Goal: Task Accomplishment & Management: Manage account settings

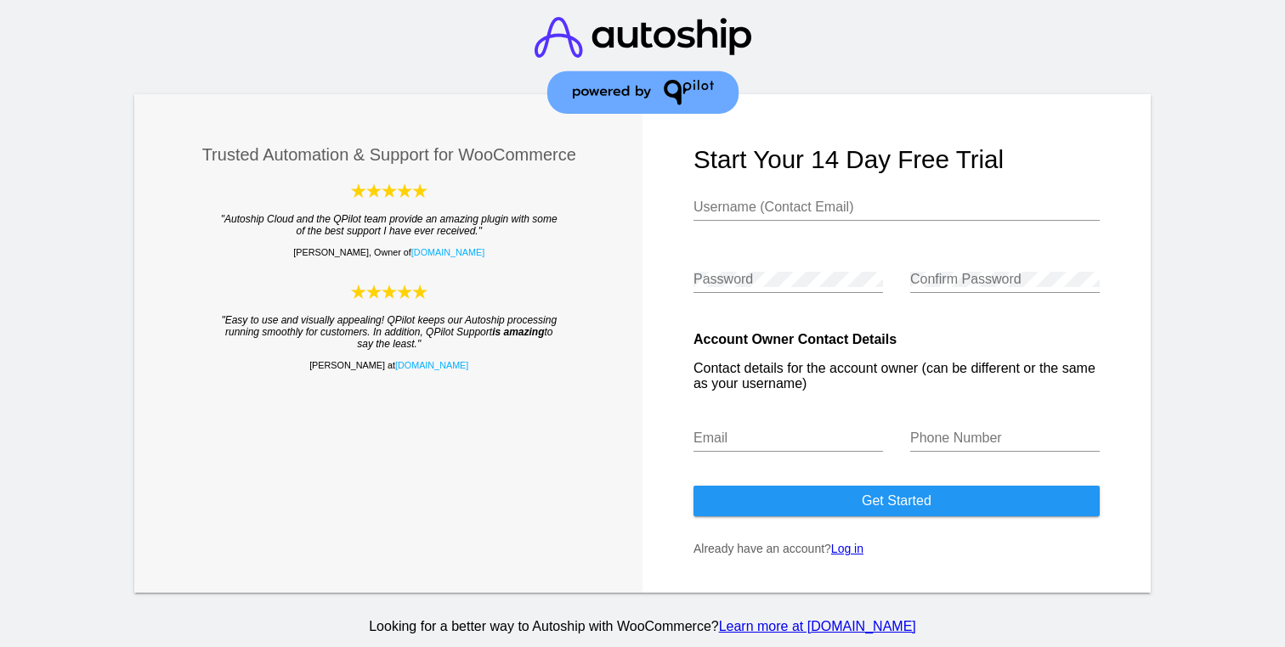
click at [857, 553] on link "Log in" at bounding box center [847, 549] width 32 height 14
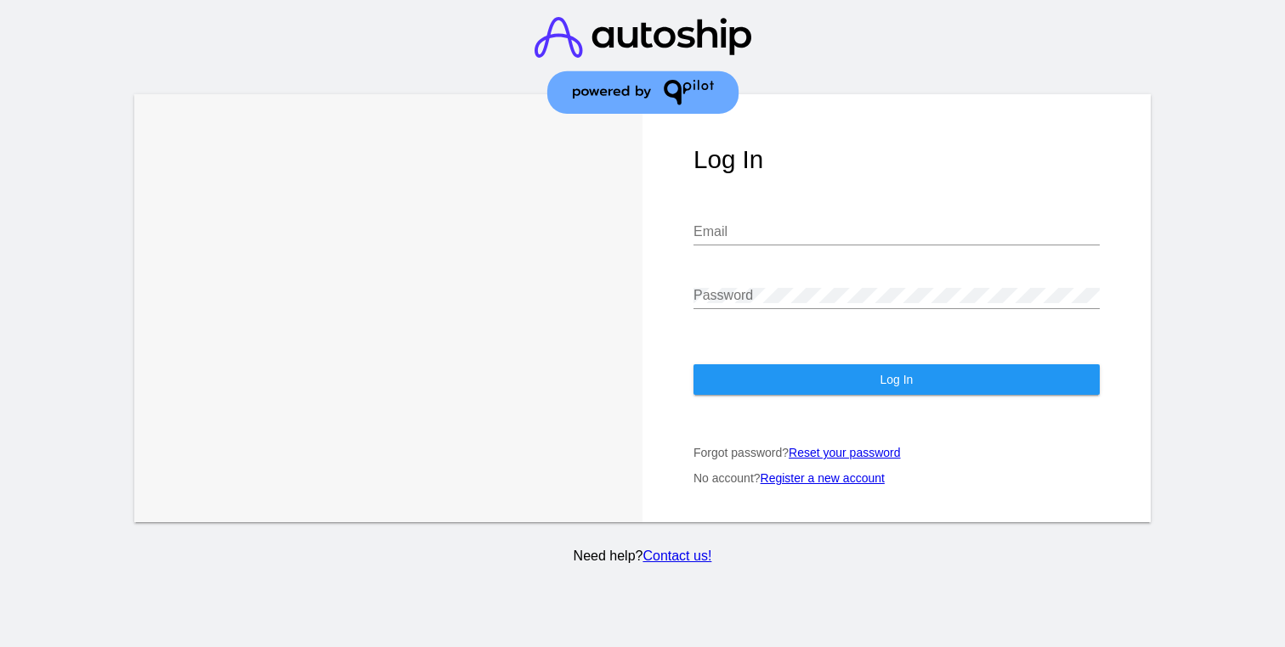
click at [794, 240] on input "Email" at bounding box center [896, 231] width 406 height 15
click at [1086, 225] on div "Email" at bounding box center [896, 226] width 406 height 38
click at [0, 647] on com-1password-button at bounding box center [0, 647] width 0 height 0
type input "[EMAIL_ADDRESS][DOMAIN_NAME]"
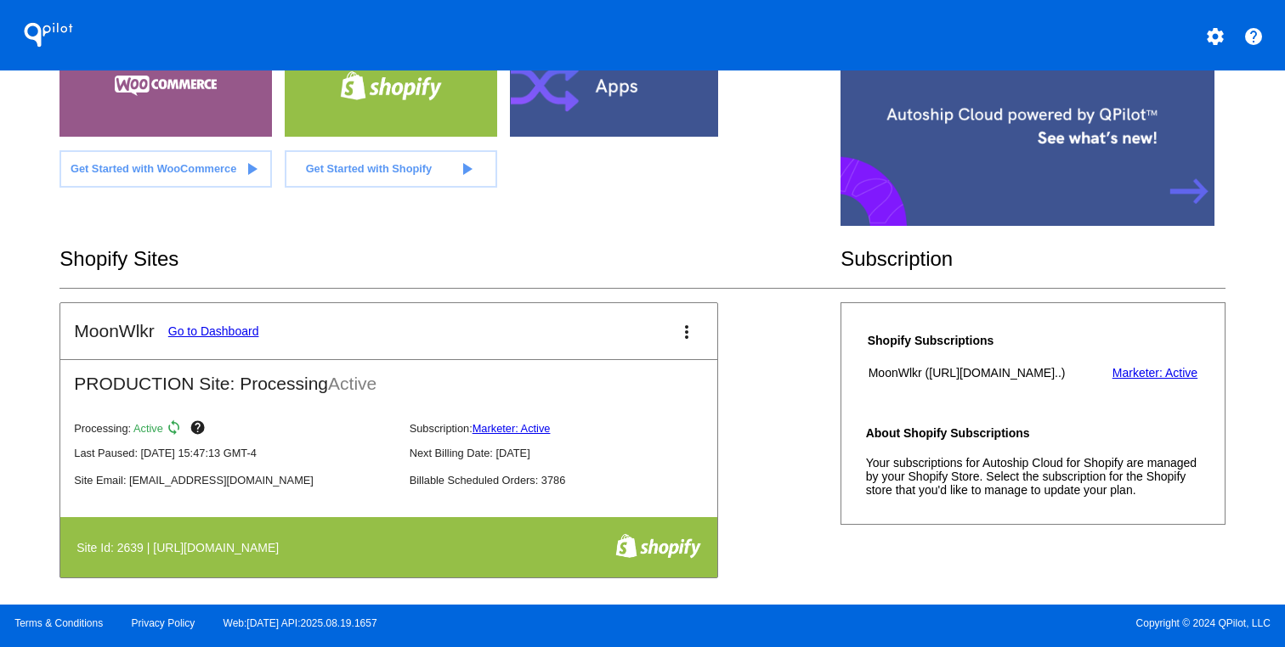
scroll to position [228, 0]
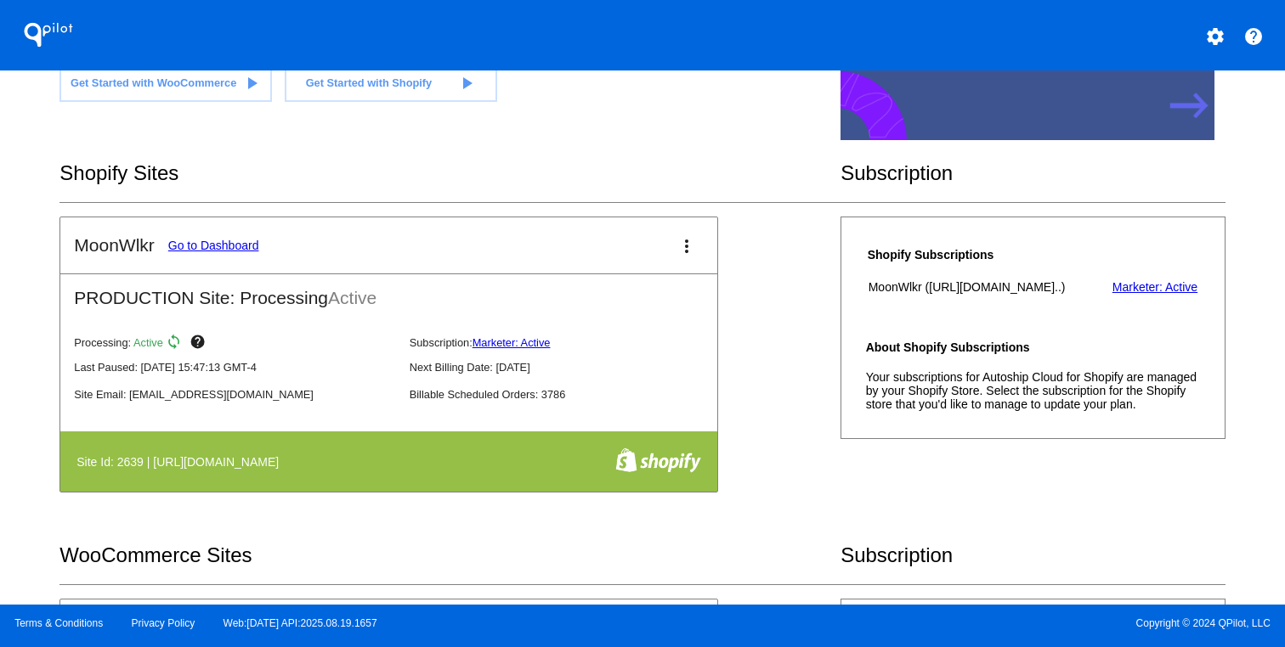
click at [222, 248] on link "Go to Dashboard" at bounding box center [213, 246] width 91 height 14
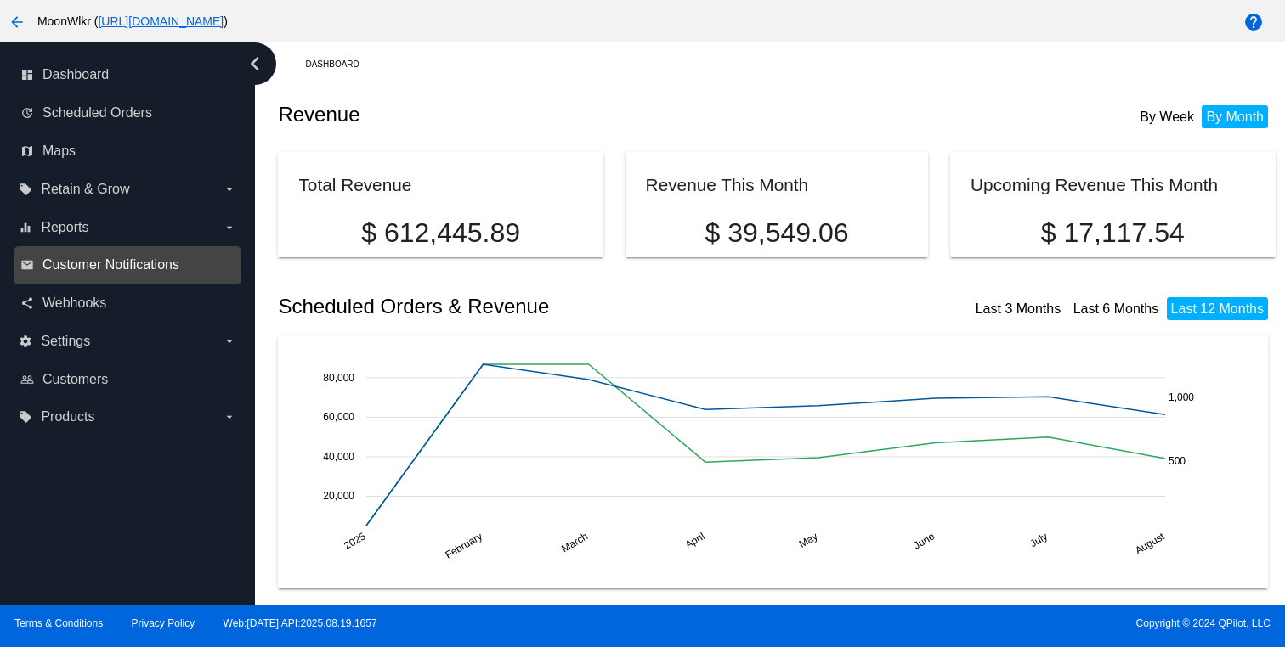
click at [113, 273] on span "Customer Notifications" at bounding box center [110, 264] width 137 height 15
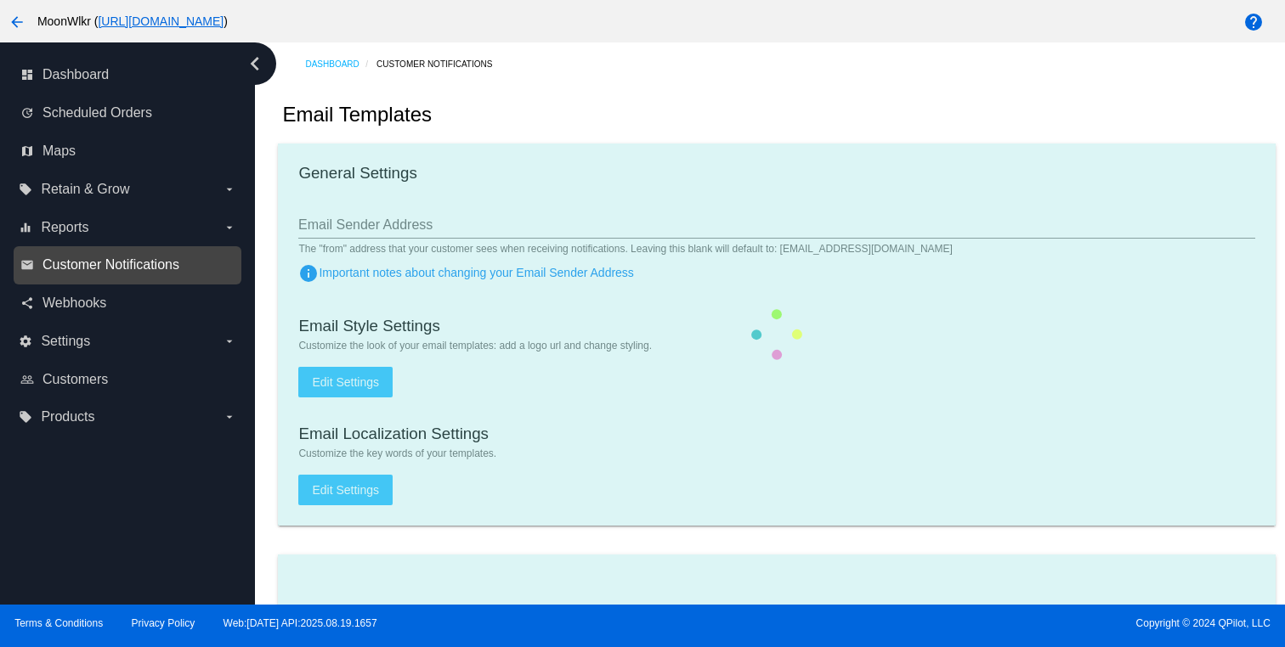
type input "support@moonwlkr.com"
type input "1"
checkbox input "true"
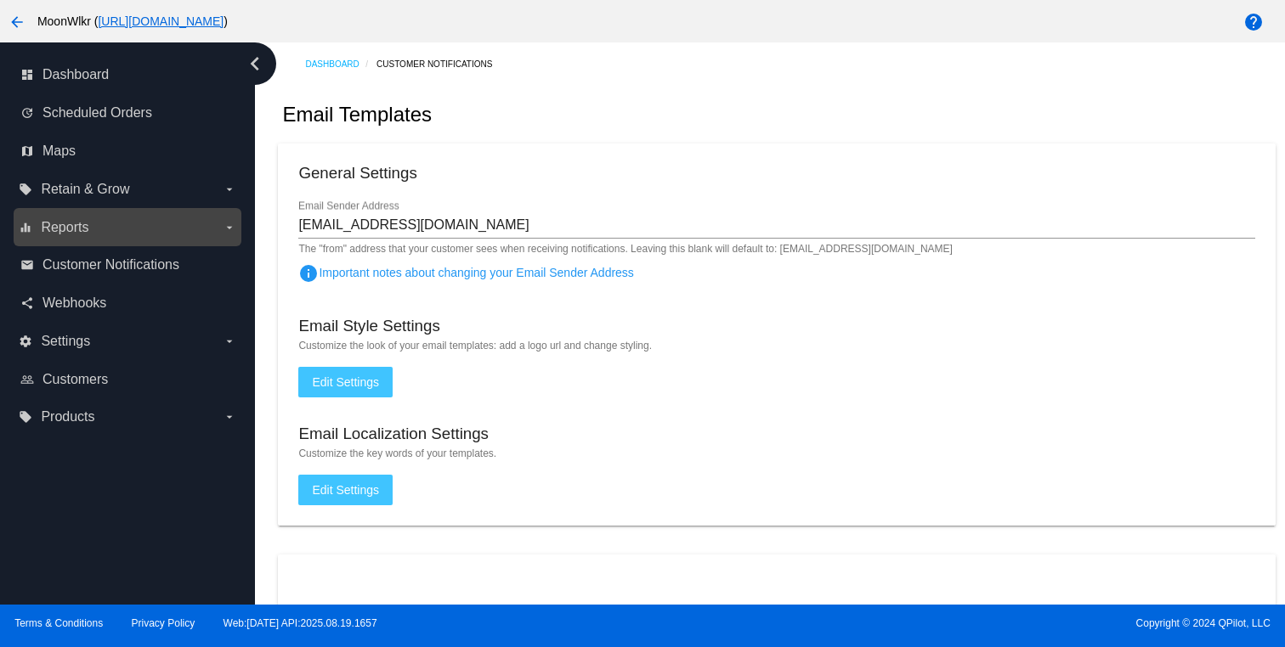
click at [87, 221] on span "Reports" at bounding box center [65, 227] width 48 height 15
click at [0, 0] on input "equalizer Reports arrow_drop_down" at bounding box center [0, 0] width 0 height 0
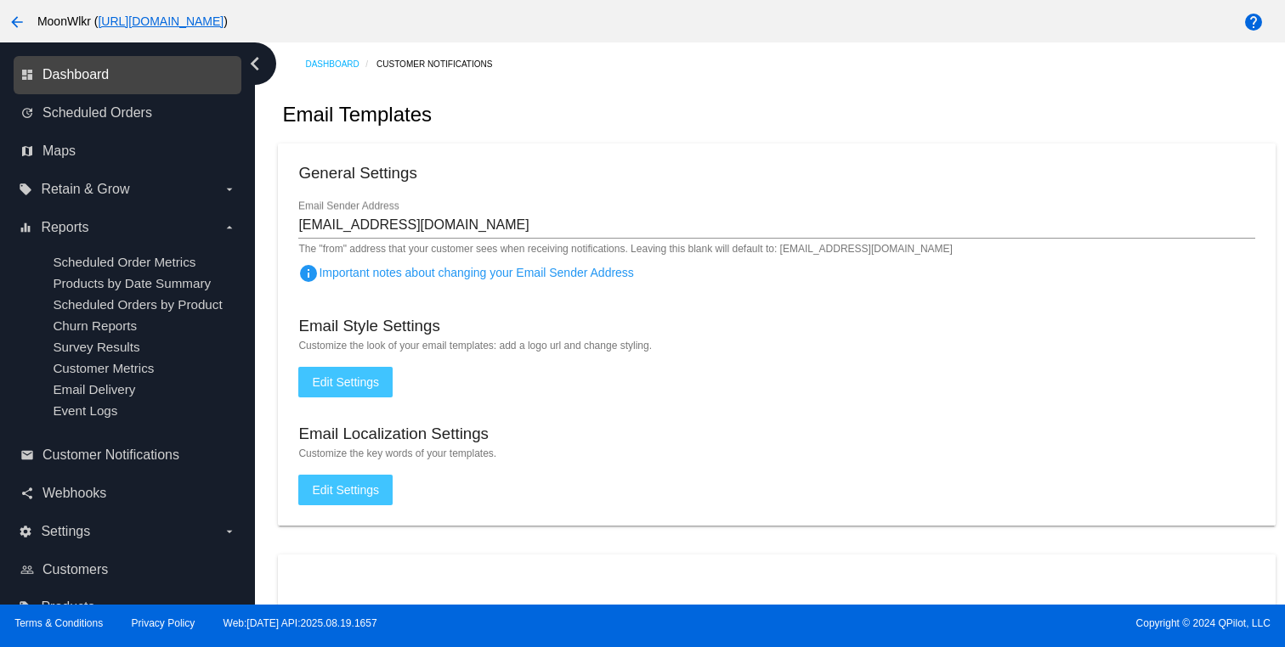
click at [59, 80] on span "Dashboard" at bounding box center [75, 74] width 66 height 15
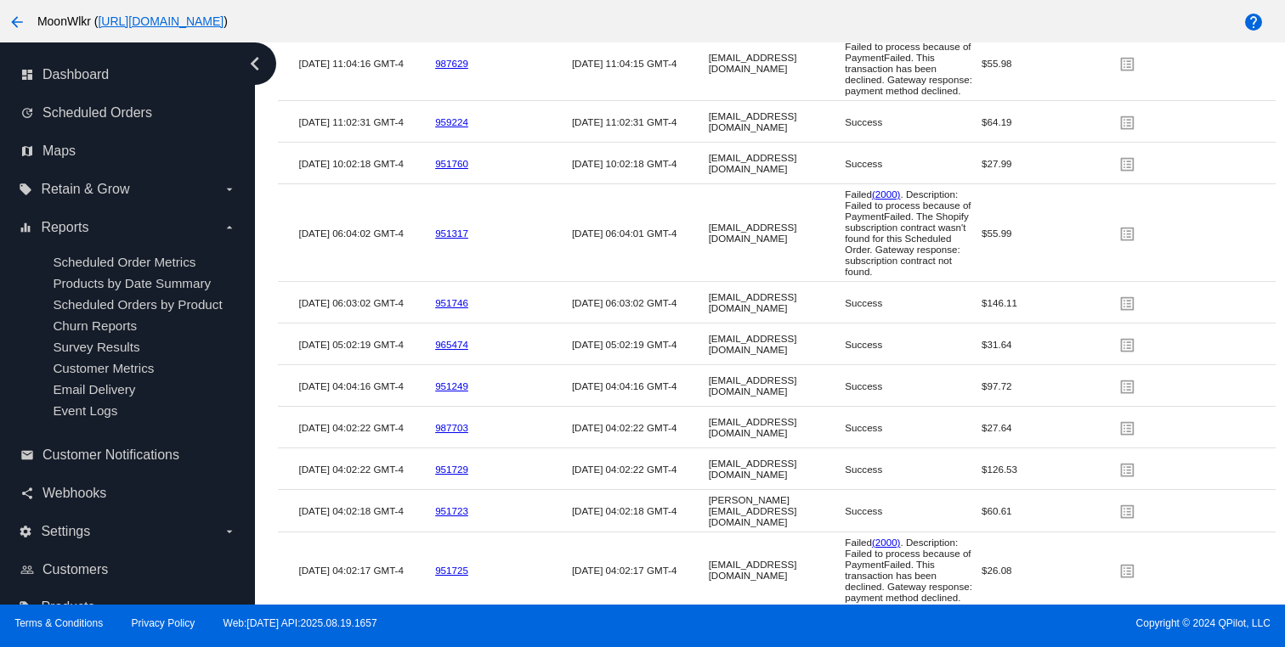
scroll to position [2919, 0]
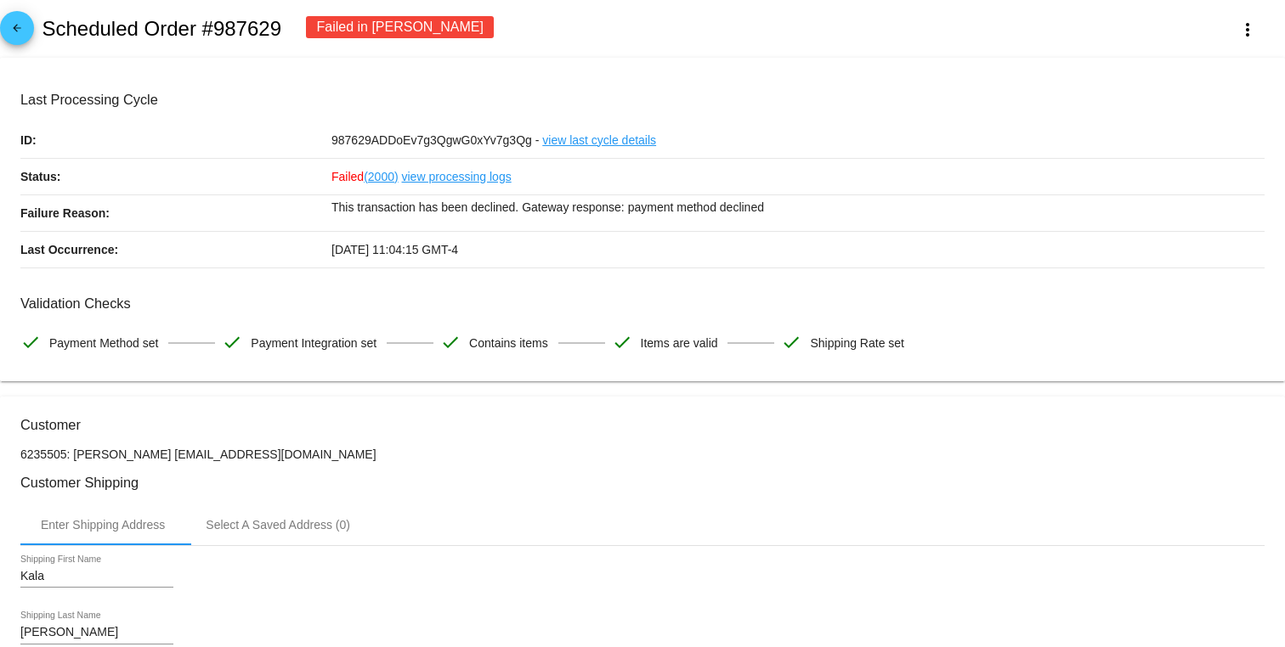
click at [409, 186] on link "view processing logs" at bounding box center [457, 177] width 110 height 36
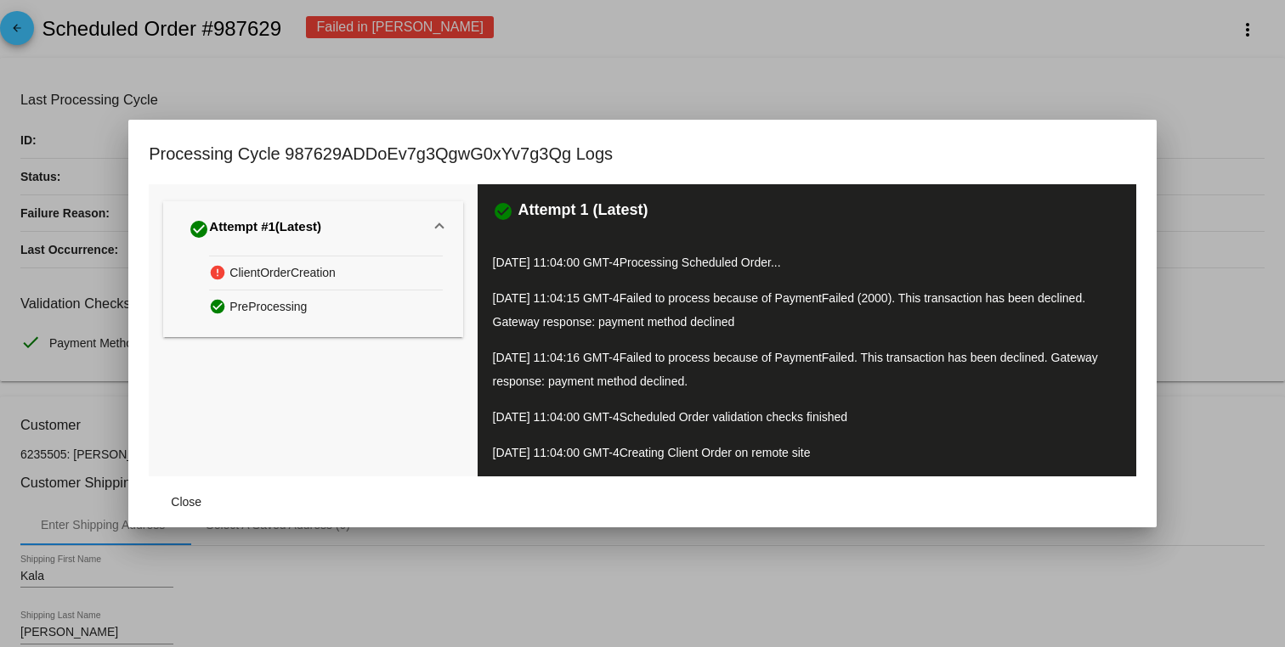
click at [992, 126] on mat-dialog-container "Processing Cycle 987629ADDoEv7g3QgwG0xYv7g3Qg Logs check_circle Attempt #1 (Lat…" at bounding box center [642, 324] width 1028 height 408
click at [992, 113] on div at bounding box center [642, 323] width 1285 height 647
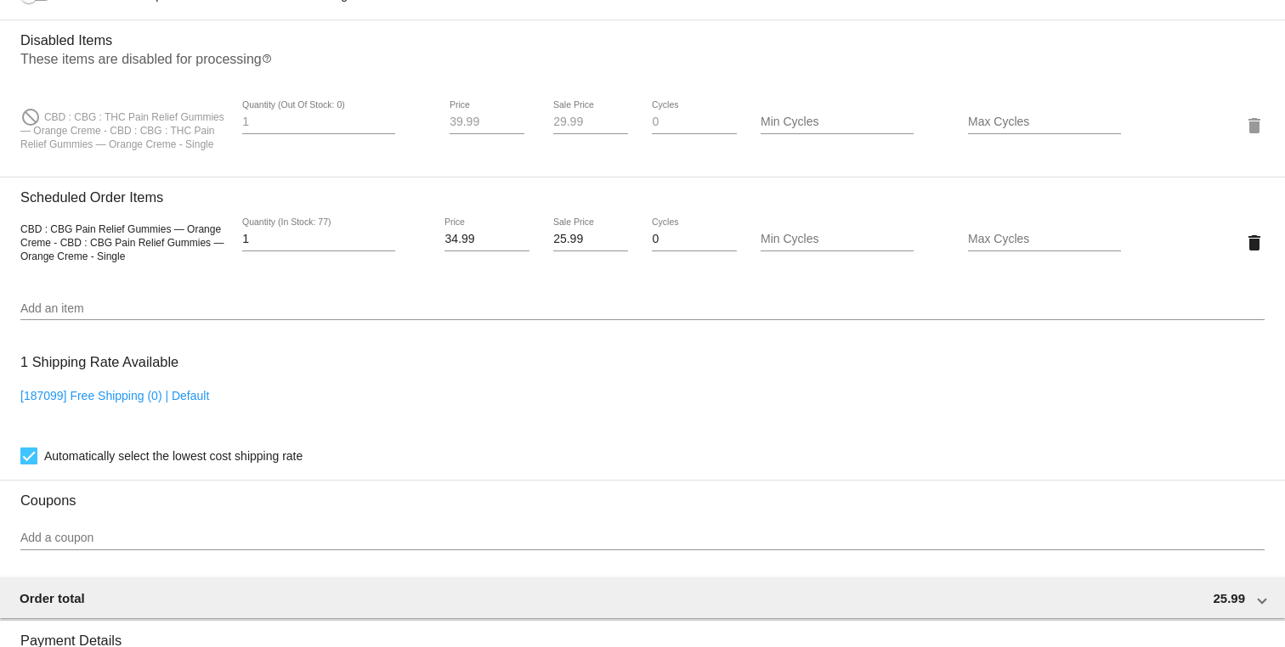
scroll to position [1202, 0]
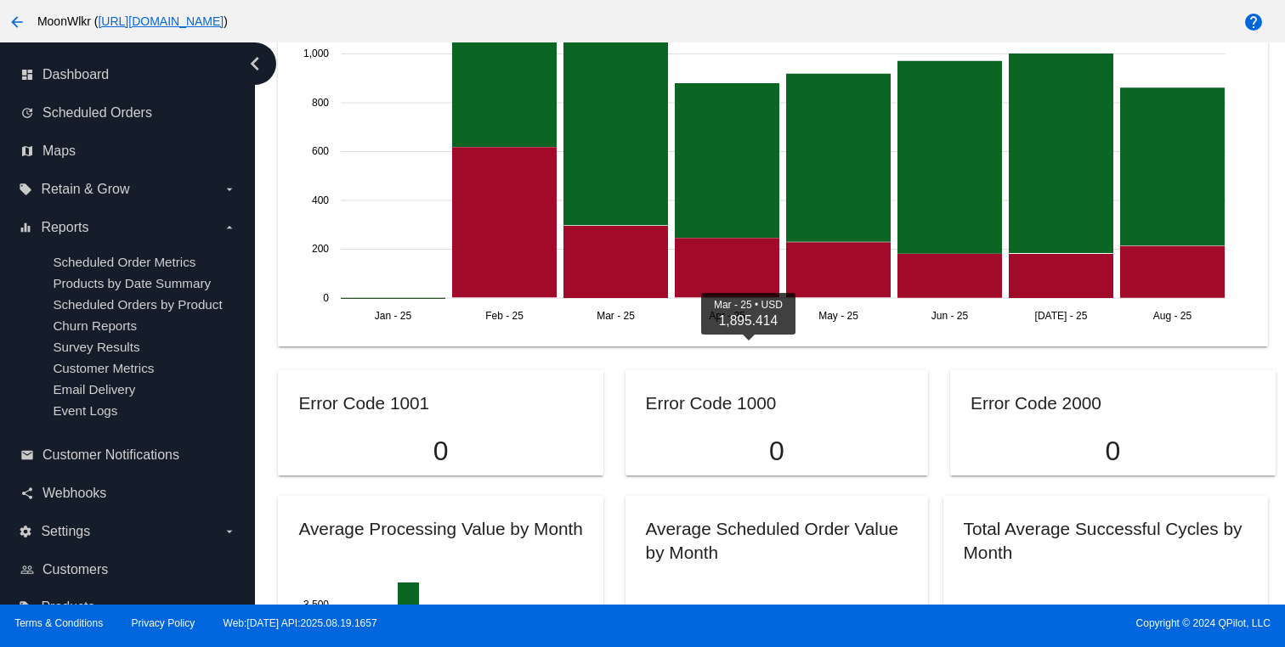
scroll to position [1086, 0]
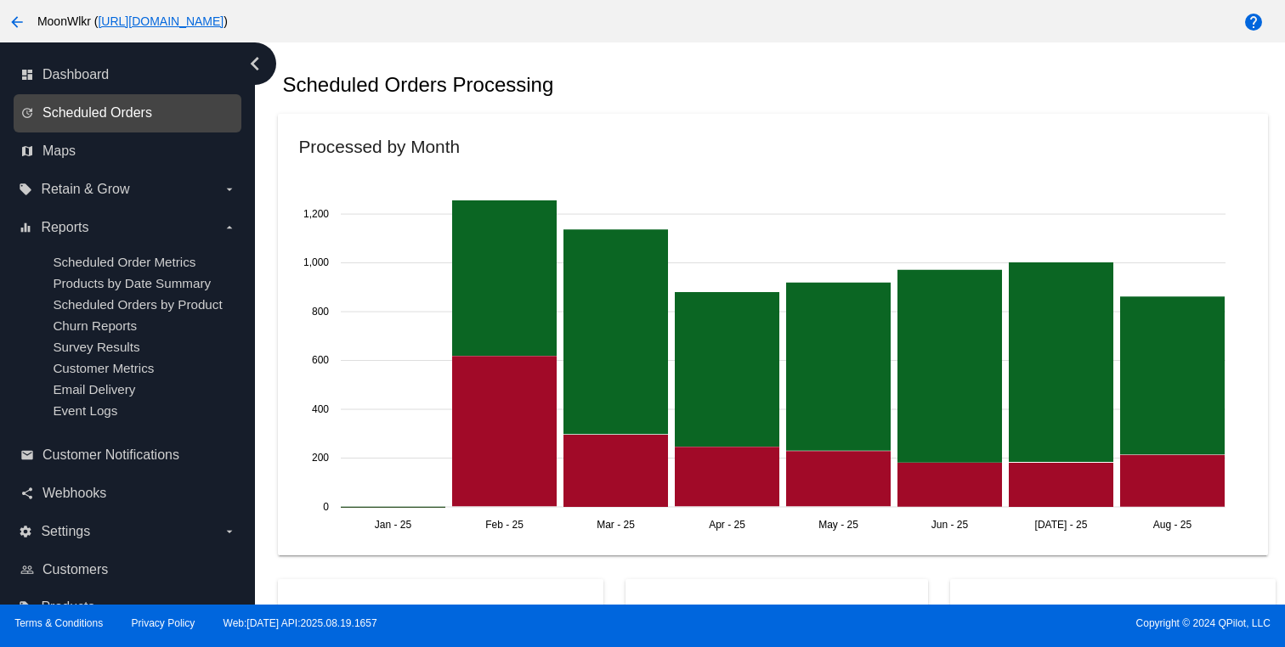
click at [94, 108] on span "Scheduled Orders" at bounding box center [97, 112] width 110 height 15
select select "7"
select select "2025"
select select "8"
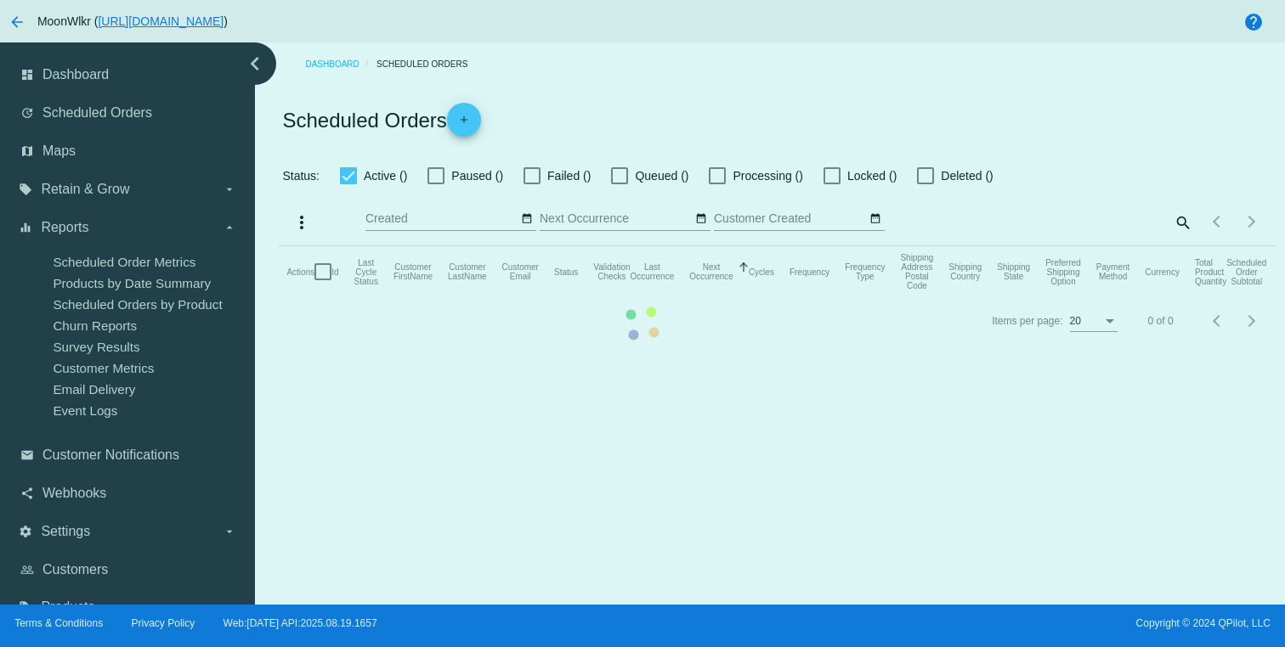
checkbox input "false"
checkbox input "true"
type input "06/14/2024 - 06/16/2024"
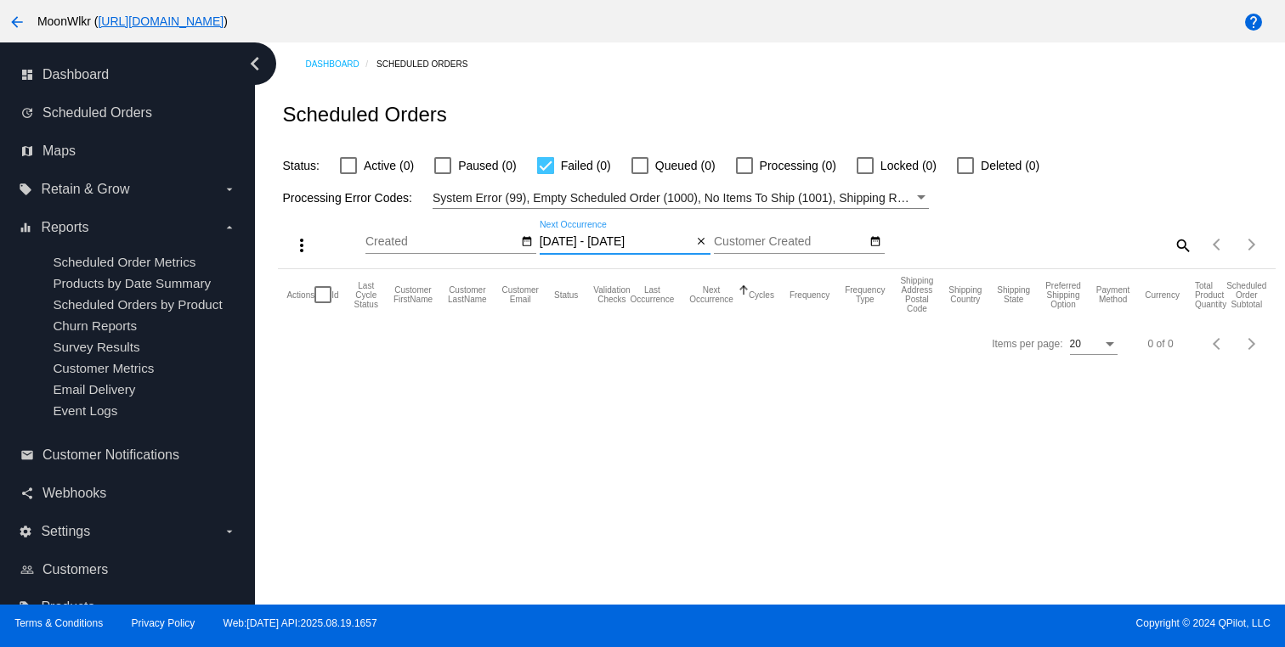
click at [557, 245] on input "06/14/2024 - 06/16/2024" at bounding box center [616, 242] width 153 height 14
select select "5"
select select "2024"
select select "7"
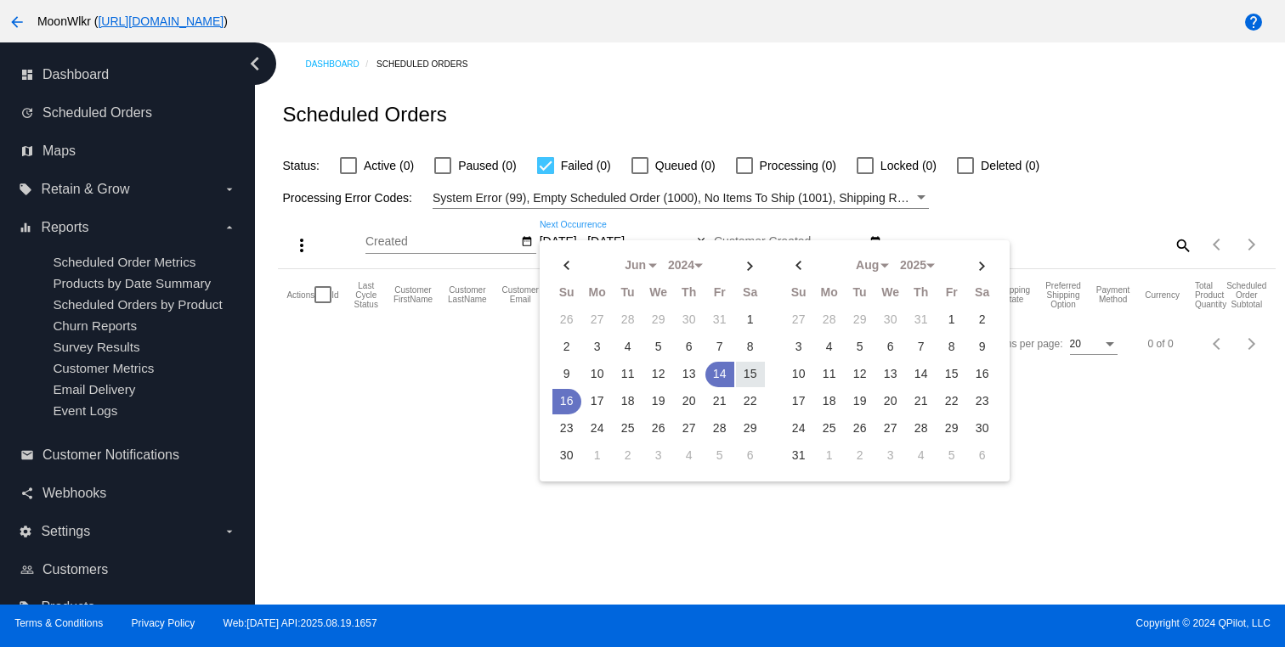
click at [484, 249] on input "Created" at bounding box center [441, 242] width 153 height 14
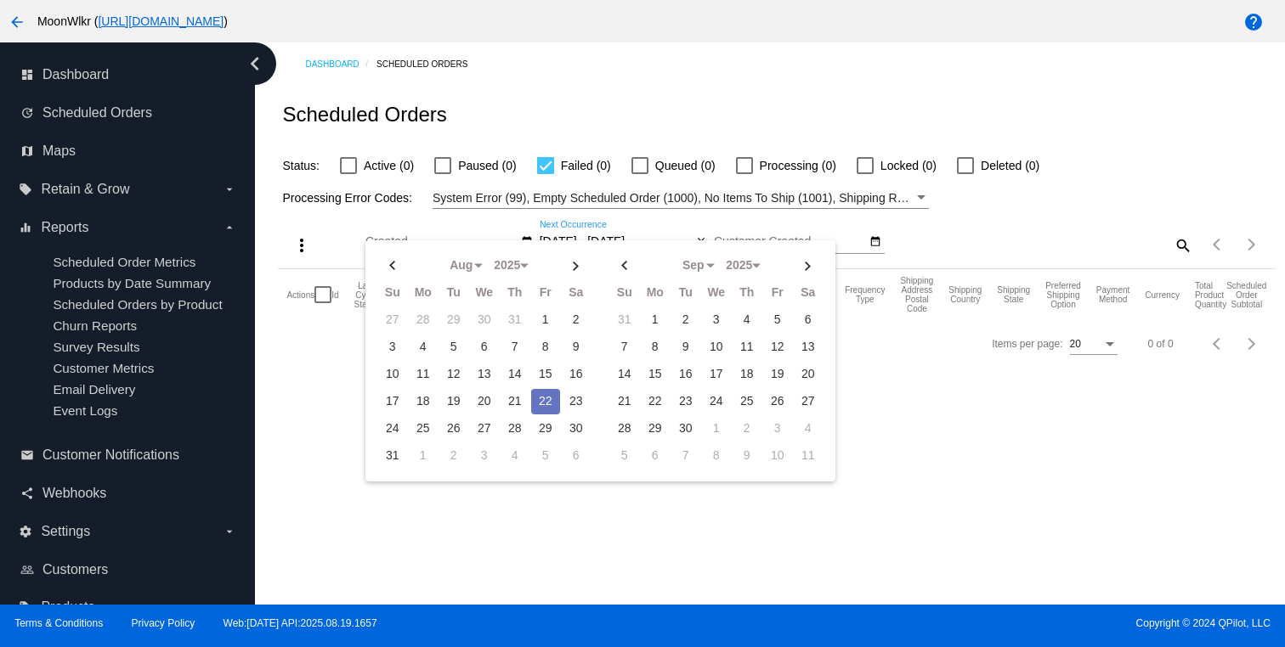
click at [579, 236] on input "06/14/2024 - 06/16/2024" at bounding box center [616, 242] width 153 height 14
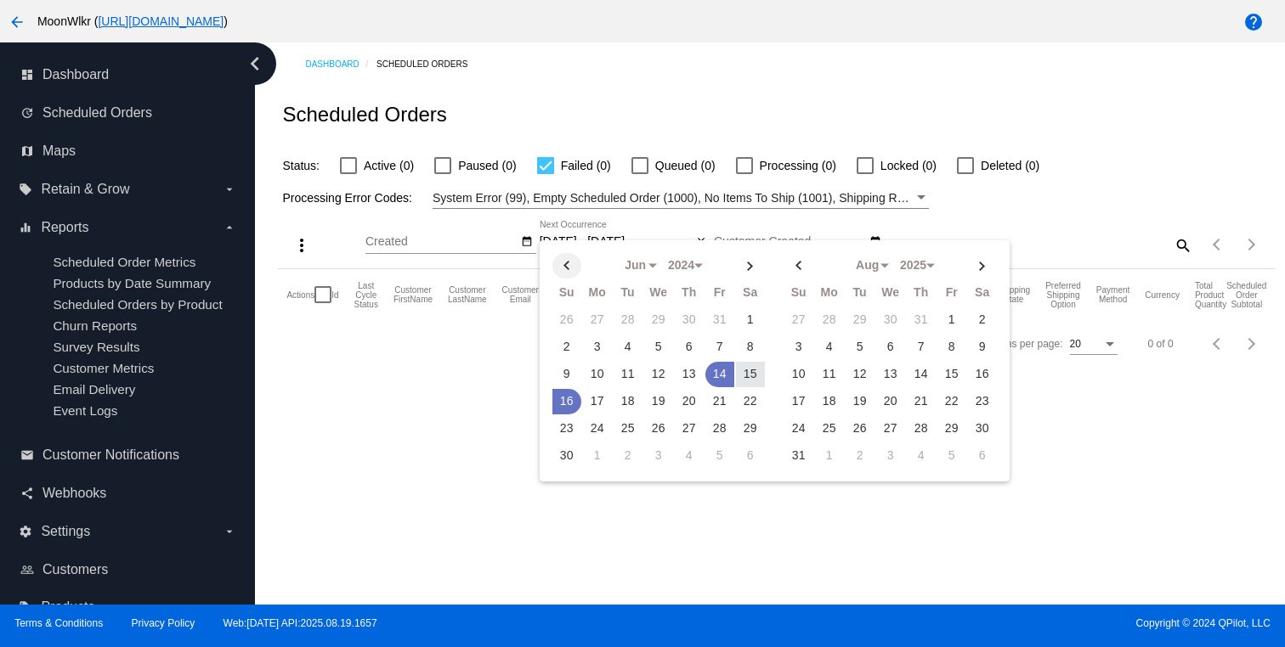
click at [569, 264] on th at bounding box center [566, 265] width 29 height 25
click at [663, 319] on td "1" at bounding box center [658, 320] width 29 height 25
click at [568, 264] on th at bounding box center [566, 265] width 29 height 25
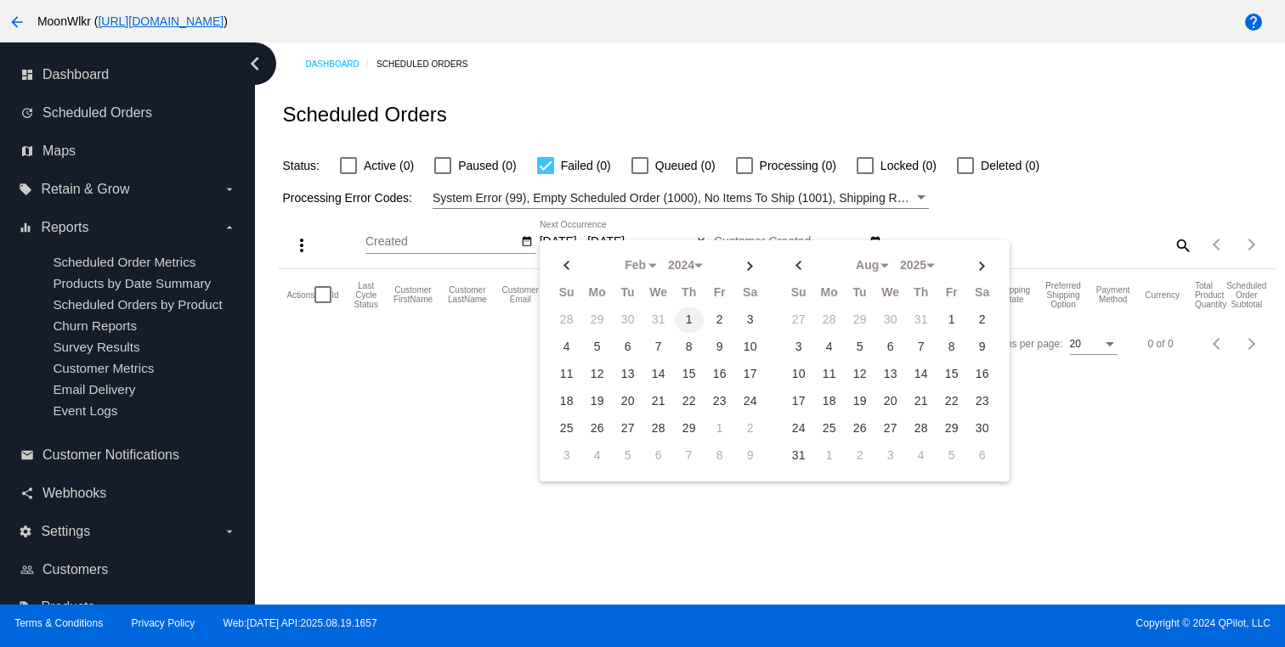
click at [690, 317] on td "1" at bounding box center [689, 320] width 29 height 25
click at [976, 213] on div "more_vert Aug Jan Feb Mar Apr 1" at bounding box center [776, 239] width 997 height 60
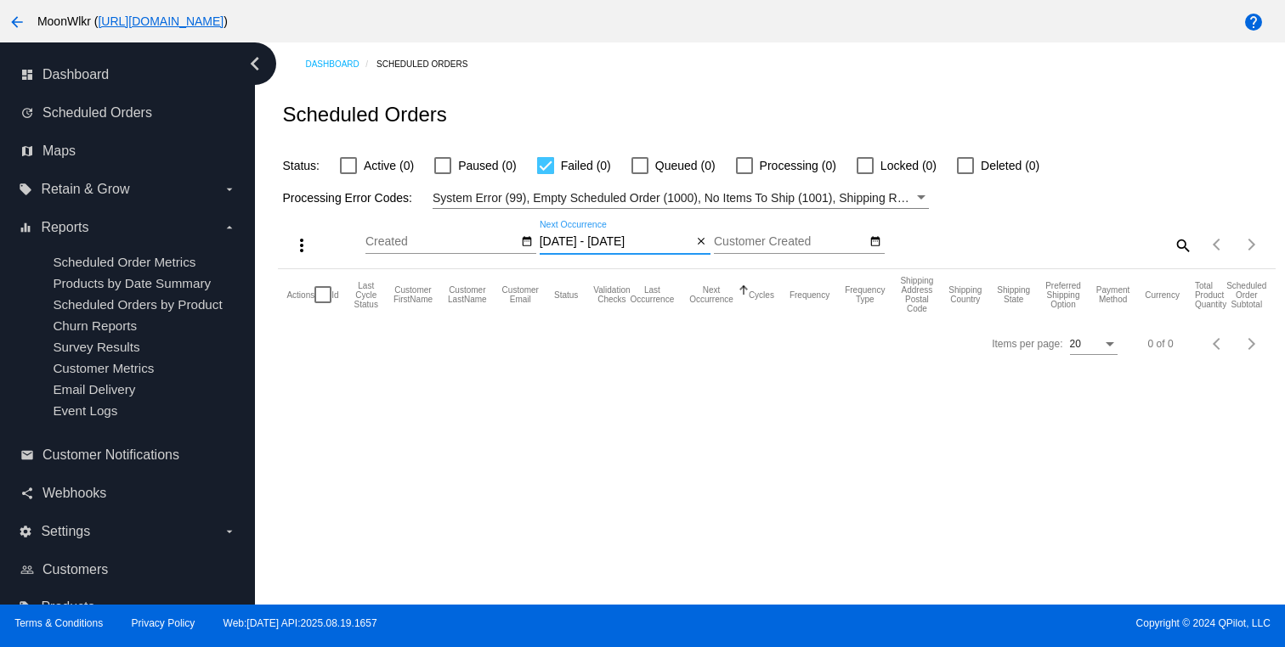
click at [664, 246] on input "06/14/2024 - 06/16/2024" at bounding box center [616, 242] width 153 height 14
select select "5"
select select "6"
select select "2024"
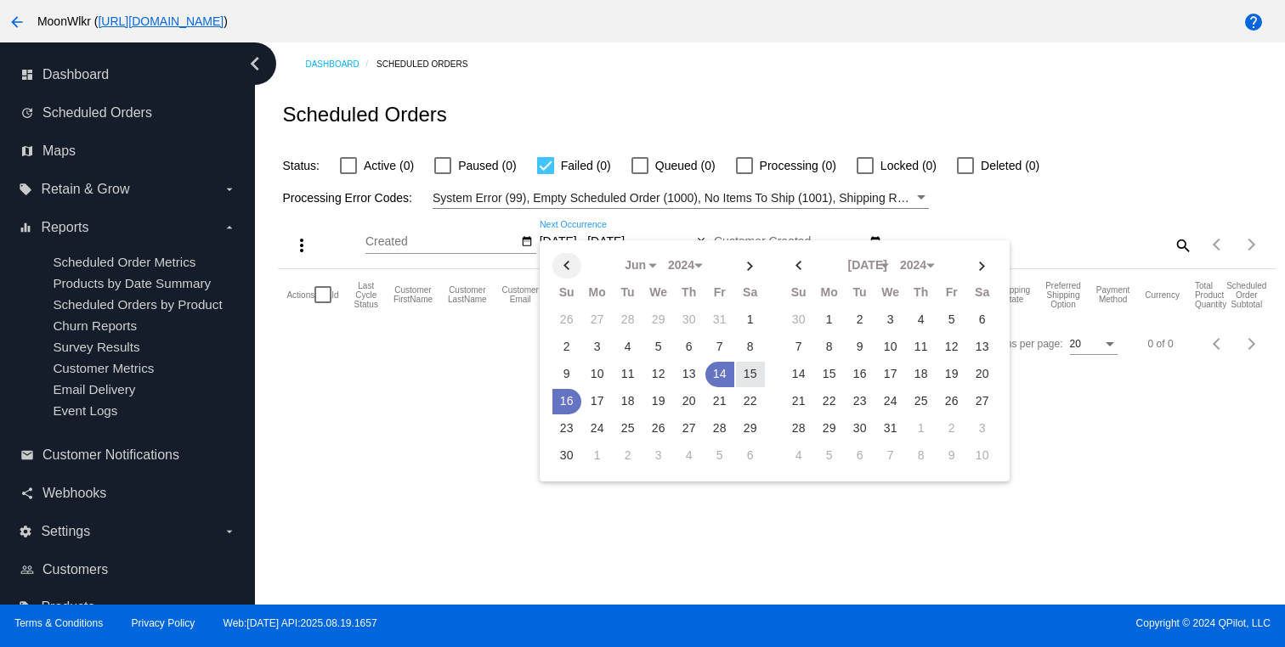
click at [564, 267] on th at bounding box center [566, 265] width 29 height 25
click at [657, 318] on td "1" at bounding box center [658, 320] width 29 height 25
click at [745, 270] on th at bounding box center [750, 265] width 29 height 25
select select "5"
click at [987, 257] on th at bounding box center [982, 265] width 29 height 25
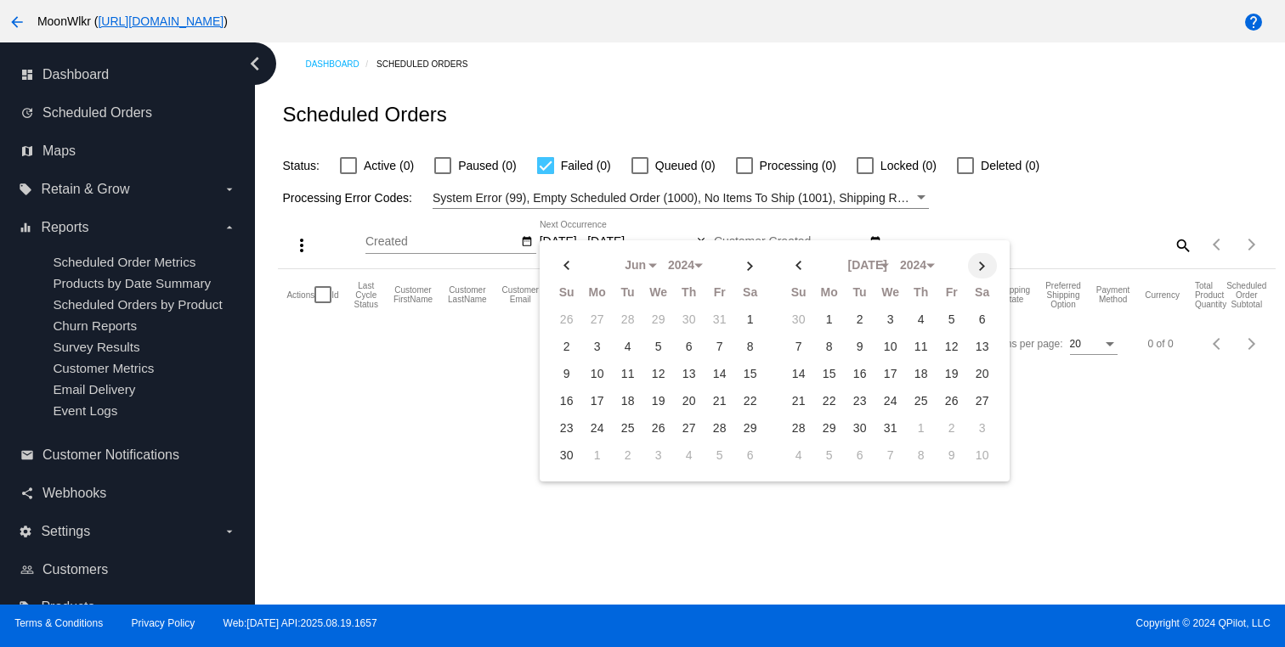
select select "7"
click at [925, 399] on td "22" at bounding box center [921, 401] width 29 height 25
type input "05/01/2024 - 08/22/2024"
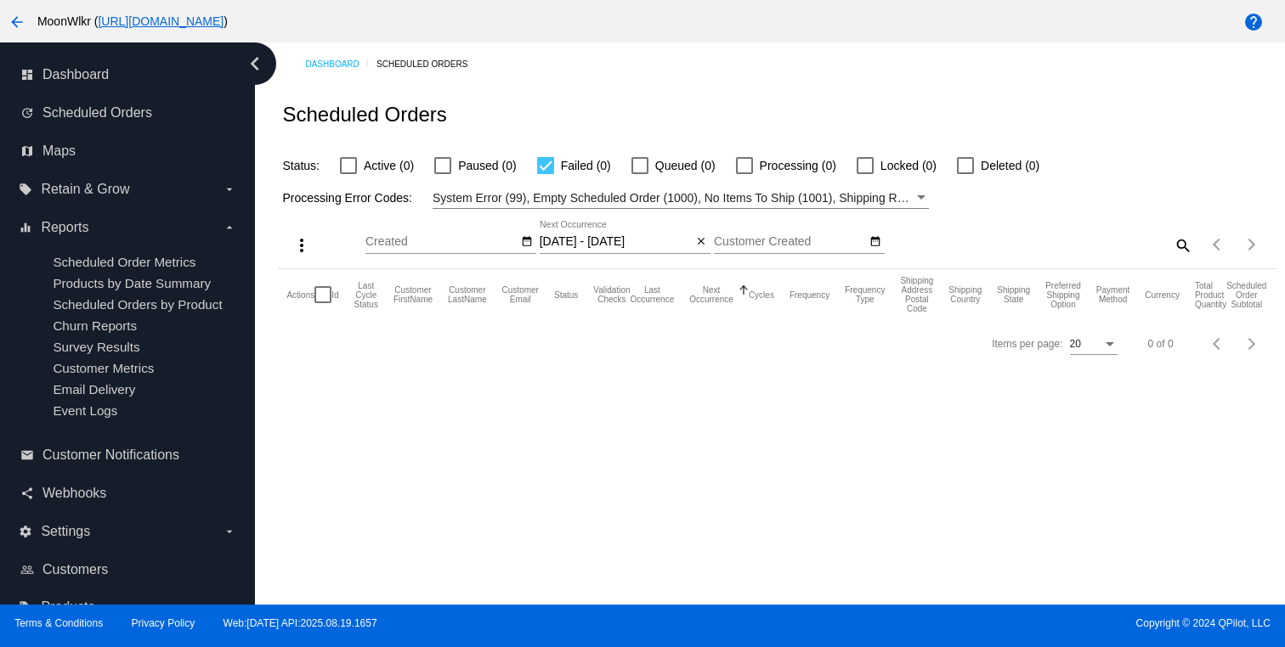
click at [795, 239] on input "Customer Created" at bounding box center [790, 242] width 153 height 14
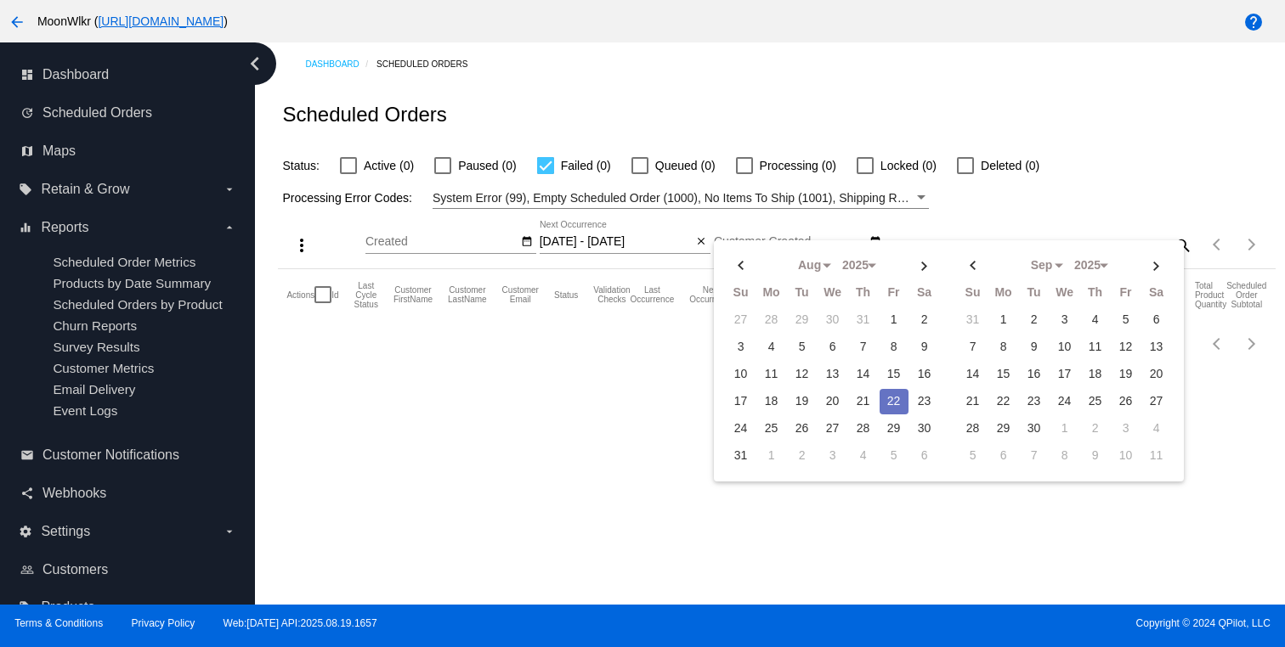
click at [942, 219] on div "more_vert Aug Jan Feb Mar Apr 1" at bounding box center [776, 239] width 997 height 60
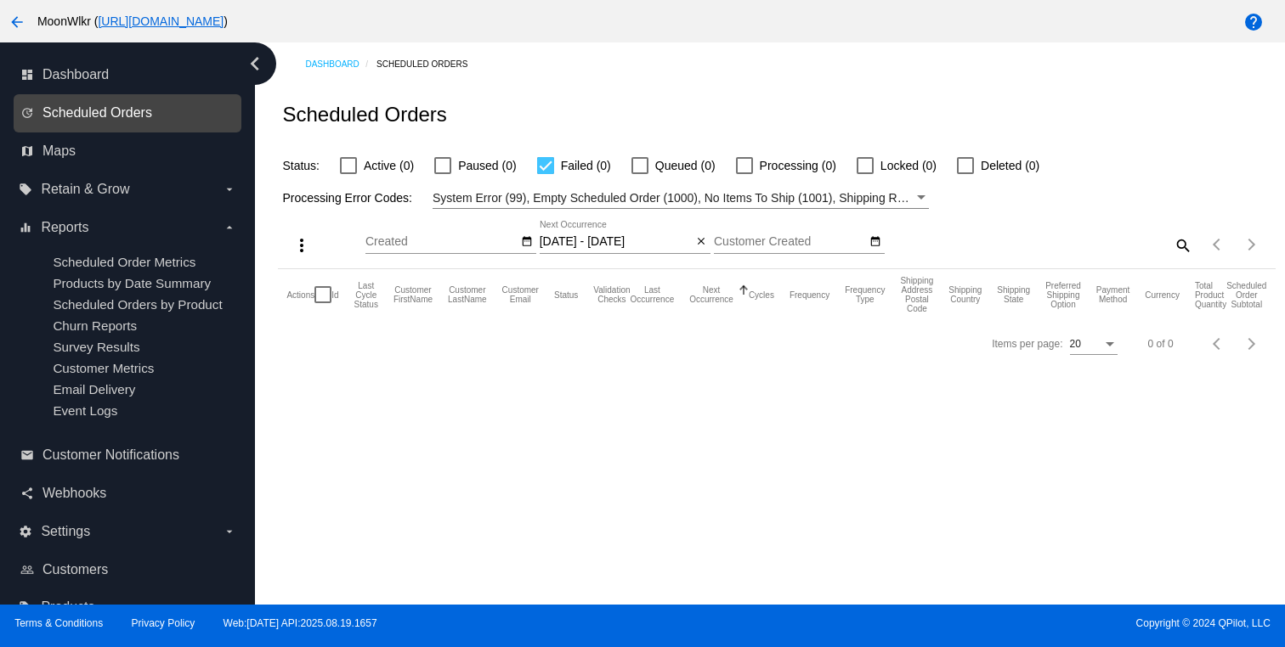
click at [91, 105] on span "Scheduled Orders" at bounding box center [97, 112] width 110 height 15
click at [109, 116] on span "Scheduled Orders" at bounding box center [97, 112] width 110 height 15
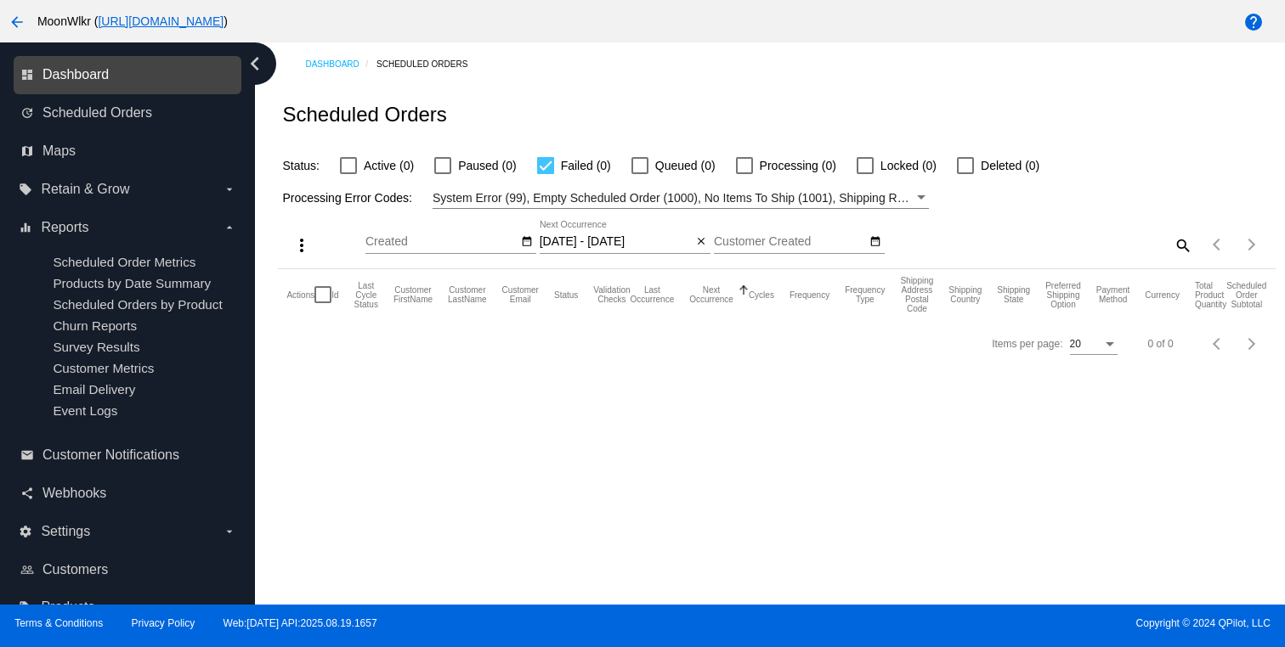
click at [89, 74] on span "Dashboard" at bounding box center [75, 74] width 66 height 15
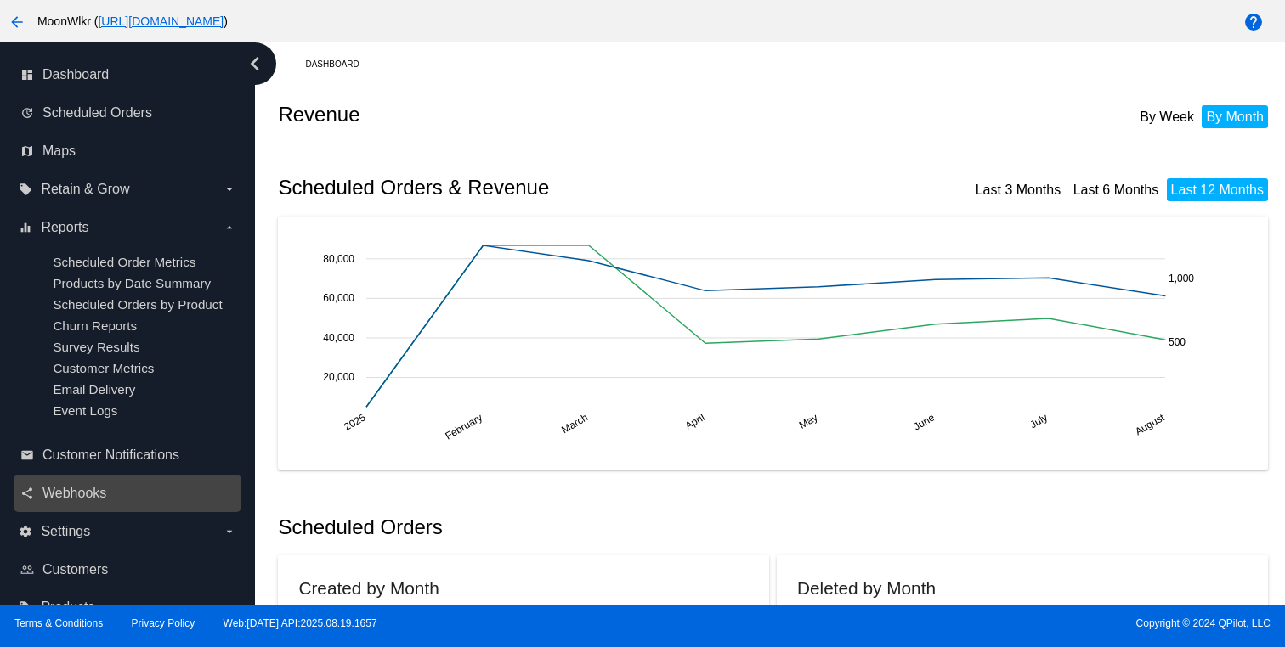
scroll to position [39, 0]
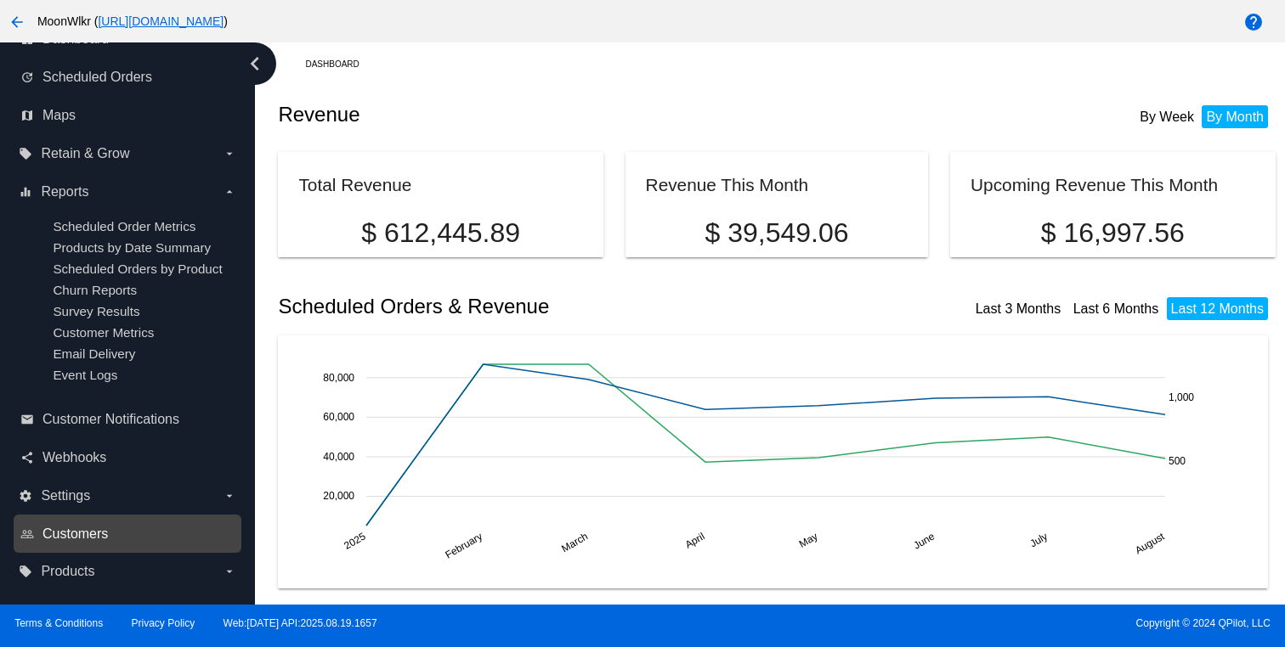
click at [106, 533] on span "Customers" at bounding box center [74, 534] width 65 height 15
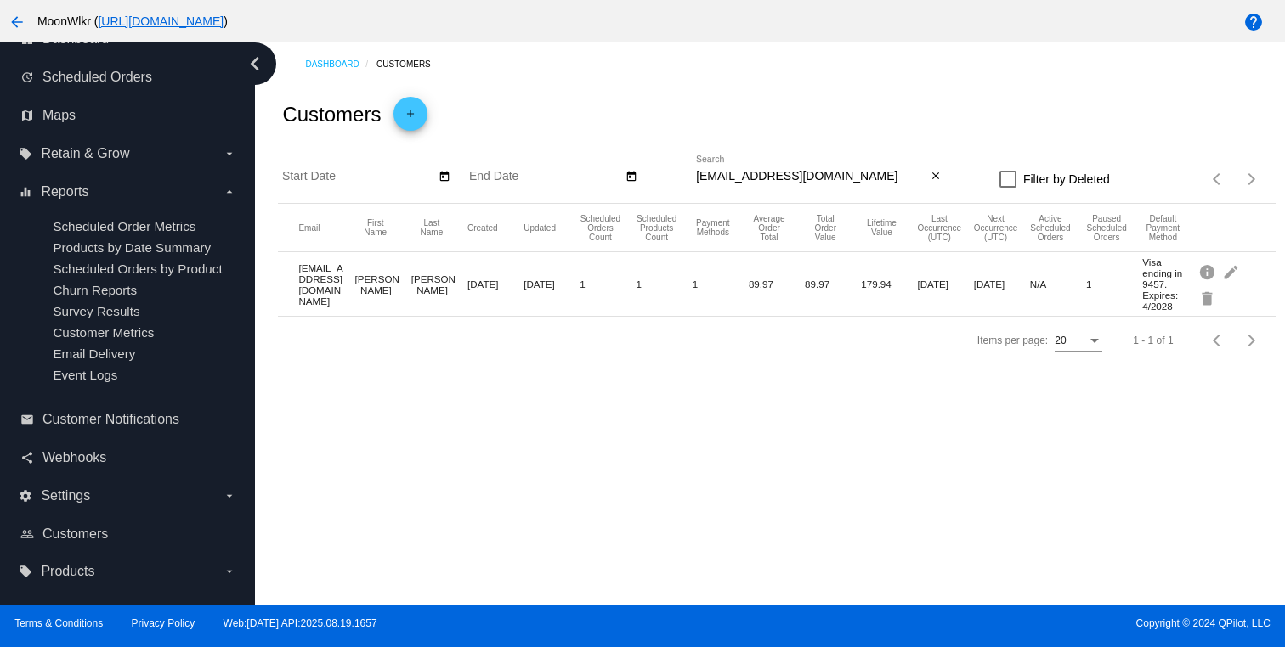
click at [857, 179] on input "philologiae@gmail.com" at bounding box center [811, 177] width 230 height 14
paste input "terrywilburn"
type input "terrywilburn@gmail.com"
click at [1236, 276] on mat-icon "edit" at bounding box center [1232, 271] width 20 height 26
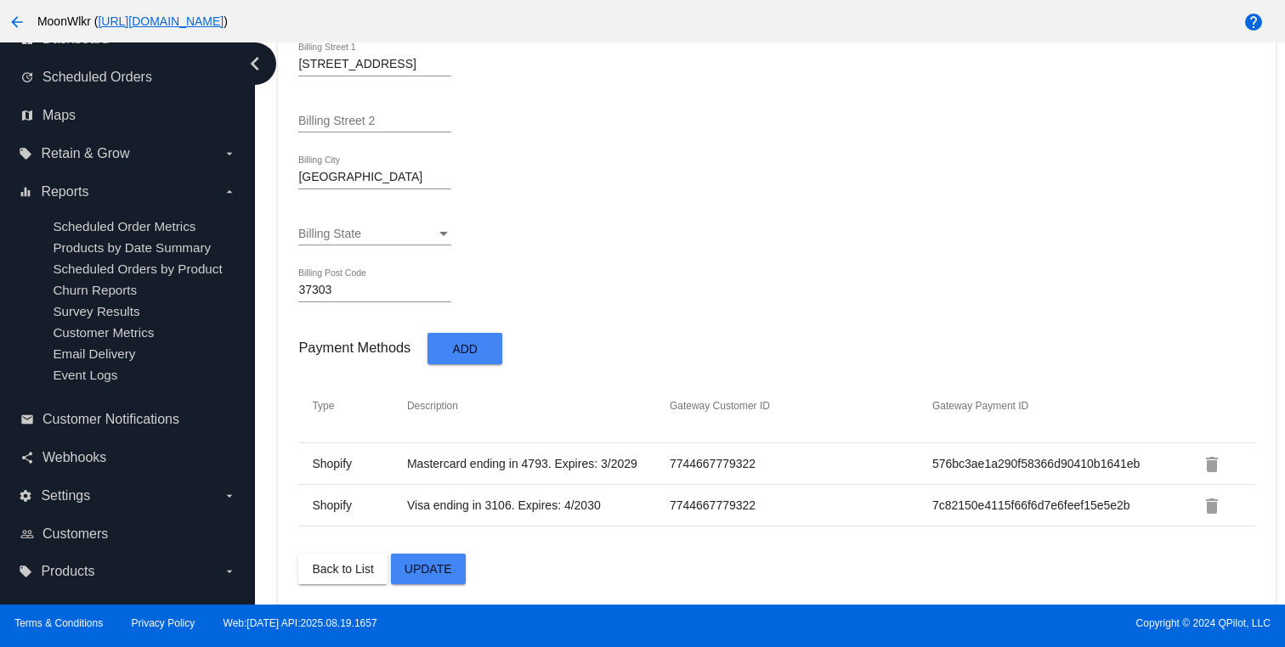
scroll to position [1049, 0]
click at [1209, 465] on mat-icon "delete" at bounding box center [1212, 465] width 20 height 20
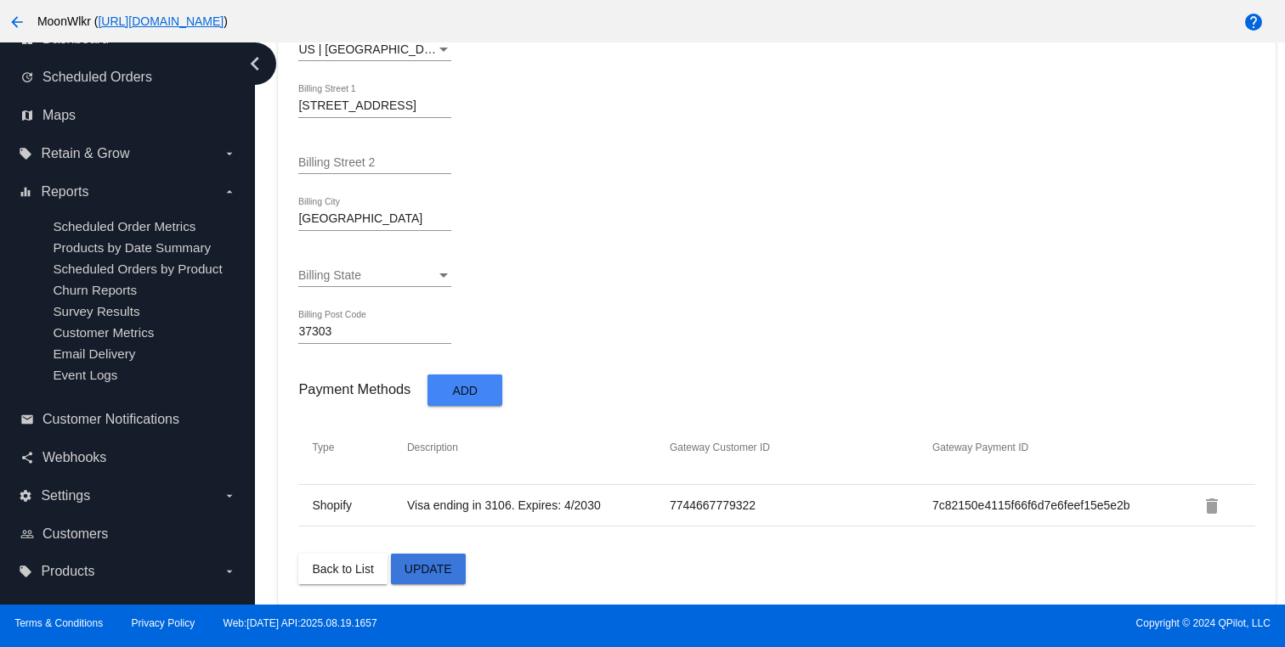
click at [460, 558] on button "Update" at bounding box center [428, 569] width 75 height 31
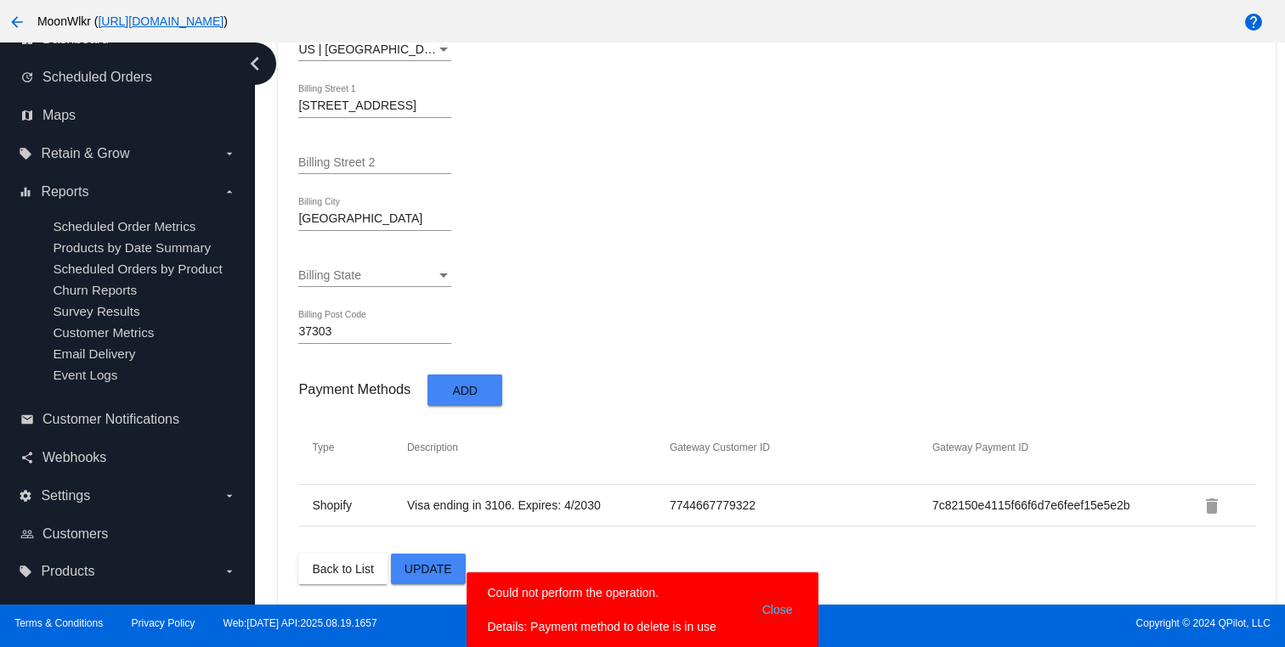
click at [789, 609] on button "Close" at bounding box center [777, 610] width 41 height 51
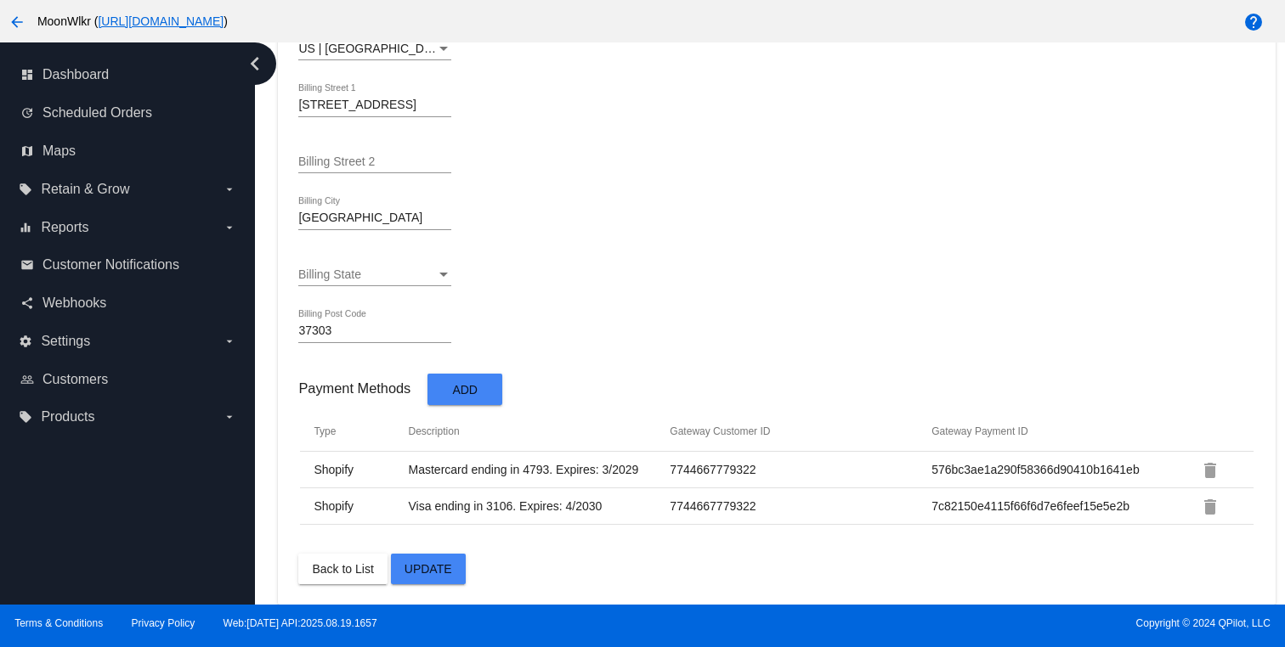
scroll to position [1009, 0]
click at [714, 523] on tr "Shopify Visa ending in 3106. Expires: 4/2030 7744667779322 7c82150e4115f66f6d7e…" at bounding box center [776, 507] width 953 height 37
click at [713, 504] on td "7744667779322" at bounding box center [800, 506] width 262 height 15
click at [665, 501] on td "Visa ending in 3106. Expires: 4/2030" at bounding box center [539, 506] width 262 height 15
click at [359, 466] on td "Shopify" at bounding box center [360, 469] width 94 height 15
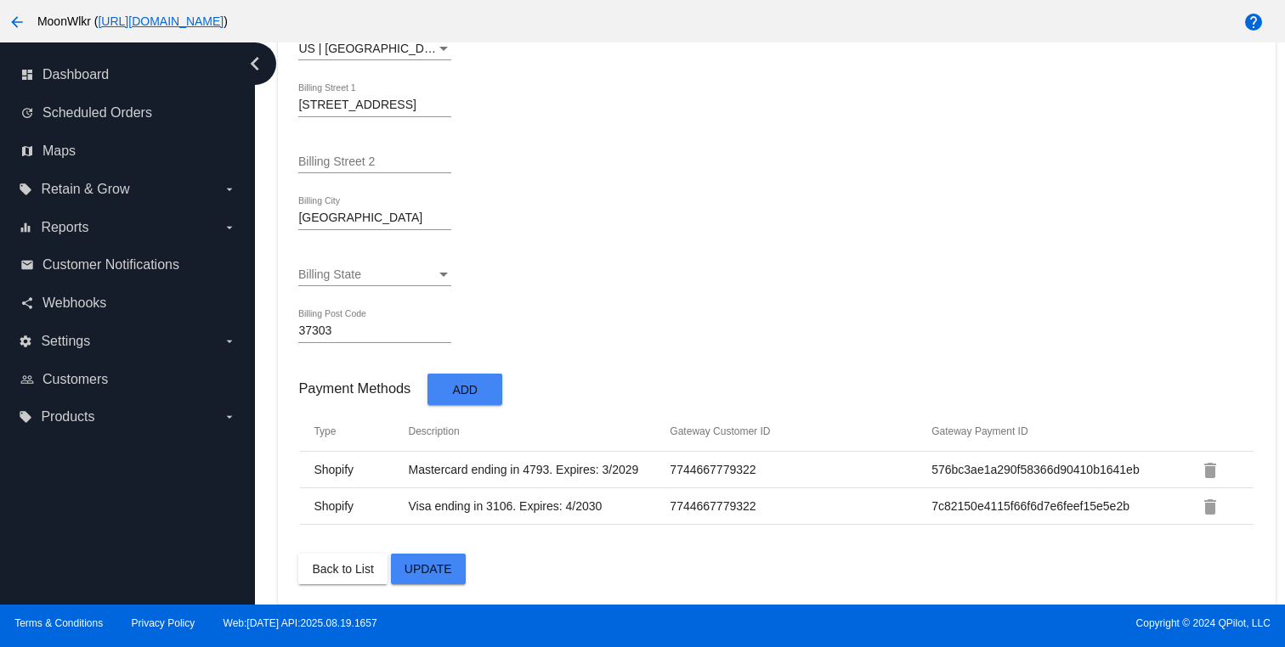
click at [416, 466] on td "Mastercard ending in 4793. Expires: 3/2029" at bounding box center [539, 469] width 262 height 15
click at [449, 472] on td "Mastercard ending in 4793. Expires: 3/2029" at bounding box center [539, 469] width 262 height 15
click at [473, 515] on tr "Shopify Visa ending in 3106. Expires: 4/2030 7744667779322 7c82150e4115f66f6d7e…" at bounding box center [776, 507] width 953 height 37
click at [498, 515] on tr "Shopify Visa ending in 3106. Expires: 4/2030 7744667779322 7c82150e4115f66f6d7e…" at bounding box center [776, 507] width 953 height 37
click at [1212, 463] on mat-icon "delete" at bounding box center [1210, 471] width 20 height 20
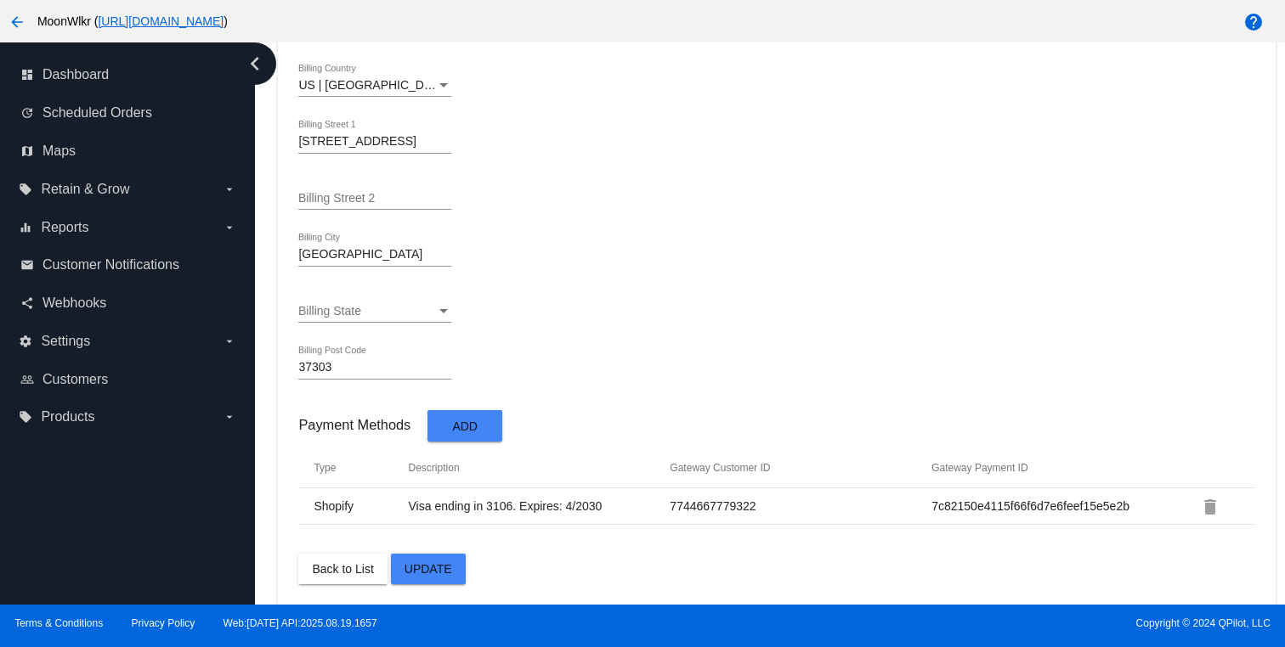
scroll to position [973, 0]
click at [441, 573] on span "Update" at bounding box center [428, 570] width 48 height 14
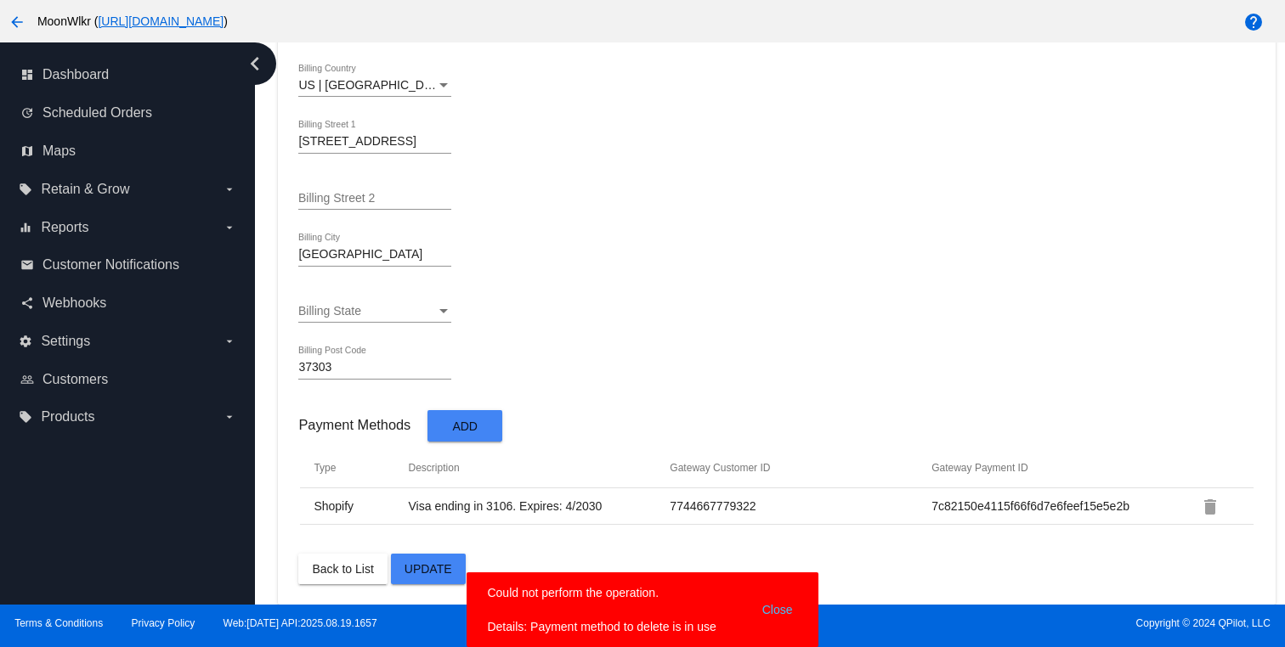
click at [789, 607] on button "Close" at bounding box center [777, 610] width 41 height 51
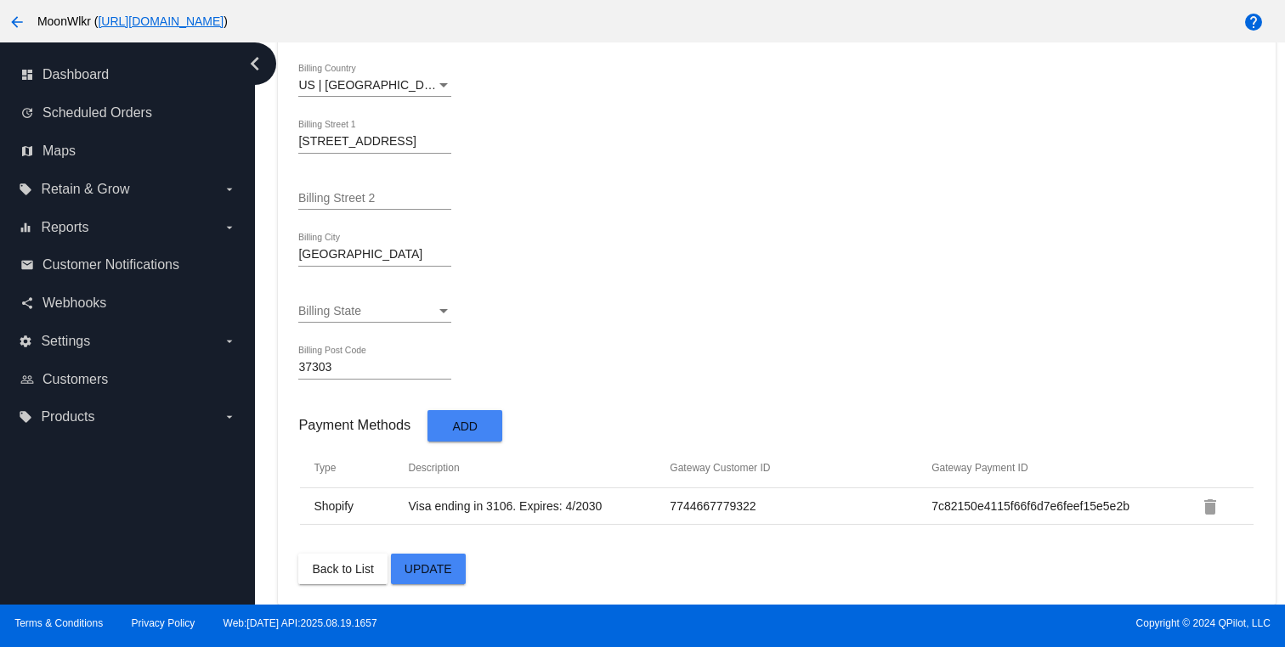
click at [432, 557] on button "Update" at bounding box center [428, 569] width 75 height 31
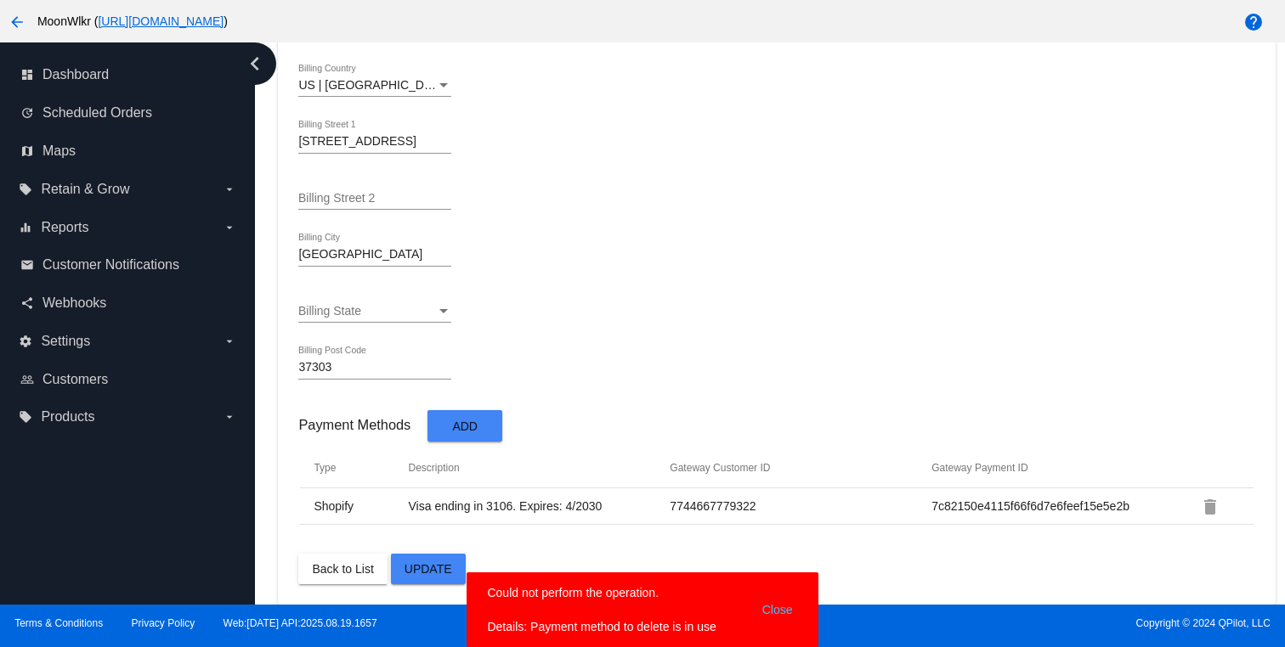
drag, startPoint x: 484, startPoint y: 625, endPoint x: 758, endPoint y: 626, distance: 273.6
click at [758, 626] on simple-snack-bar "Could not perform the operation. Details: Payment method to delete is in use Cl…" at bounding box center [642, 610] width 310 height 51
copy simple-snack-bar "Details: Payment method to delete is in use"
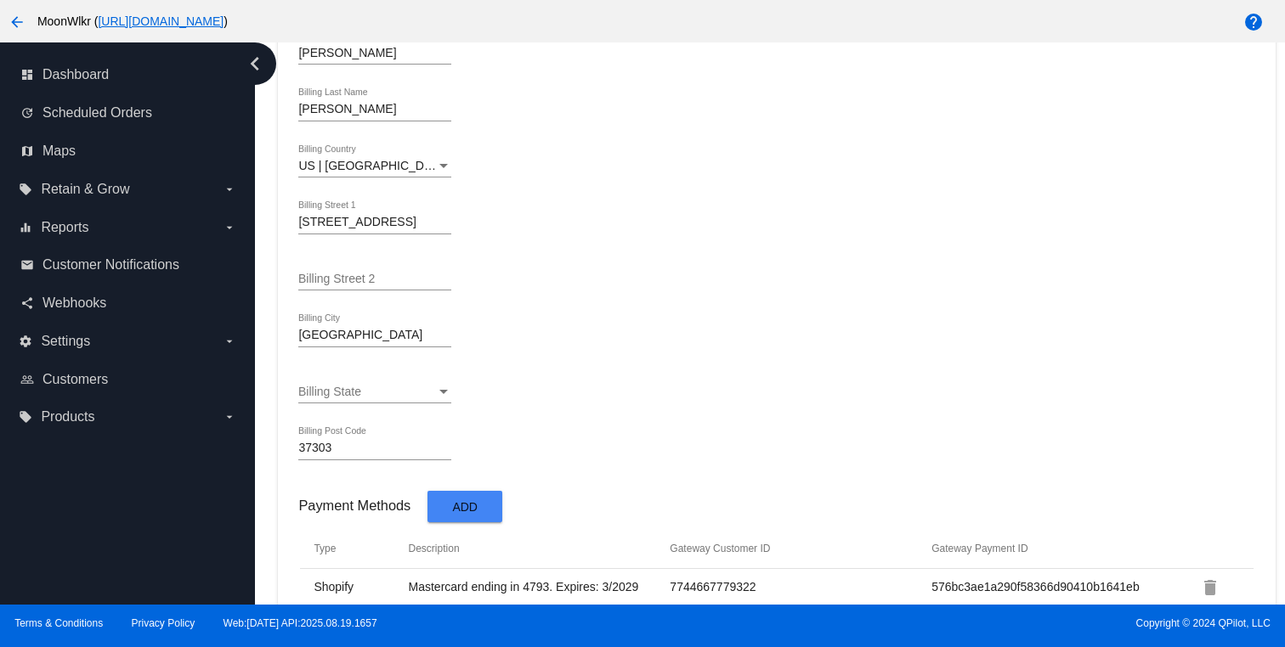
scroll to position [1009, 0]
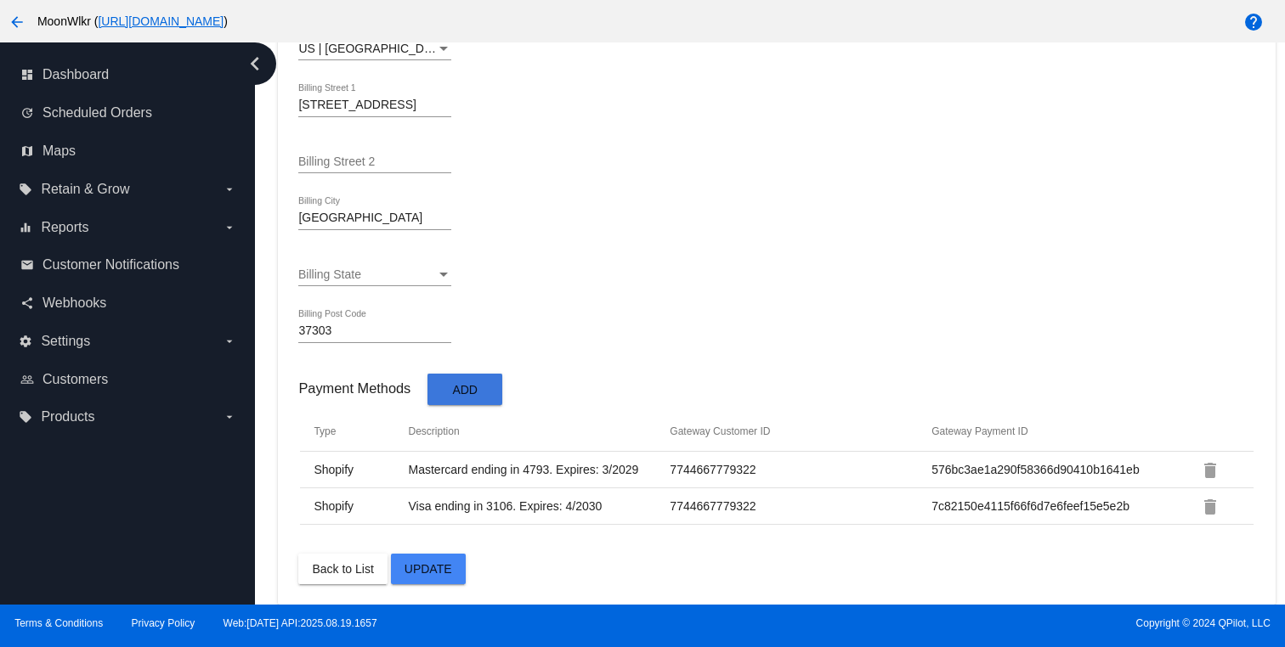
click at [483, 385] on button "Add" at bounding box center [464, 389] width 75 height 31
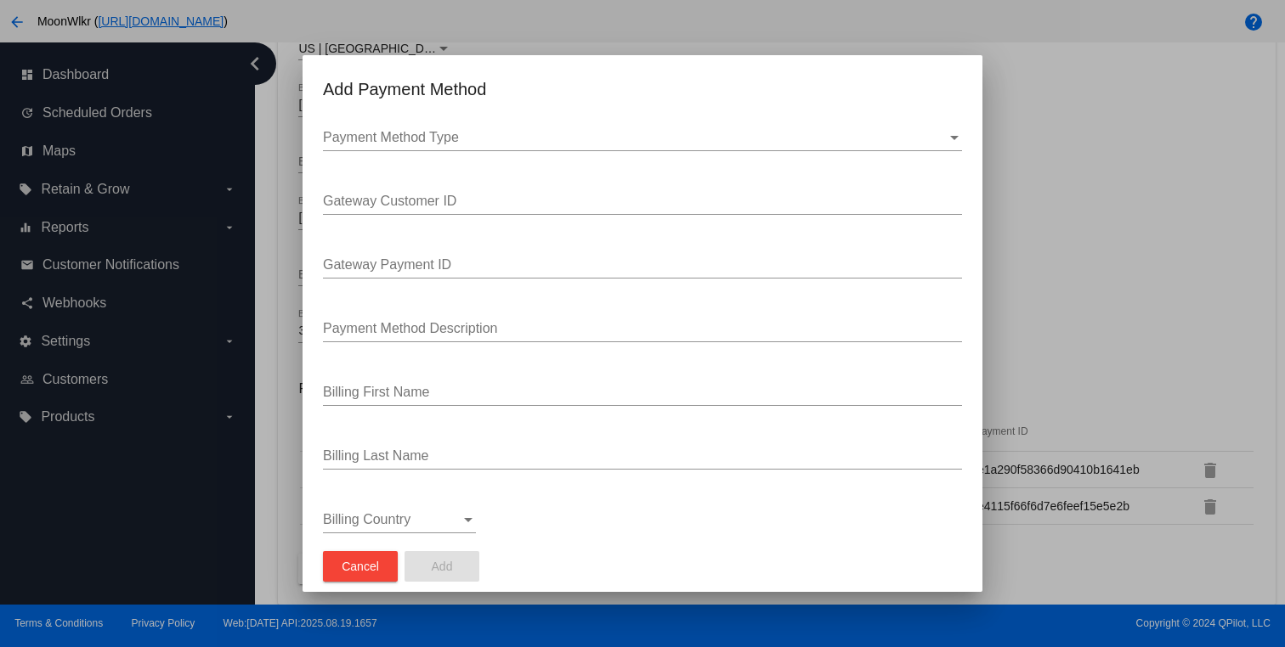
scroll to position [0, 0]
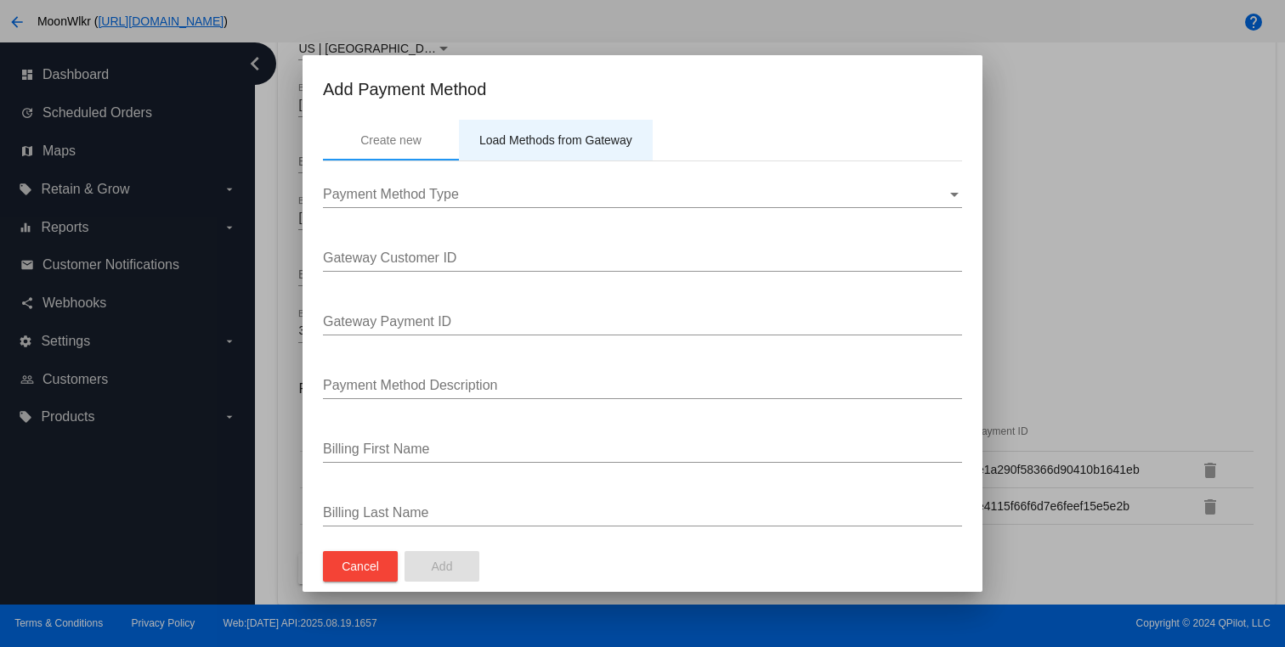
click at [560, 133] on div "Load Methods from Gateway" at bounding box center [555, 140] width 153 height 14
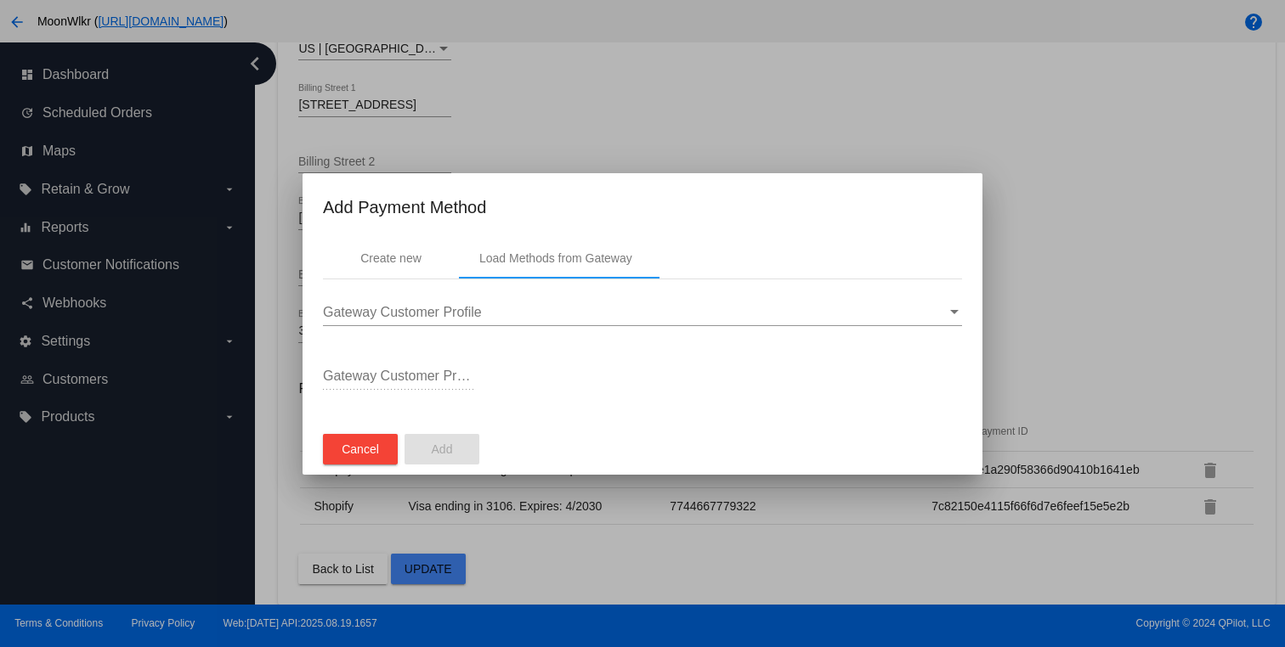
click at [565, 314] on div "Gateway Customer Profile" at bounding box center [635, 312] width 624 height 15
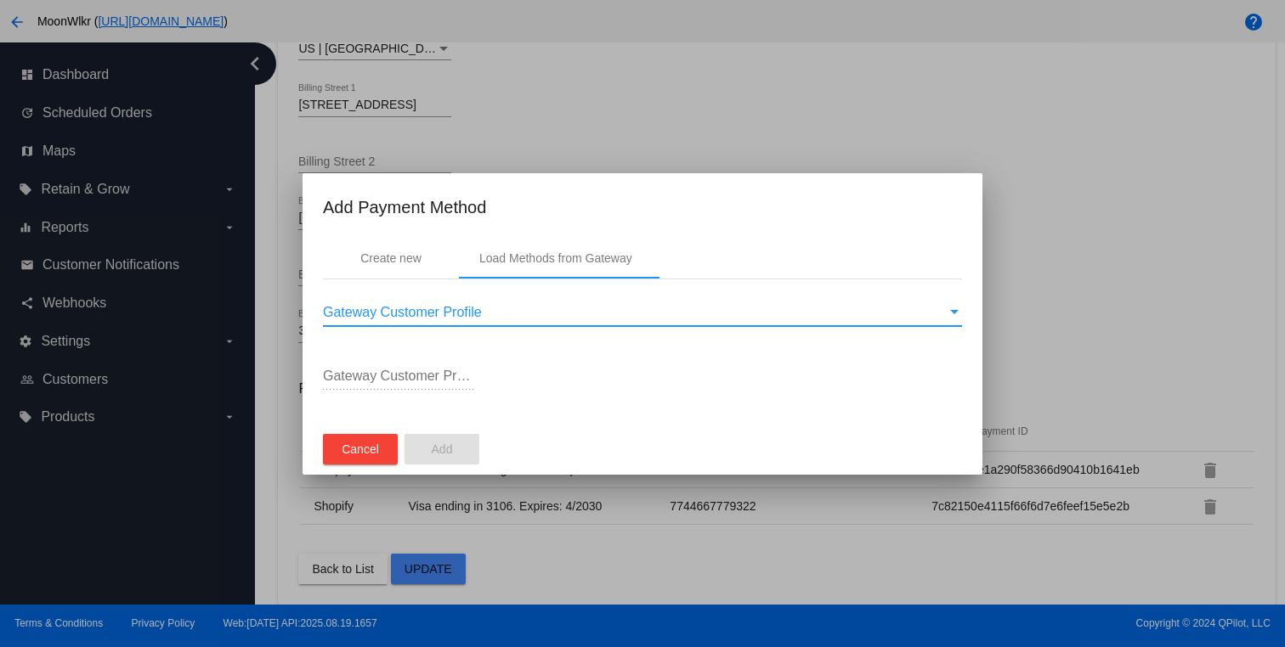
click at [565, 314] on div "Gateway Customer Profile" at bounding box center [635, 312] width 624 height 15
click at [427, 259] on div "Create new" at bounding box center [391, 258] width 136 height 41
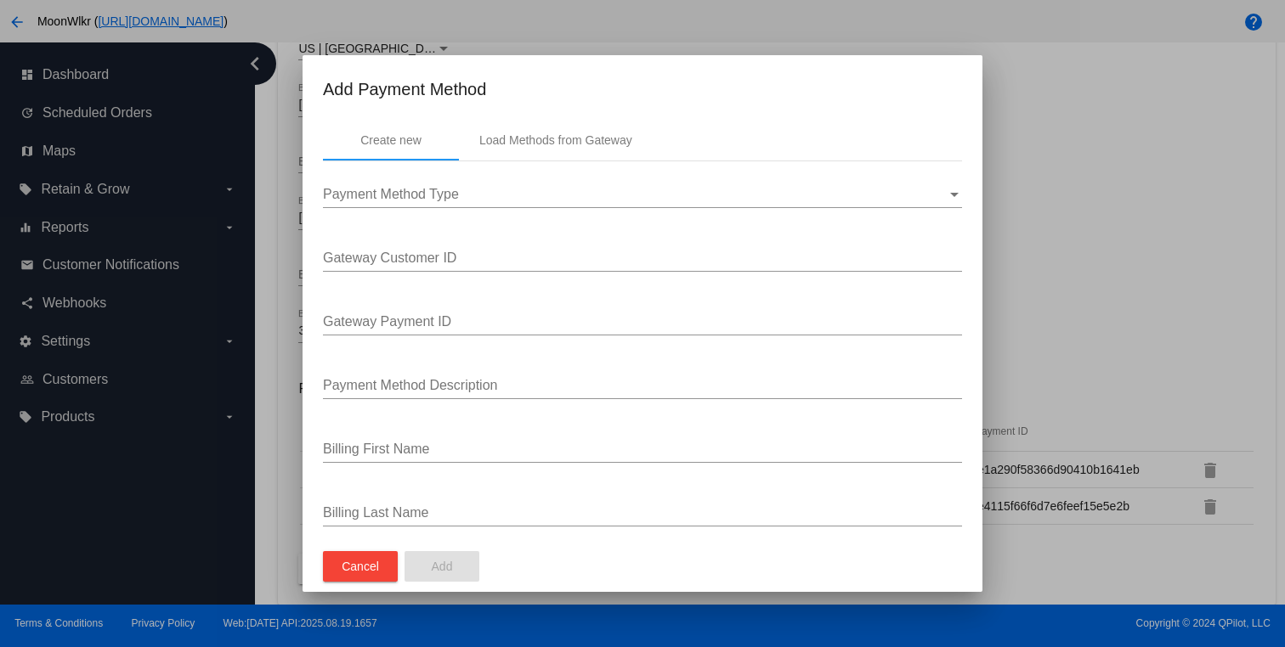
click at [1044, 102] on div at bounding box center [642, 323] width 1285 height 647
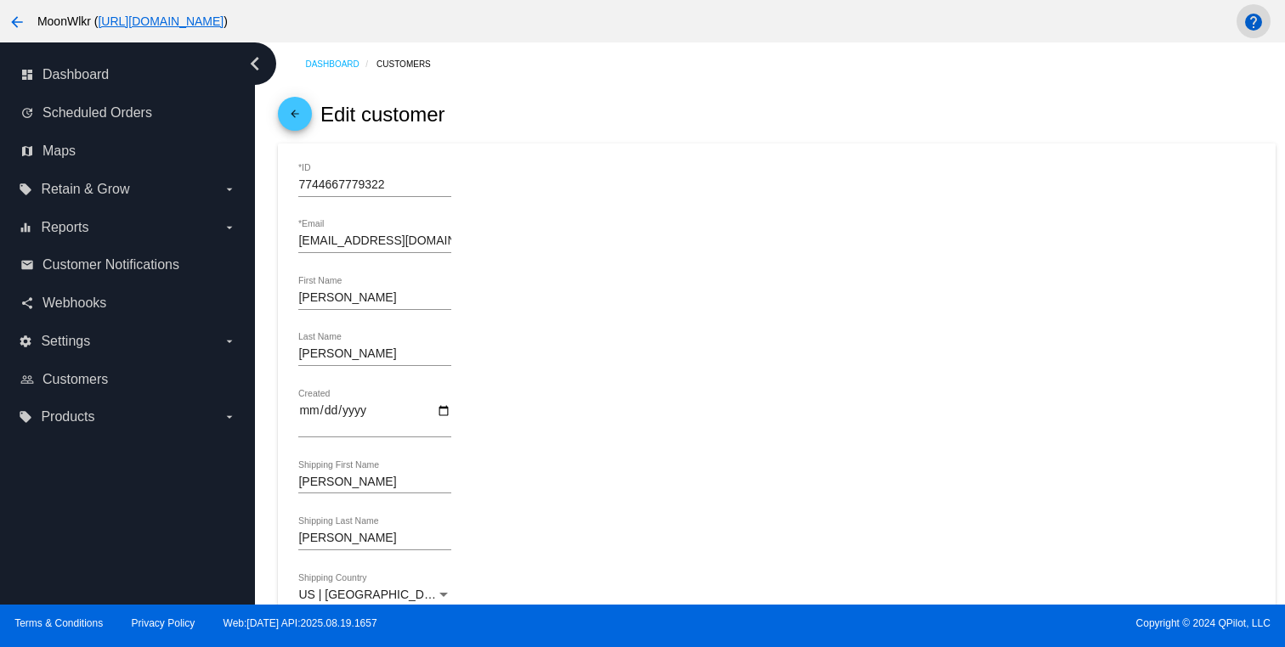
click at [1256, 16] on mat-icon "help" at bounding box center [1253, 22] width 20 height 20
click at [427, 243] on input "terrywilburn@gmail.com" at bounding box center [374, 242] width 153 height 14
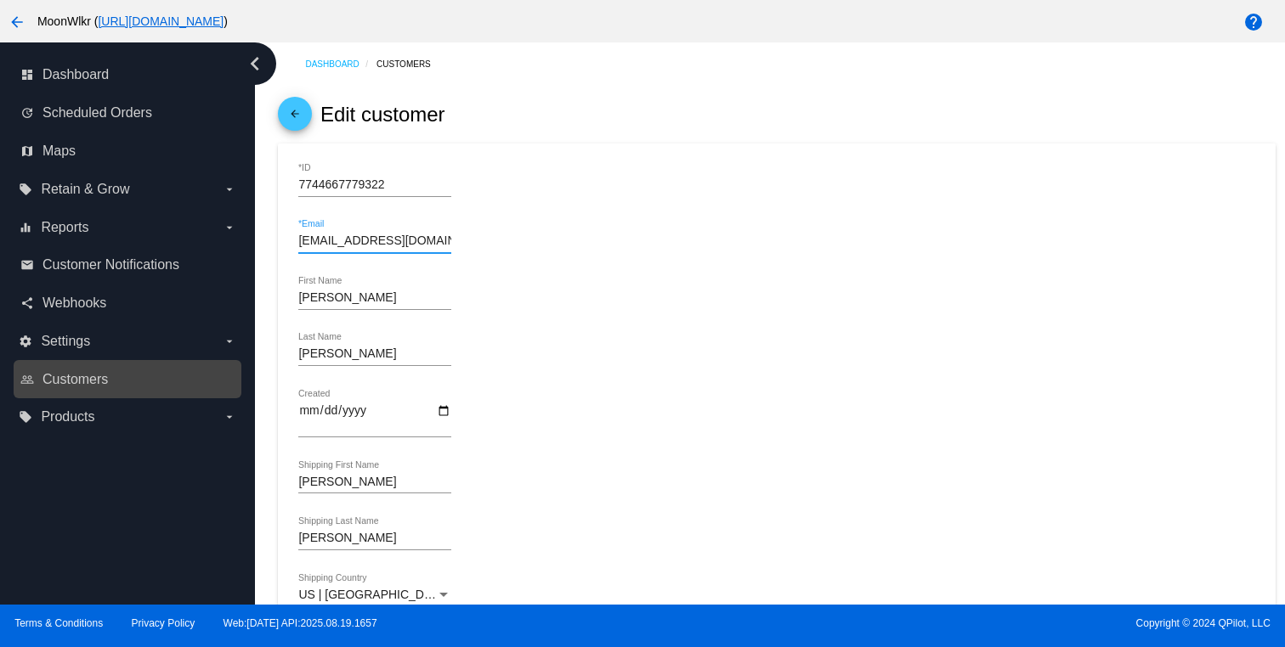
click at [99, 370] on link "people_outline Customers" at bounding box center [128, 379] width 216 height 27
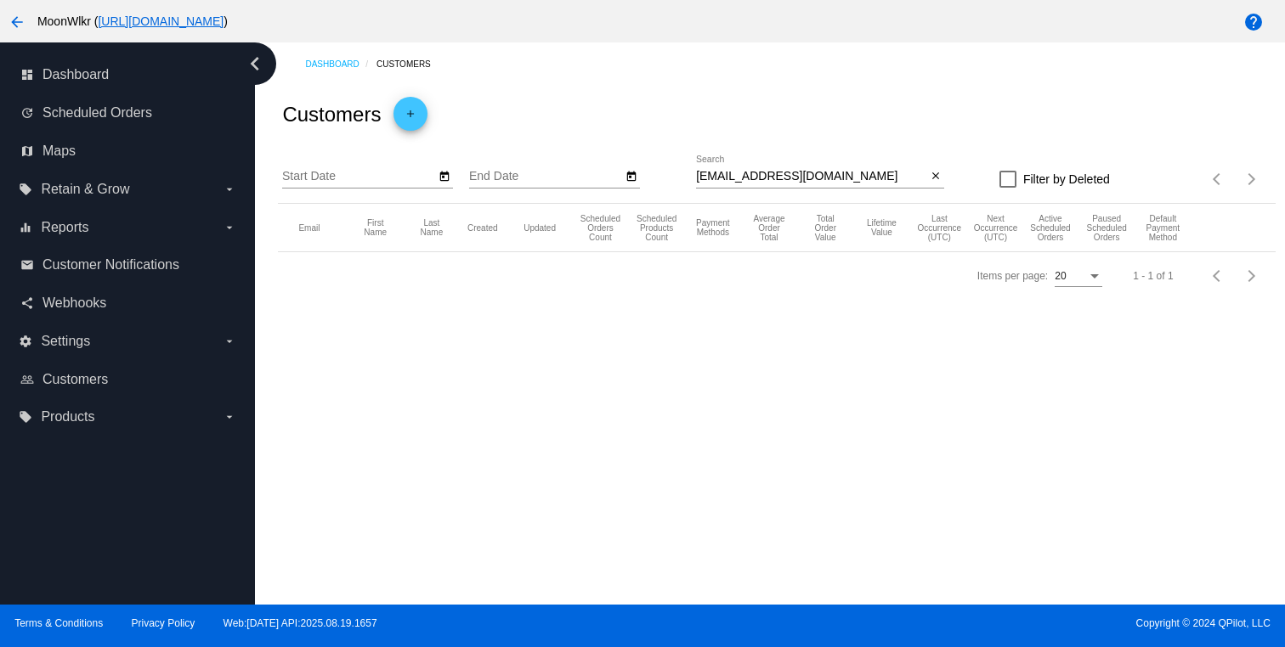
click at [851, 185] on div "terrywilburn@gmail.com Search" at bounding box center [811, 171] width 230 height 33
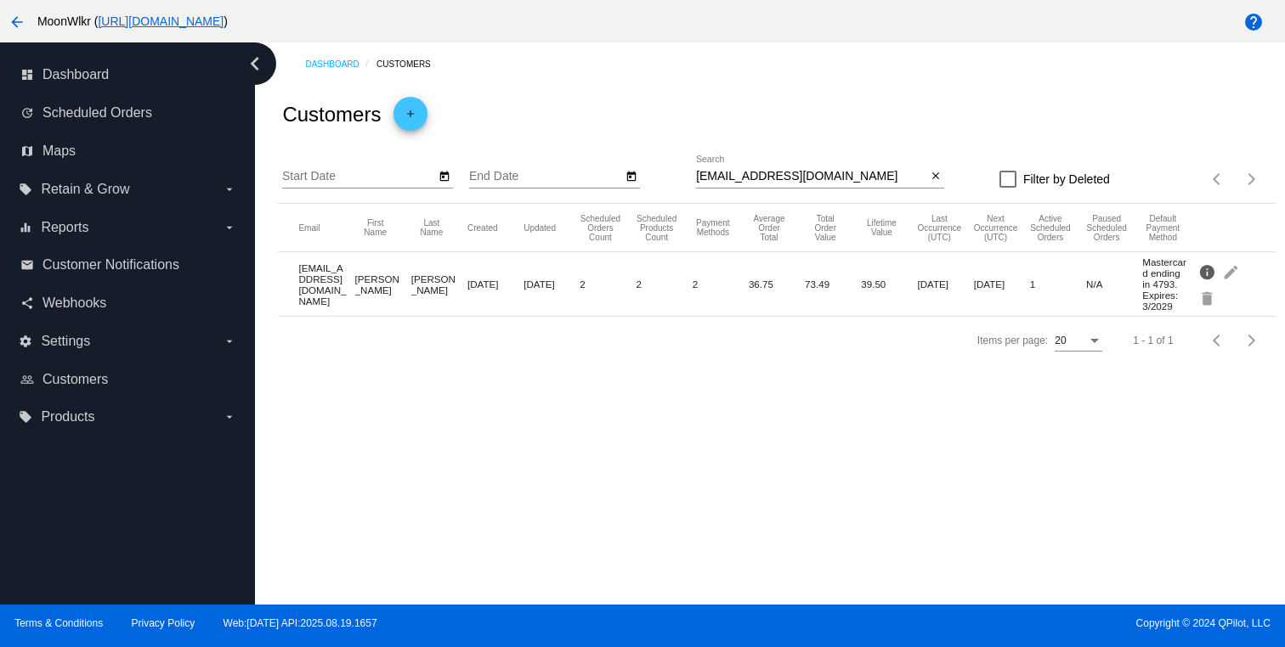
click at [1209, 277] on mat-icon "info" at bounding box center [1208, 271] width 20 height 26
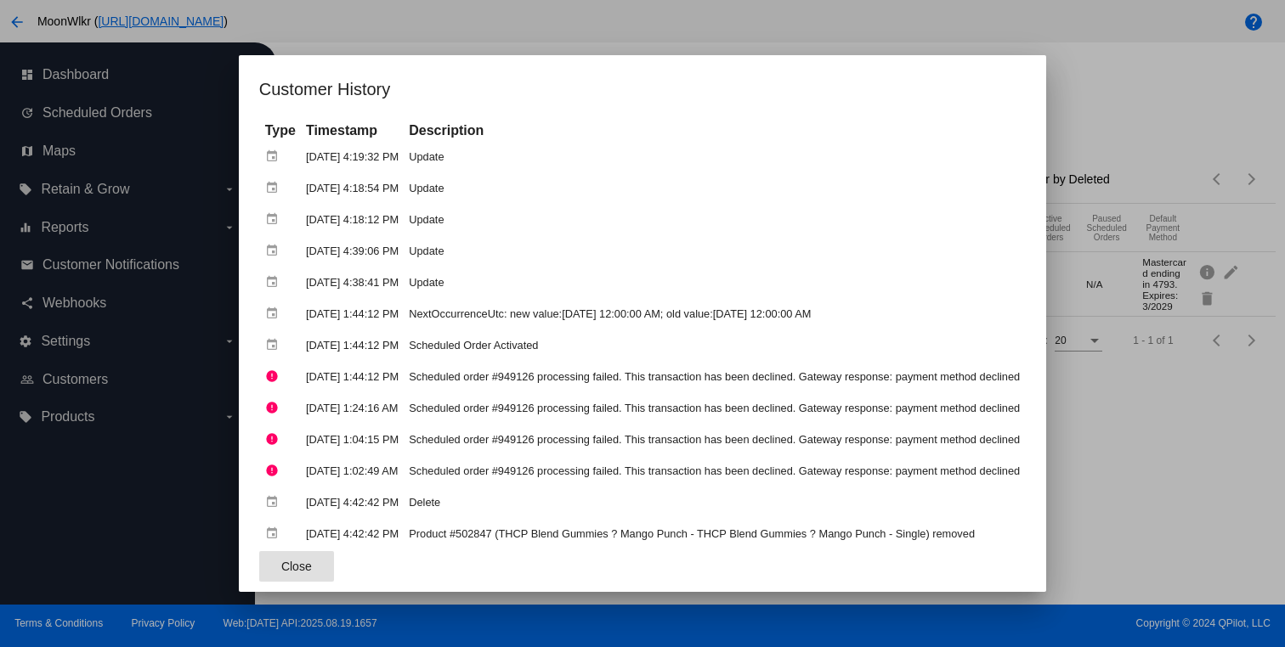
click at [308, 162] on td "Aug 22, 2025, 4:19:32 PM" at bounding box center [352, 157] width 101 height 30
click at [385, 160] on td "Aug 22, 2025, 4:19:32 PM" at bounding box center [352, 157] width 101 height 30
click at [281, 568] on span "Close" at bounding box center [296, 567] width 31 height 14
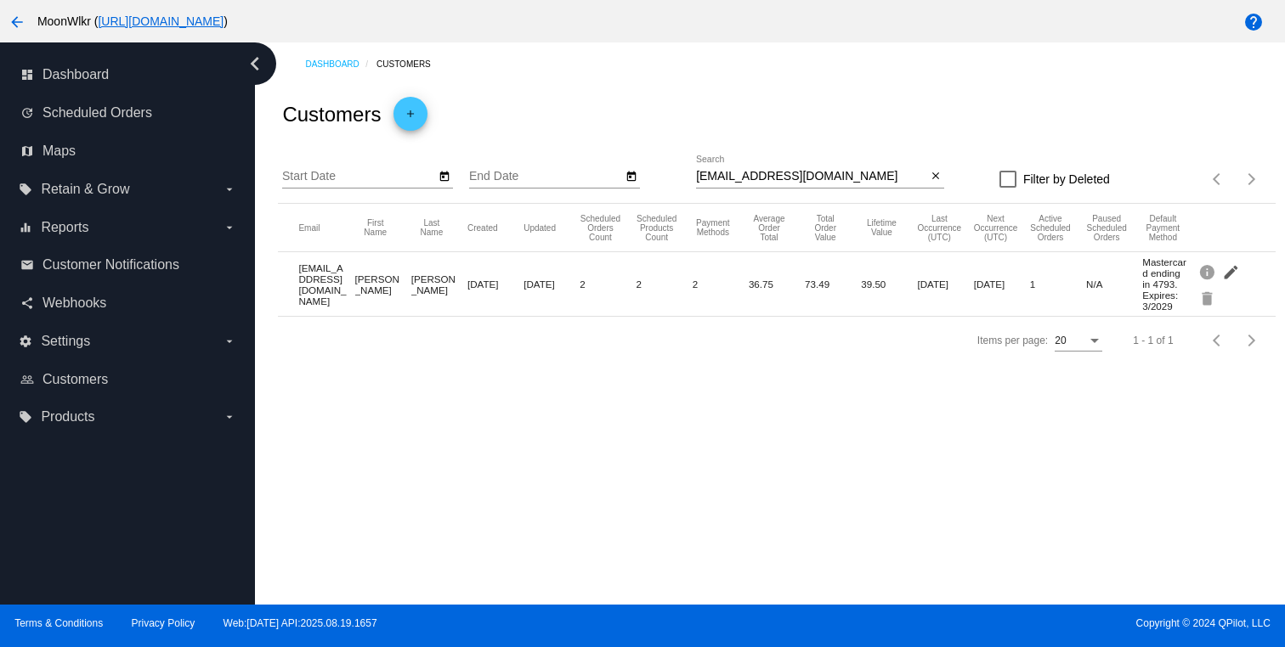
click at [1230, 282] on mat-icon "edit" at bounding box center [1232, 271] width 20 height 26
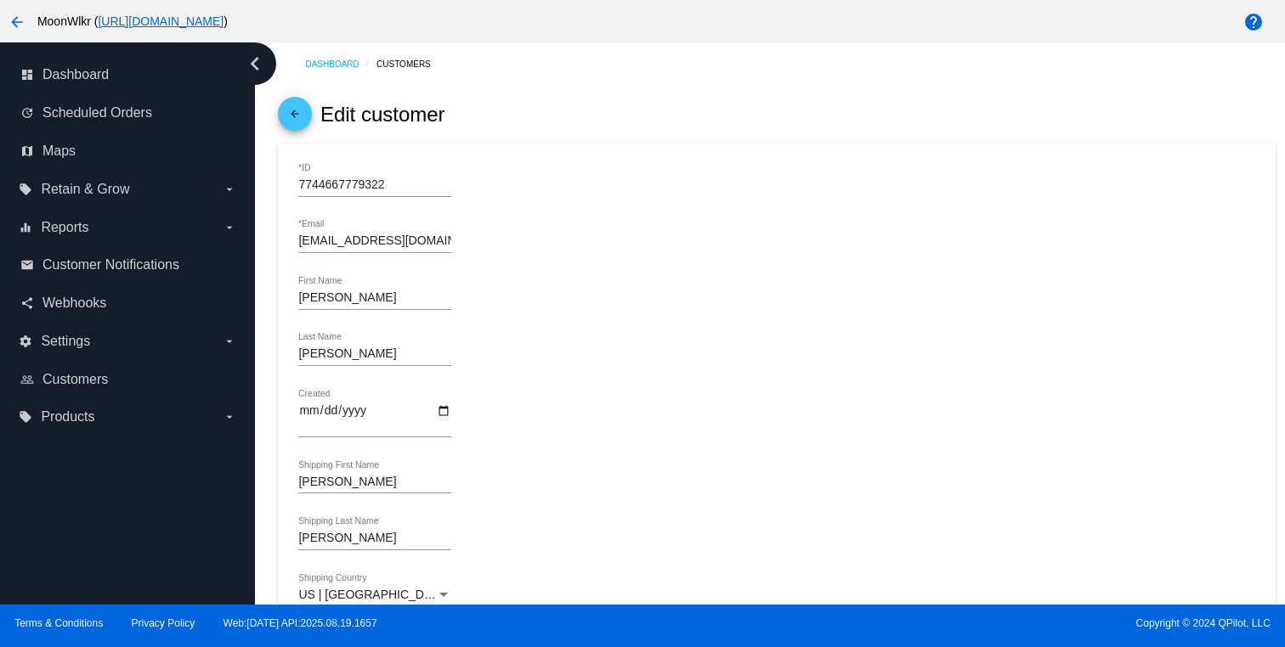
click at [302, 117] on mat-icon "arrow_back" at bounding box center [295, 118] width 20 height 20
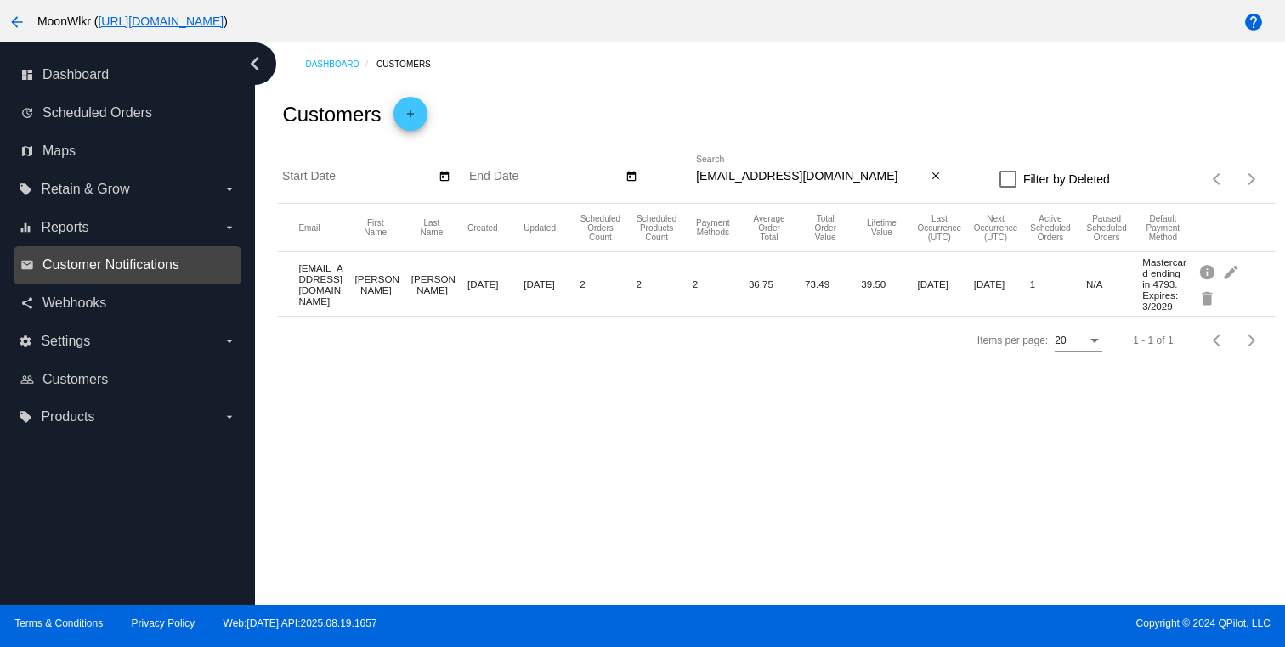
click at [107, 257] on span "Customer Notifications" at bounding box center [110, 264] width 137 height 15
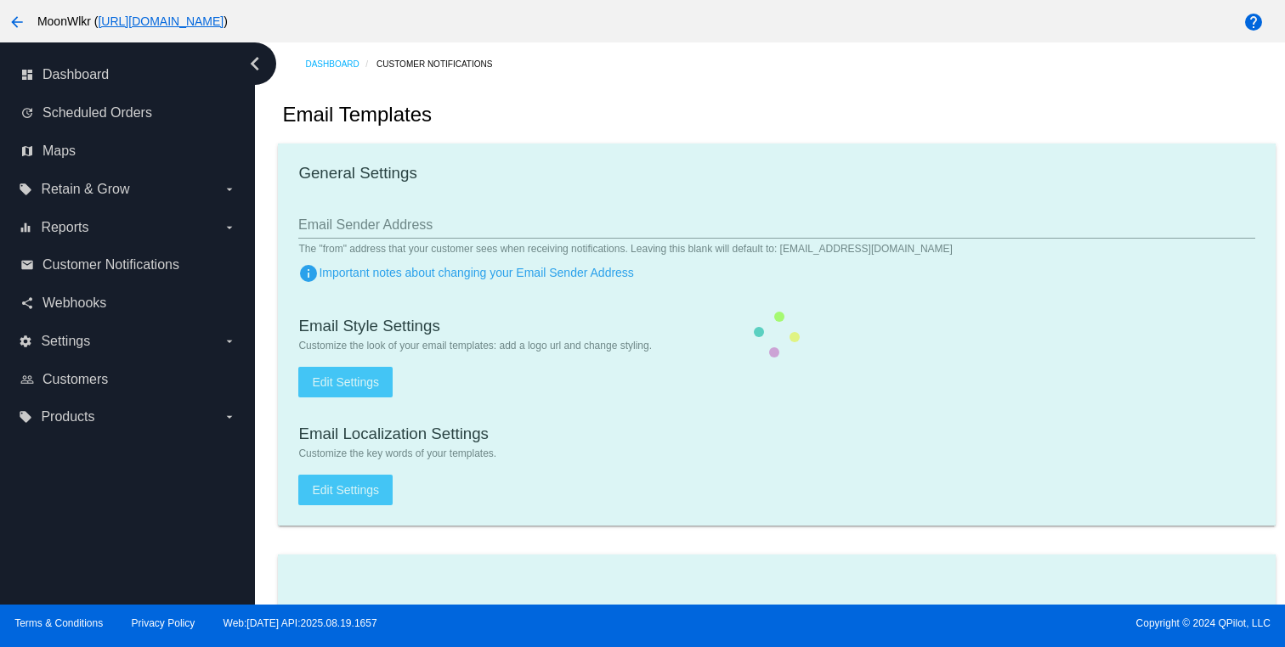
type input "support@moonwlkr.com"
type input "1"
checkbox input "true"
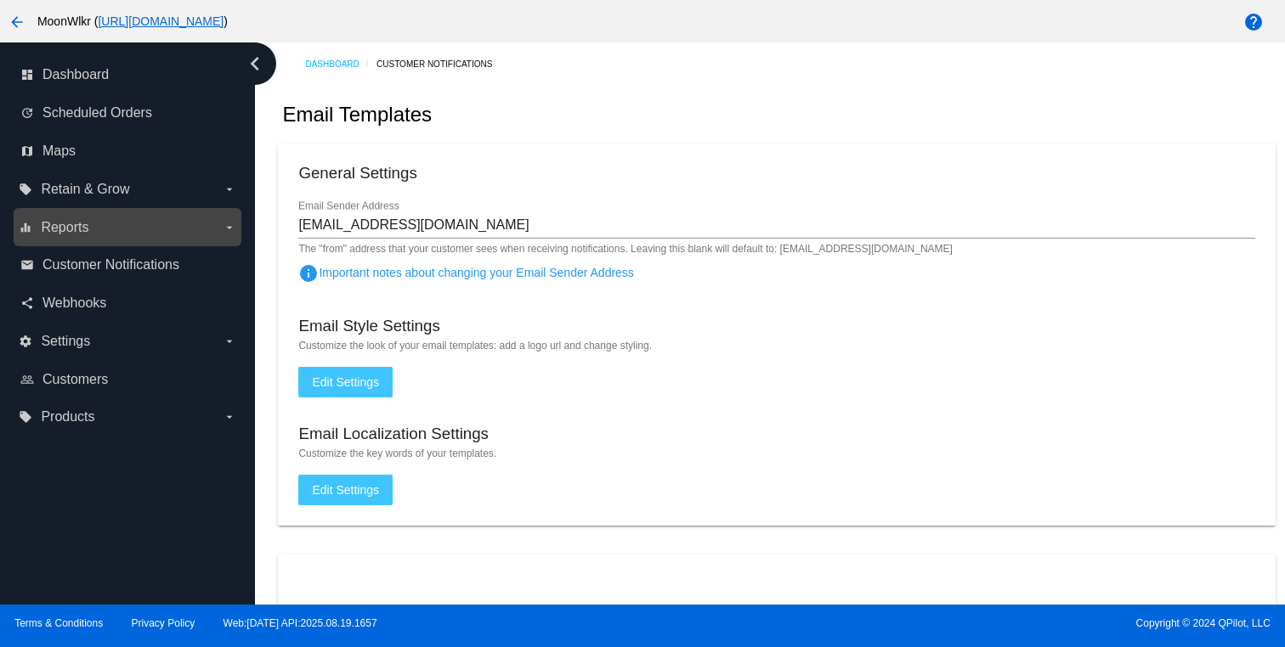
click at [179, 229] on label "equalizer Reports arrow_drop_down" at bounding box center [127, 227] width 217 height 27
click at [0, 0] on input "equalizer Reports arrow_drop_down" at bounding box center [0, 0] width 0 height 0
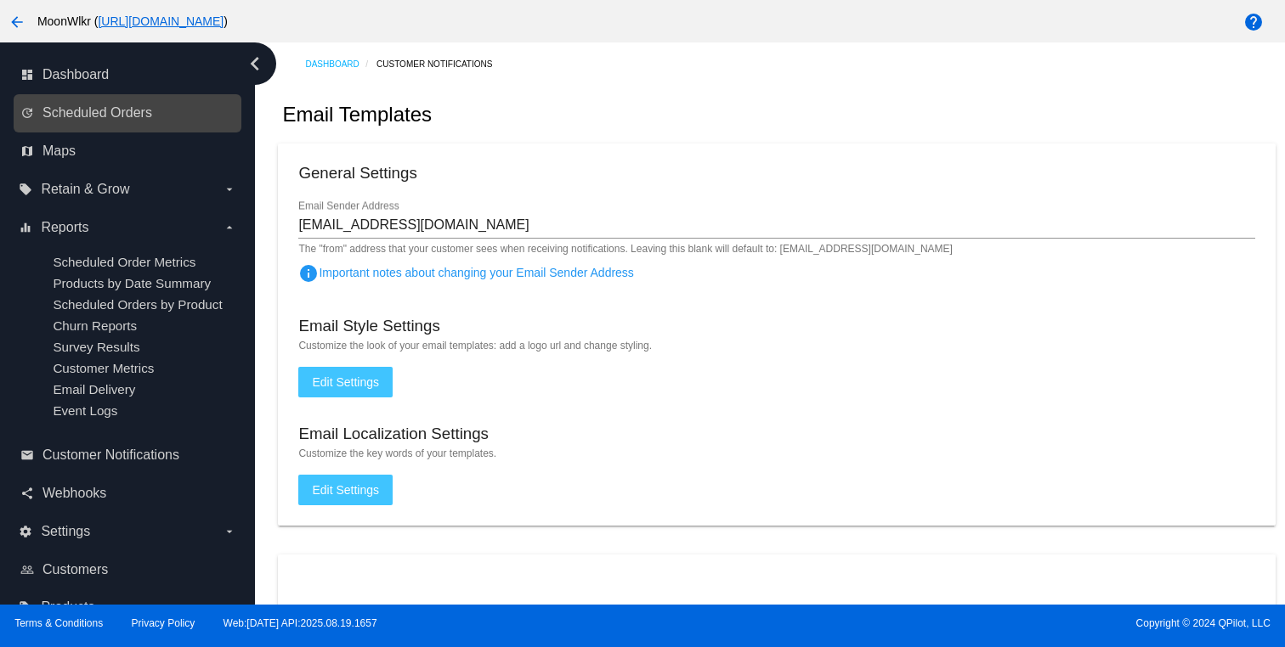
click at [109, 122] on link "update Scheduled Orders" at bounding box center [128, 112] width 216 height 27
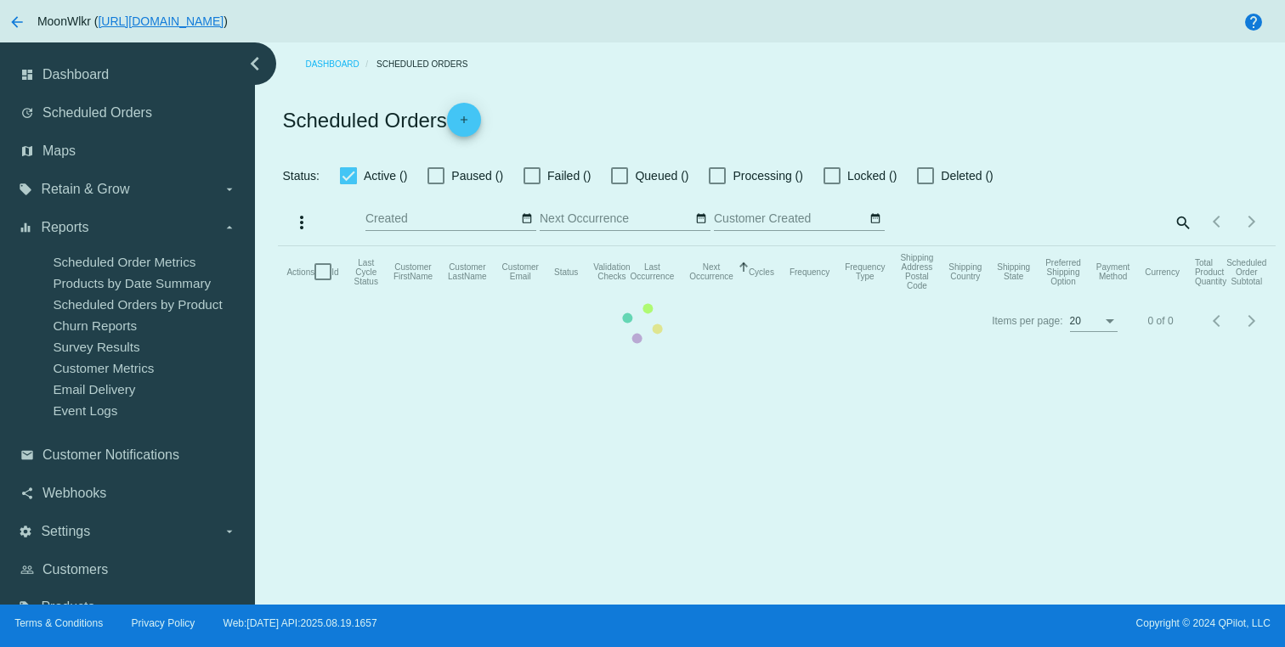
checkbox input "false"
checkbox input "true"
type input "05/01/2024 - 08/23/2024"
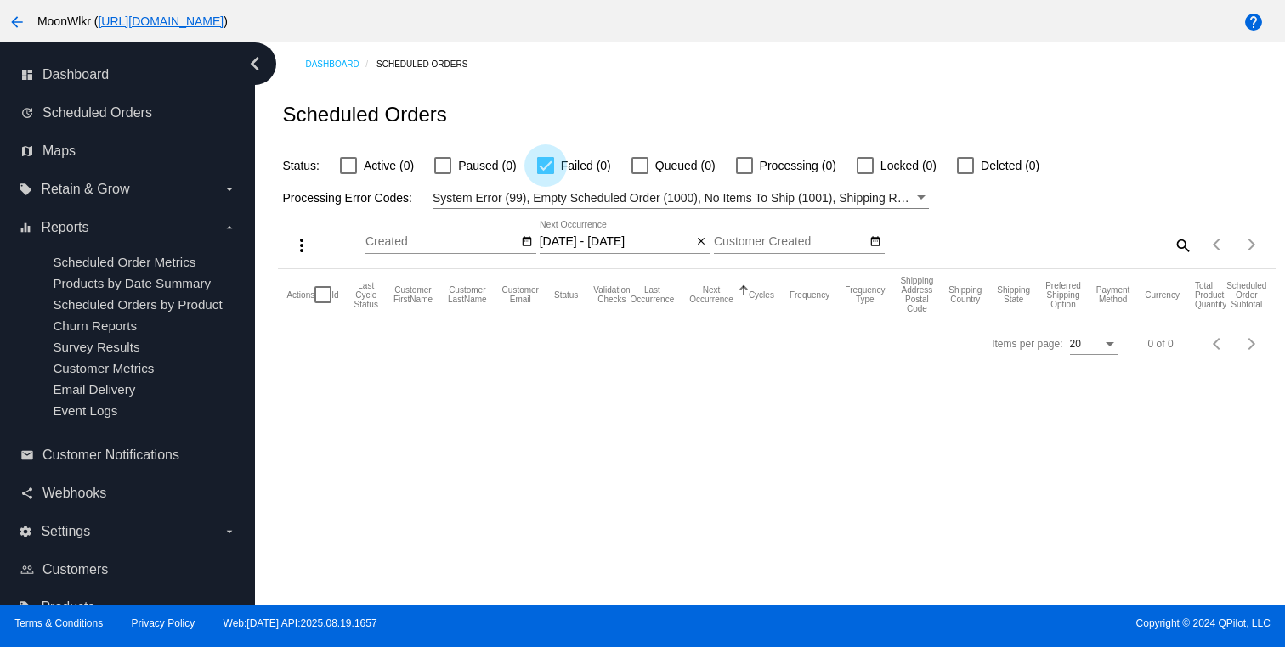
click at [548, 169] on div at bounding box center [545, 165] width 17 height 17
click at [546, 174] on input "Failed (0)" at bounding box center [545, 174] width 1 height 1
checkbox input "false"
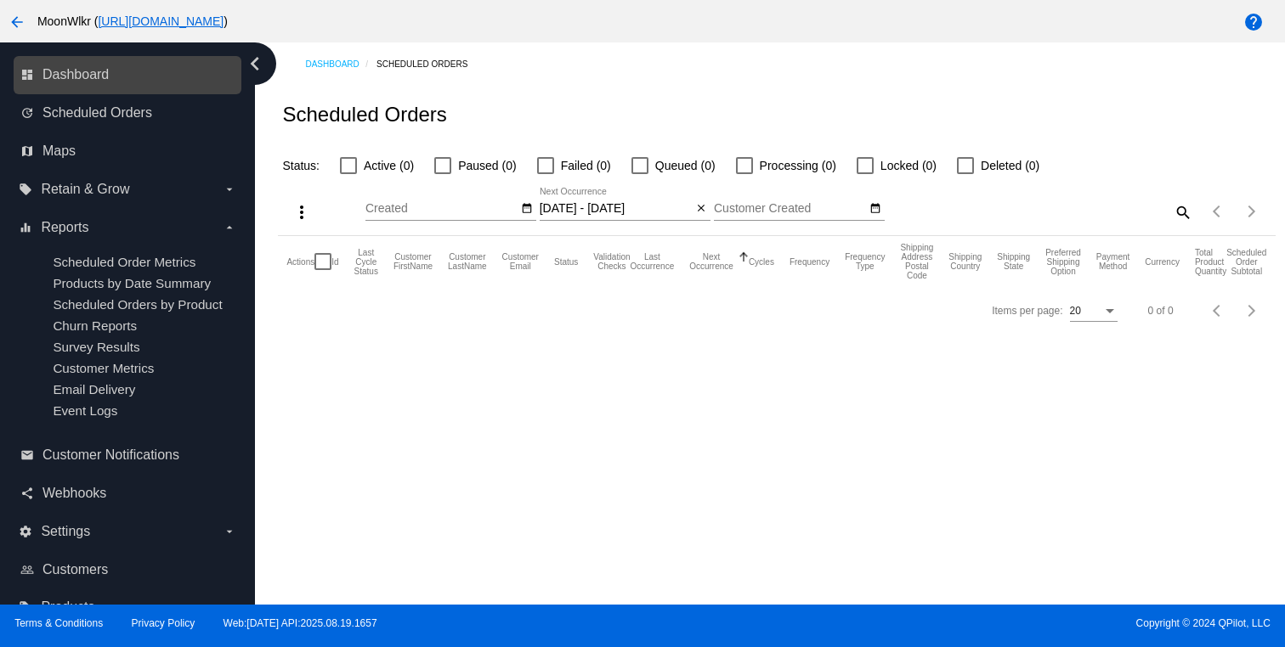
click at [88, 84] on link "dashboard Dashboard" at bounding box center [128, 74] width 216 height 27
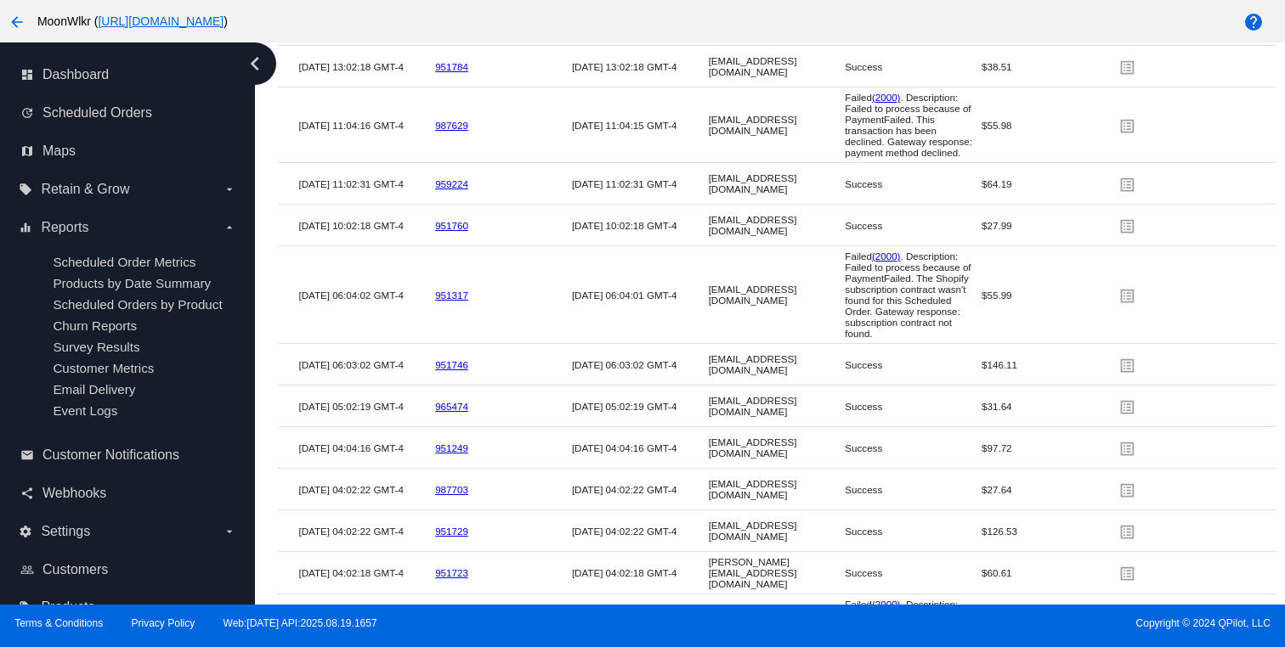
scroll to position [3343, 0]
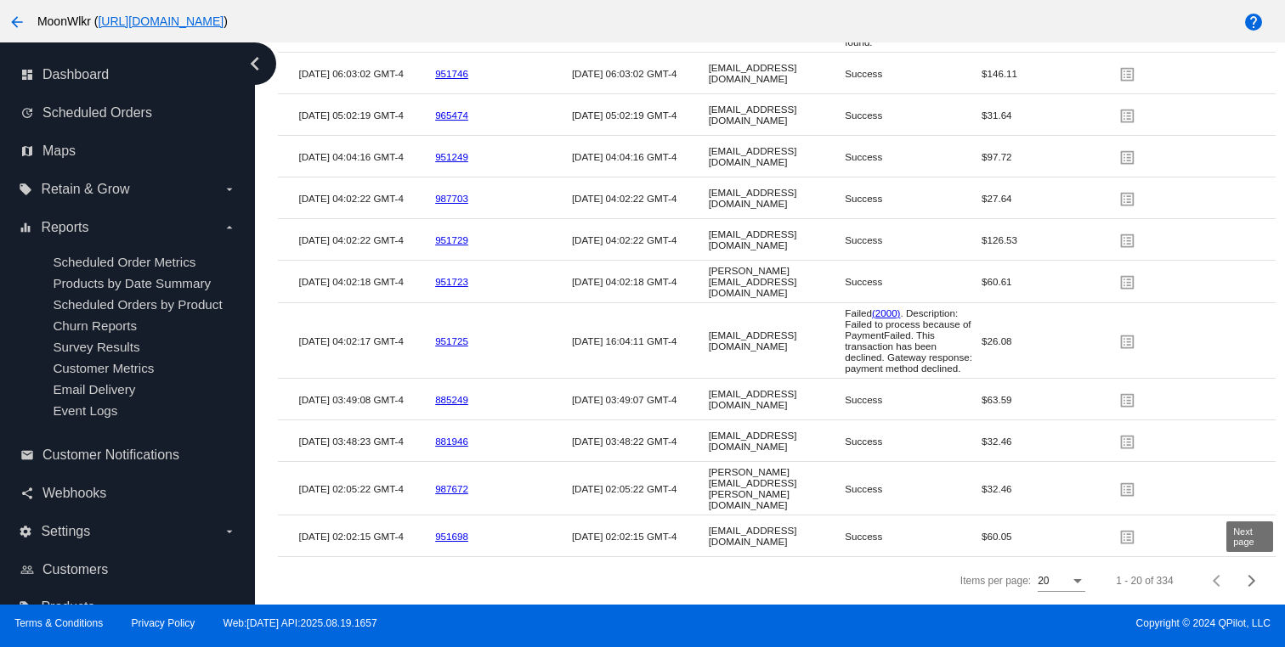
click at [1255, 576] on button "Next page" at bounding box center [1252, 581] width 34 height 34
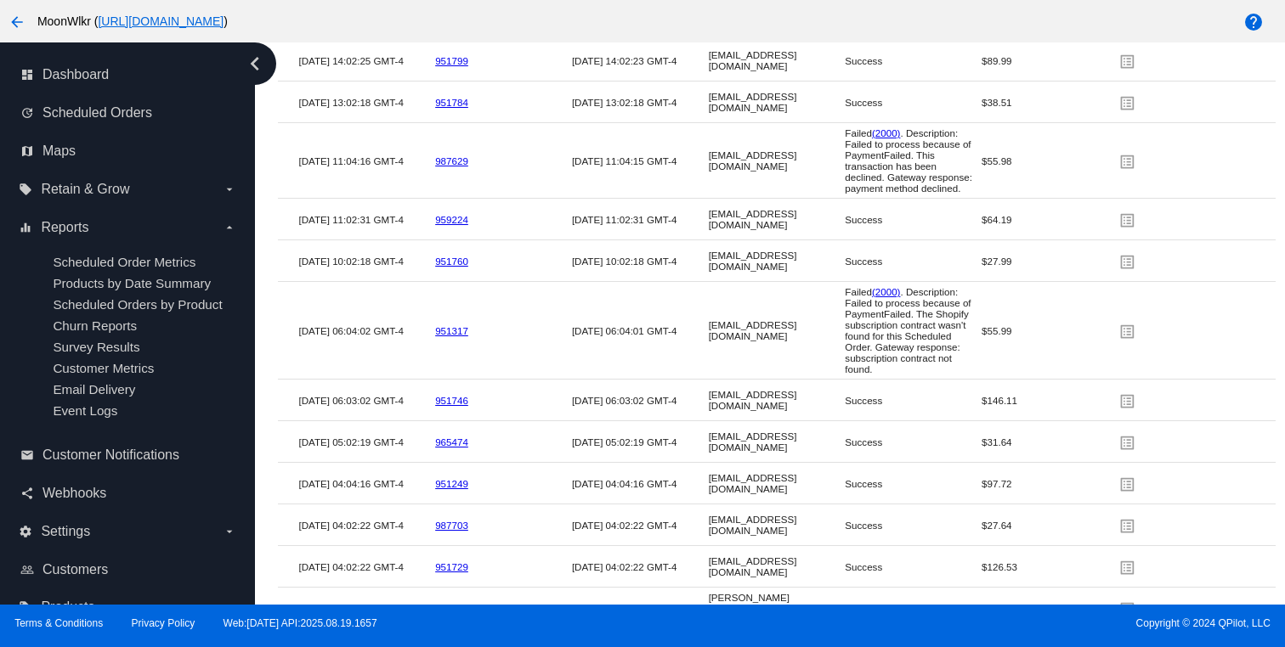
scroll to position [3241, 0]
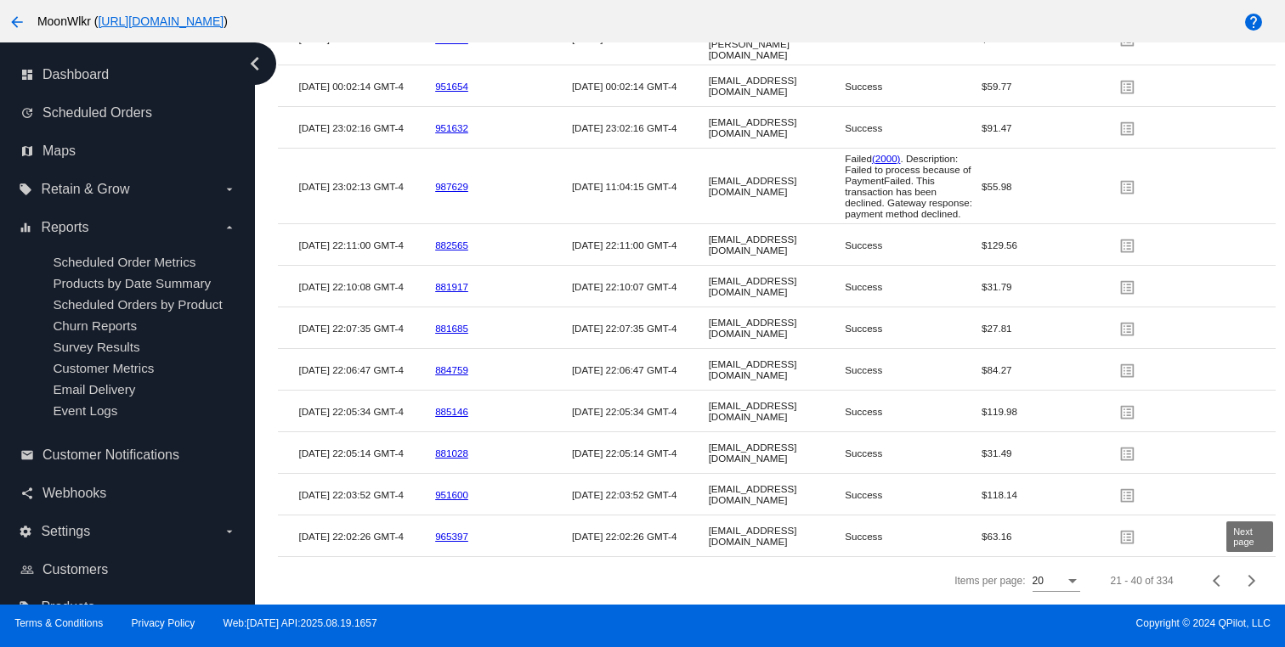
click at [1243, 583] on span "Next page" at bounding box center [1252, 581] width 34 height 8
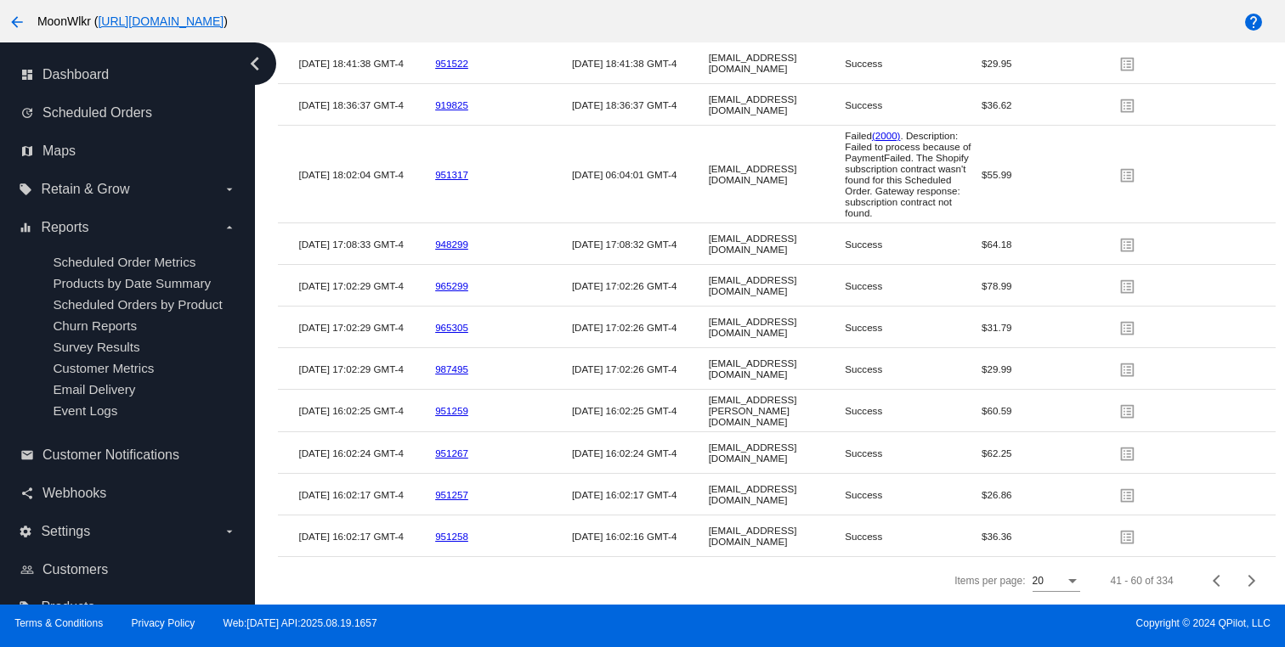
click at [1068, 581] on div "Items per page:" at bounding box center [1072, 582] width 8 height 4
click at [1060, 566] on span "100" at bounding box center [1055, 572] width 48 height 31
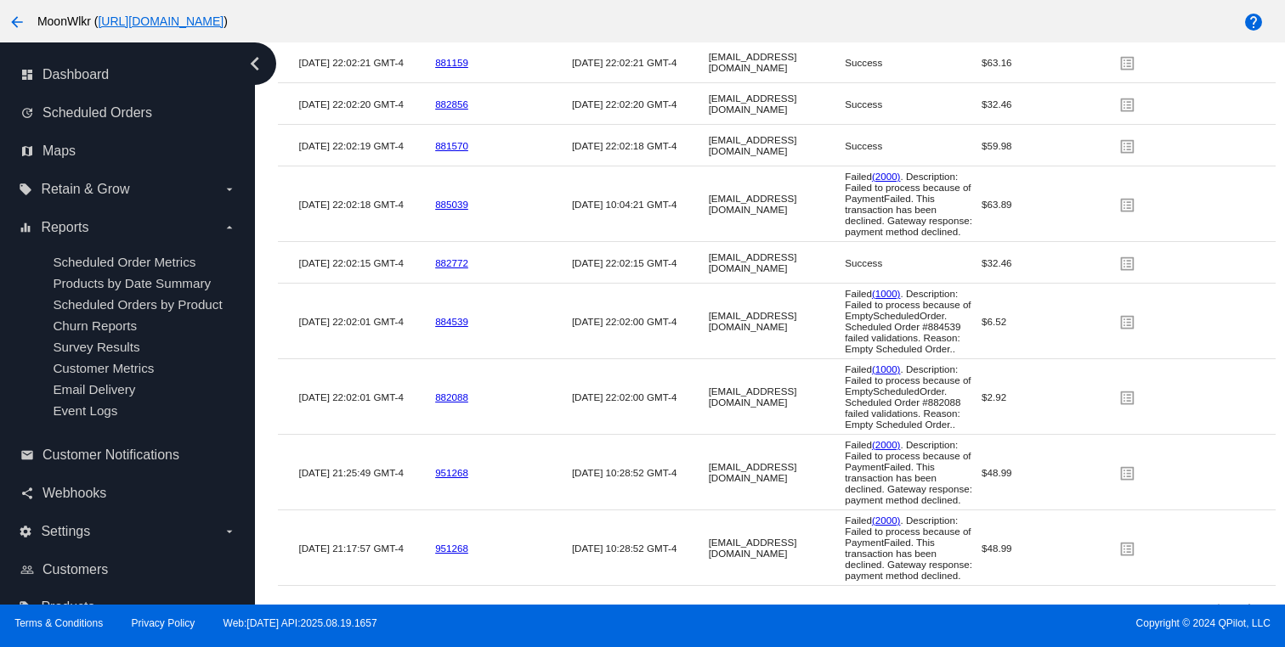
scroll to position [7139, 0]
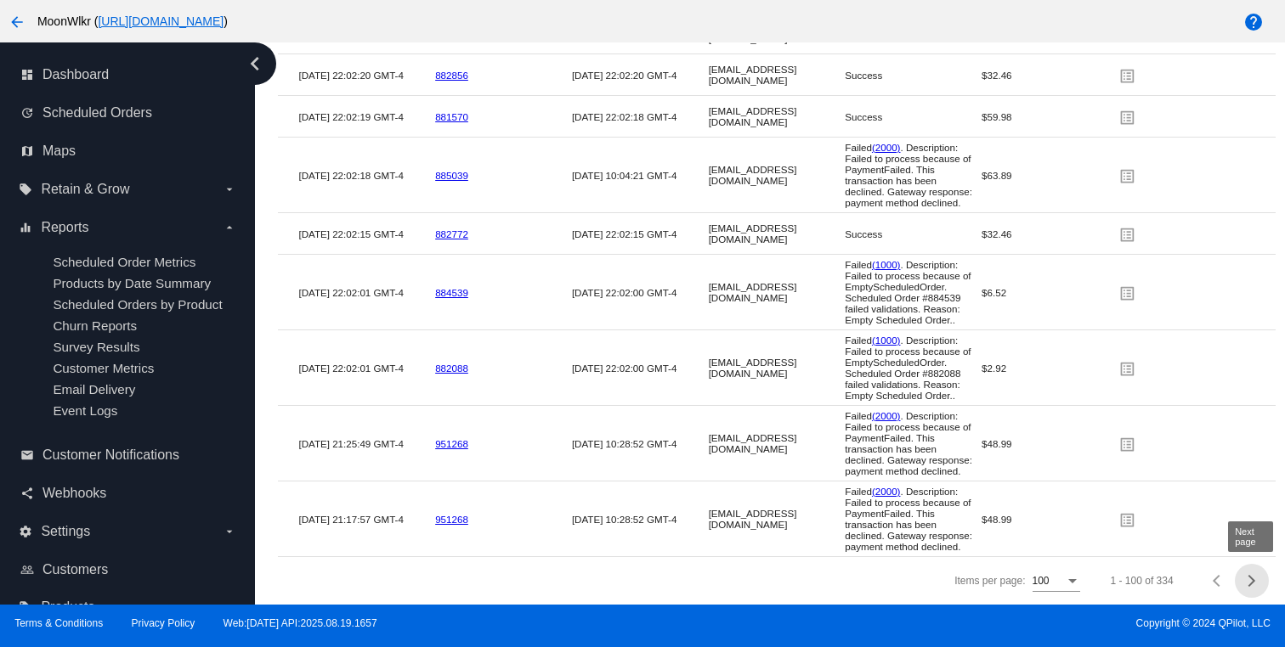
click at [1252, 579] on div "Next page" at bounding box center [1249, 581] width 12 height 12
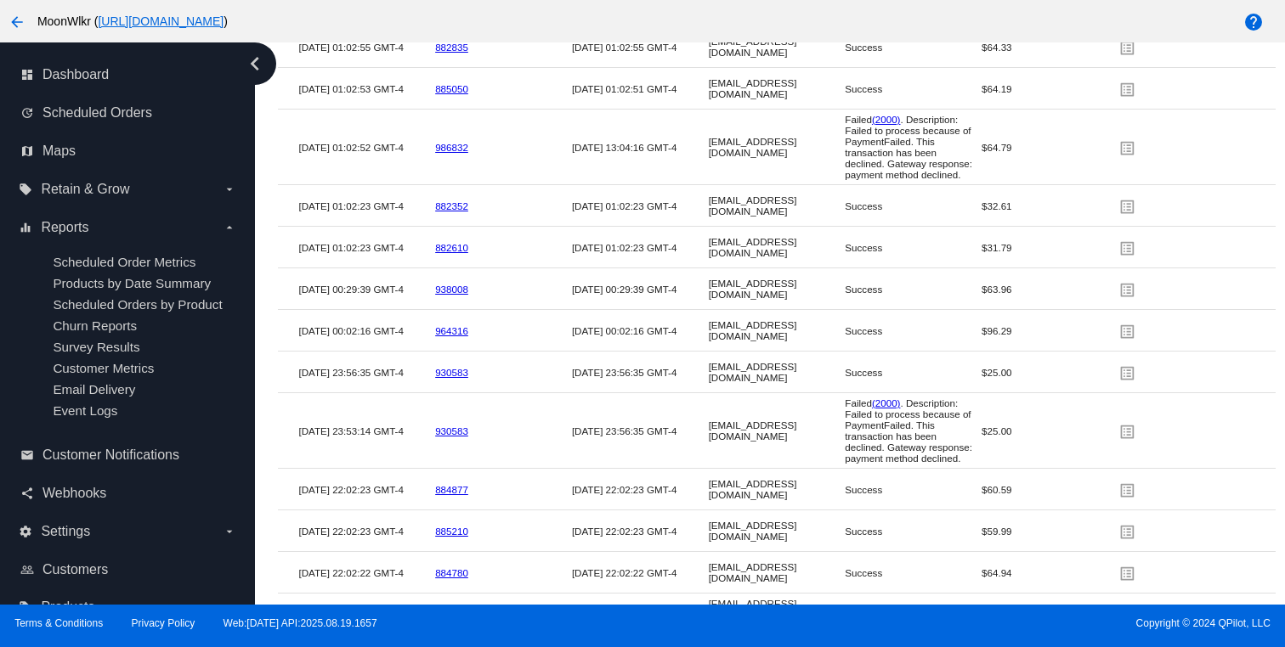
scroll to position [7931, 0]
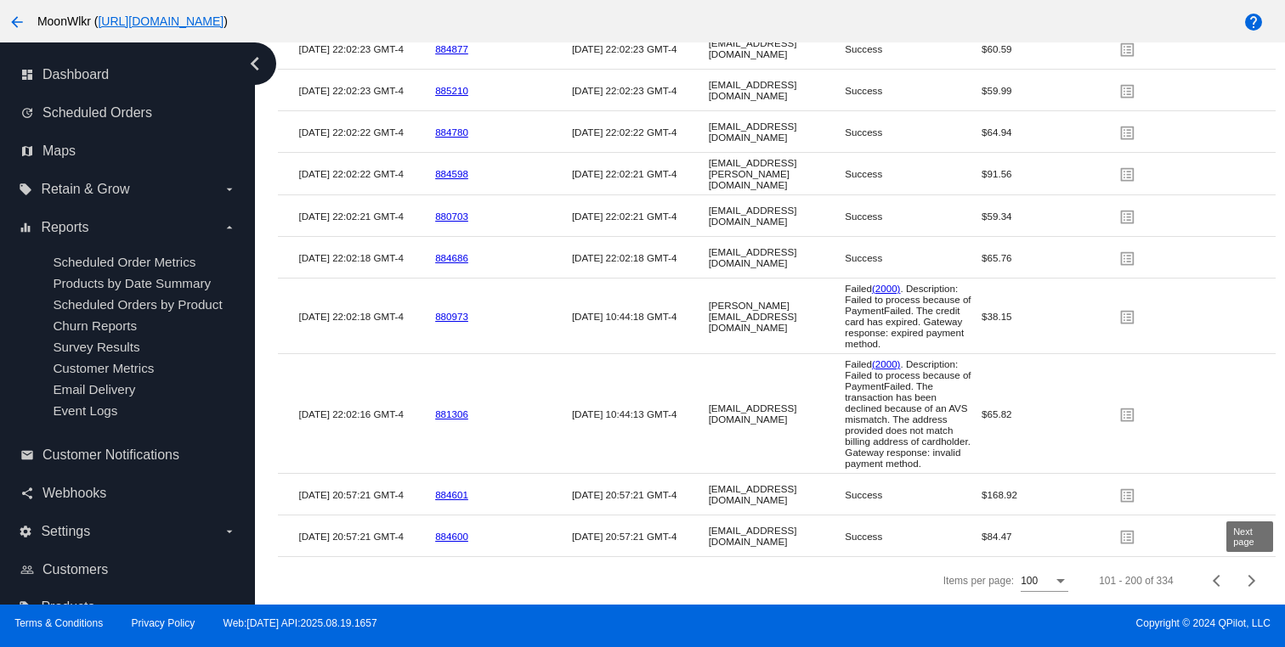
click at [1250, 585] on div "Next page" at bounding box center [1249, 581] width 12 height 12
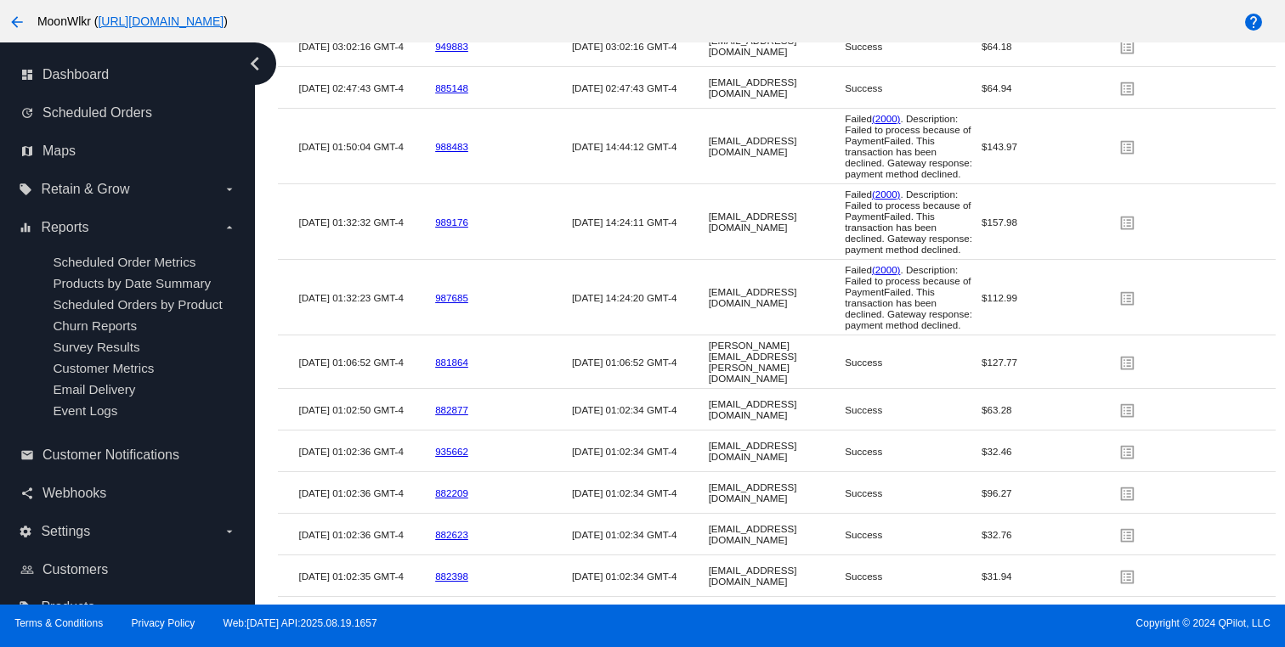
scroll to position [7795, 0]
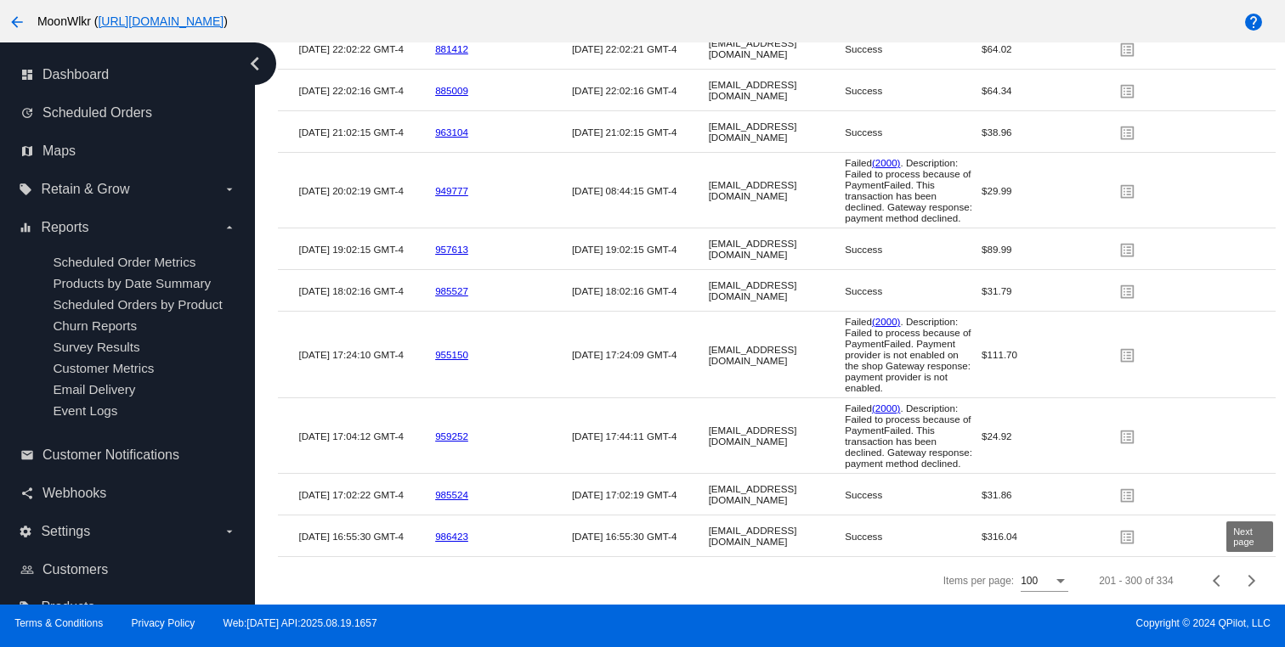
click at [1248, 580] on div "Next page" at bounding box center [1249, 581] width 12 height 12
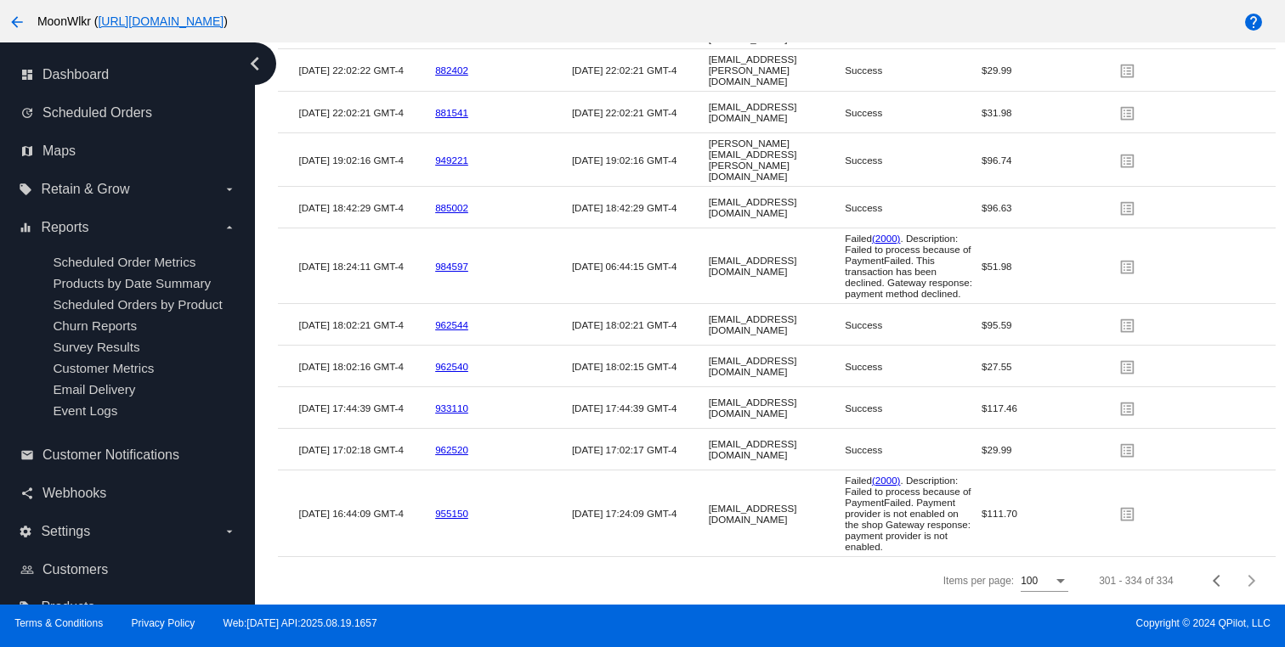
scroll to position [2809, 0]
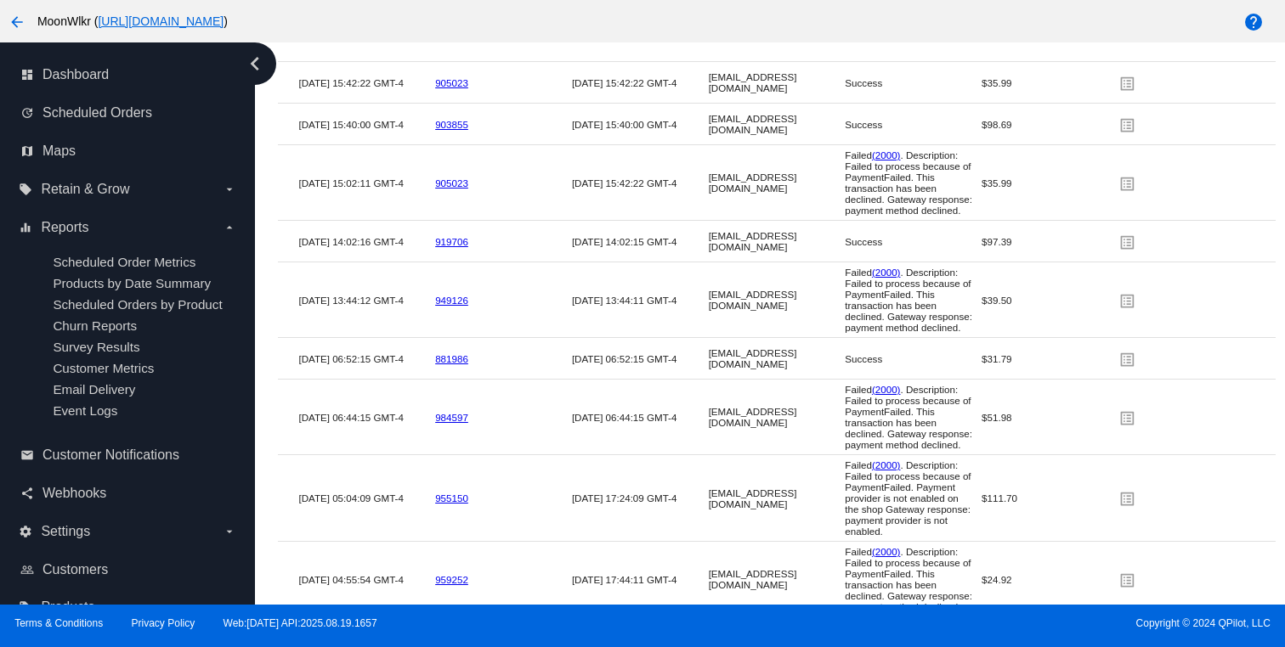
click at [889, 312] on span "Failed (2000) . Description: Failed to process because of PaymentFailed. This t…" at bounding box center [908, 300] width 127 height 66
click at [460, 306] on link "949126" at bounding box center [451, 300] width 33 height 11
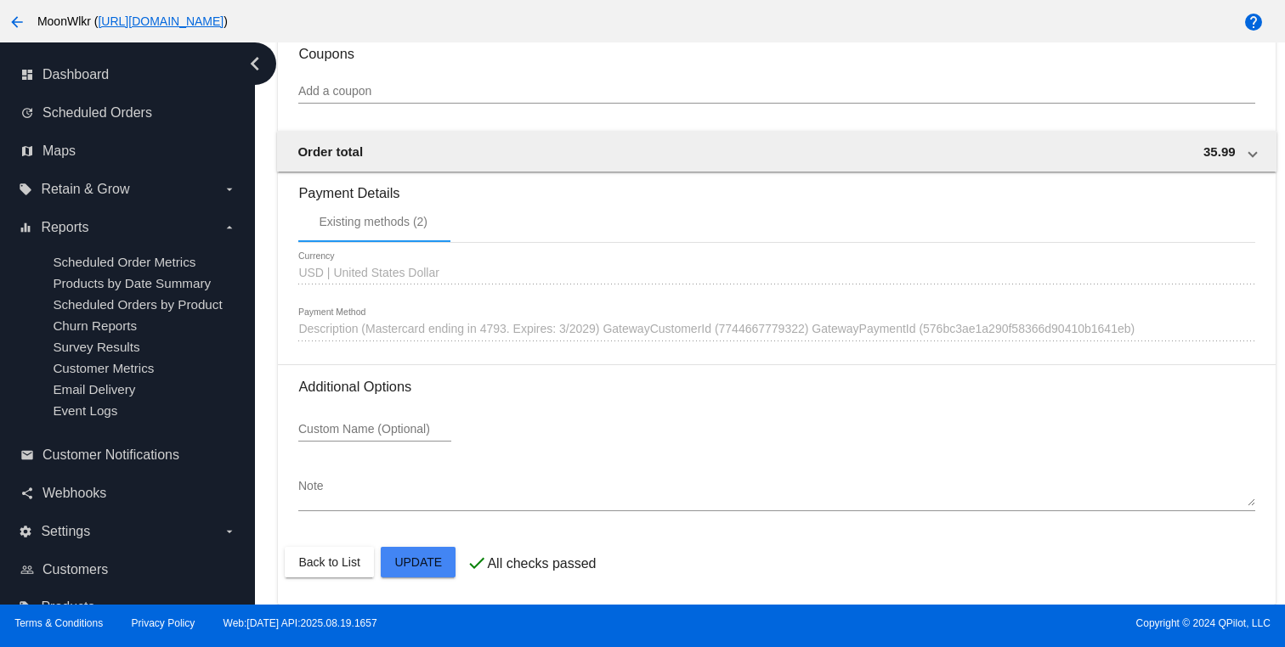
scroll to position [1592, 0]
click at [376, 224] on div "Existing methods (2)" at bounding box center [373, 222] width 109 height 14
click at [325, 269] on span "USD | United States Dollar" at bounding box center [368, 273] width 140 height 14
click at [358, 337] on div "1590560 Description (Mastercard ending in 4793. Expires: 3/2029) GatewayCustome…" at bounding box center [776, 324] width 956 height 33
click at [377, 223] on div "Existing methods (2)" at bounding box center [373, 222] width 109 height 14
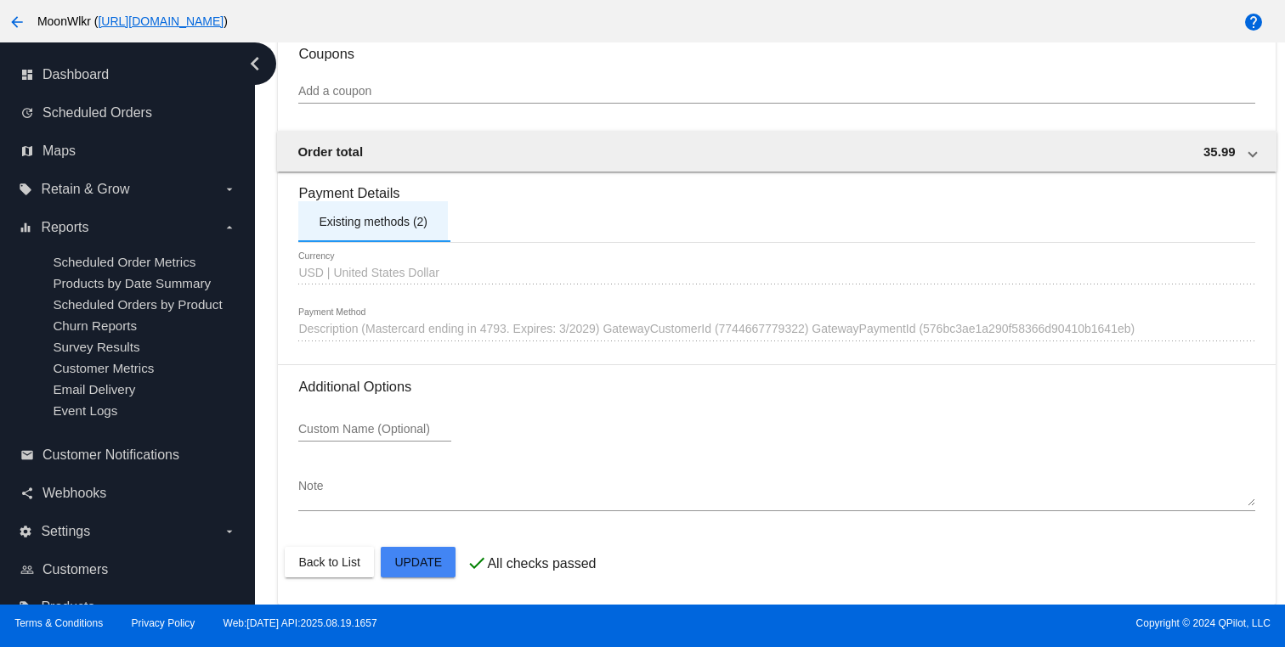
click at [353, 208] on div "Existing methods (2)" at bounding box center [373, 221] width 150 height 41
click at [330, 219] on div "Existing methods (2)" at bounding box center [373, 222] width 109 height 14
click at [411, 222] on div "Existing methods (2)" at bounding box center [373, 222] width 109 height 14
click at [411, 224] on div "Existing methods (2)" at bounding box center [373, 222] width 109 height 14
click at [382, 268] on span "USD | United States Dollar" at bounding box center [368, 273] width 140 height 14
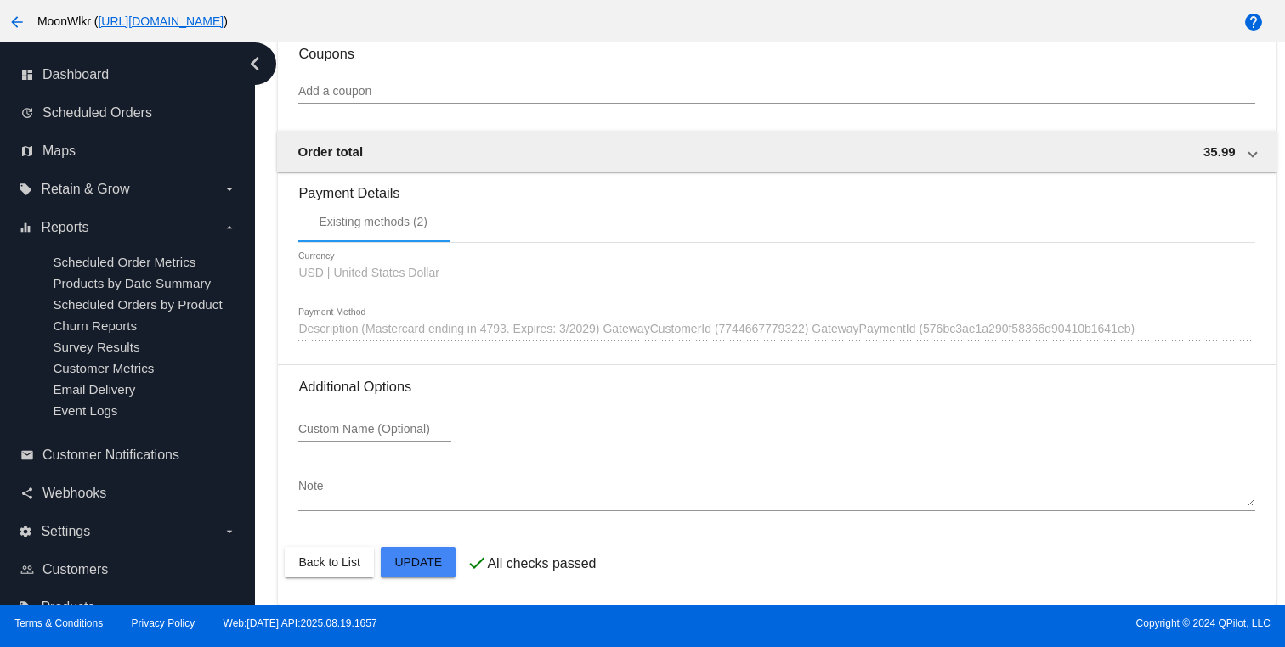
click at [382, 279] on div "USD USD | United States Dollar Currency" at bounding box center [776, 268] width 956 height 33
click at [382, 319] on div "1590560 Description (Mastercard ending in 4793. Expires: 3/2029) GatewayCustome…" at bounding box center [776, 324] width 956 height 33
click at [592, 338] on div "1590560 Description (Mastercard ending in 4793. Expires: 3/2029) GatewayCustome…" at bounding box center [776, 324] width 956 height 33
click at [509, 317] on div "1590560 Description (Mastercard ending in 4793. Expires: 3/2029) GatewayCustome…" at bounding box center [776, 324] width 956 height 33
click at [379, 216] on div "Existing methods (2)" at bounding box center [373, 222] width 109 height 14
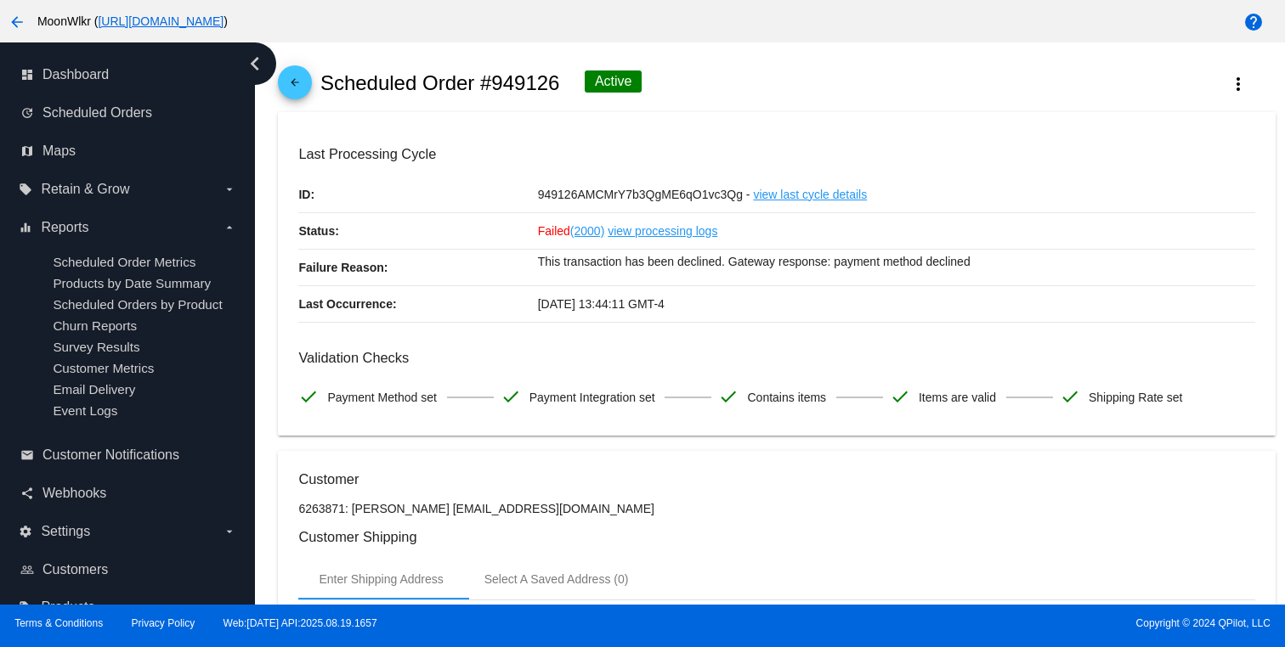
scroll to position [0, 0]
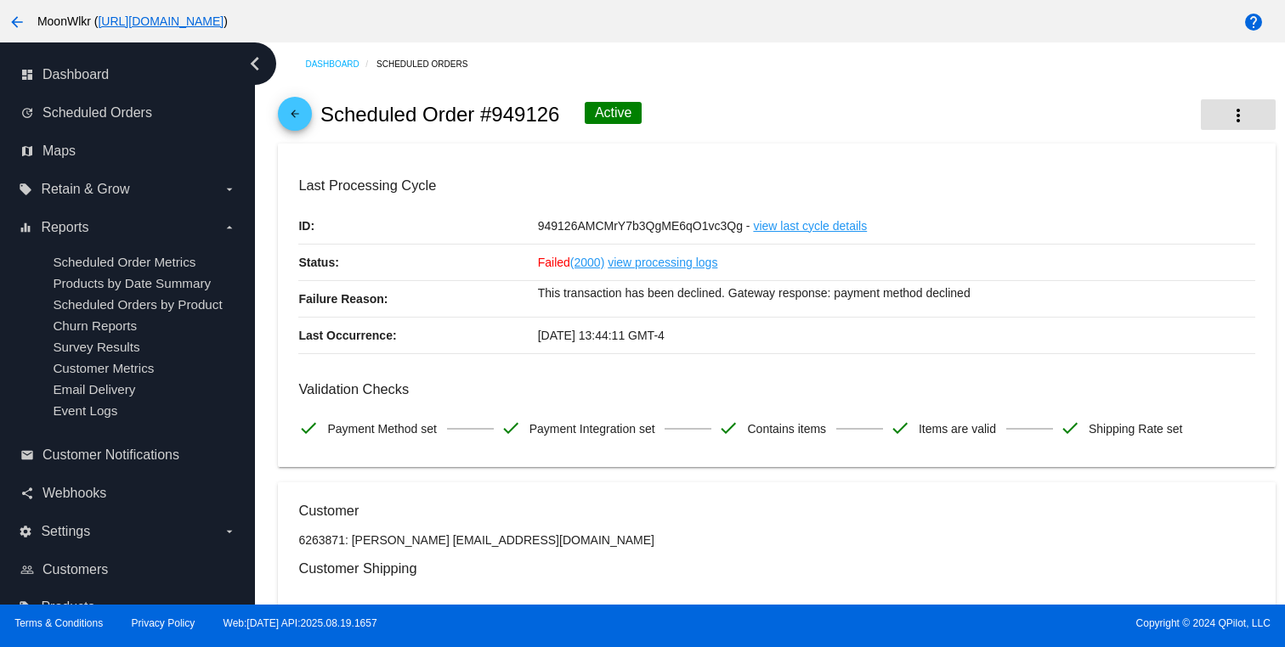
click at [1230, 123] on mat-icon "more_vert" at bounding box center [1238, 115] width 20 height 20
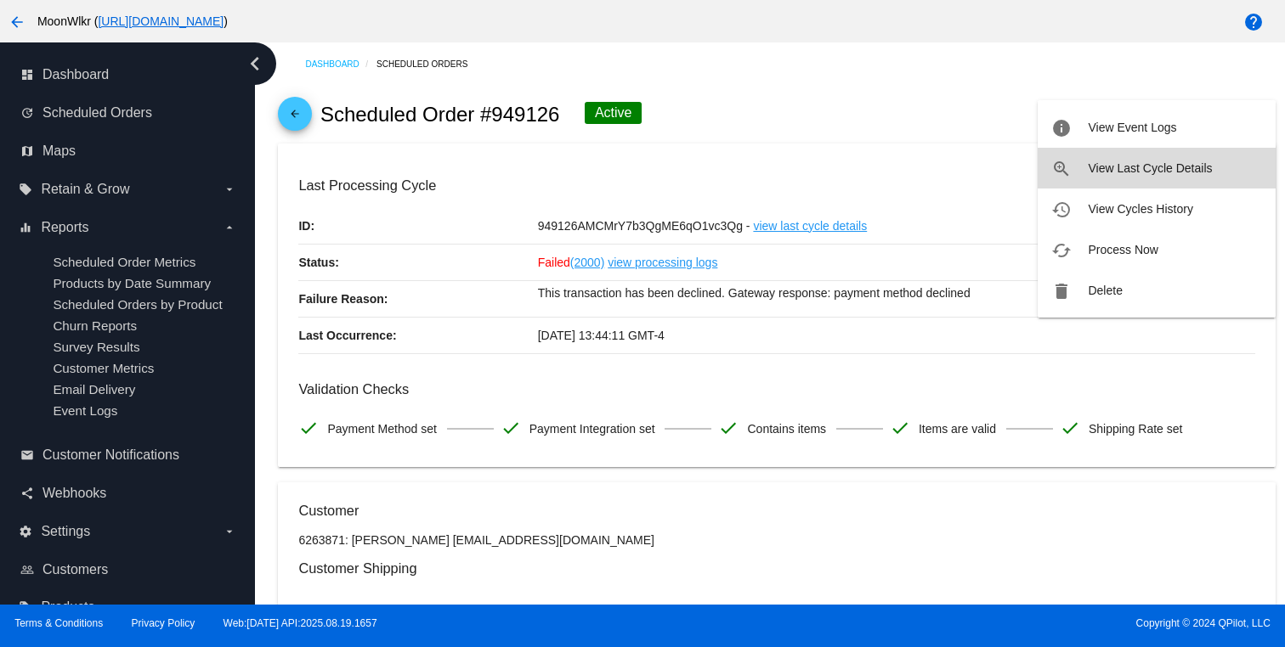
click at [1195, 158] on button "zoom_in View Last Cycle Details" at bounding box center [1157, 168] width 238 height 41
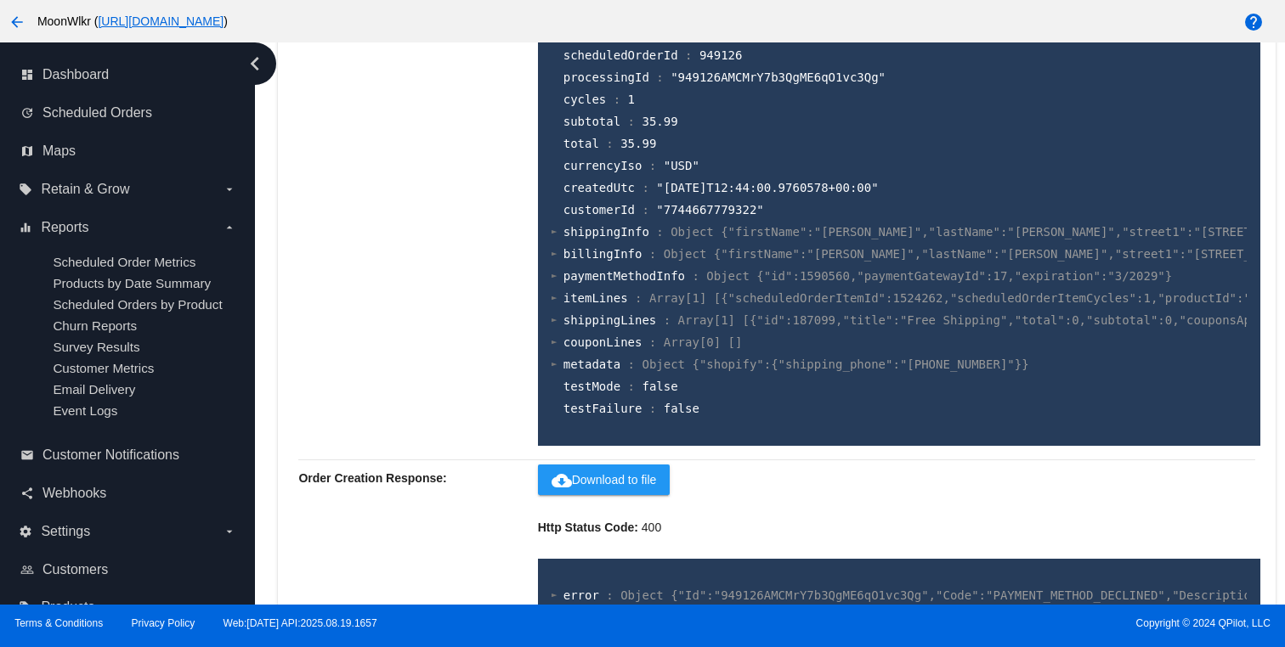
scroll to position [820, 0]
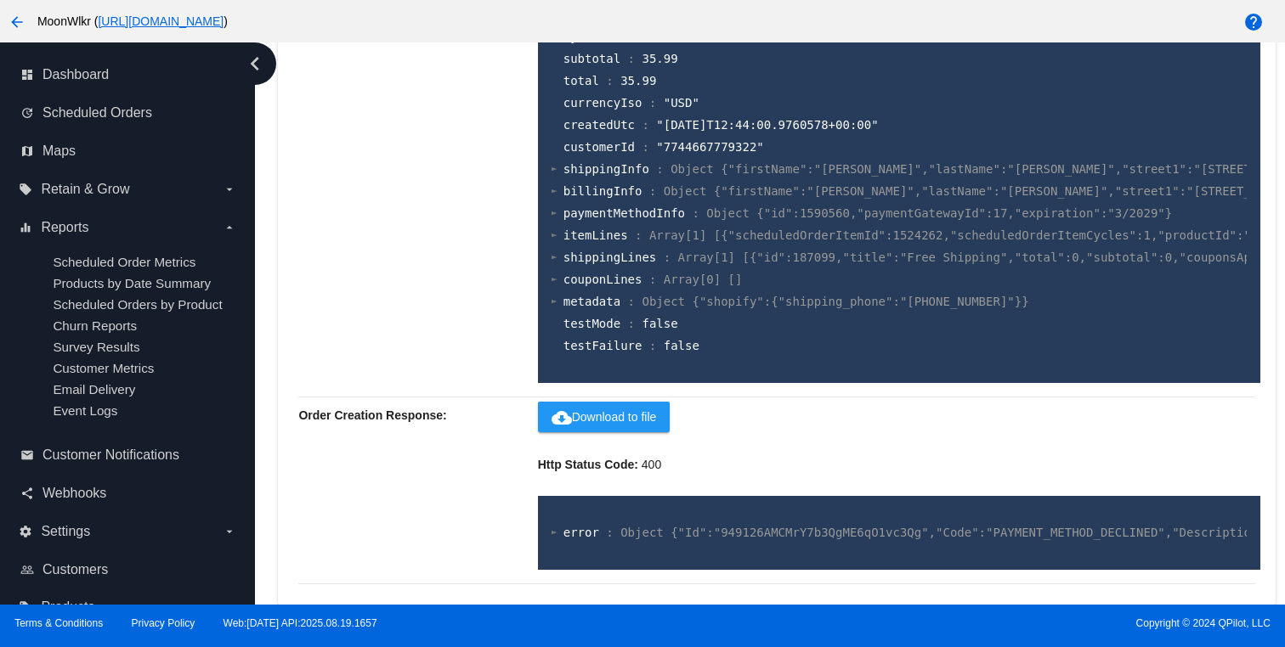
click at [1057, 520] on div "error : Object {"Id":"949126AMCMrY7b3QgME6qO1vc3Qg","Code":"PAYMENT_METHOD_DECL…" at bounding box center [899, 533] width 723 height 74
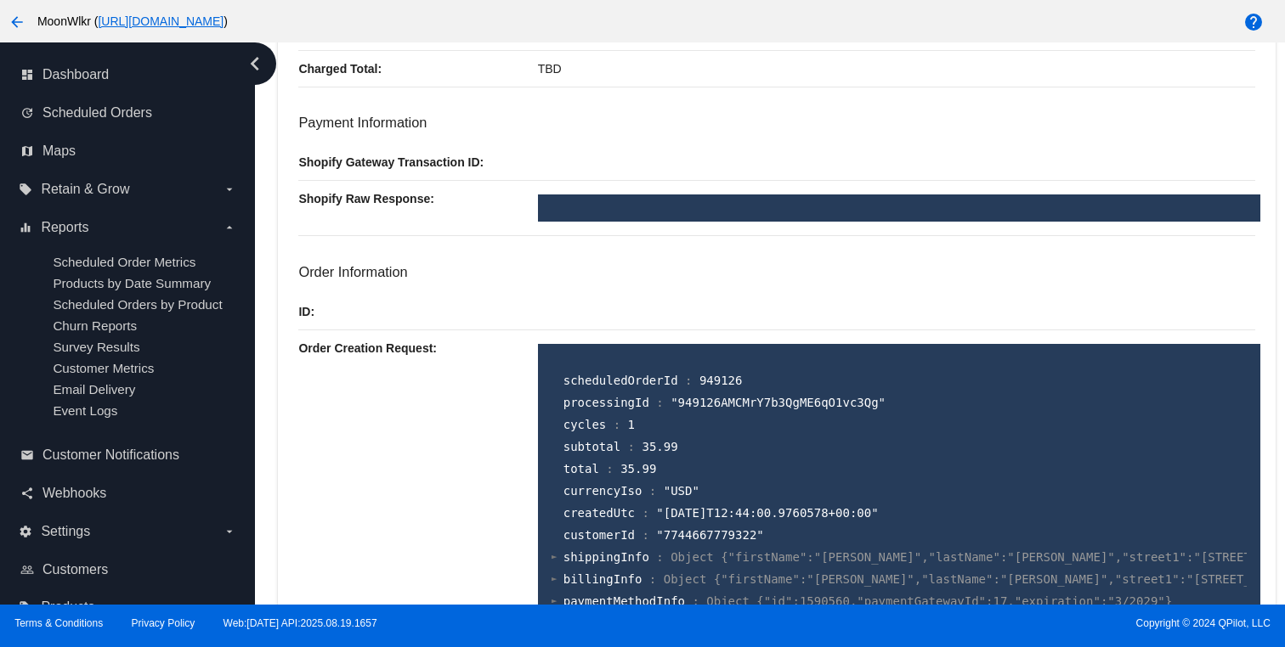
scroll to position [0, 0]
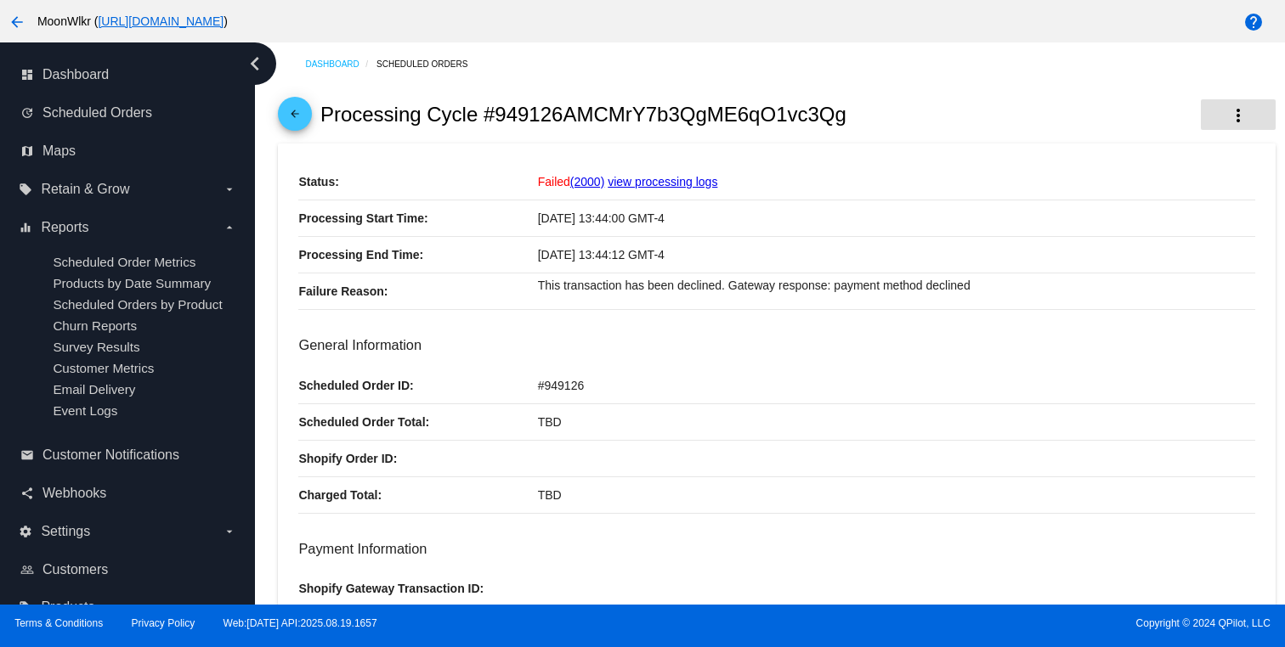
click at [1250, 109] on button "more_vert" at bounding box center [1238, 114] width 75 height 31
click at [1186, 94] on div at bounding box center [642, 323] width 1285 height 647
click at [12, 31] on mat-icon "arrow_back" at bounding box center [17, 22] width 20 height 20
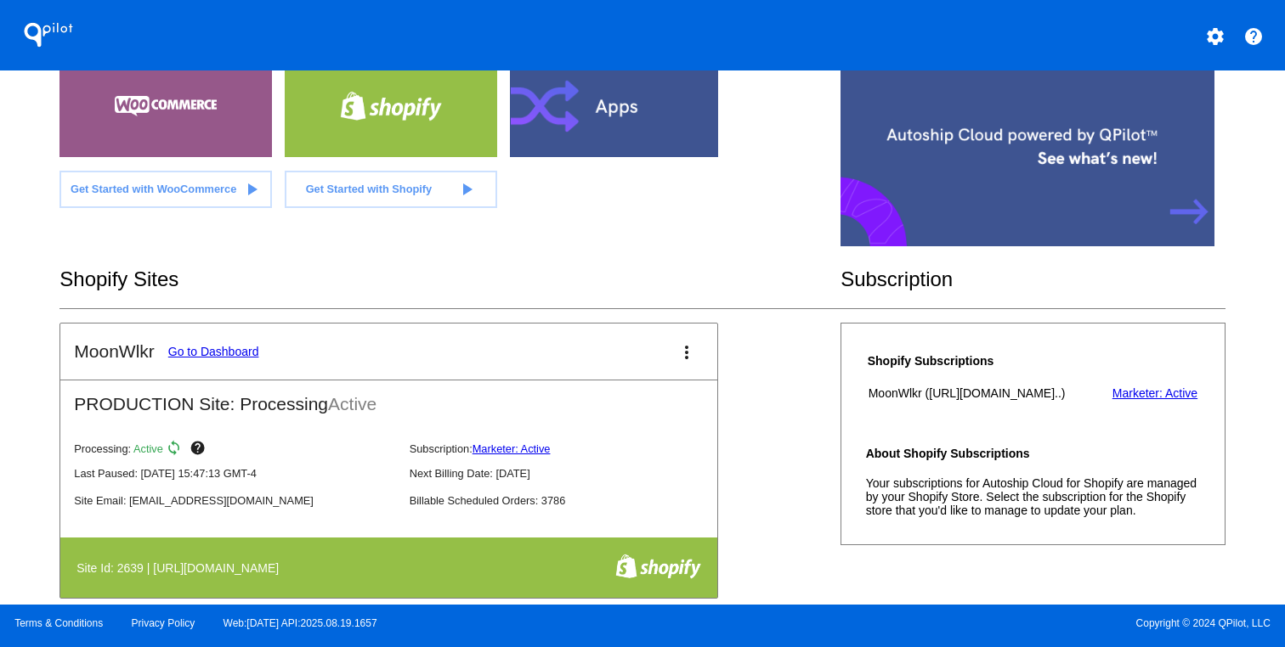
scroll to position [180, 0]
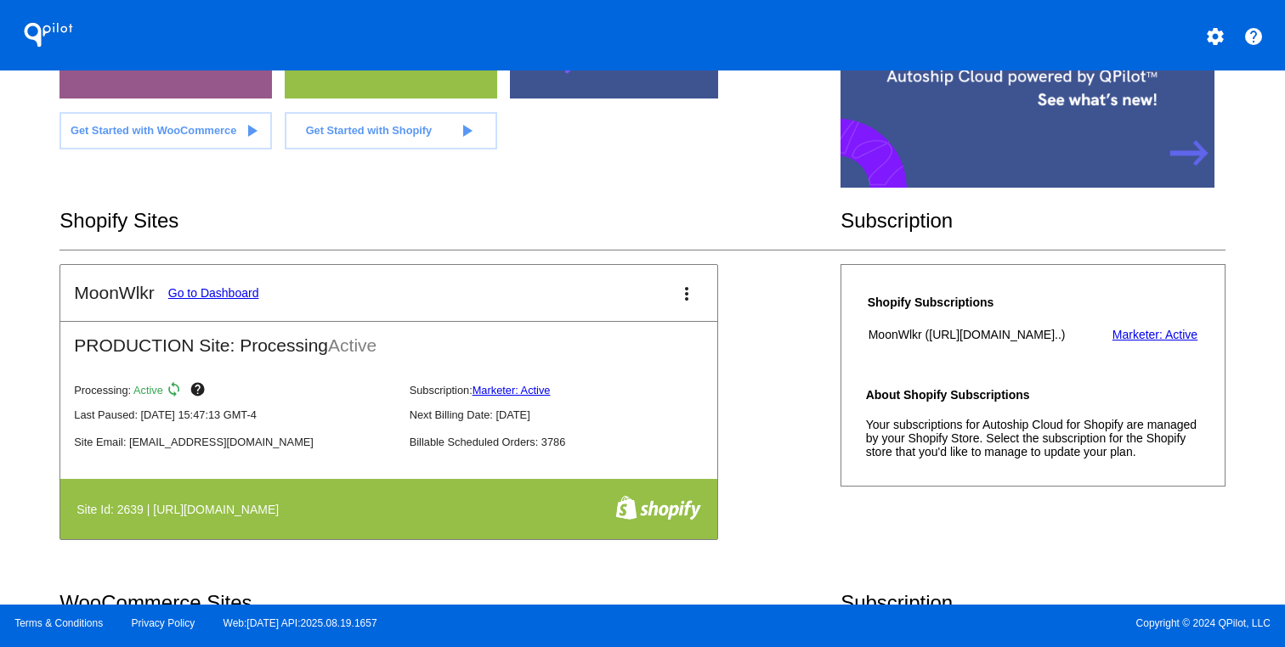
click at [206, 287] on link "Go to Dashboard" at bounding box center [213, 293] width 91 height 14
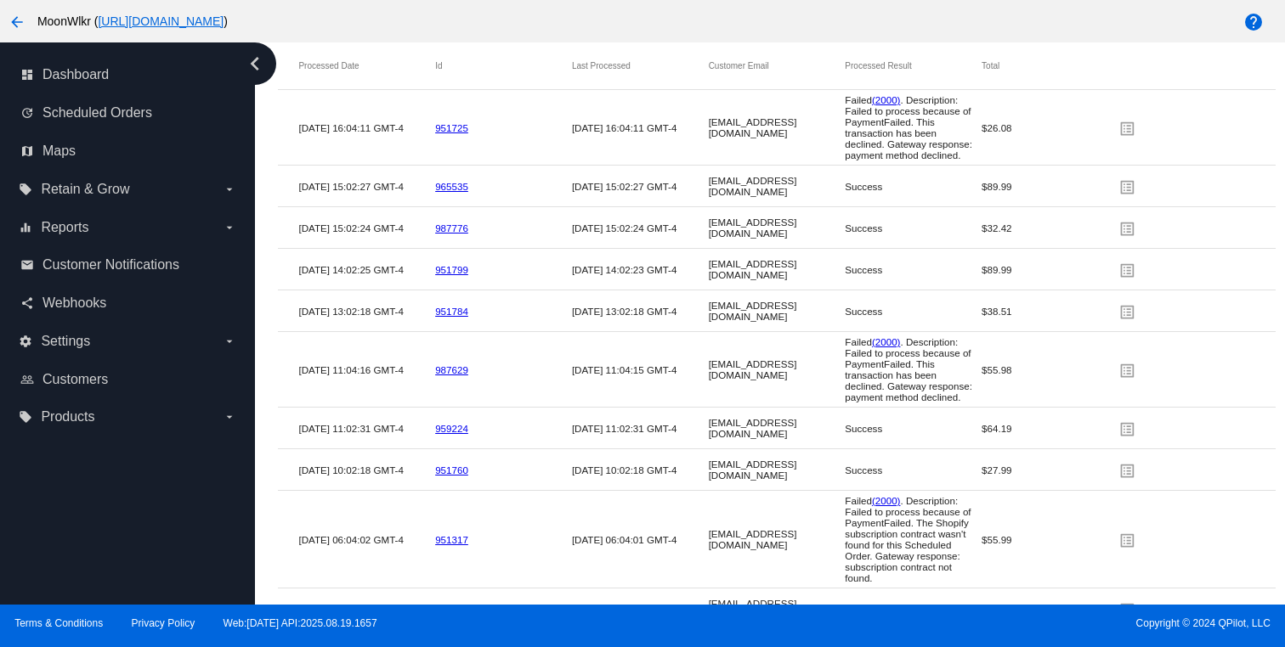
scroll to position [3343, 0]
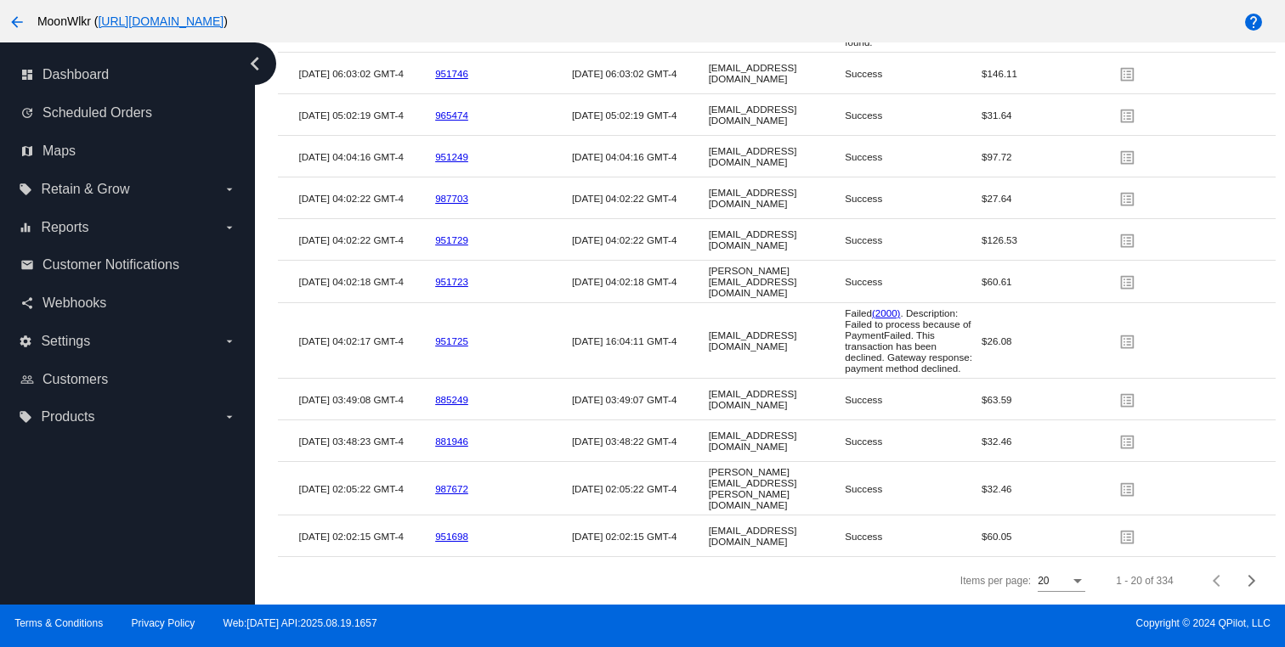
click at [1055, 591] on div at bounding box center [1062, 591] width 48 height 1
click at [1061, 585] on div "20" at bounding box center [1054, 582] width 32 height 12
click at [1061, 583] on span "100" at bounding box center [1061, 572] width 48 height 31
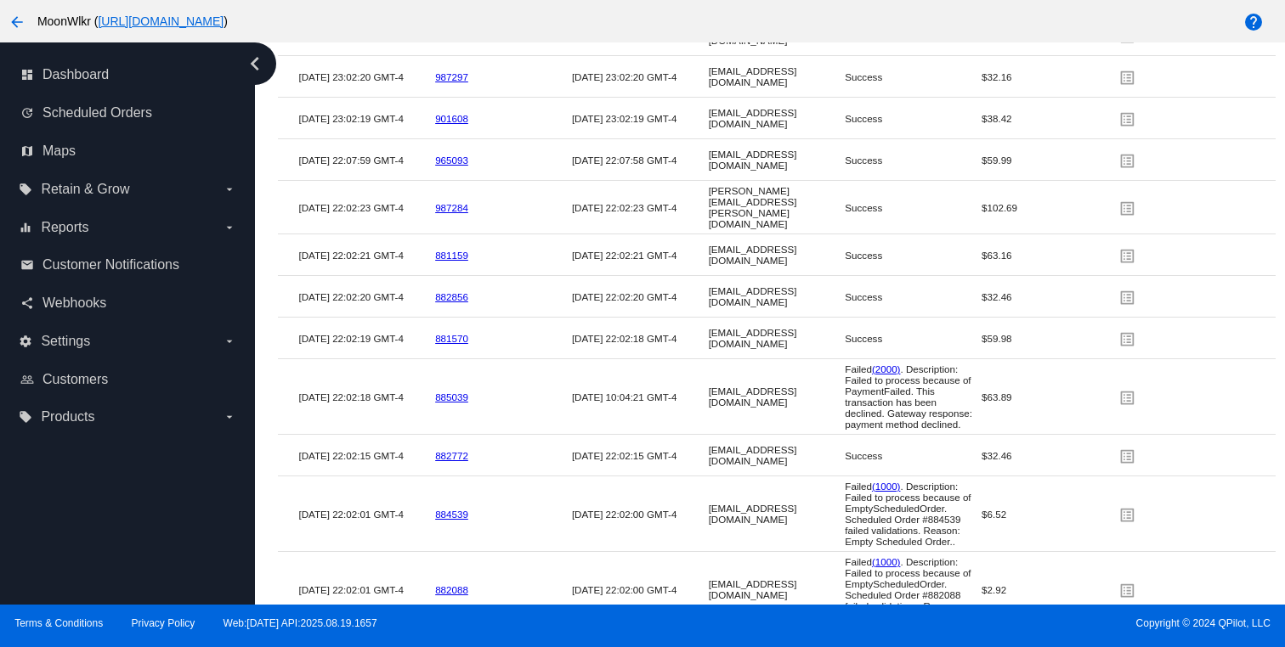
scroll to position [7139, 0]
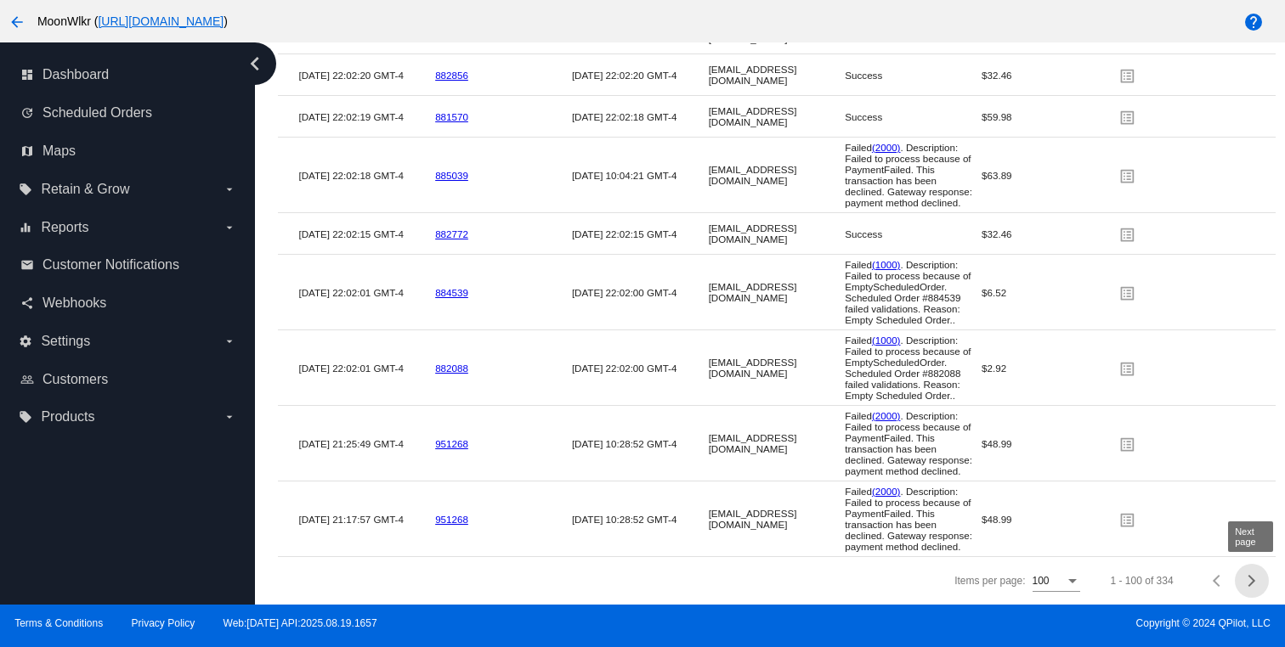
click at [1248, 581] on div "Next page" at bounding box center [1249, 581] width 12 height 12
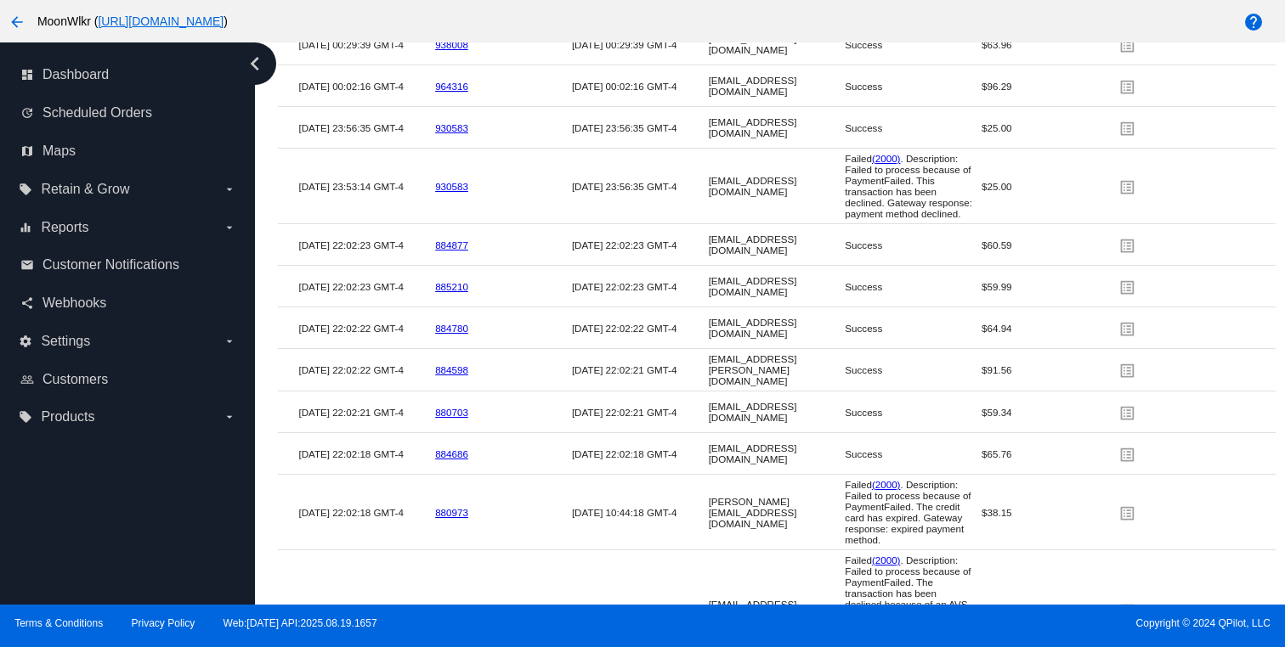
scroll to position [7931, 0]
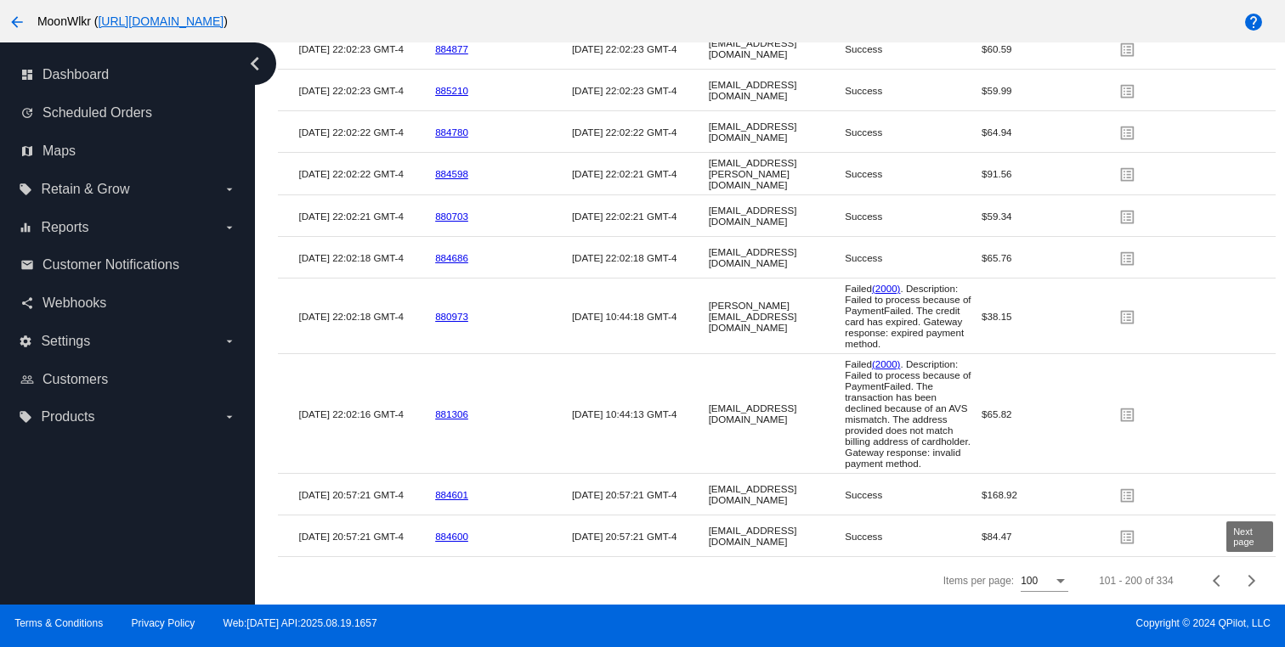
click at [1252, 584] on div "Next page" at bounding box center [1249, 581] width 12 height 12
click at [1247, 581] on div "Next page" at bounding box center [1249, 581] width 12 height 12
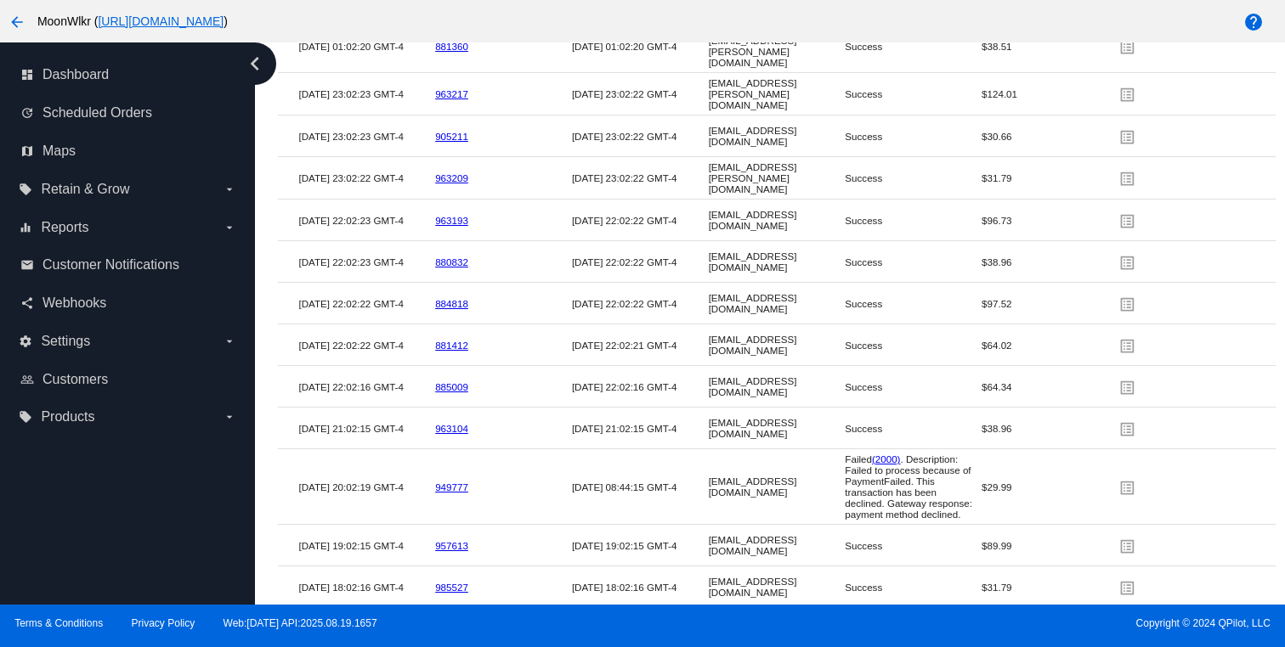
scroll to position [7795, 0]
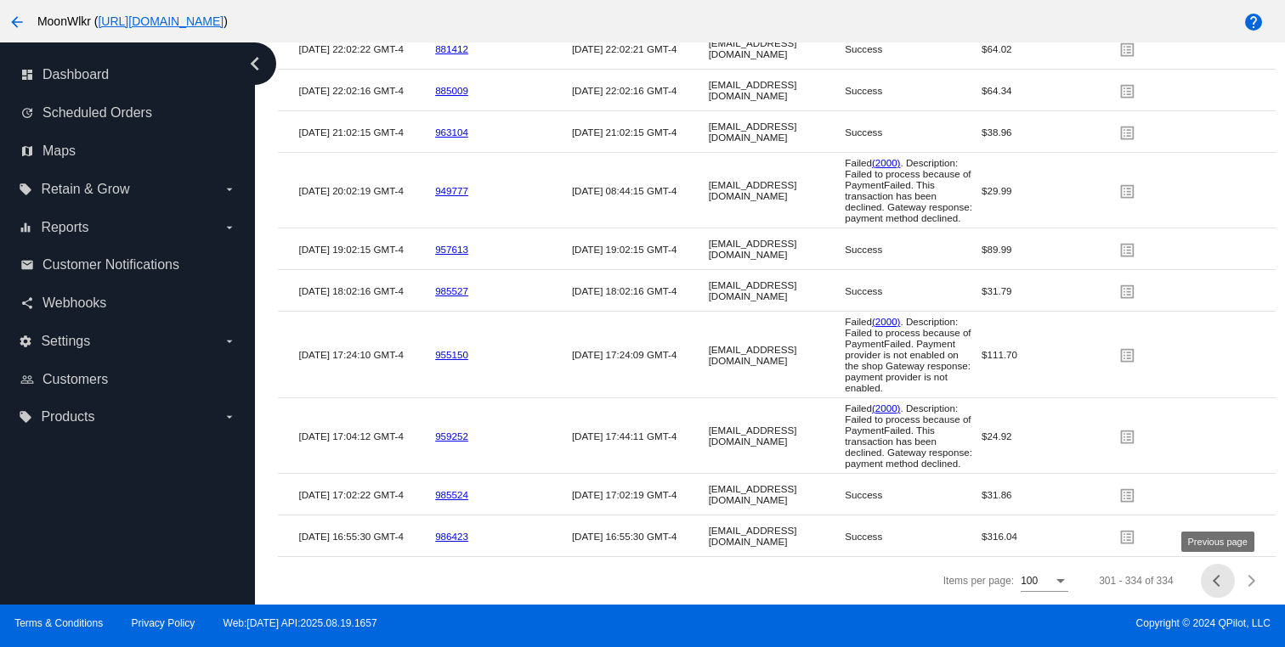
click at [1207, 580] on span "Previous page" at bounding box center [1218, 581] width 34 height 8
click at [1253, 581] on div "Next page" at bounding box center [1249, 581] width 12 height 12
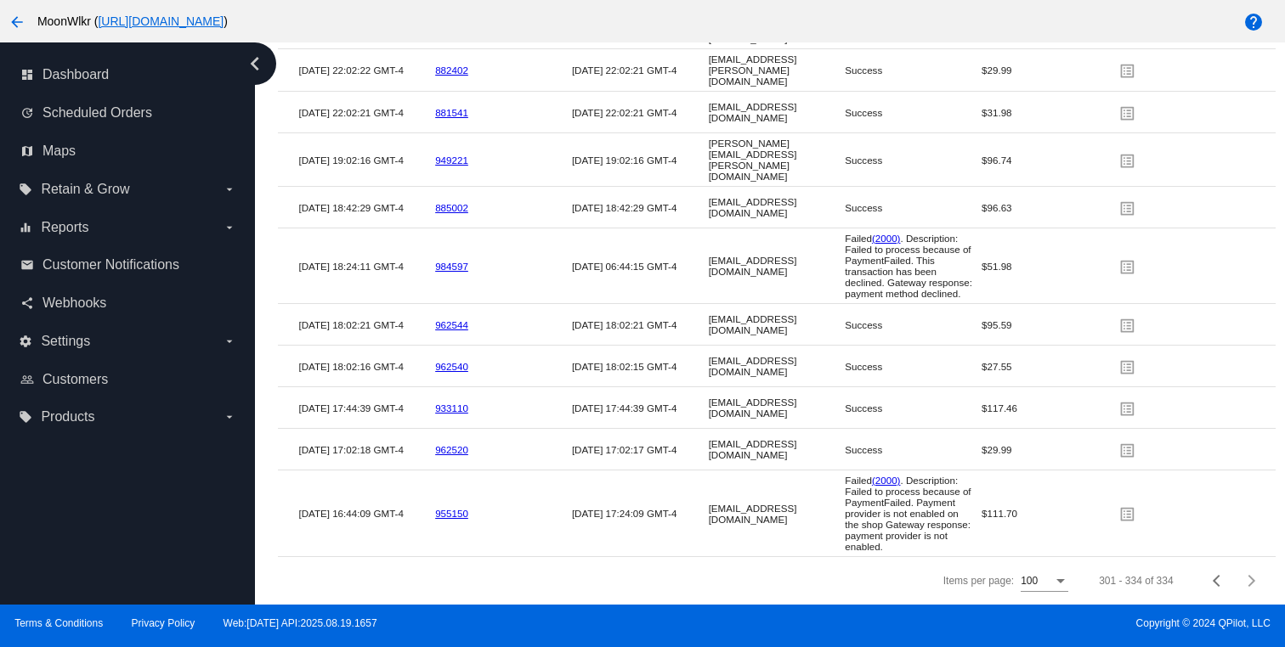
scroll to position [2809, 0]
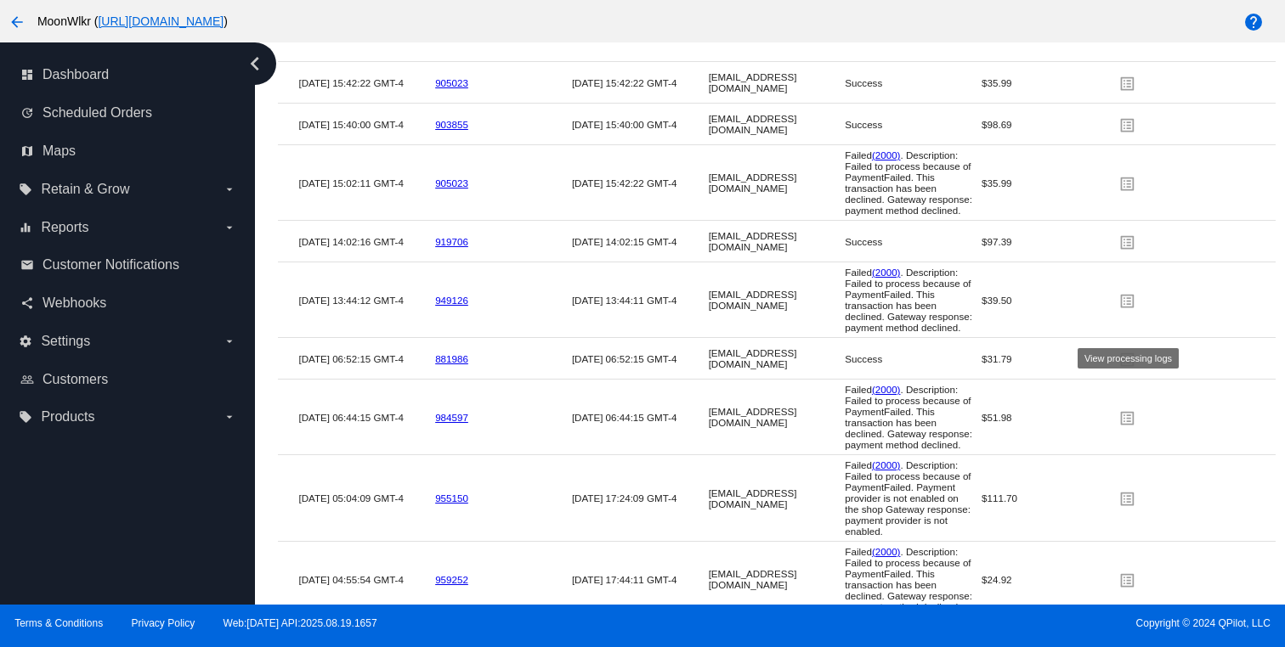
click at [1129, 314] on mat-icon "list_alt" at bounding box center [1128, 300] width 20 height 26
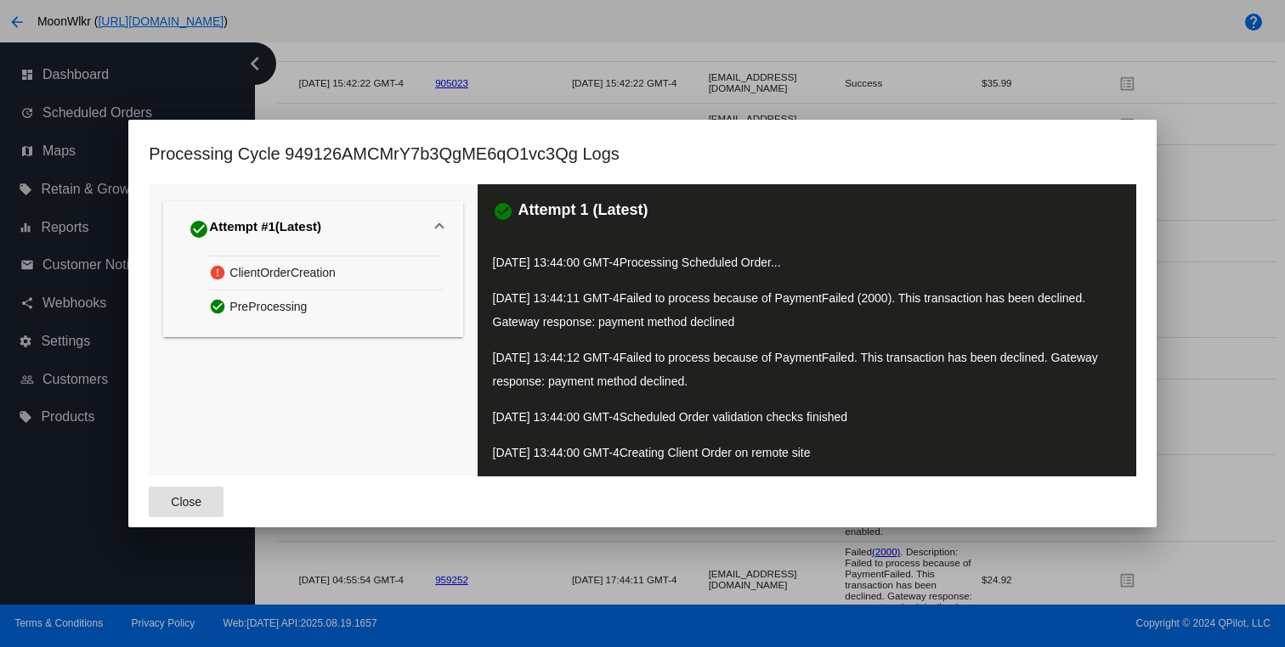
click at [184, 506] on span "Close" at bounding box center [186, 502] width 31 height 14
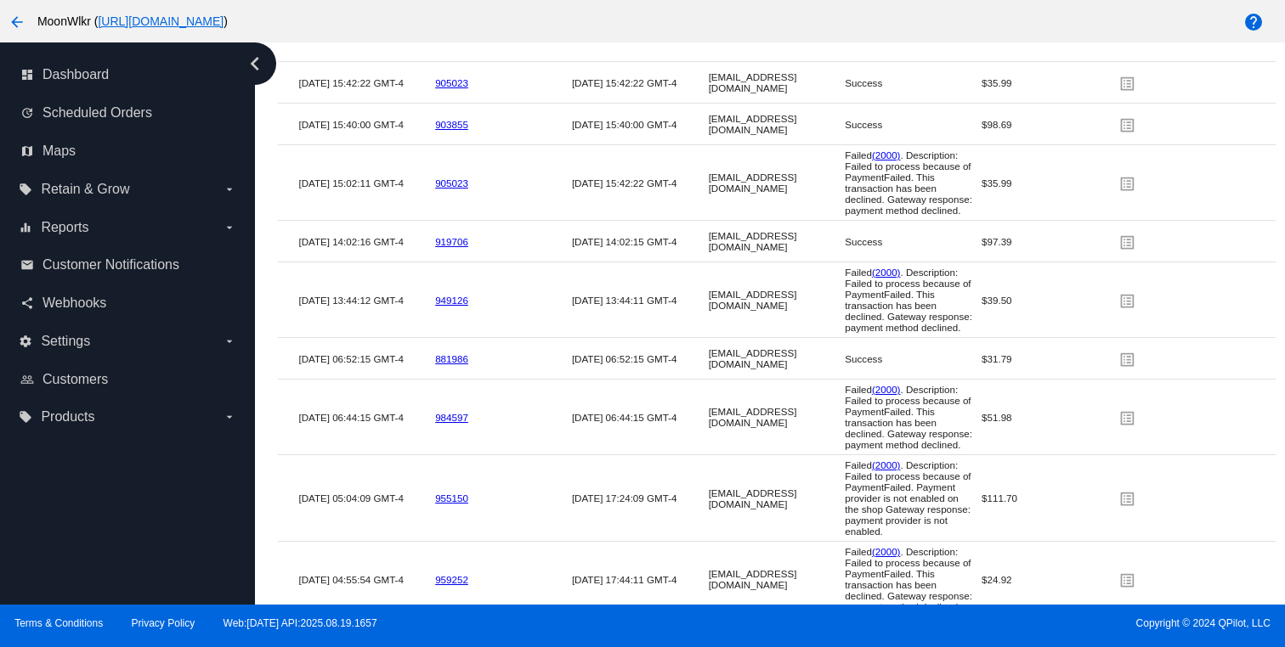
click at [448, 306] on link "949126" at bounding box center [451, 300] width 33 height 11
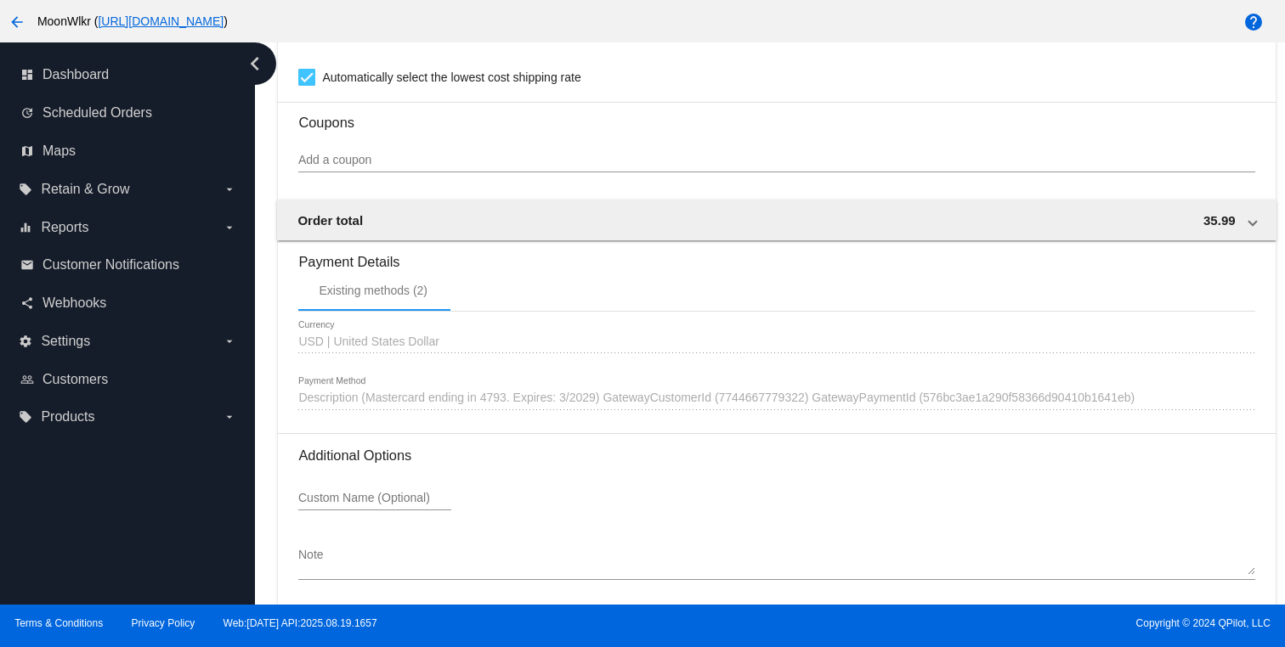
scroll to position [1529, 0]
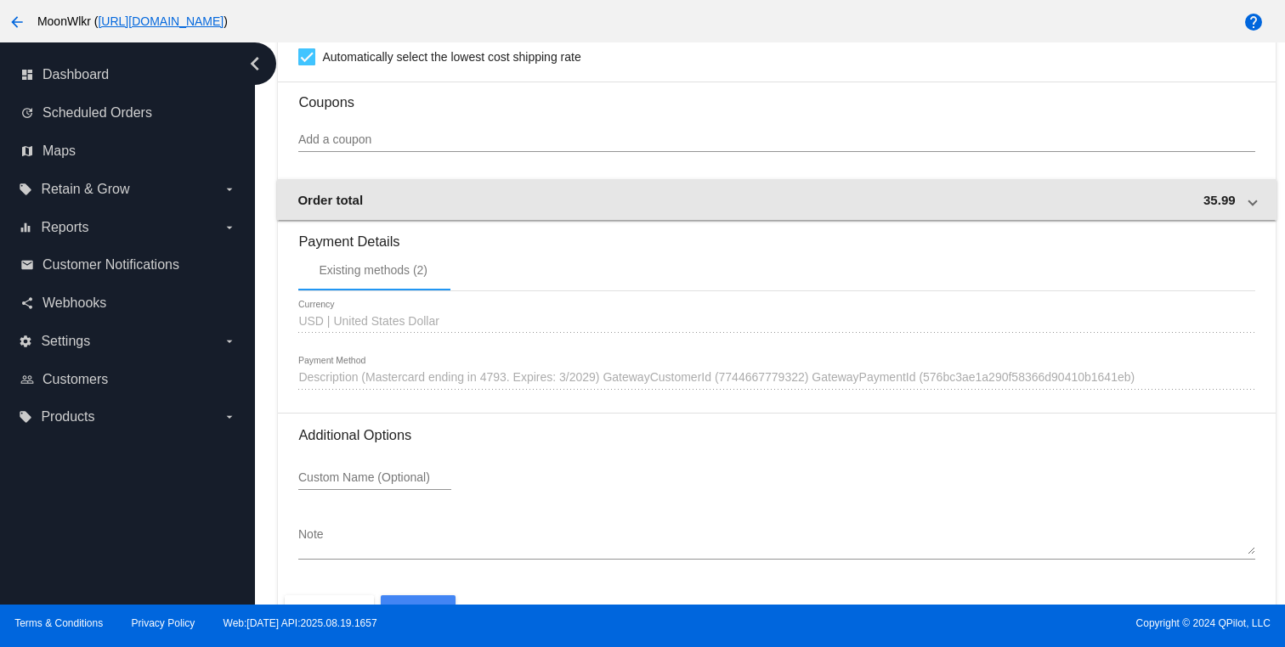
click at [775, 207] on div "Order total 35.99" at bounding box center [772, 200] width 951 height 14
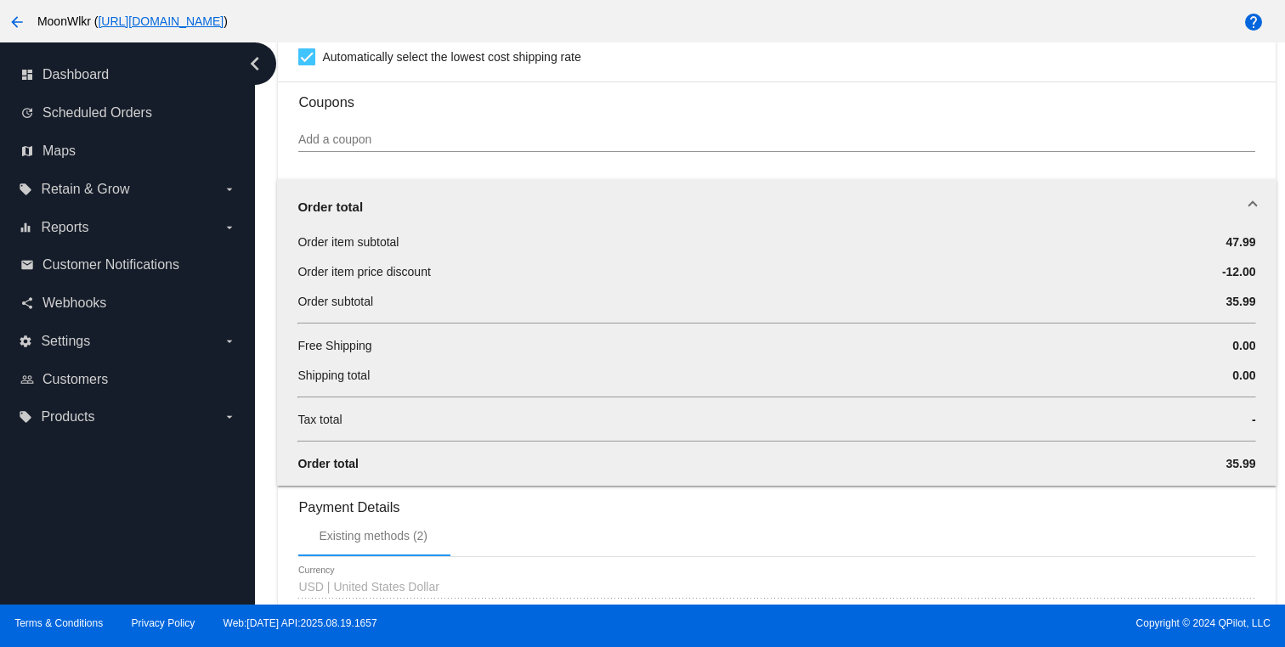
click at [428, 193] on mat-expansion-panel-header "Order total" at bounding box center [776, 206] width 998 height 54
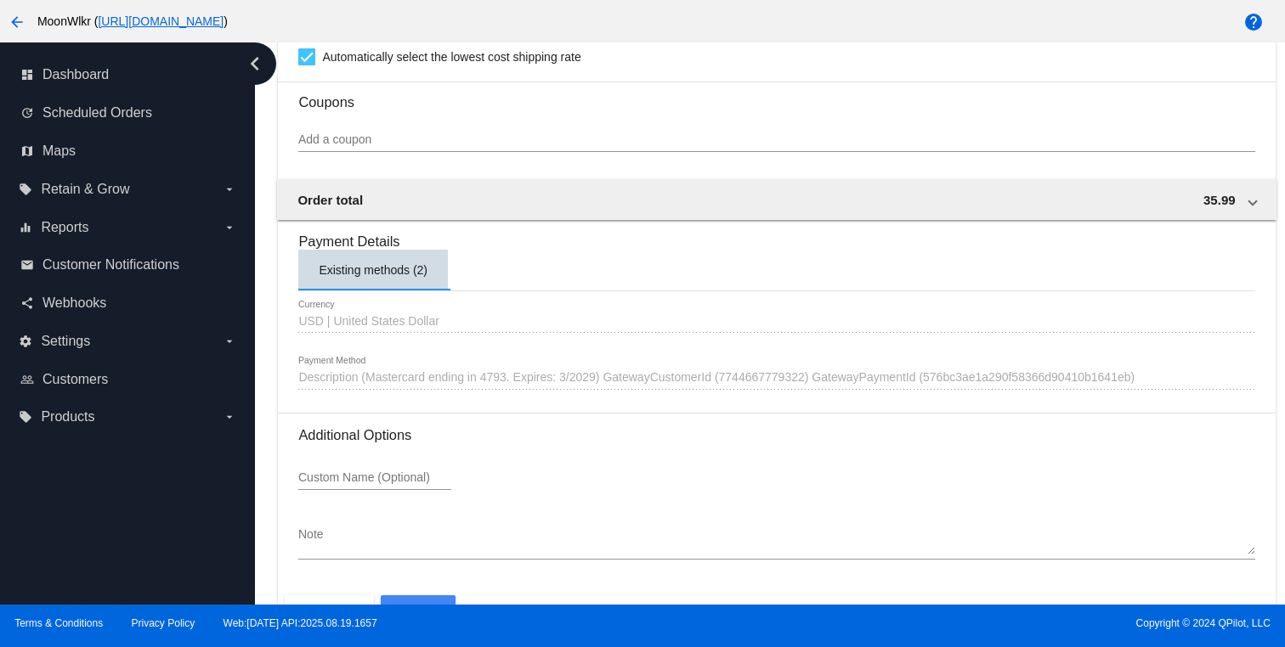
click at [361, 291] on div "Existing methods (2)" at bounding box center [373, 270] width 150 height 41
click at [459, 291] on div "Existing methods (2)" at bounding box center [776, 270] width 956 height 41
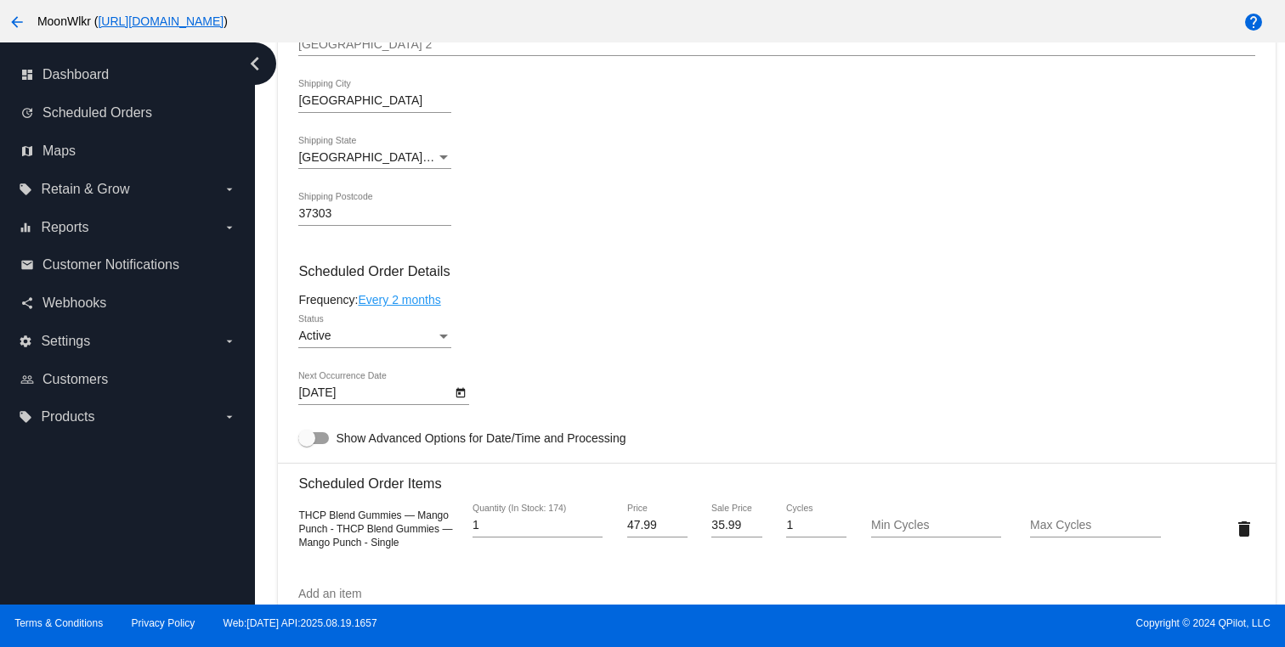
scroll to position [1592, 0]
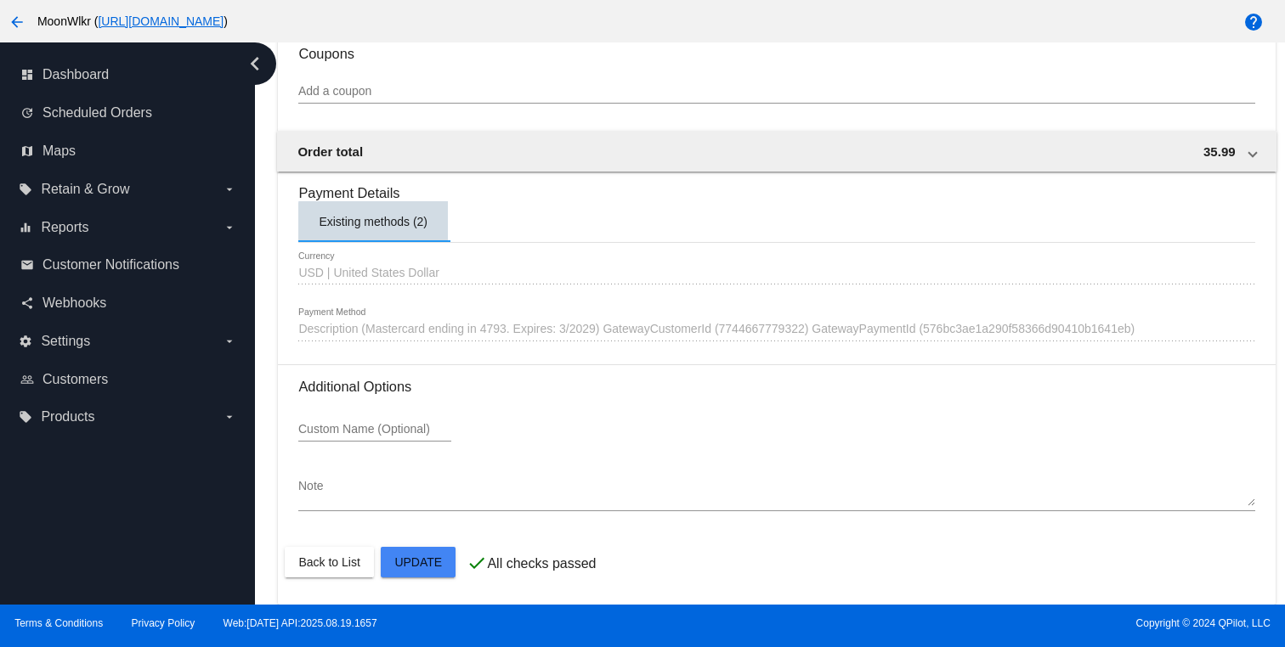
click at [406, 225] on div "Existing methods (2)" at bounding box center [373, 222] width 109 height 14
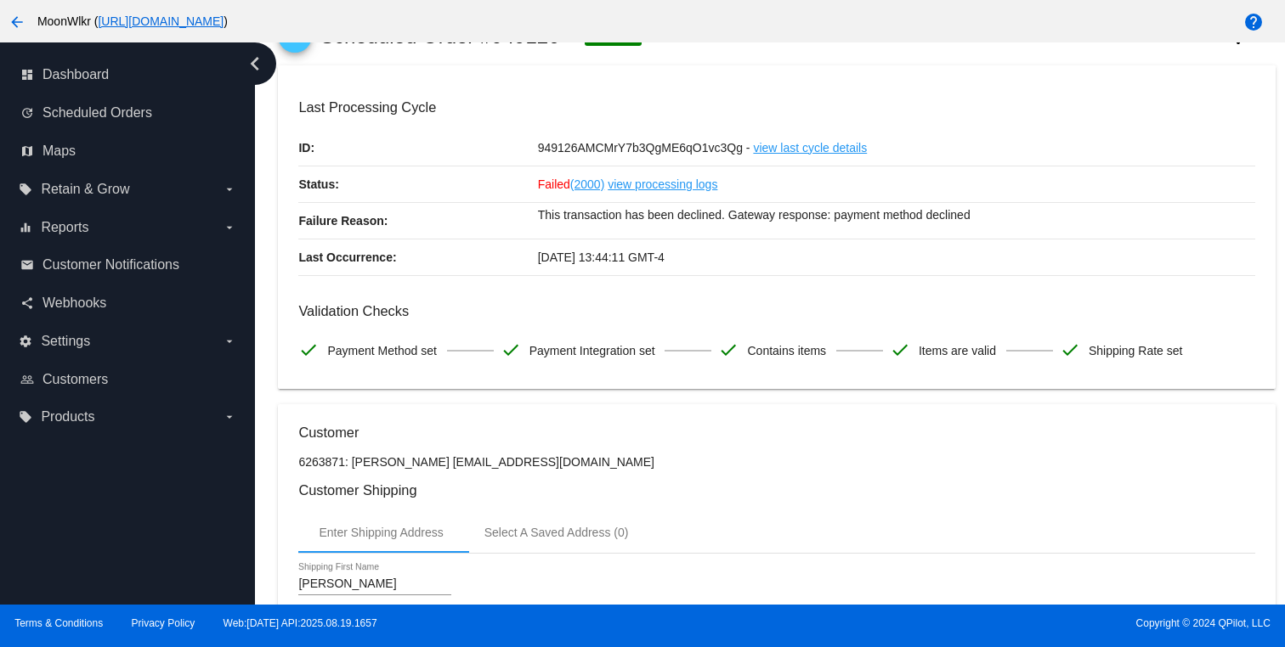
scroll to position [0, 0]
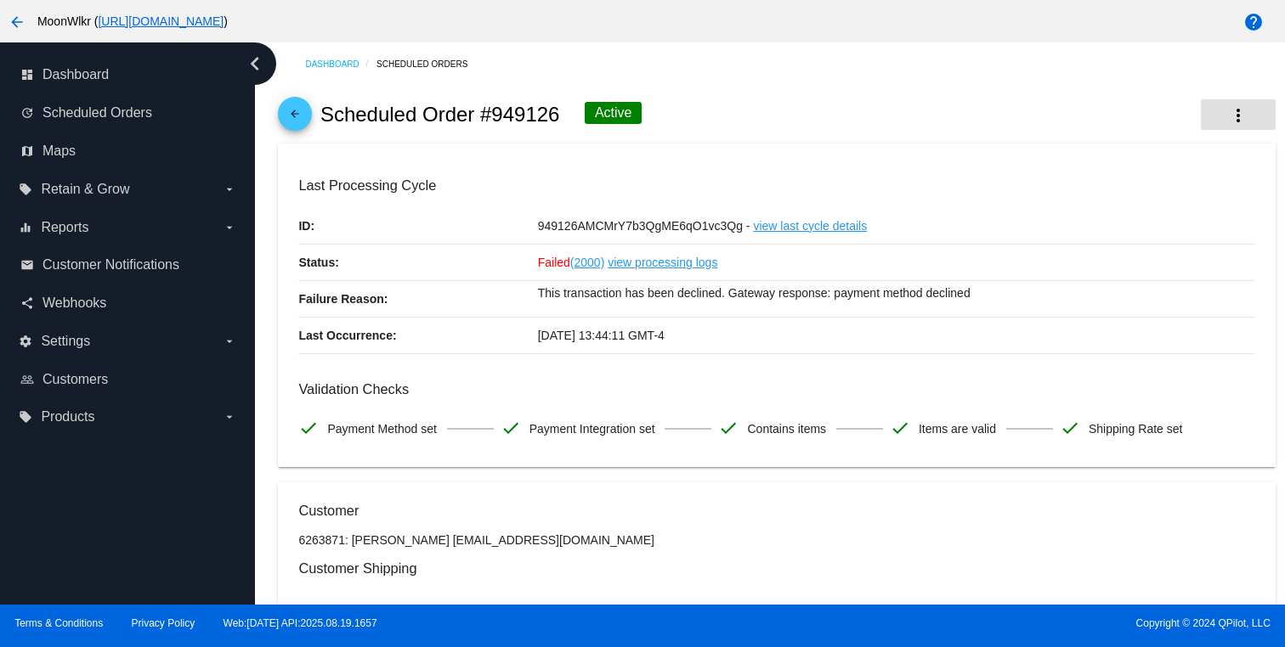
click at [1218, 116] on button "more_vert" at bounding box center [1238, 114] width 75 height 31
click at [144, 105] on div at bounding box center [642, 323] width 1285 height 647
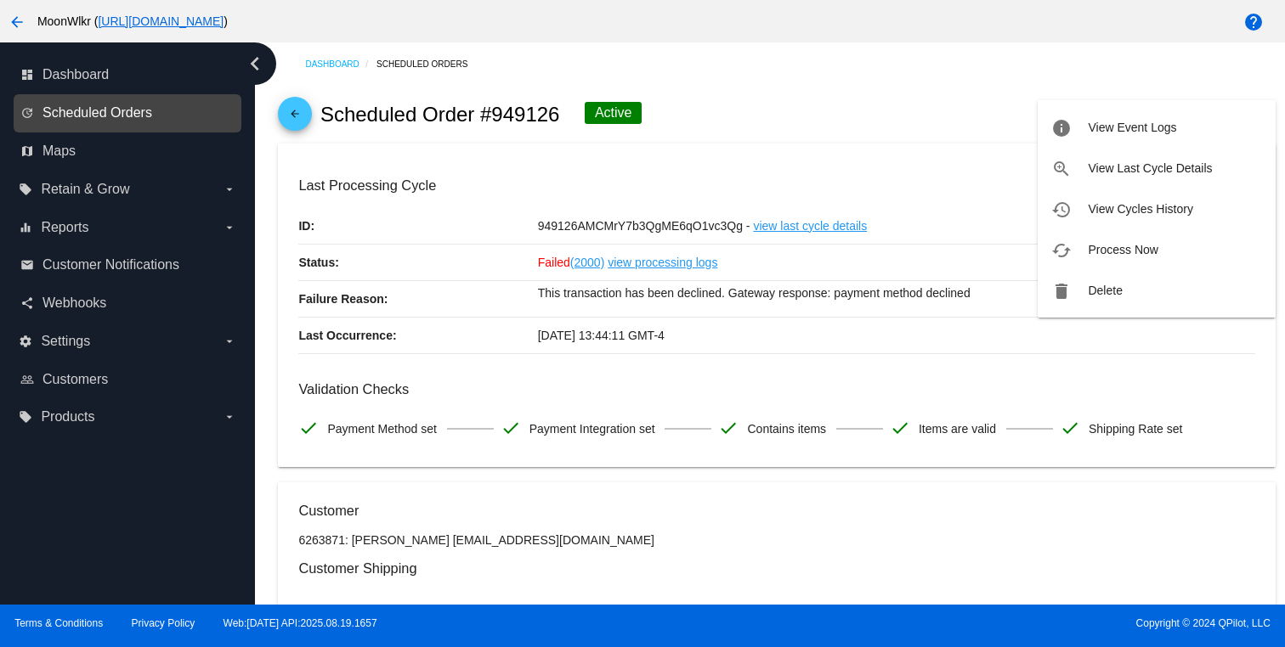
click at [135, 110] on span "Scheduled Orders" at bounding box center [97, 112] width 110 height 15
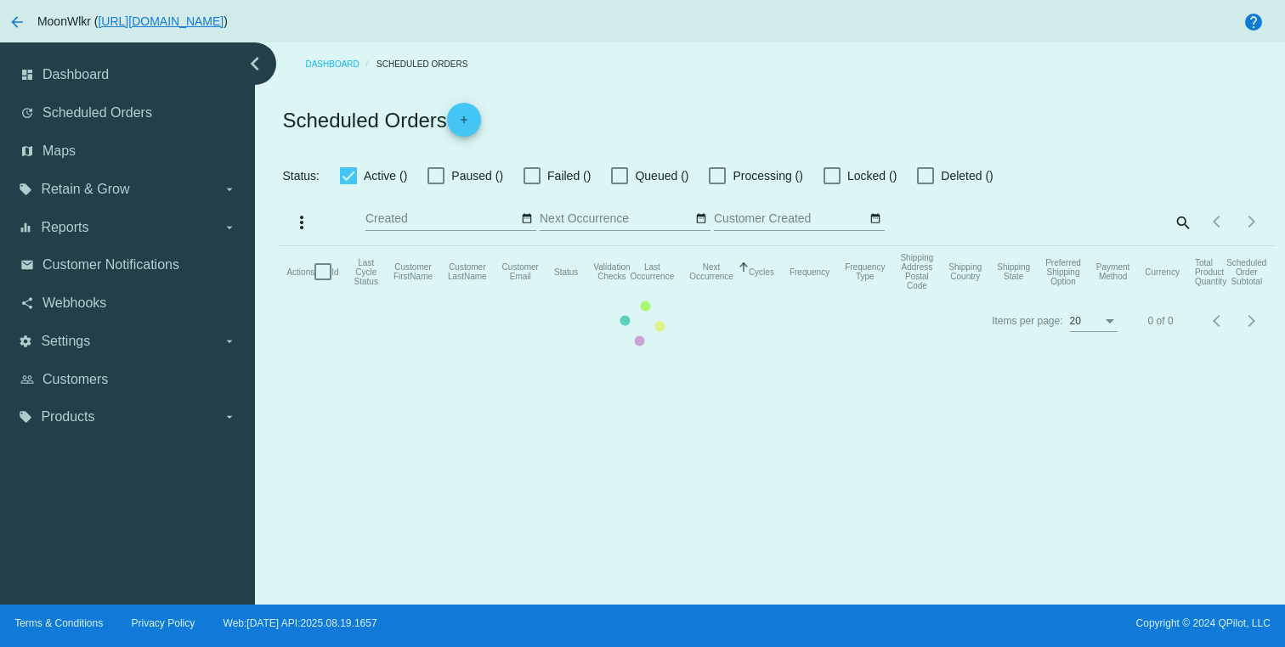
checkbox input "false"
type input "05/01/2024 - 08/23/2024"
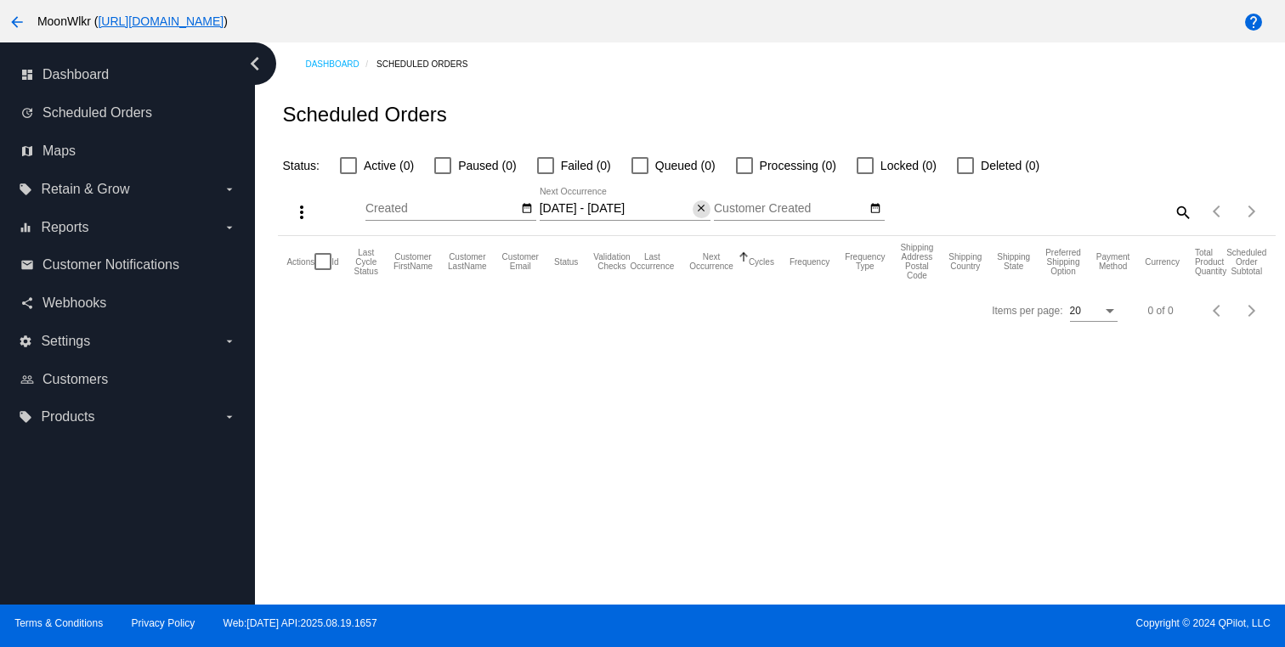
click at [701, 212] on mat-icon "close" at bounding box center [701, 209] width 12 height 14
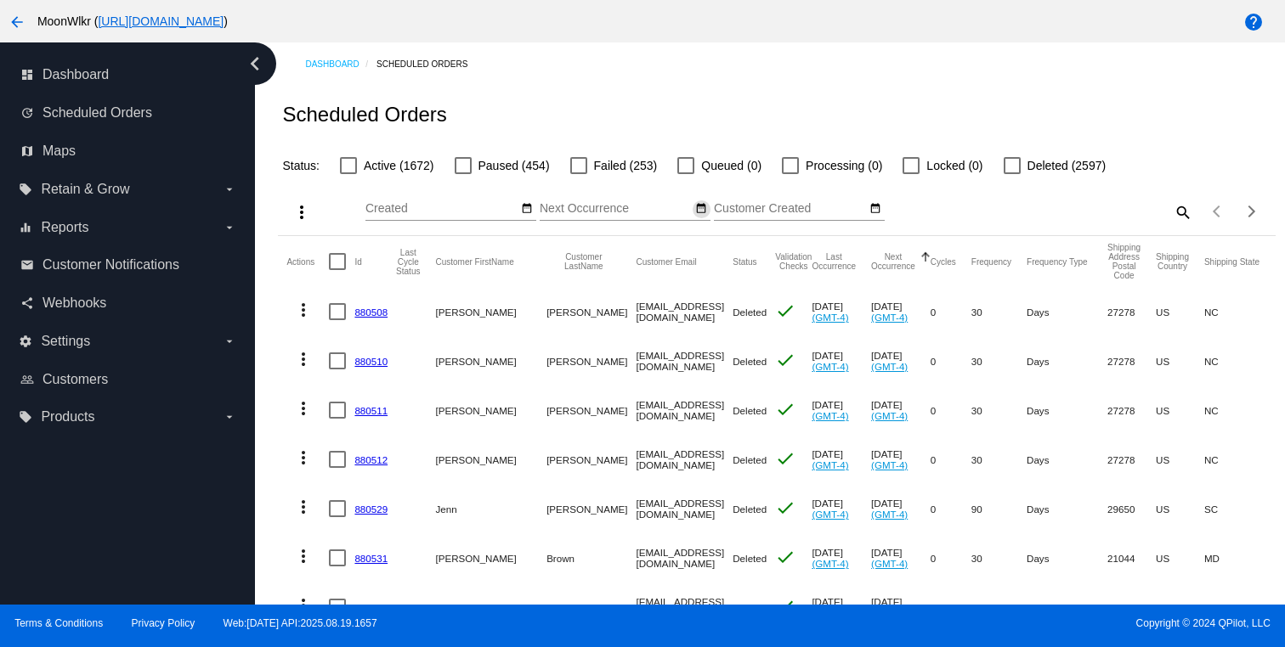
click at [704, 212] on mat-icon "date_range" at bounding box center [701, 209] width 12 height 14
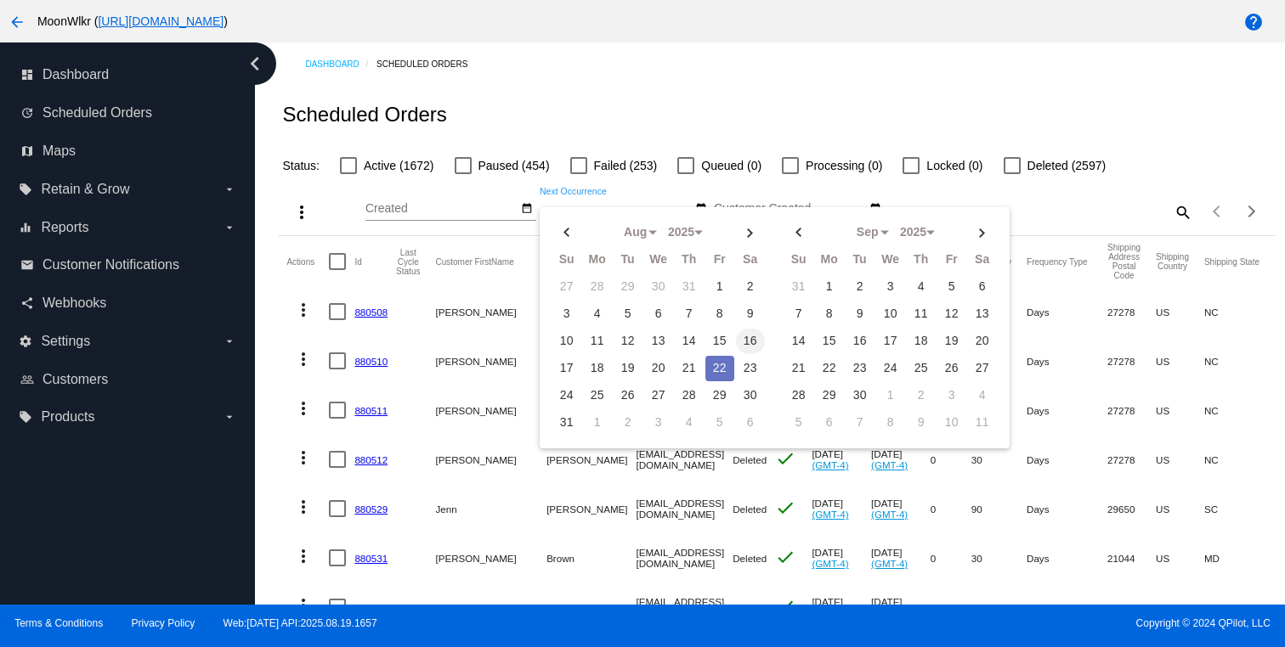
click at [742, 342] on td "16" at bounding box center [750, 341] width 29 height 25
click at [566, 370] on td "17" at bounding box center [566, 368] width 29 height 25
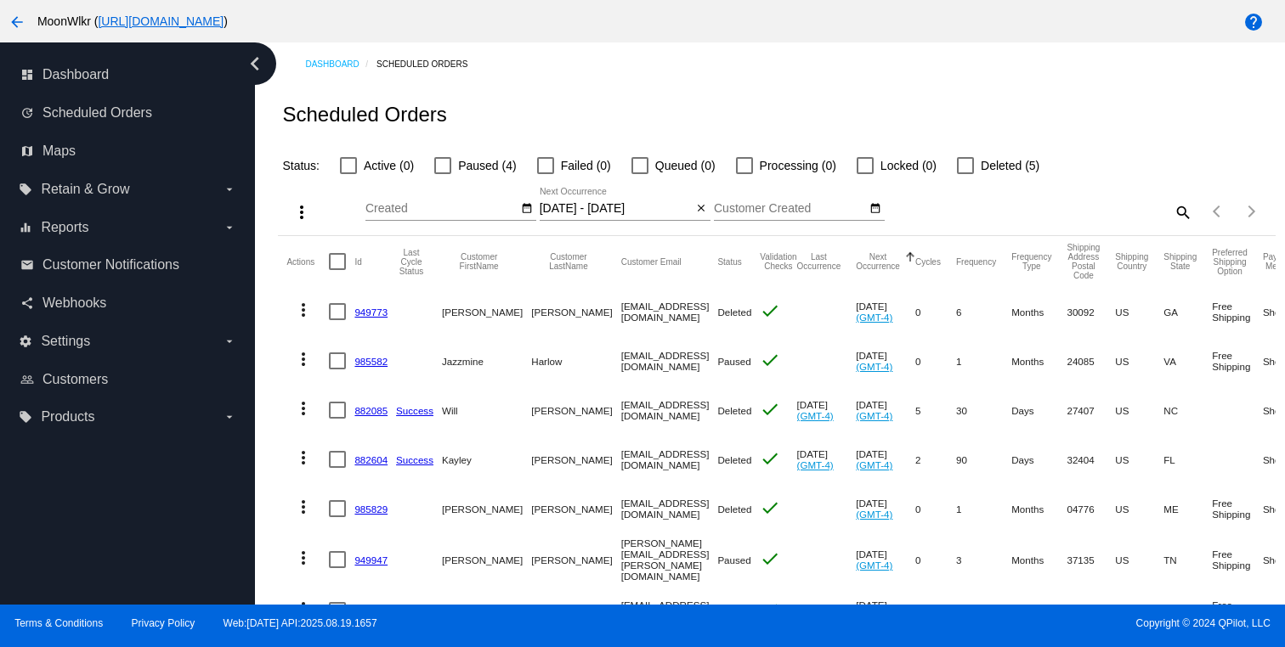
click at [653, 214] on input "08/16/2025 - 08/17/2025" at bounding box center [616, 209] width 153 height 14
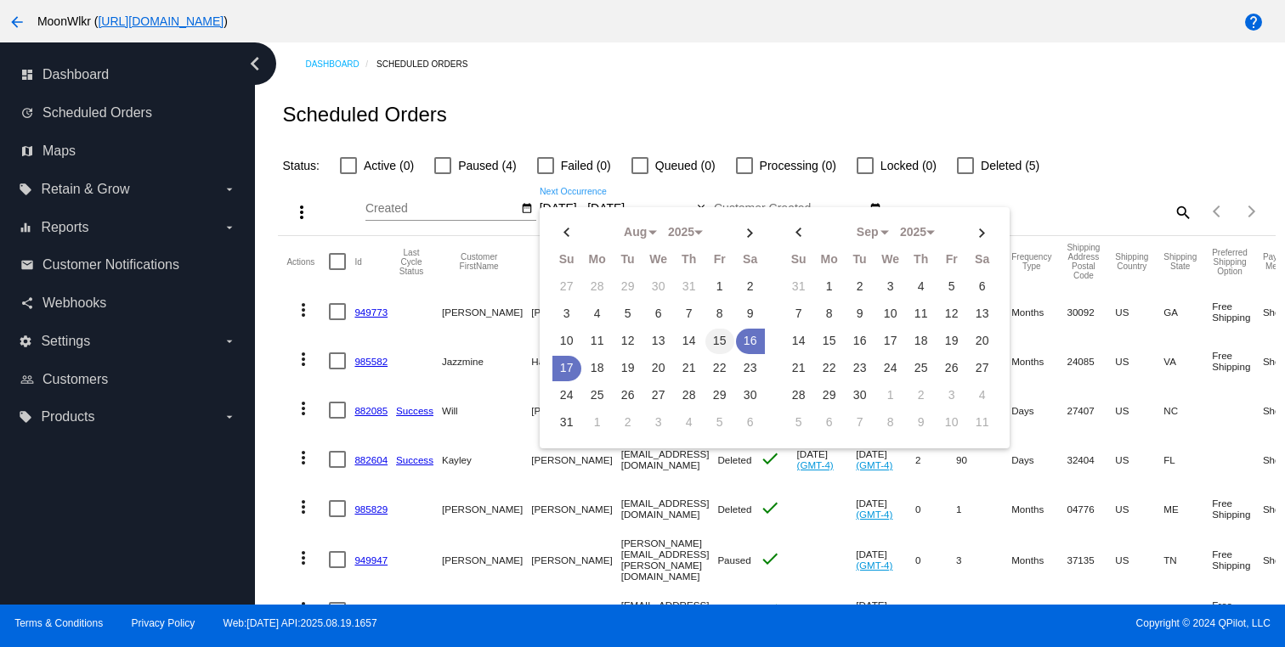
click at [718, 342] on td "15" at bounding box center [719, 341] width 29 height 25
click at [563, 364] on td "17" at bounding box center [566, 368] width 29 height 25
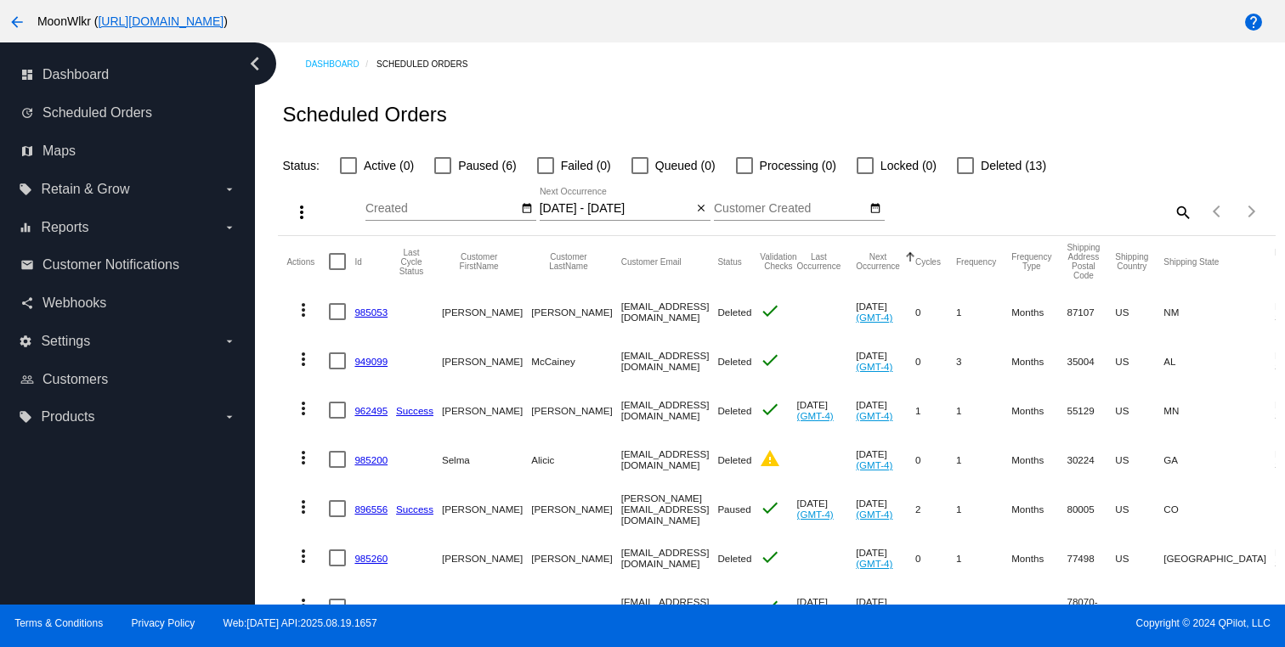
click at [602, 213] on input "08/15/2025 - 08/17/2025" at bounding box center [616, 209] width 153 height 14
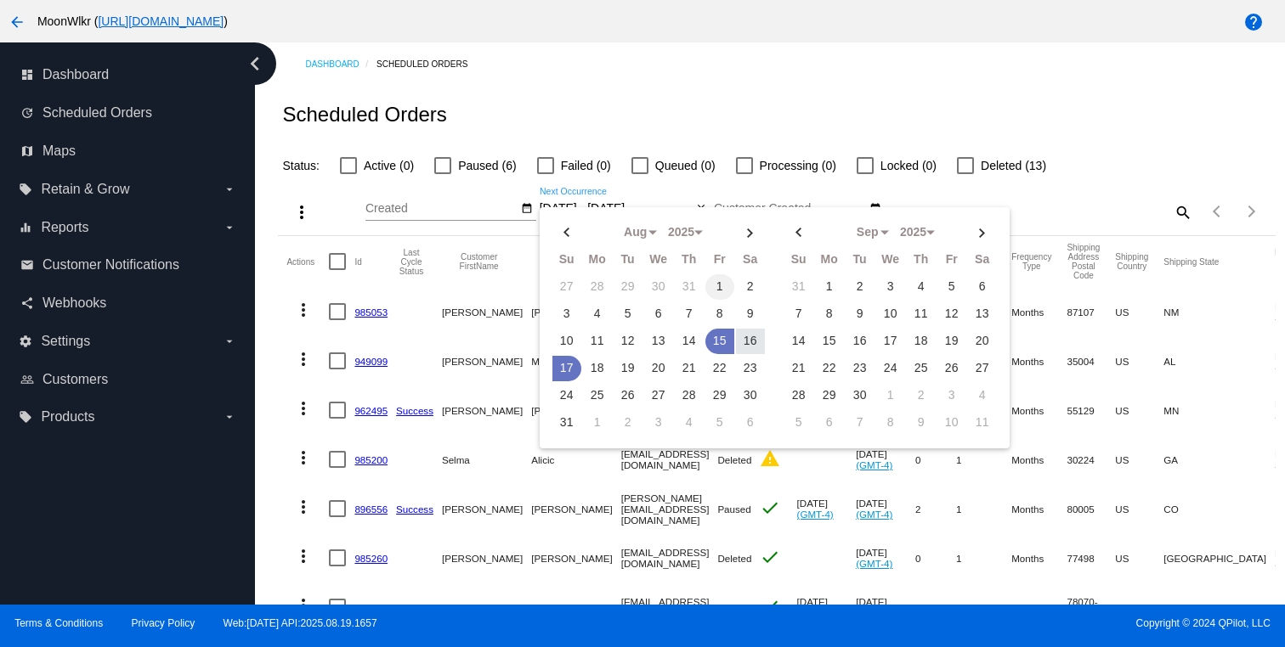
click at [713, 286] on td "1" at bounding box center [719, 286] width 29 height 25
click at [566, 429] on td "31" at bounding box center [566, 422] width 29 height 25
type input "08/01/2025 - 08/31/2025"
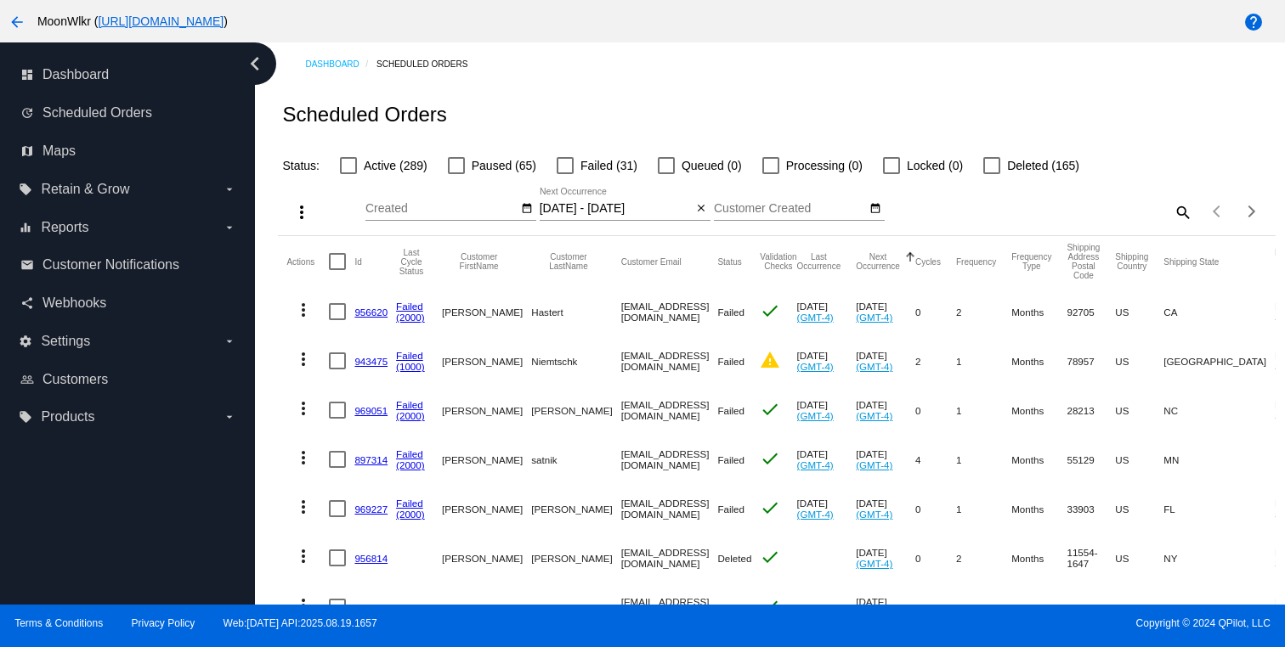
scroll to position [717, 0]
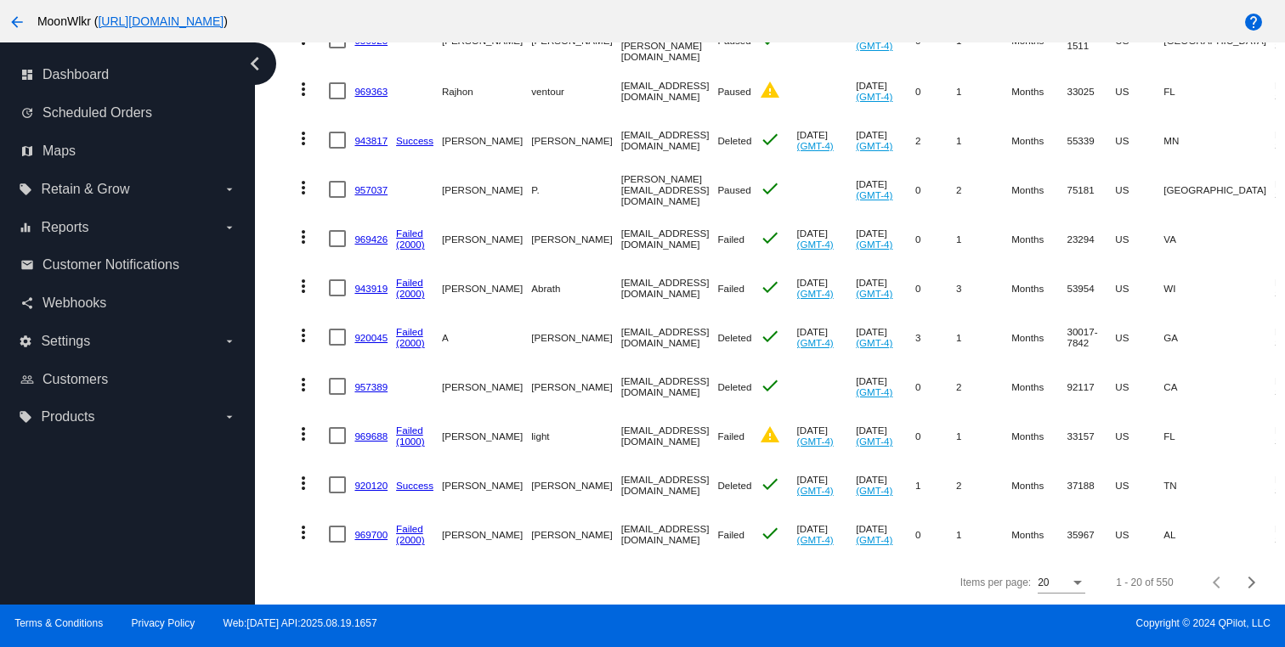
click at [1054, 585] on div "20" at bounding box center [1054, 584] width 32 height 12
click at [1054, 574] on span "100" at bounding box center [1061, 572] width 48 height 31
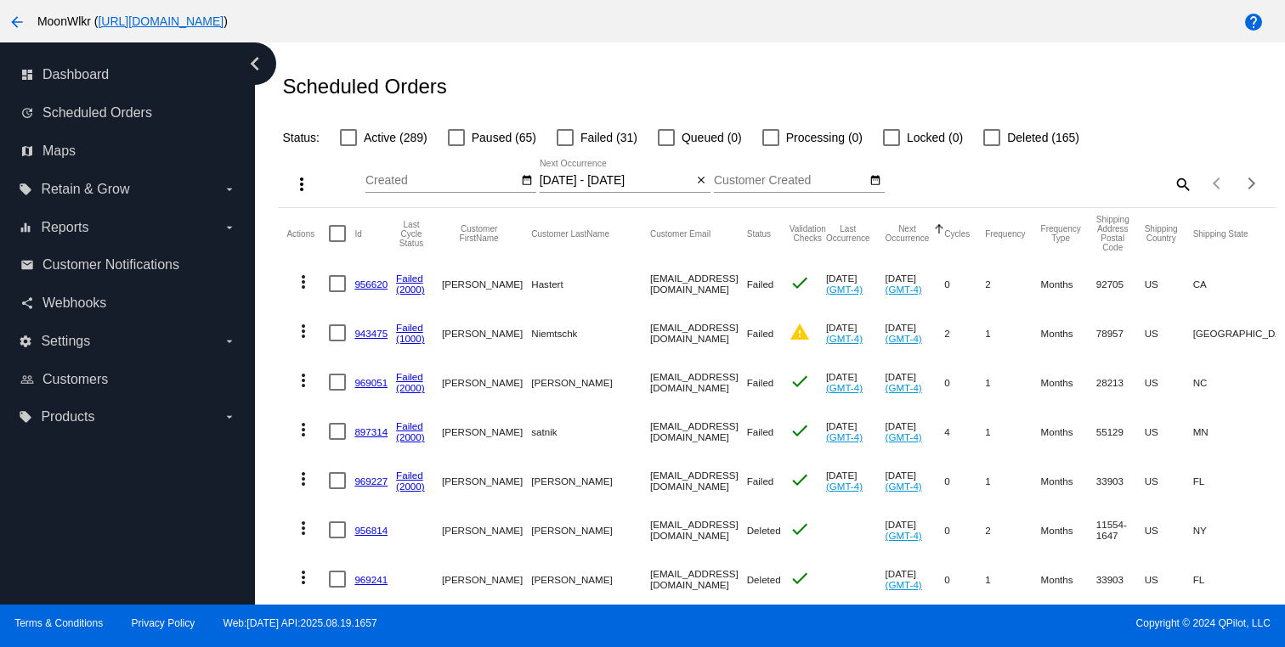
scroll to position [0, 0]
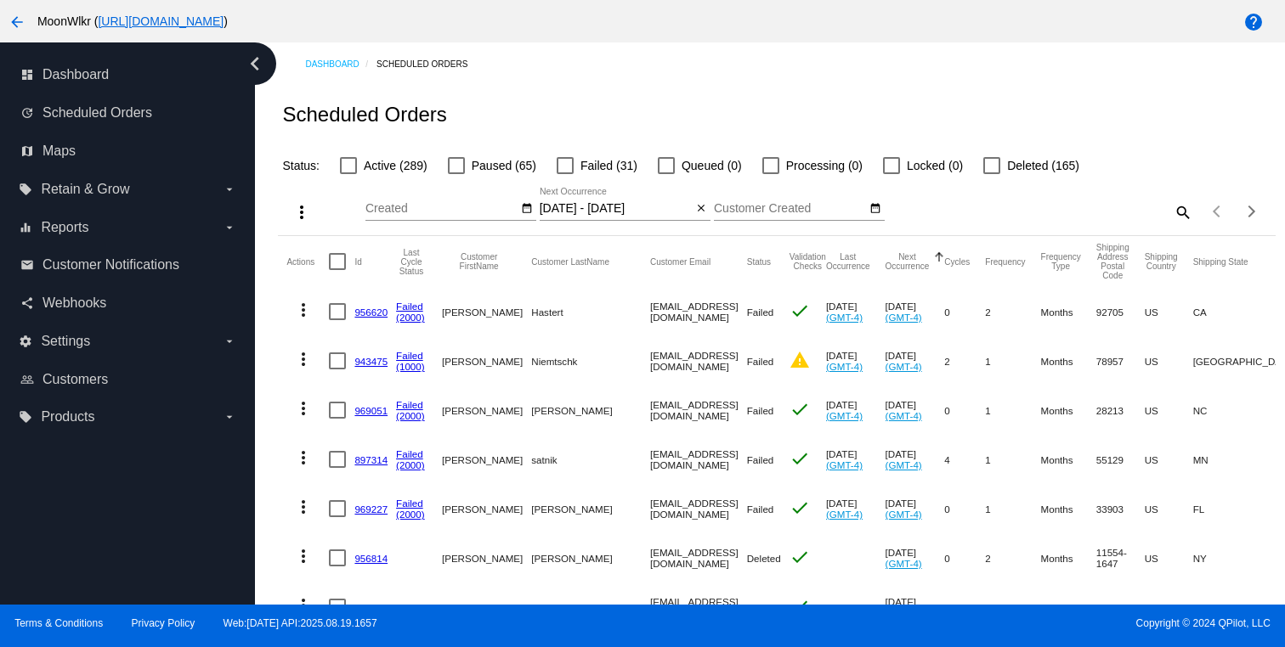
click at [566, 166] on div at bounding box center [565, 165] width 17 height 17
click at [565, 174] on input "Failed (31)" at bounding box center [564, 174] width 1 height 1
checkbox input "true"
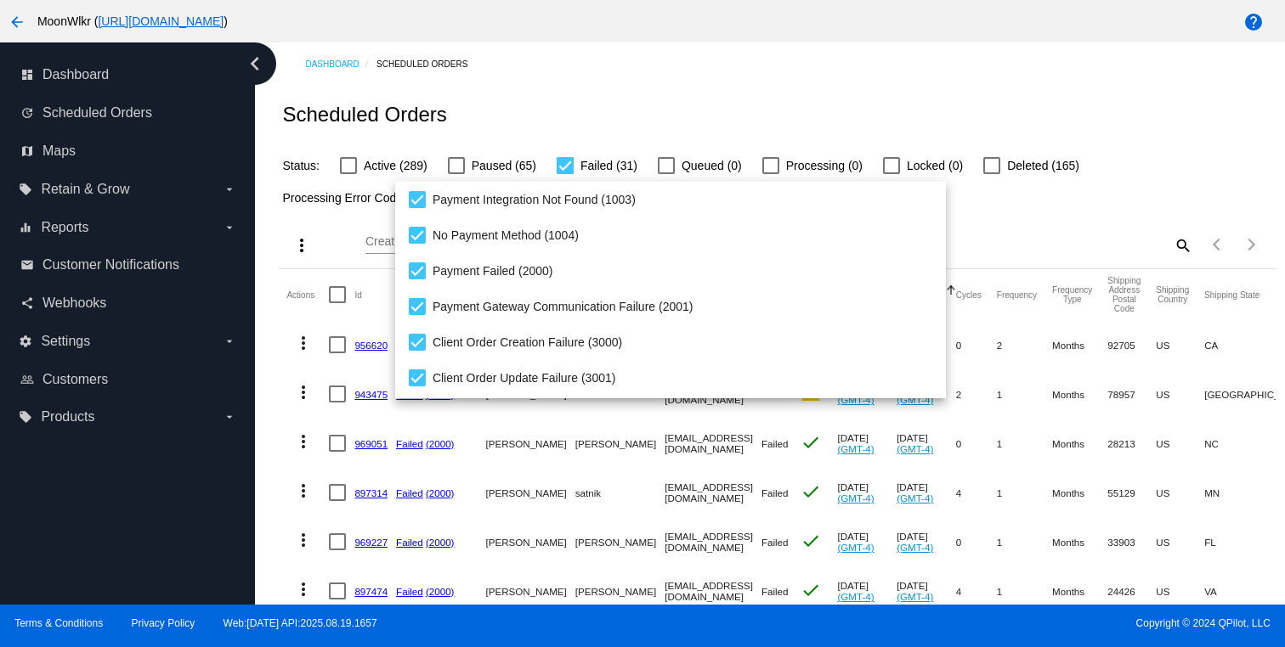
scroll to position [137, 0]
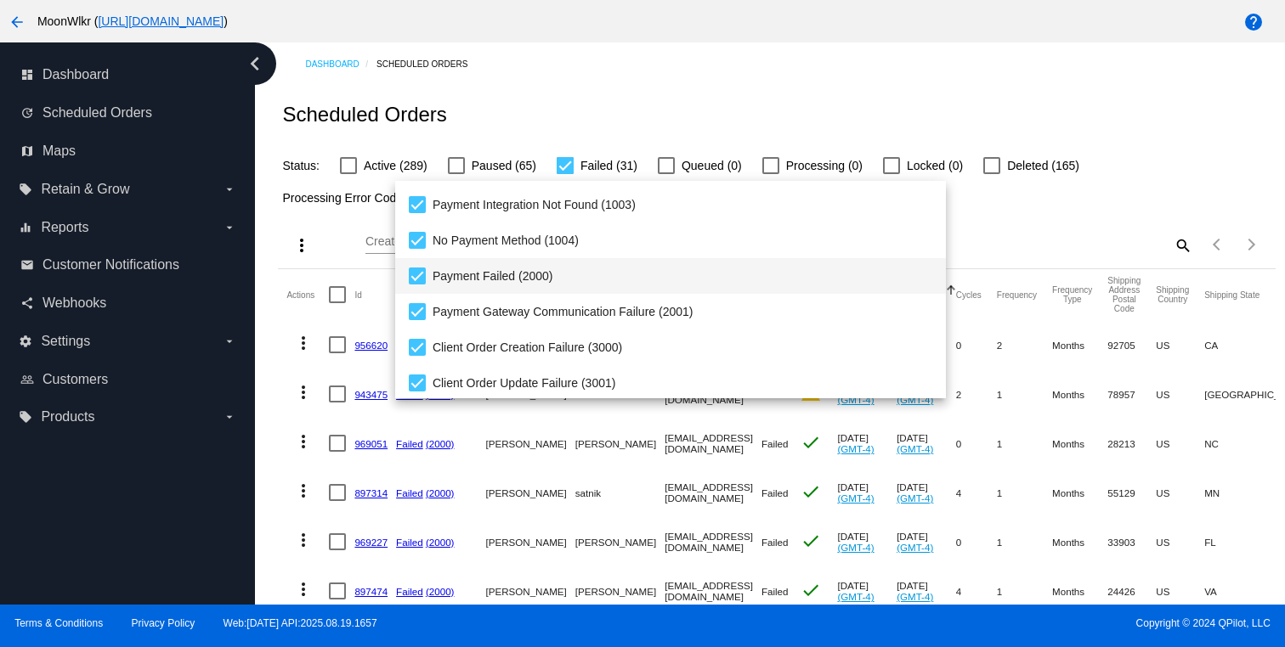
click at [746, 285] on span "Payment Failed (2000)" at bounding box center [683, 276] width 500 height 36
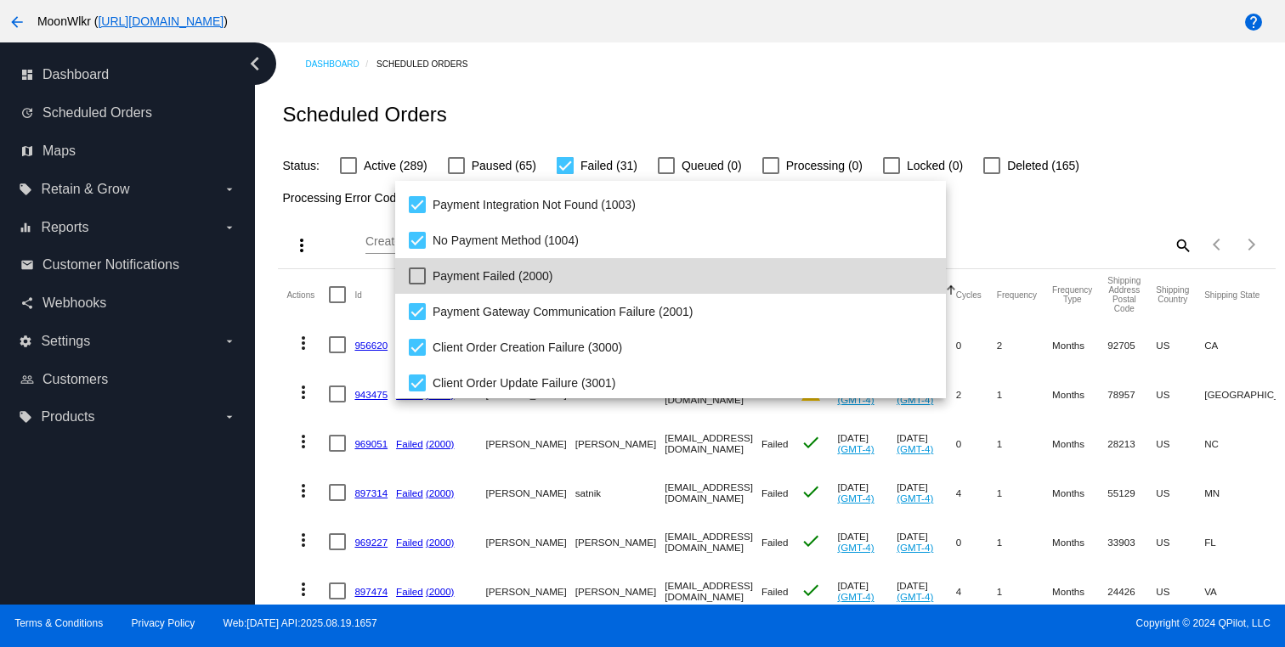
click at [746, 285] on span "Payment Failed (2000)" at bounding box center [683, 276] width 500 height 36
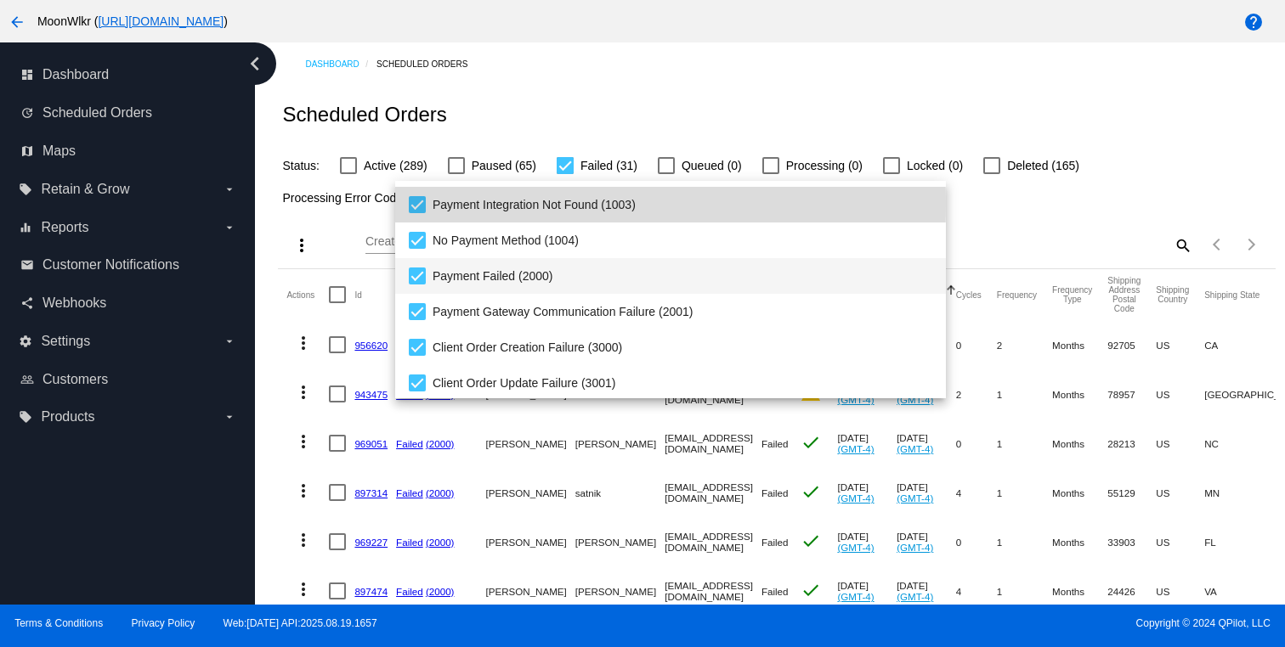
click at [417, 204] on mat-pseudo-checkbox at bounding box center [417, 204] width 17 height 17
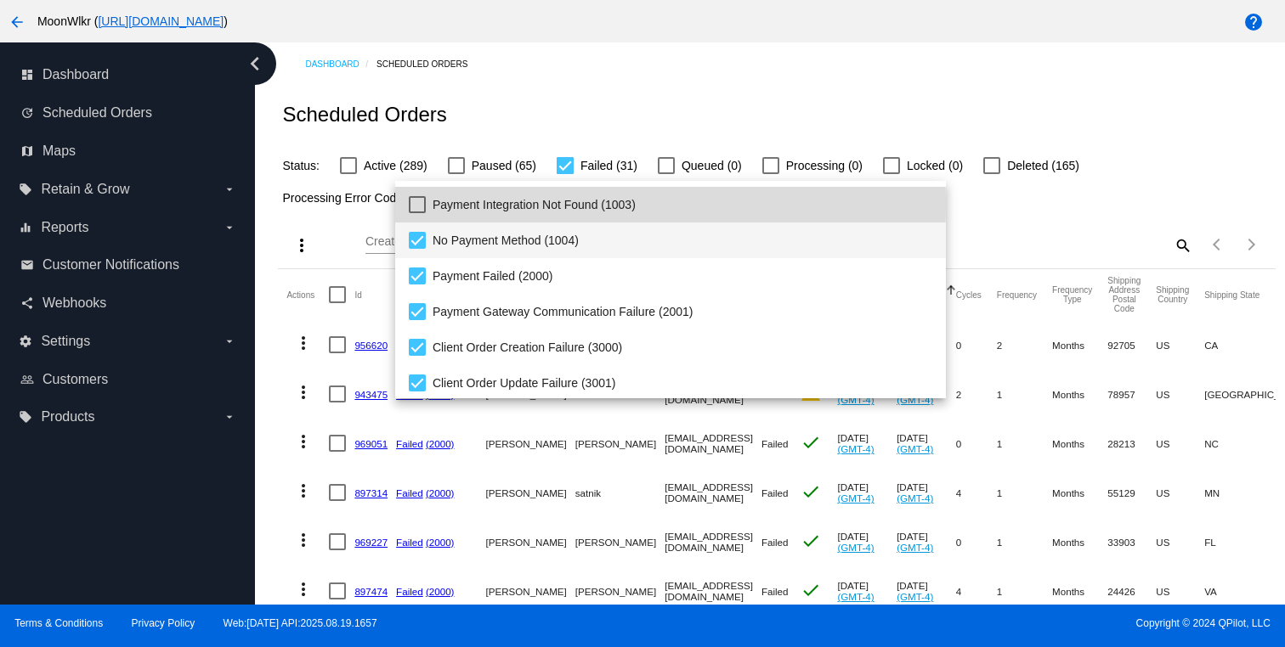
click at [416, 243] on mat-pseudo-checkbox at bounding box center [417, 240] width 17 height 17
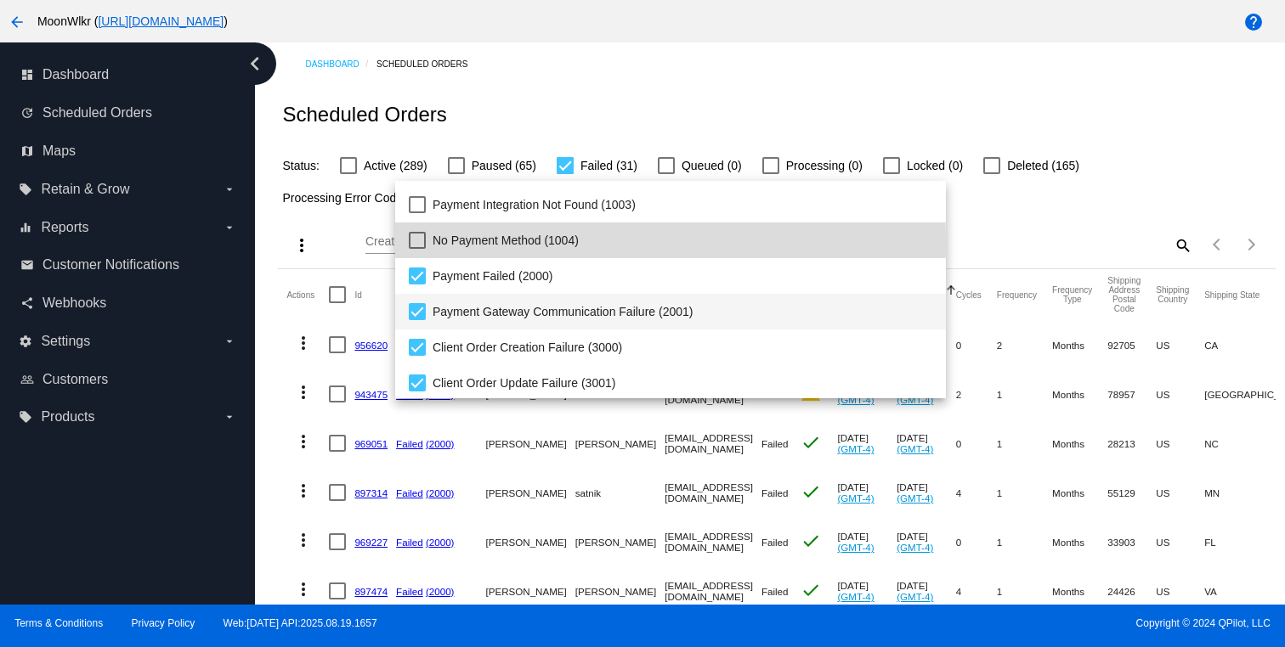
click at [416, 319] on mat-pseudo-checkbox at bounding box center [417, 311] width 17 height 17
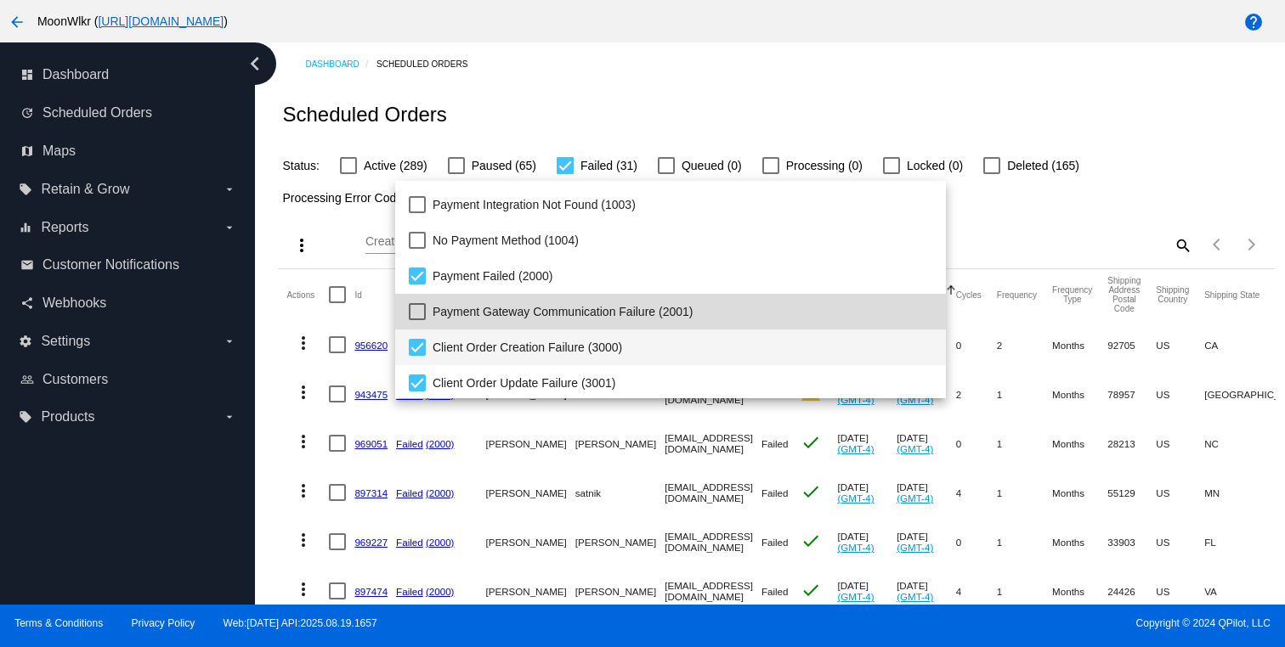
click at [417, 346] on mat-pseudo-checkbox at bounding box center [417, 347] width 17 height 17
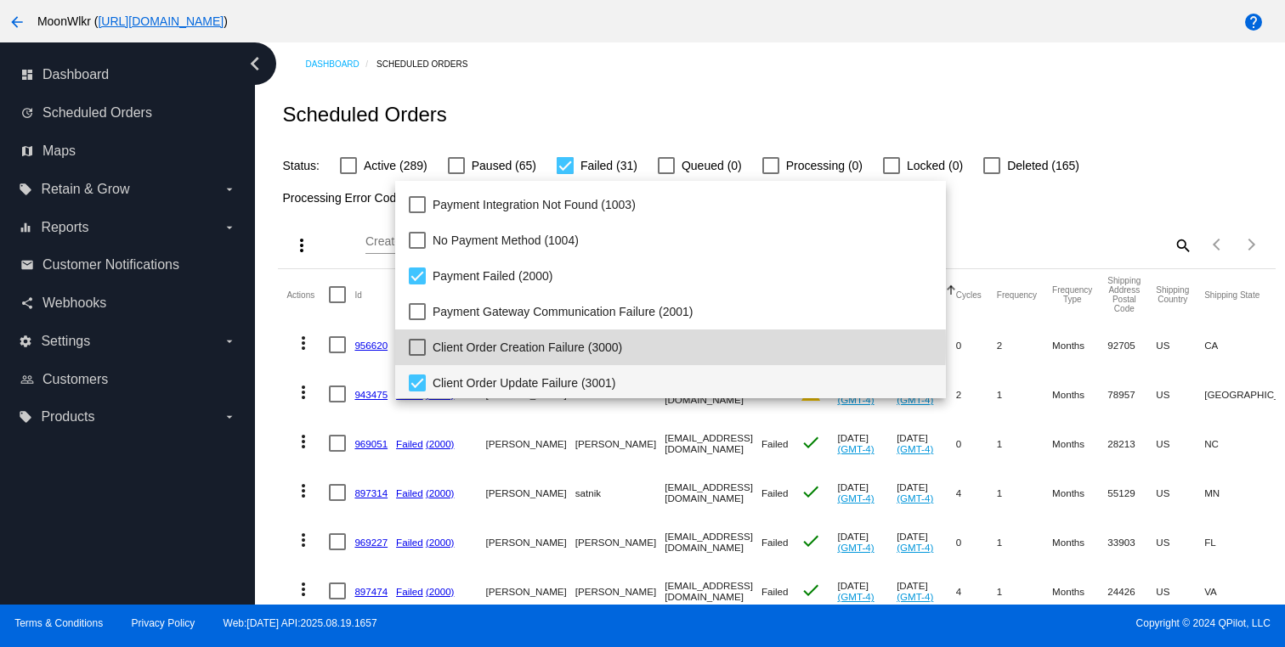
click at [417, 375] on mat-pseudo-checkbox at bounding box center [417, 383] width 17 height 17
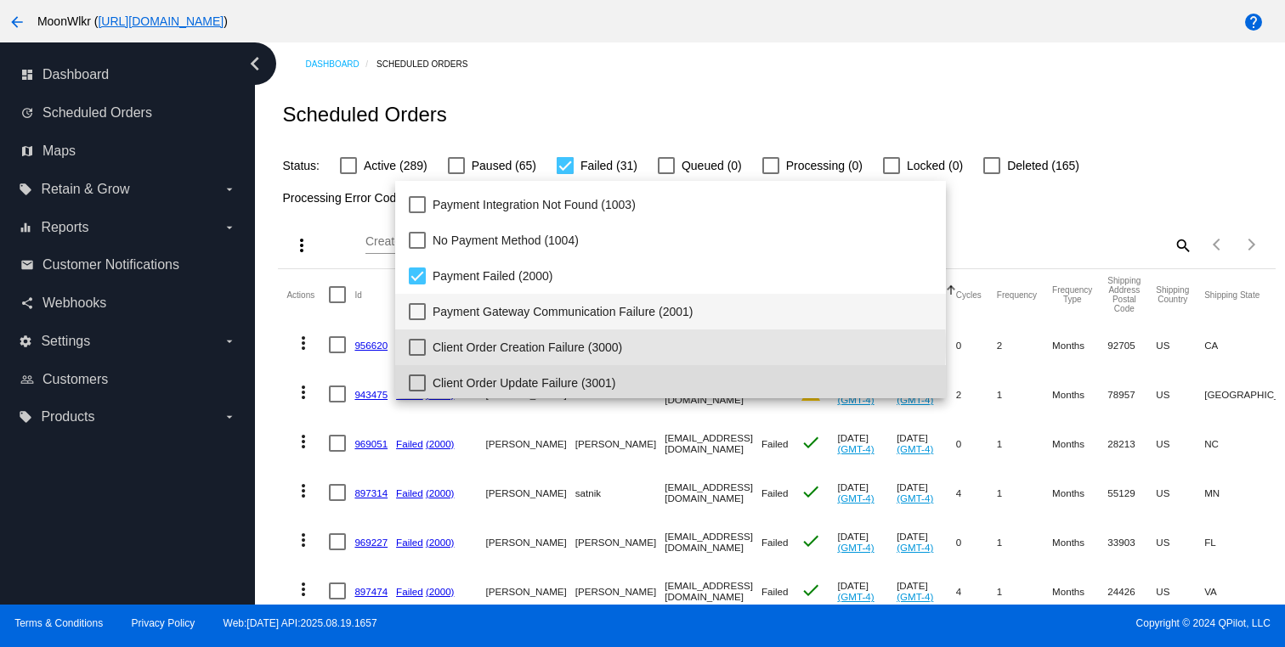
scroll to position [139, 0]
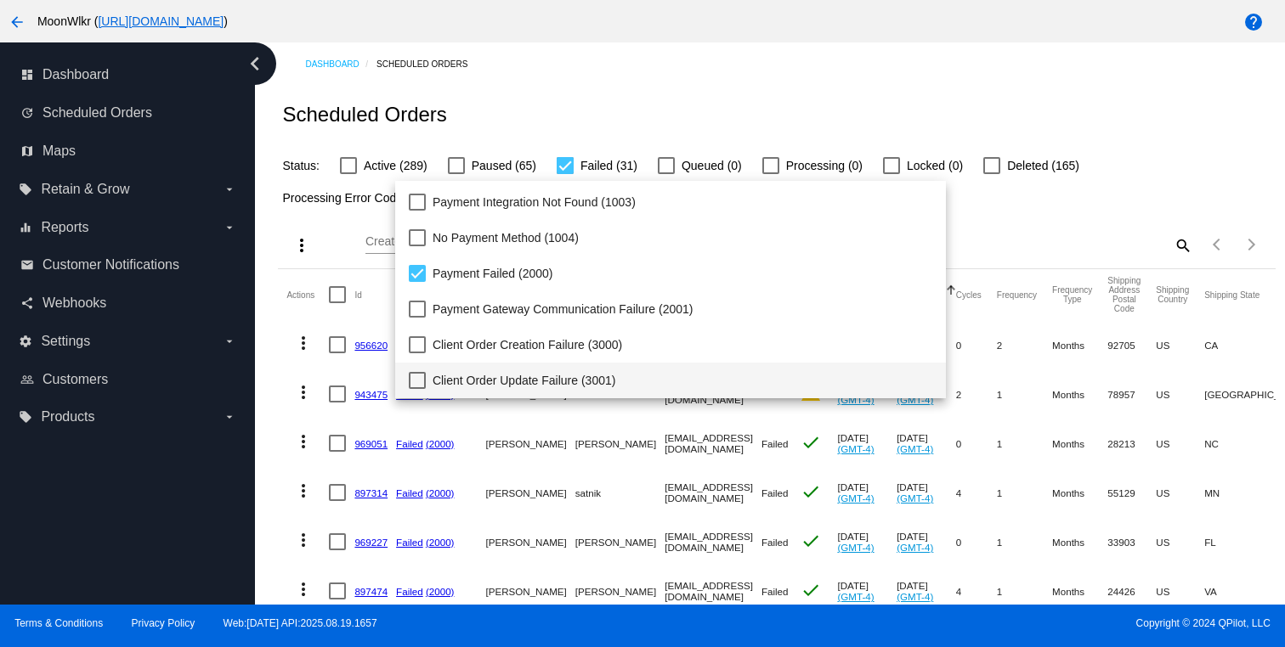
click at [1033, 233] on div at bounding box center [642, 323] width 1285 height 647
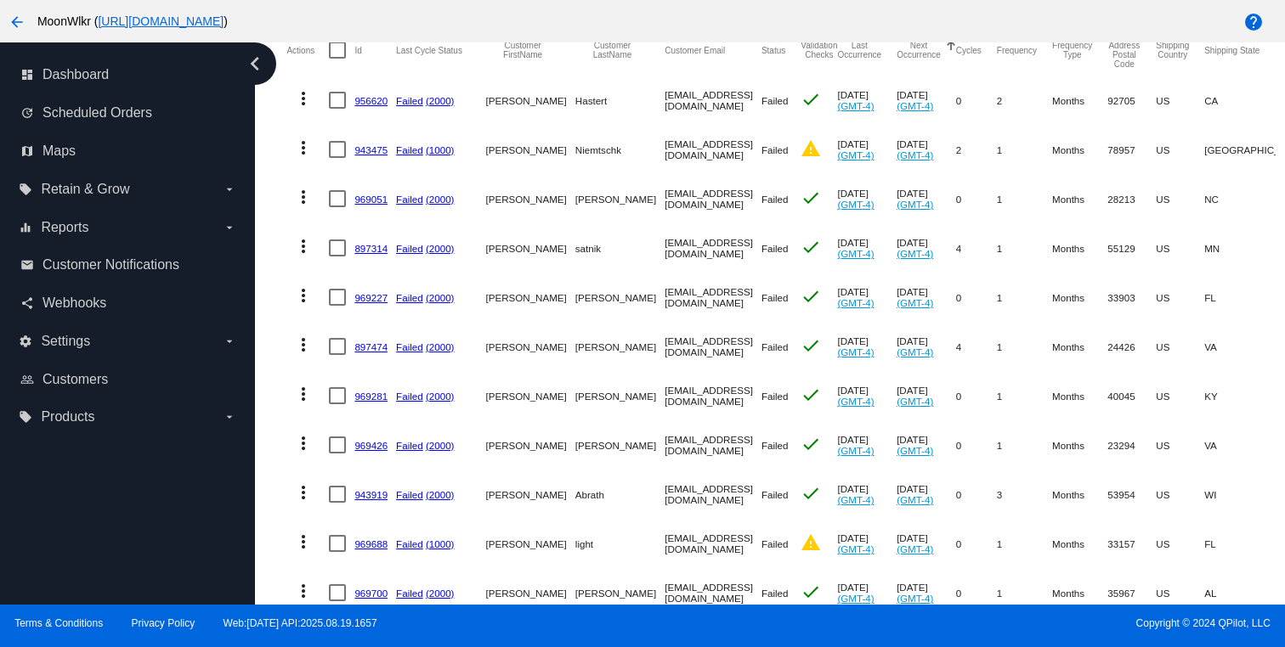
scroll to position [0, 0]
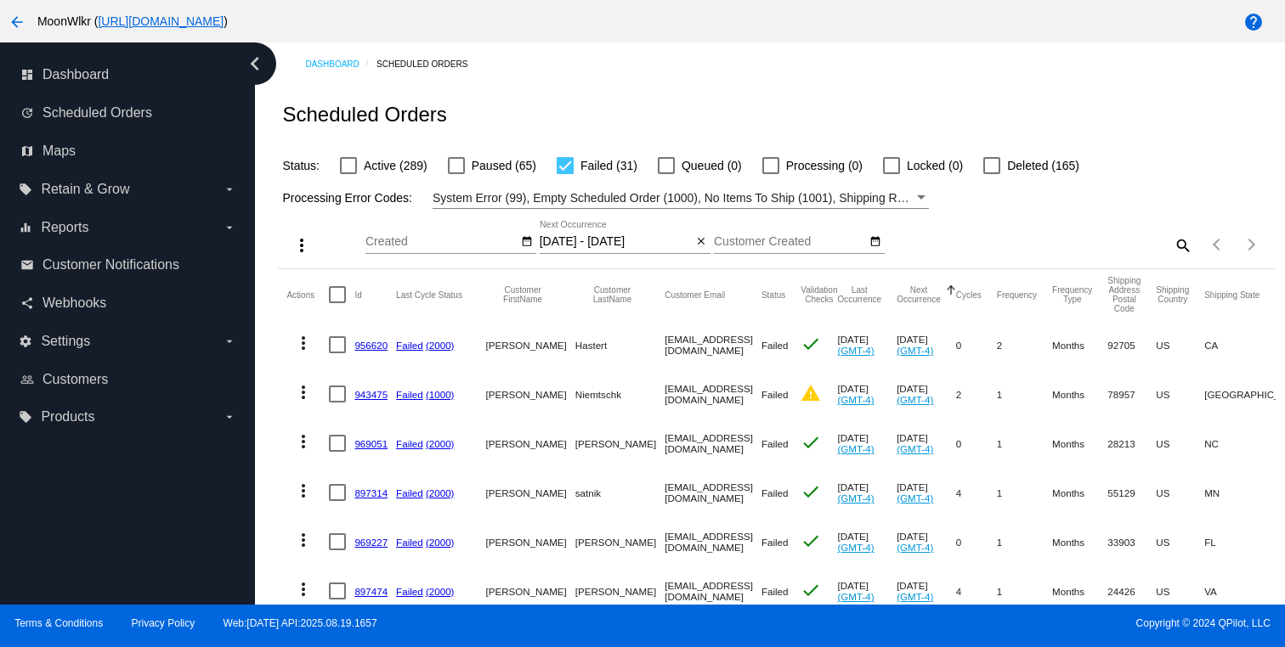
click at [682, 189] on div "System Error (99), Empty Scheduled Order (1000), No Items To Ship (1001), Shipp…" at bounding box center [673, 198] width 481 height 20
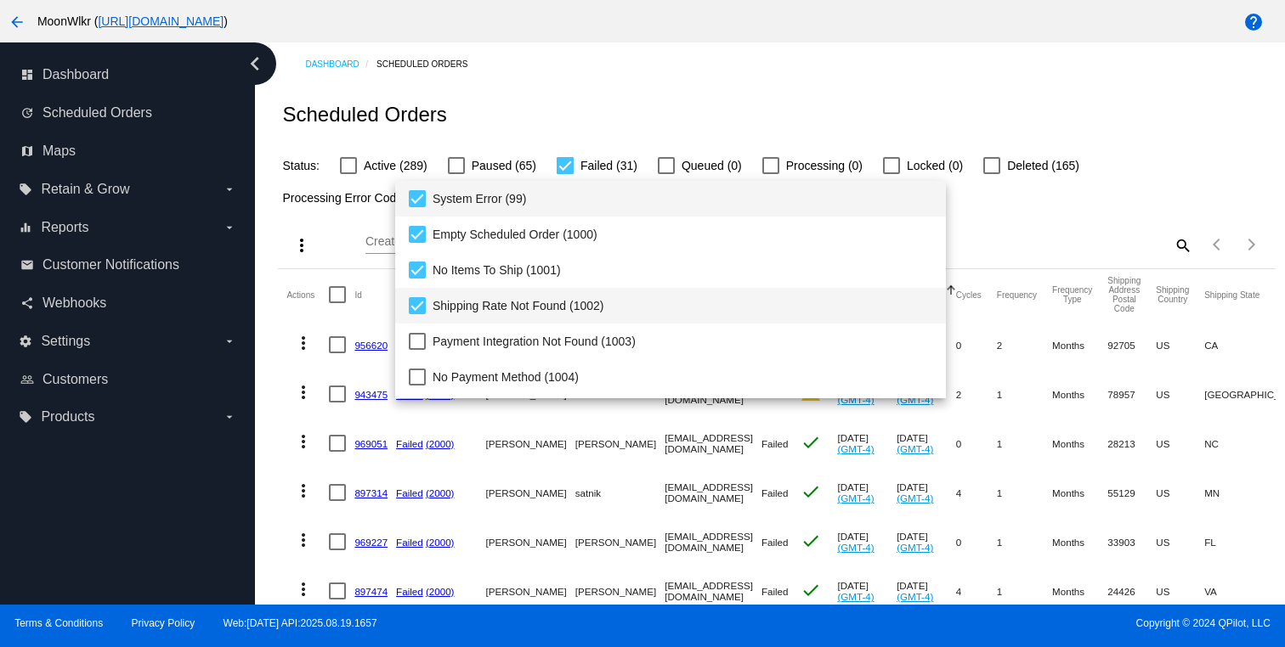
click at [410, 299] on mat-pseudo-checkbox at bounding box center [417, 305] width 17 height 17
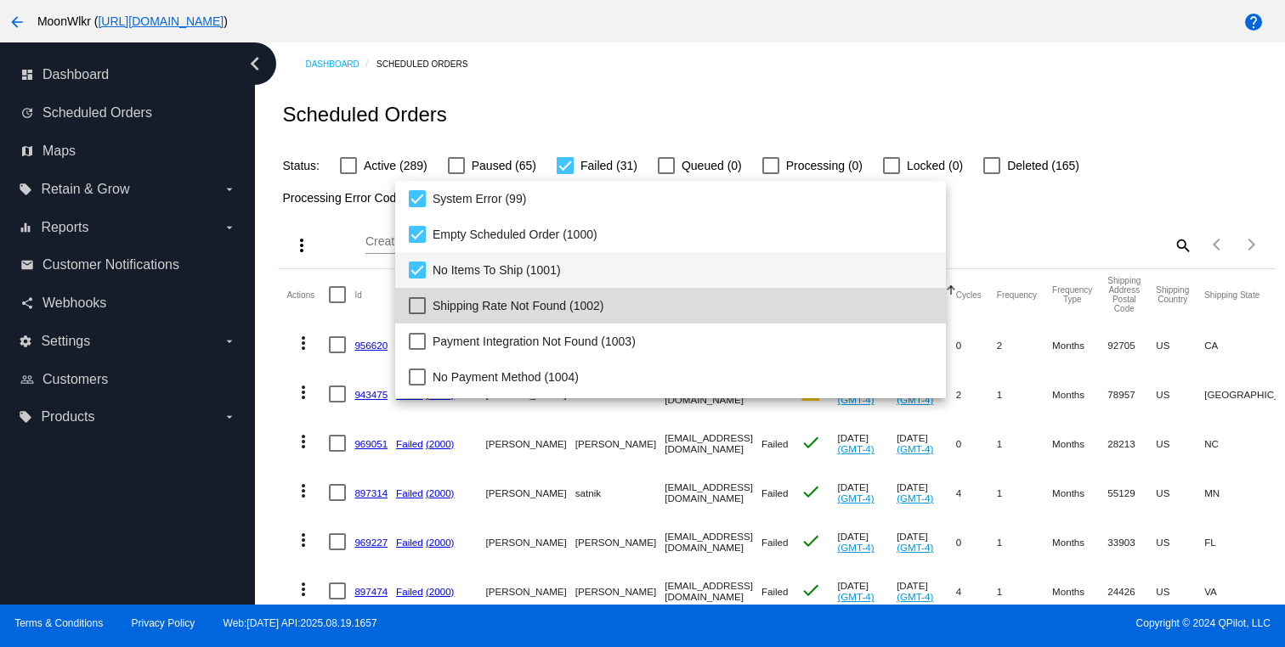
click at [414, 269] on mat-pseudo-checkbox at bounding box center [417, 270] width 17 height 17
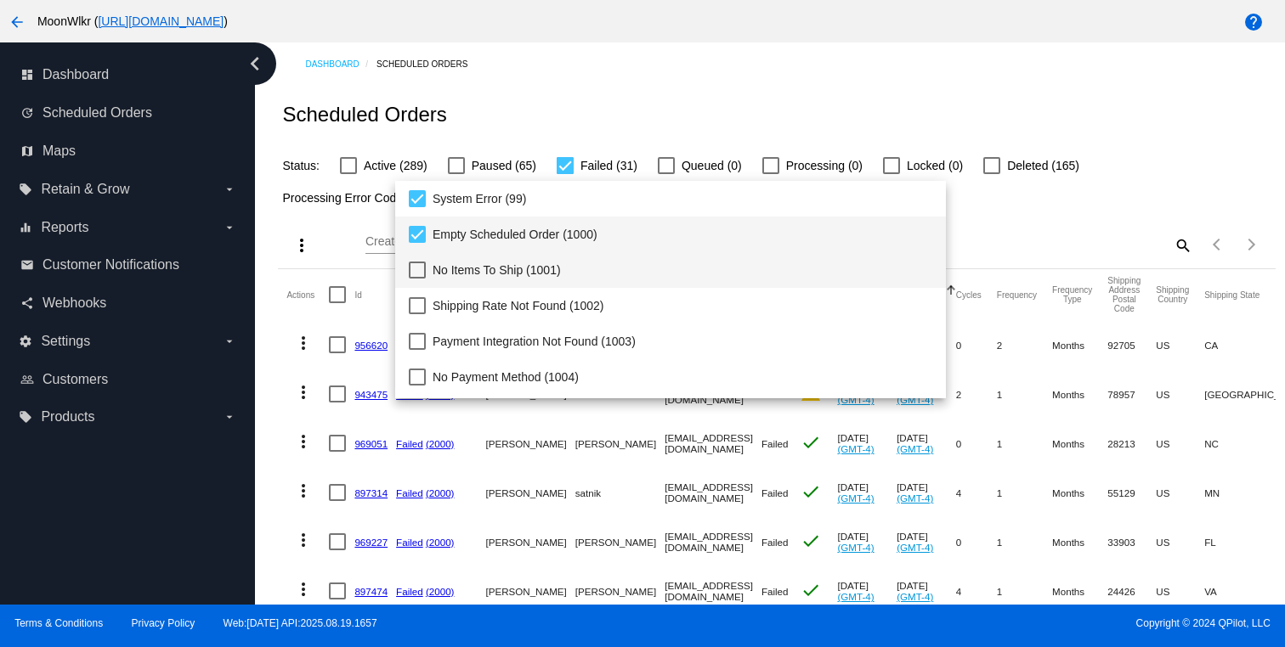
click at [421, 236] on mat-pseudo-checkbox at bounding box center [417, 234] width 17 height 17
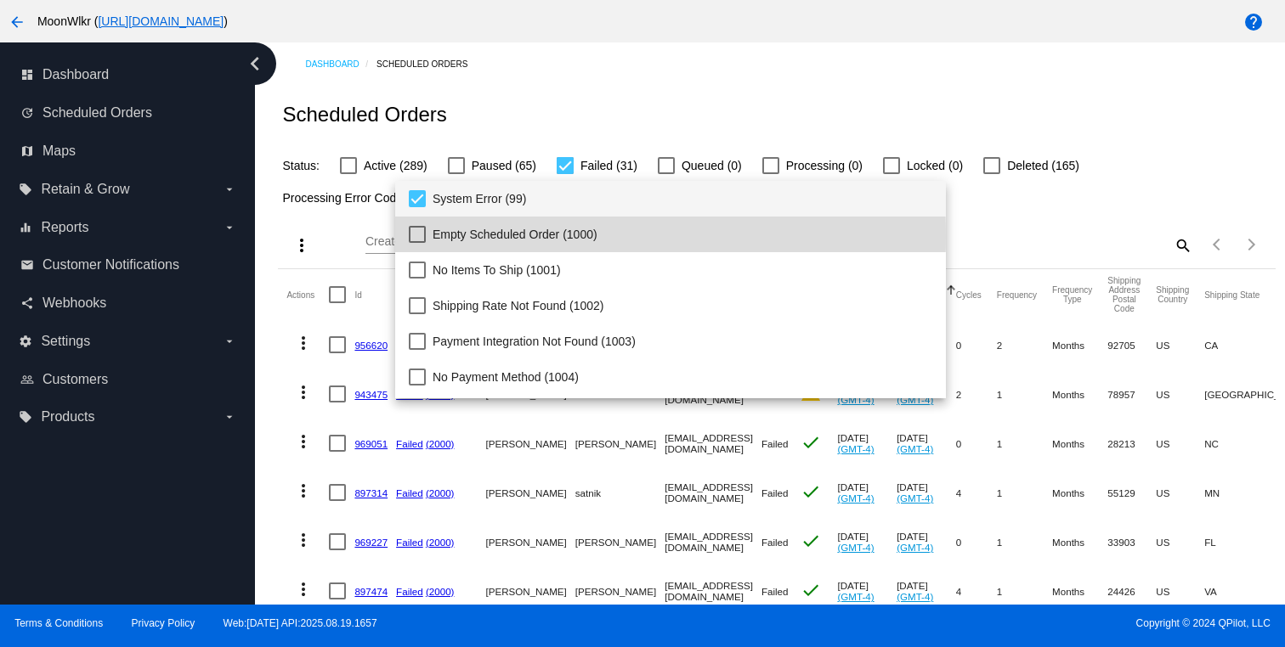
click at [416, 189] on mat-option "System Error (99)" at bounding box center [670, 199] width 551 height 36
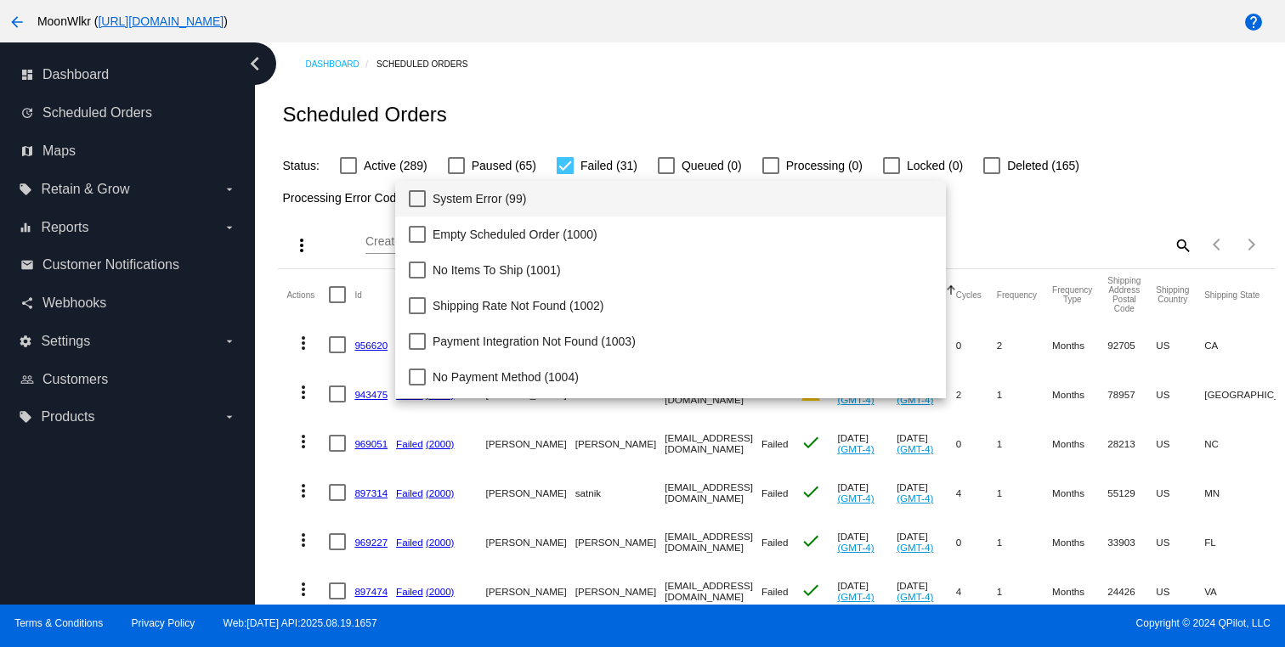
click at [1048, 221] on div at bounding box center [642, 323] width 1285 height 647
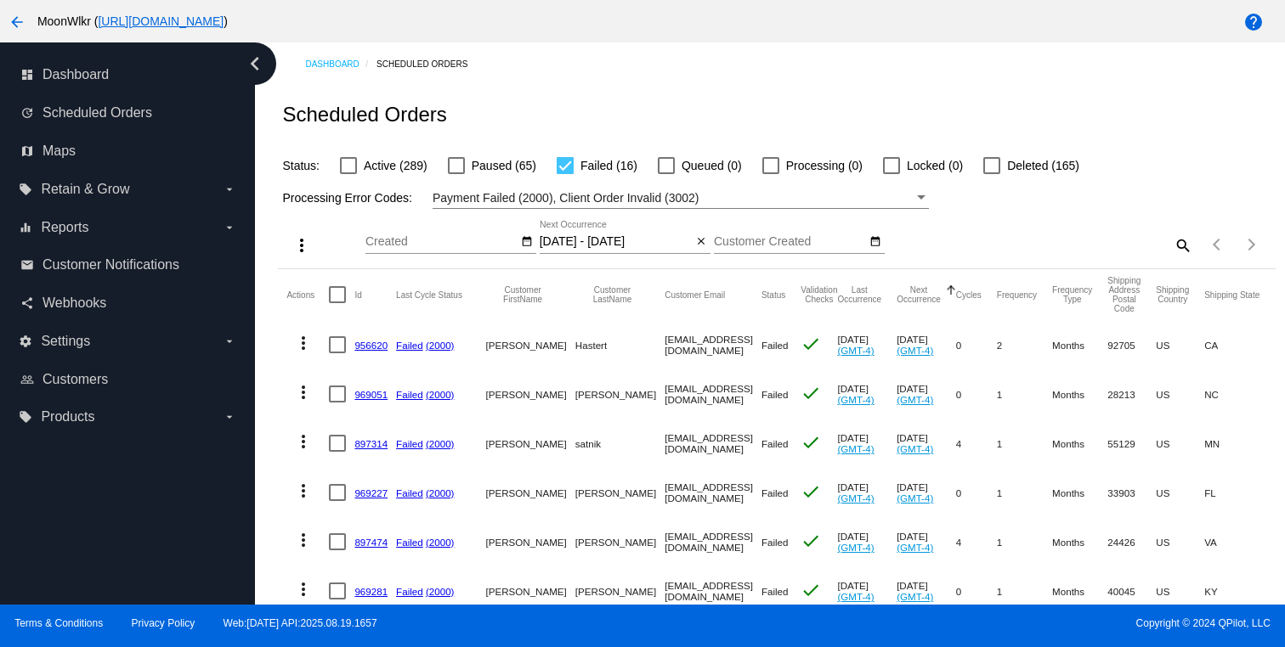
click at [681, 252] on div "08/01/2025 - 08/31/2025 Aug Jan Feb Mar Apr Su" at bounding box center [616, 237] width 153 height 33
click at [534, 247] on button "date_range" at bounding box center [527, 243] width 18 height 18
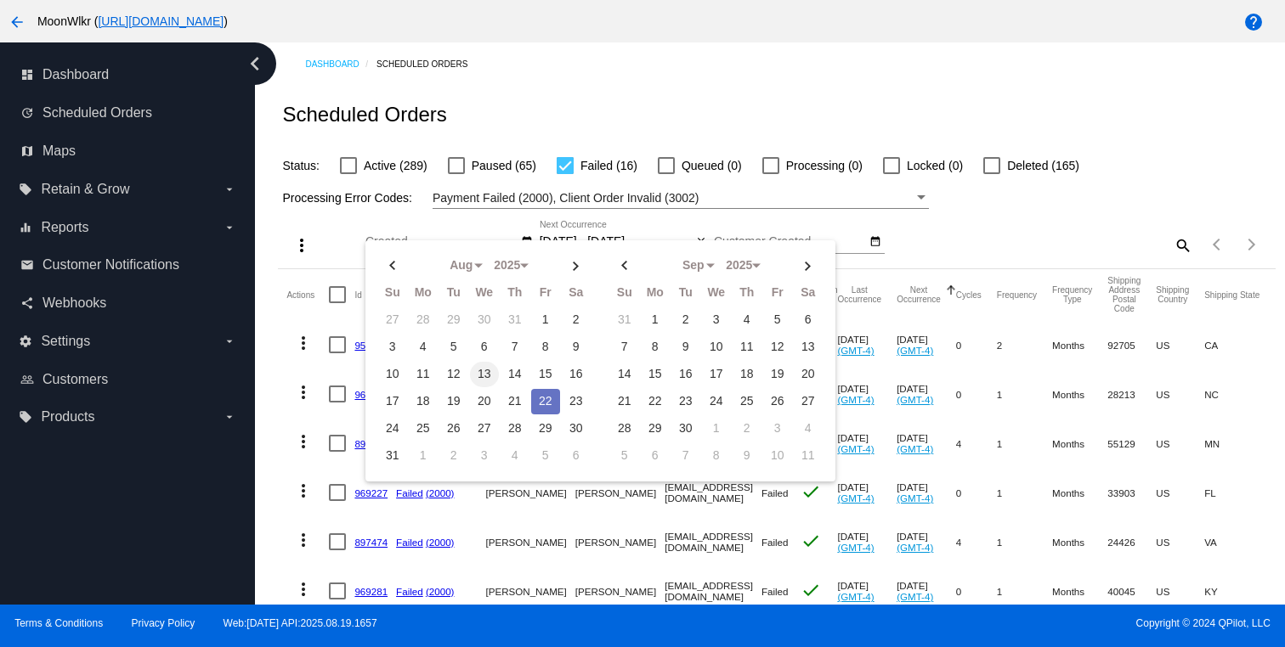
click at [484, 373] on td "13" at bounding box center [484, 374] width 29 height 25
click at [393, 398] on td "17" at bounding box center [392, 401] width 29 height 25
type input "08/13/2025 - 08/17/2025"
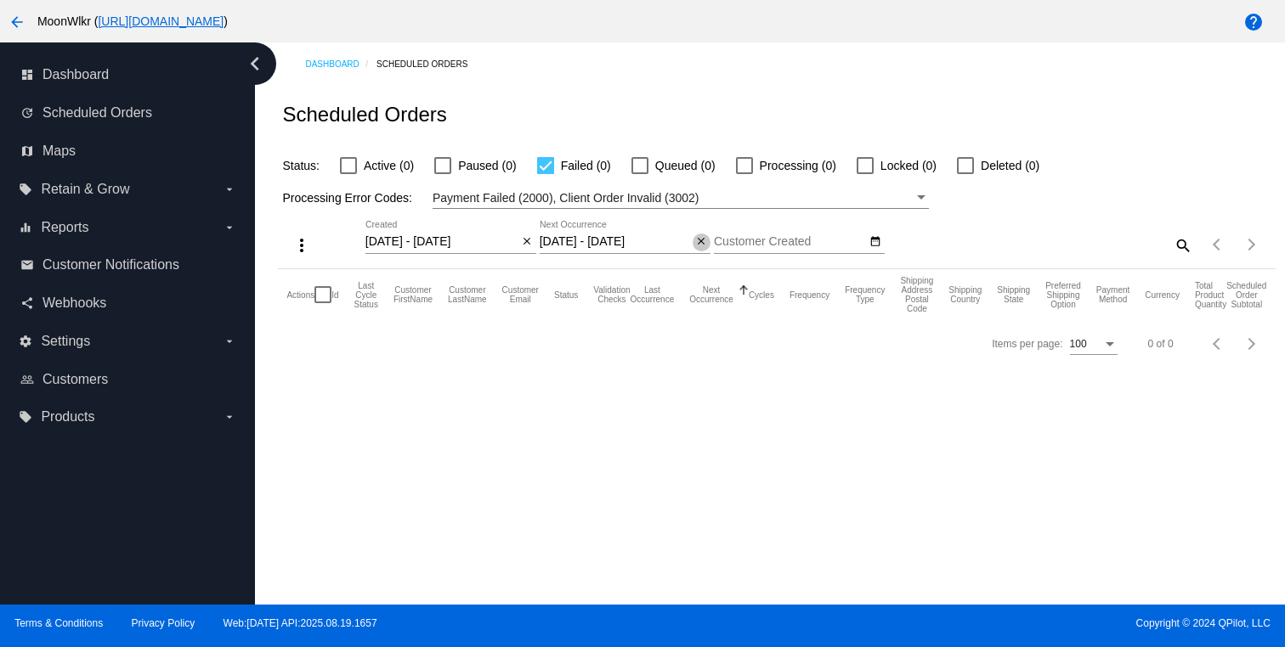
click at [703, 246] on mat-icon "close" at bounding box center [701, 242] width 12 height 14
click at [782, 383] on div "Dashboard Scheduled Orders Scheduled Orders Status: Active (60) Paused (1) Fail…" at bounding box center [770, 323] width 1030 height 563
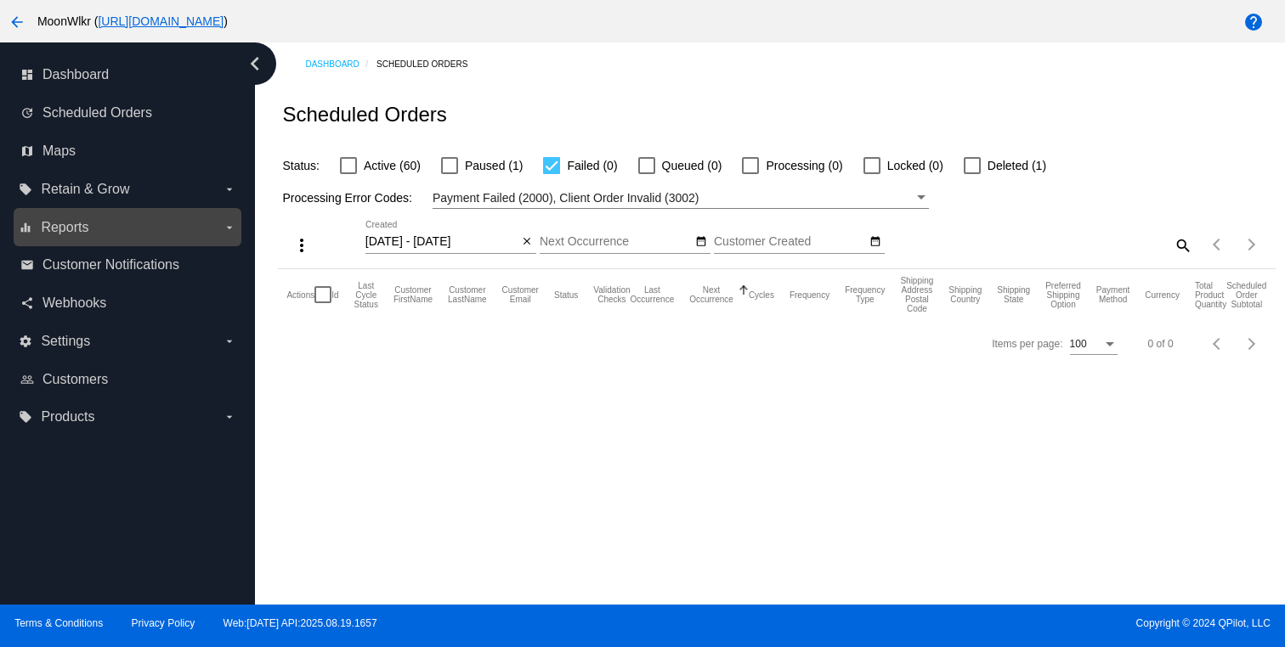
click at [201, 215] on label "equalizer Reports arrow_drop_down" at bounding box center [127, 227] width 217 height 27
click at [0, 0] on input "equalizer Reports arrow_drop_down" at bounding box center [0, 0] width 0 height 0
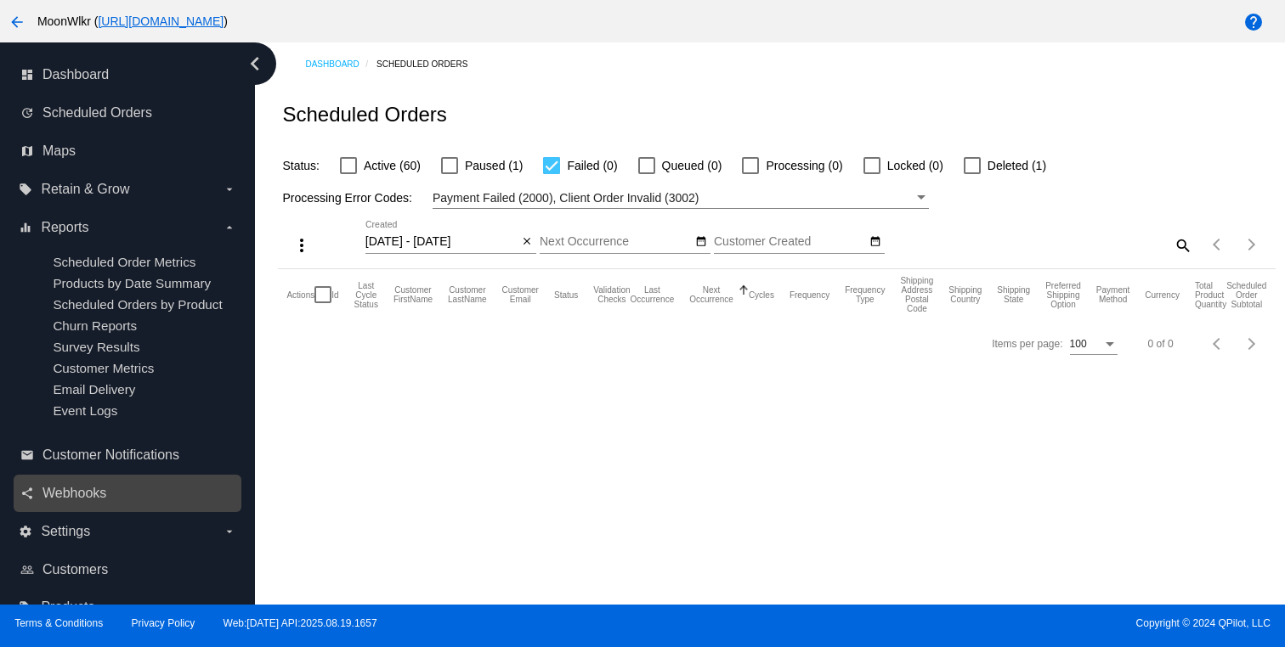
scroll to position [39, 0]
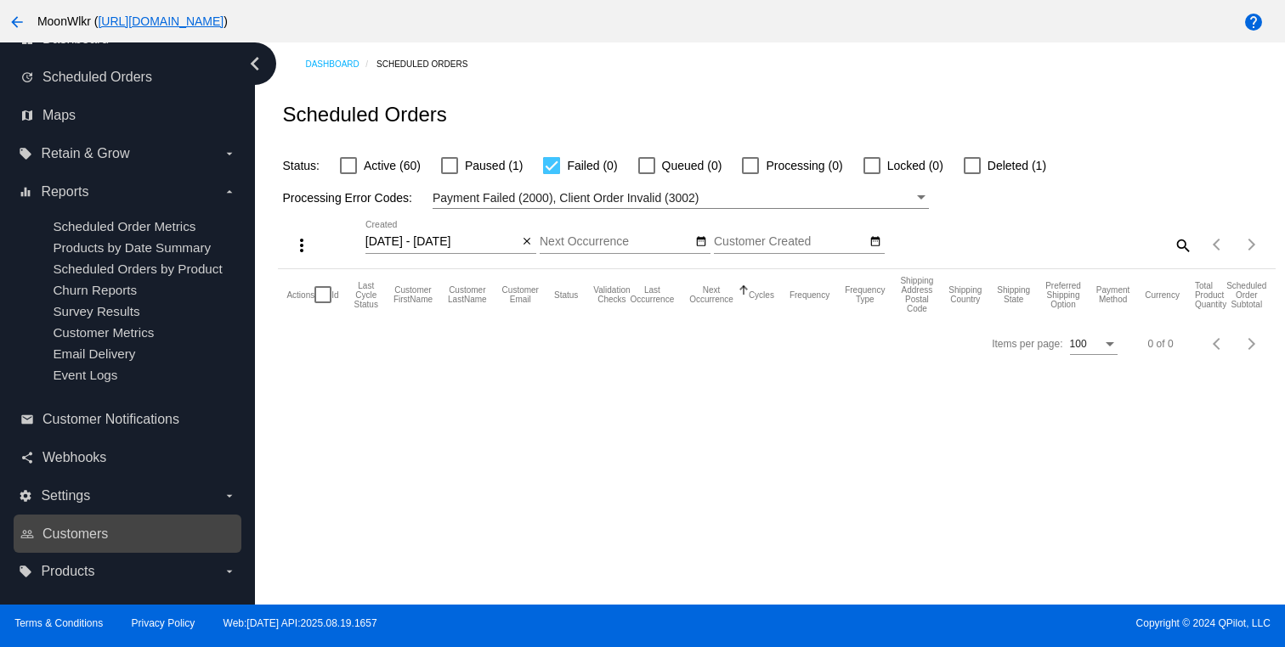
click at [127, 527] on link "people_outline Customers" at bounding box center [128, 534] width 216 height 27
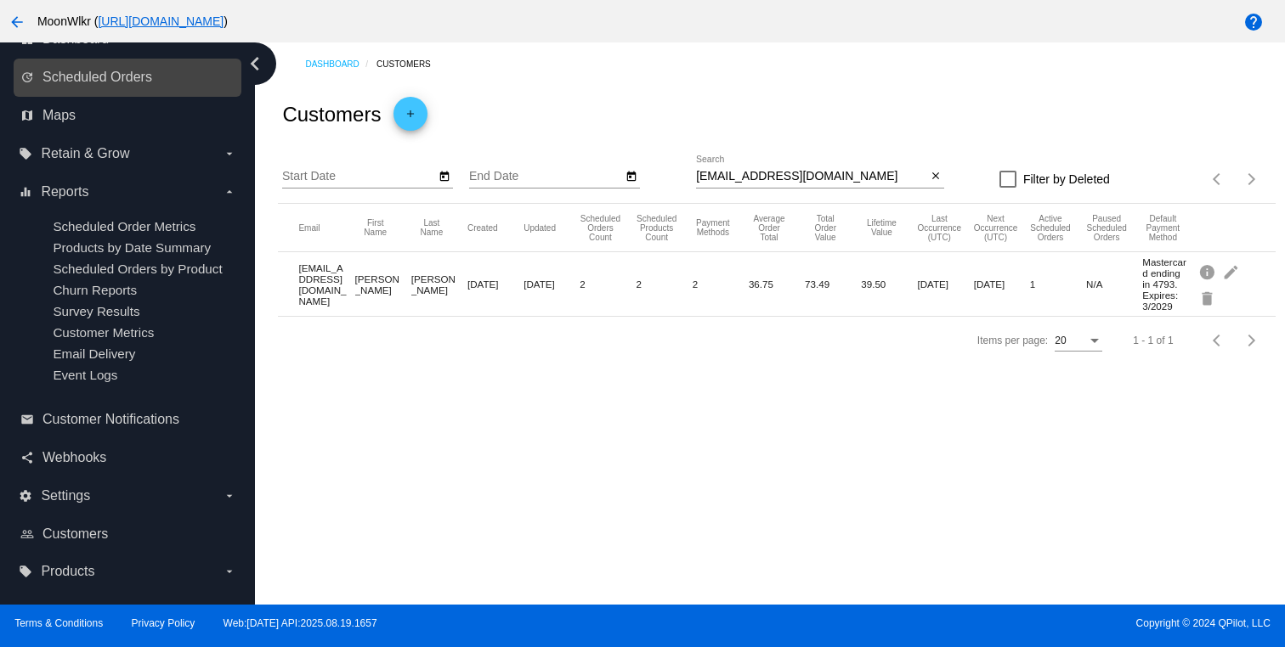
scroll to position [14, 0]
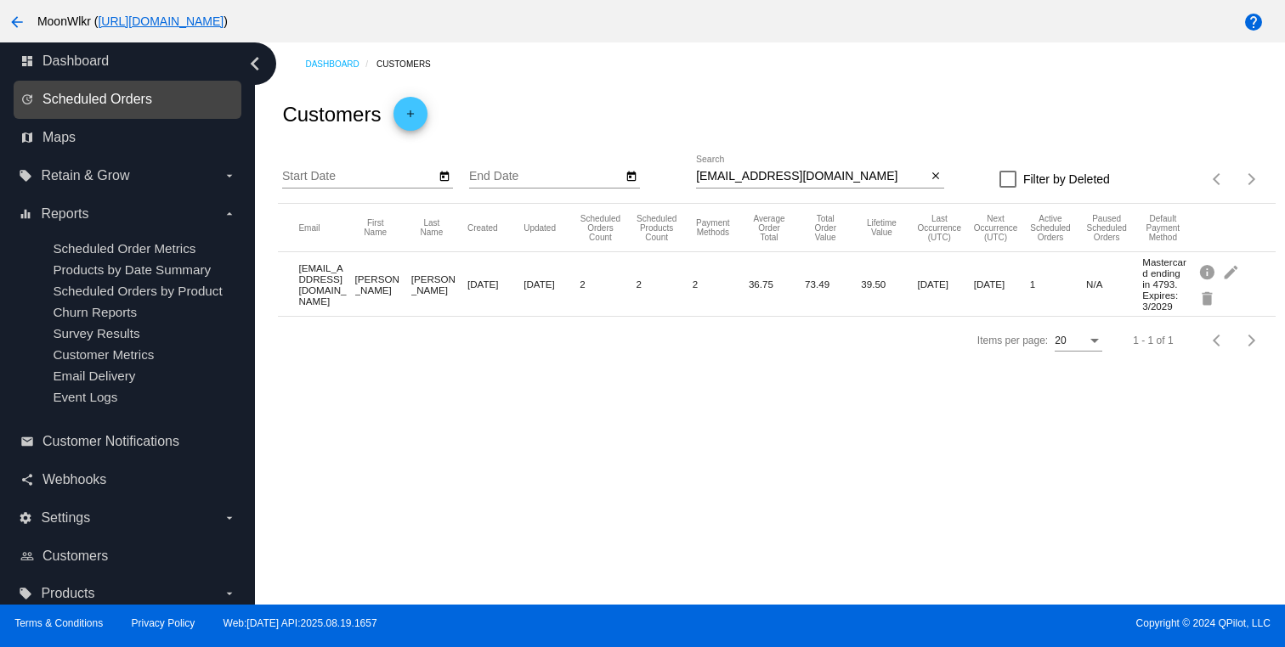
click at [133, 104] on span "Scheduled Orders" at bounding box center [97, 99] width 110 height 15
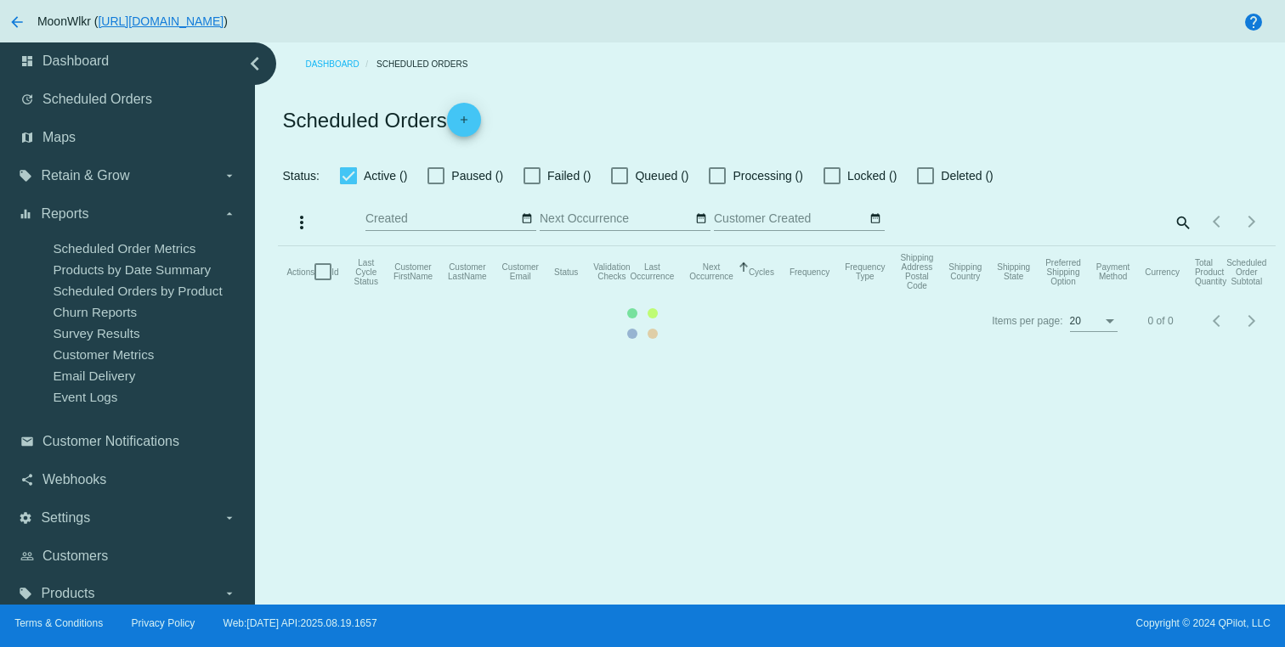
checkbox input "false"
checkbox input "true"
type input "08/13/2025 - 08/18/2025"
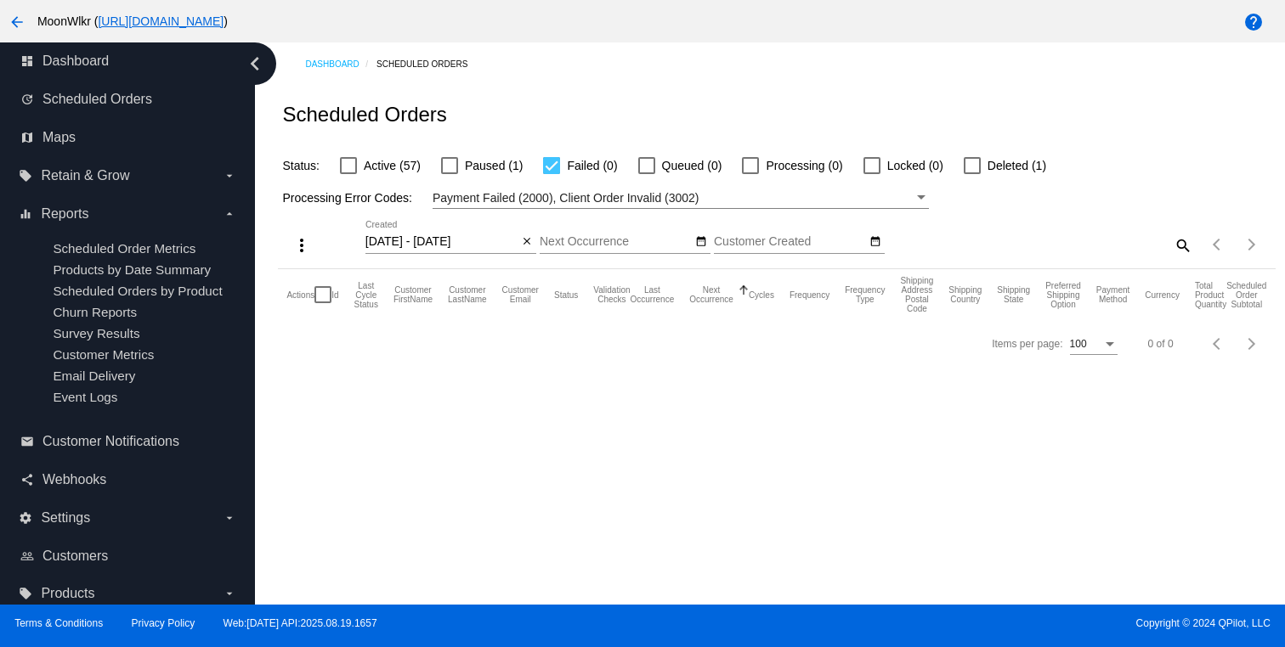
click at [527, 244] on mat-icon "close" at bounding box center [527, 242] width 12 height 14
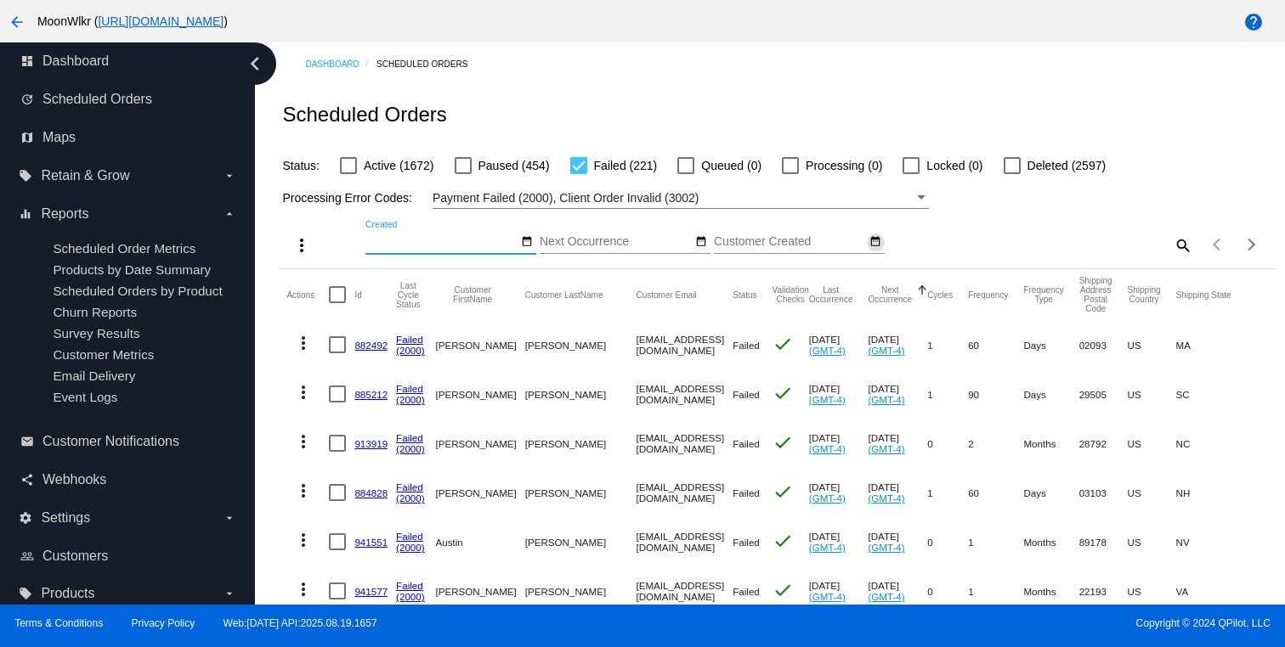
click at [868, 246] on button "date_range" at bounding box center [876, 243] width 18 height 18
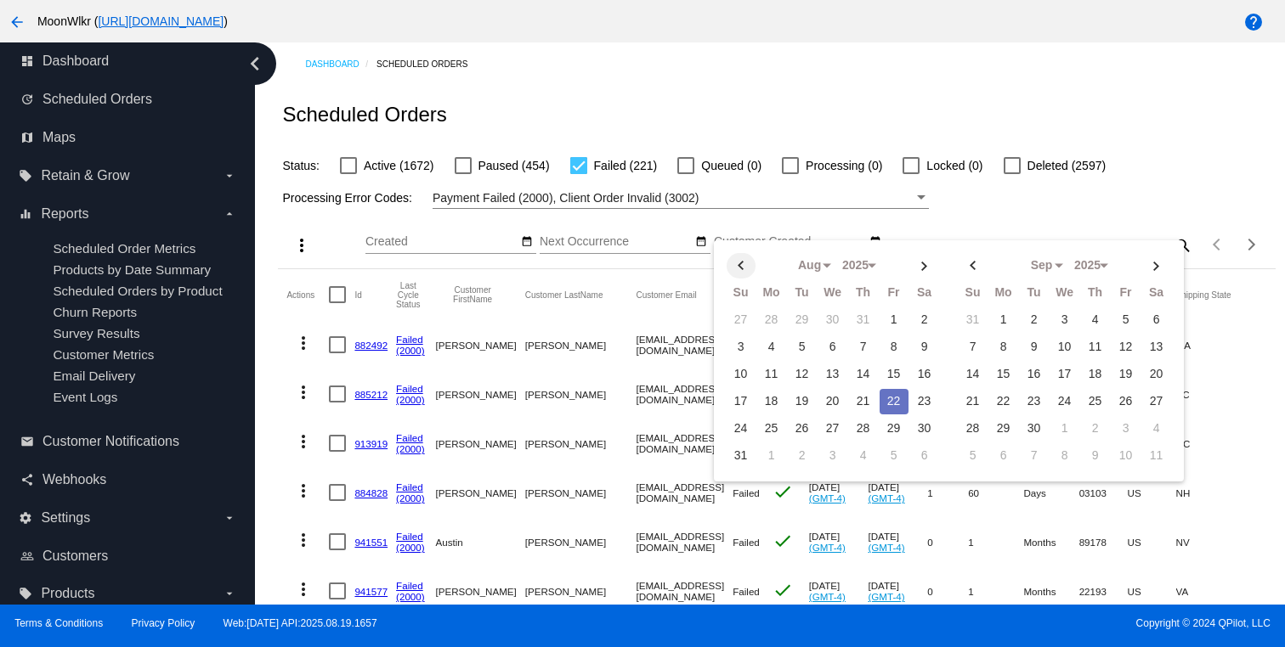
click at [746, 267] on th at bounding box center [741, 265] width 29 height 25
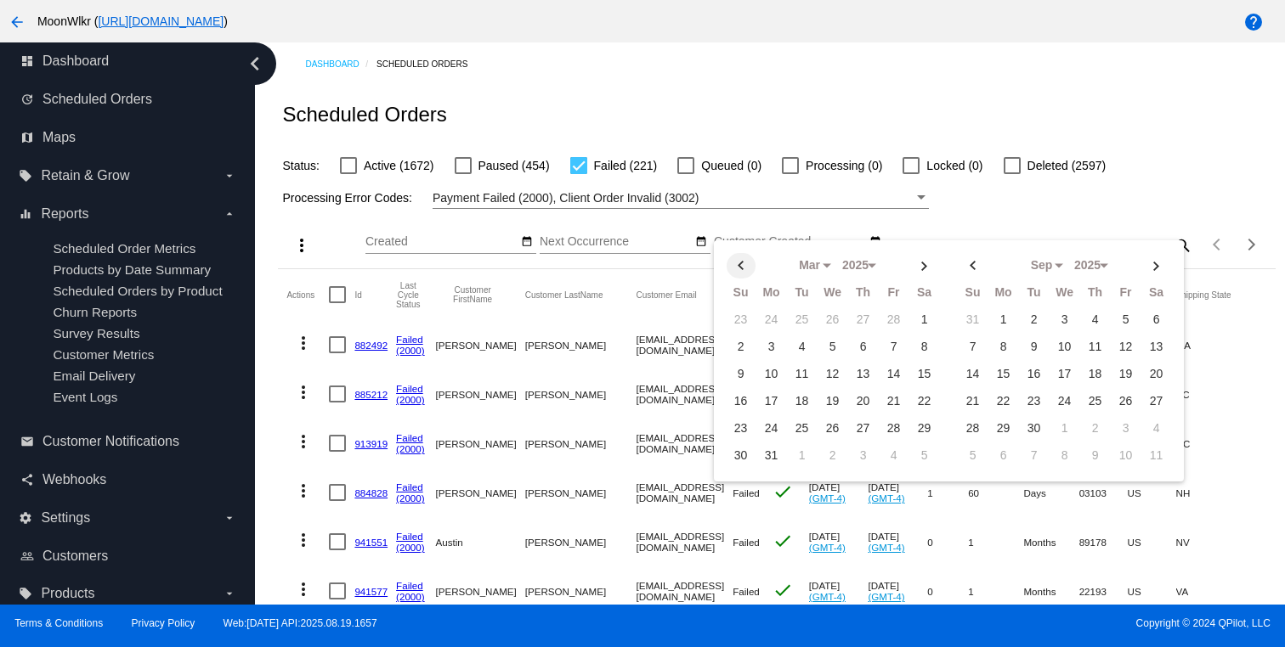
click at [746, 267] on th at bounding box center [741, 265] width 29 height 25
select select "0"
click at [772, 376] on td "13" at bounding box center [771, 374] width 29 height 25
click at [866, 375] on td "16" at bounding box center [863, 374] width 29 height 25
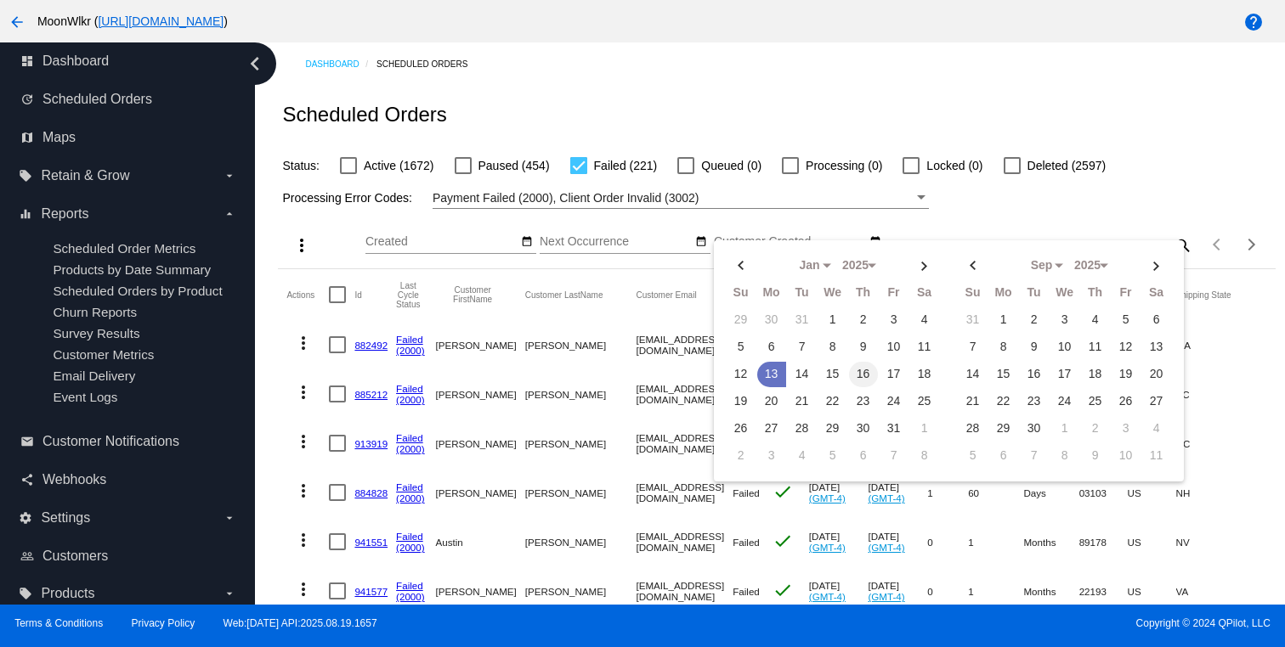
type input "01/13/2025 - 01/16/2025"
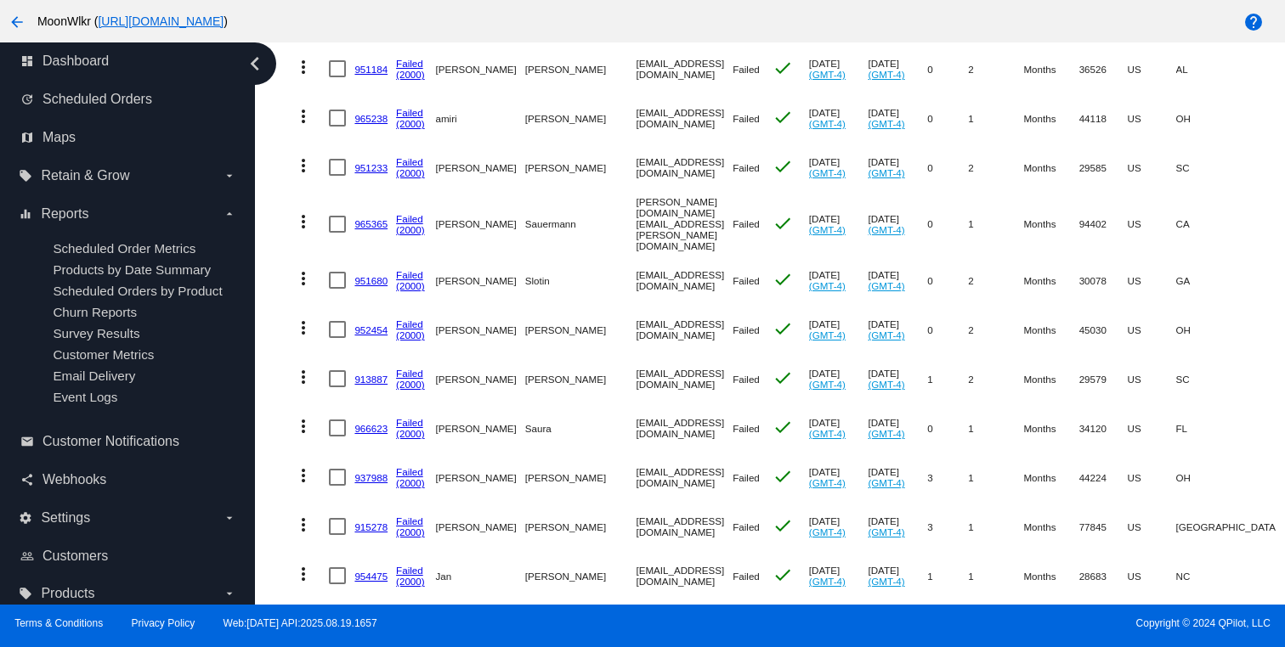
scroll to position [4693, 0]
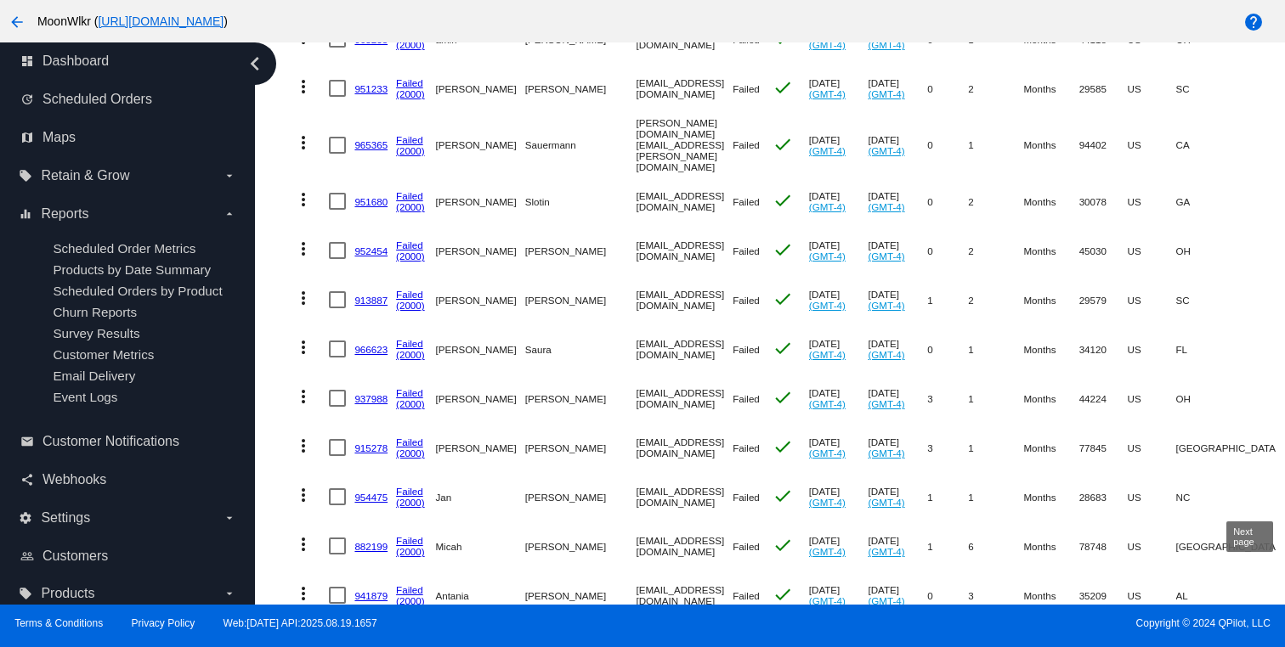
click at [1247, 638] on div "Next page" at bounding box center [1249, 644] width 12 height 12
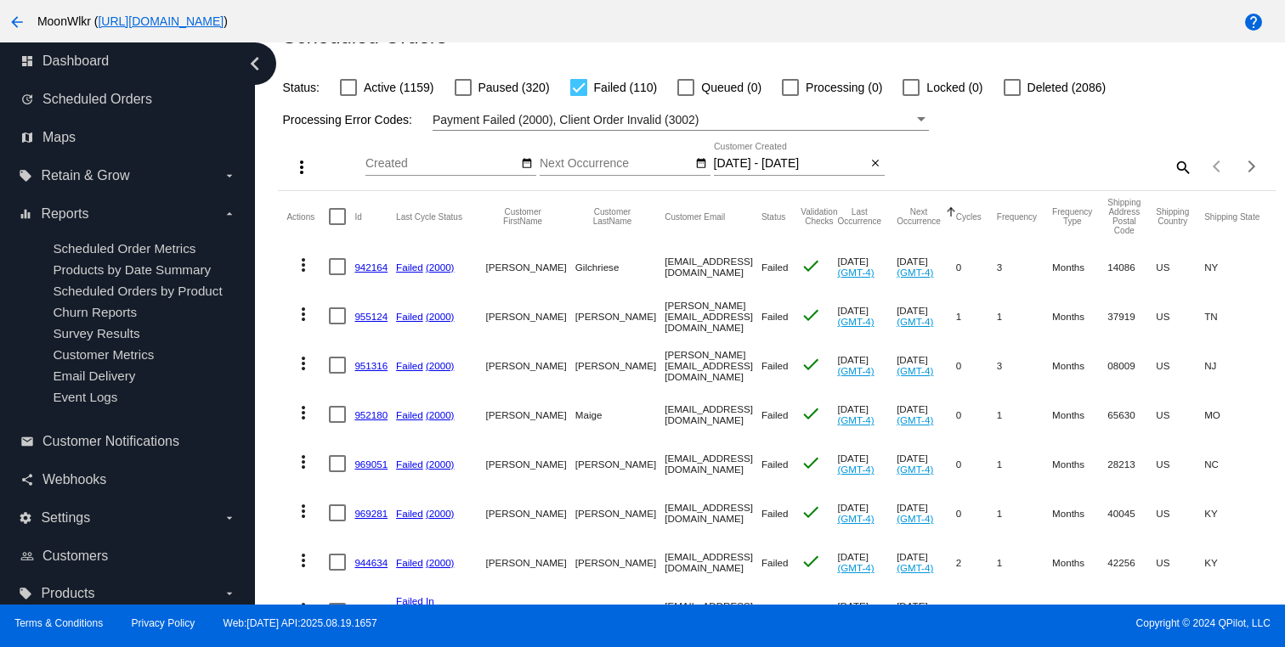
scroll to position [0, 0]
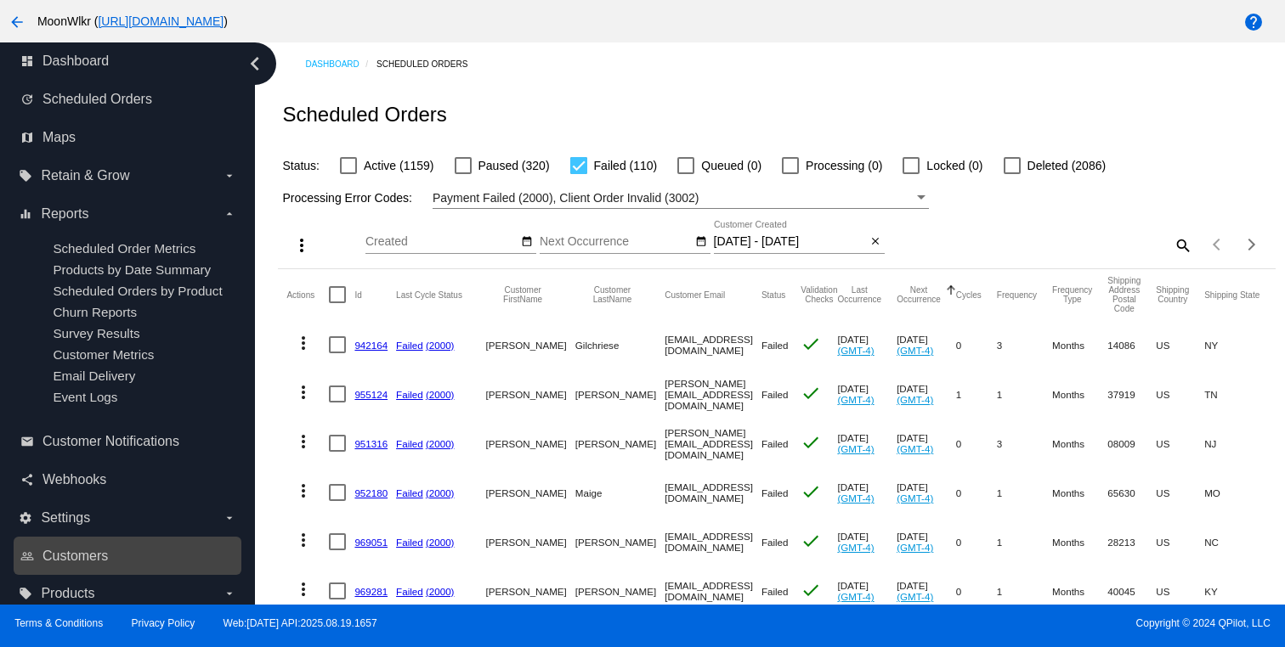
click at [120, 556] on link "people_outline Customers" at bounding box center [128, 556] width 216 height 27
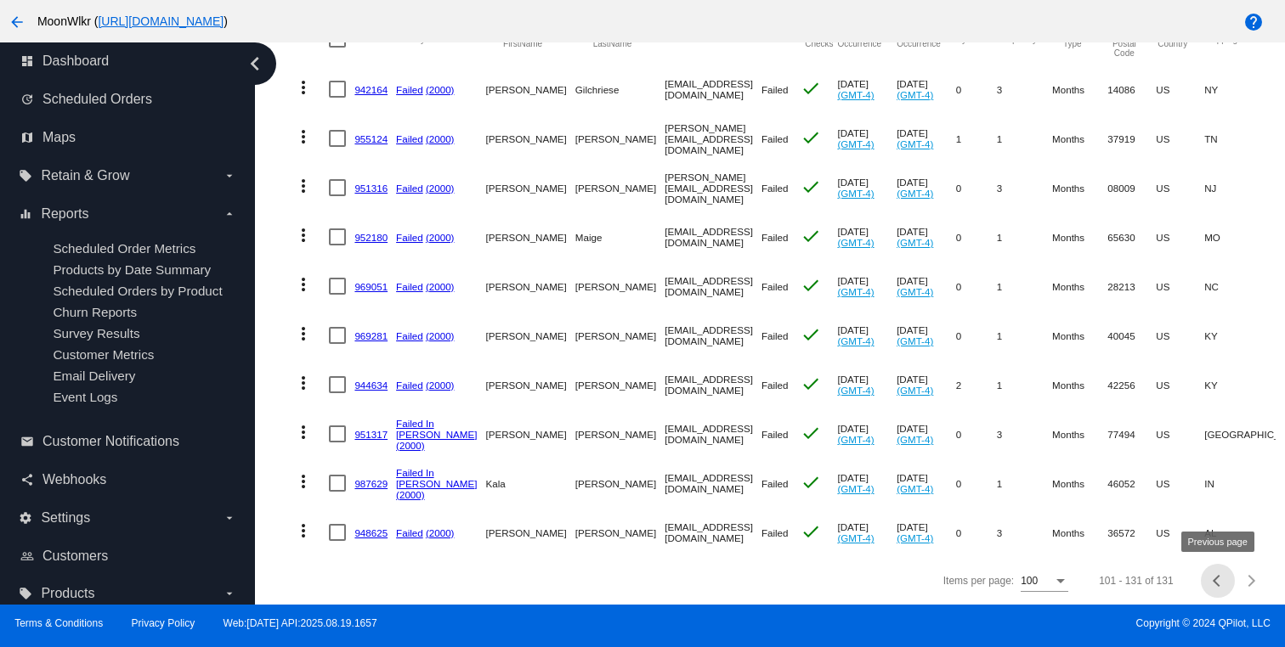
click at [1211, 578] on span "Previous page" at bounding box center [1218, 581] width 34 height 8
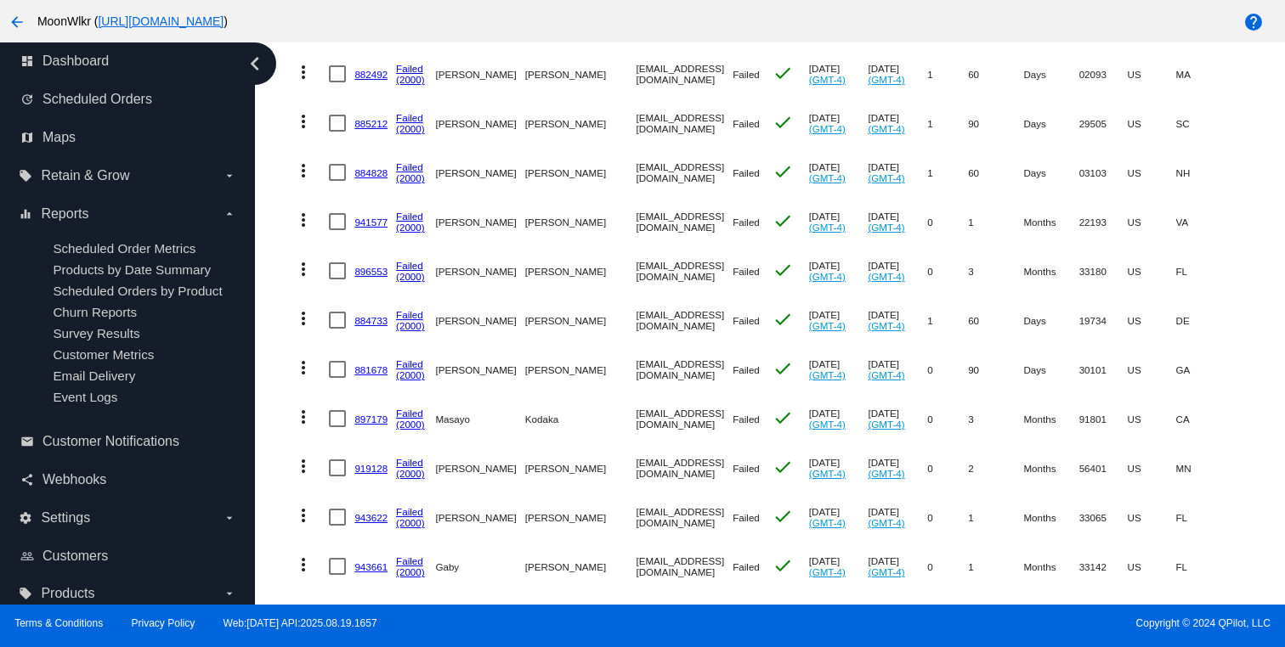
scroll to position [0, 0]
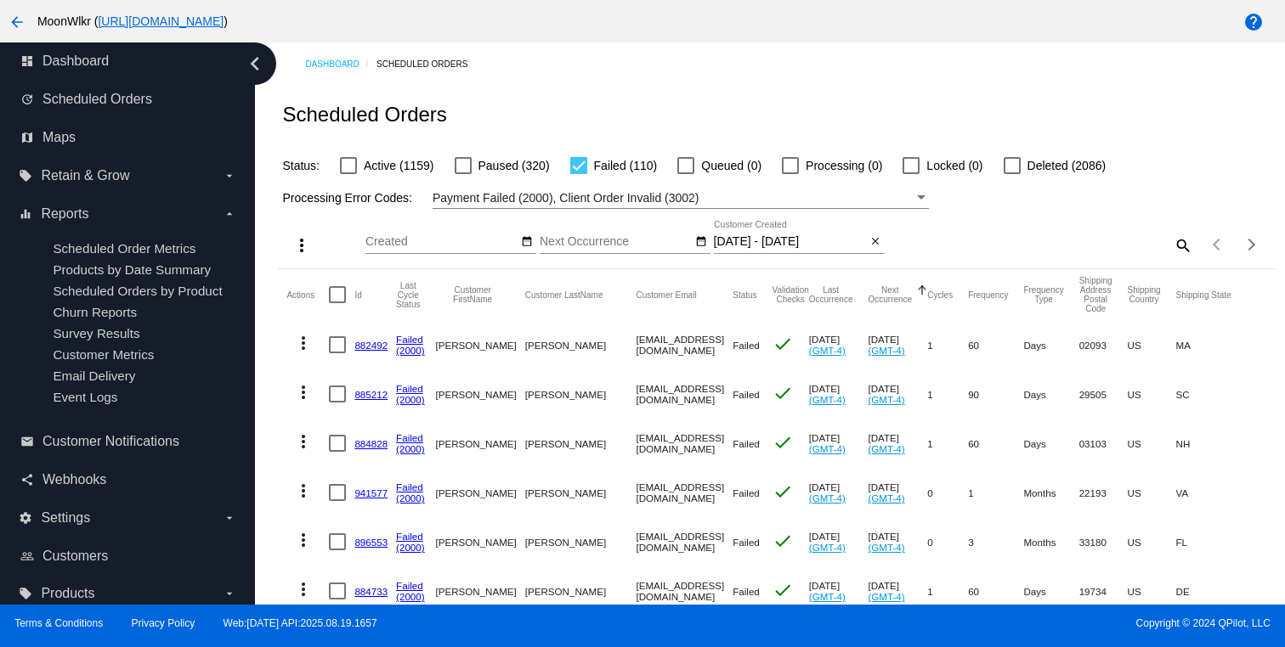
click at [574, 171] on div at bounding box center [578, 165] width 17 height 17
click at [578, 174] on input "Failed (110)" at bounding box center [578, 174] width 1 height 1
checkbox input "false"
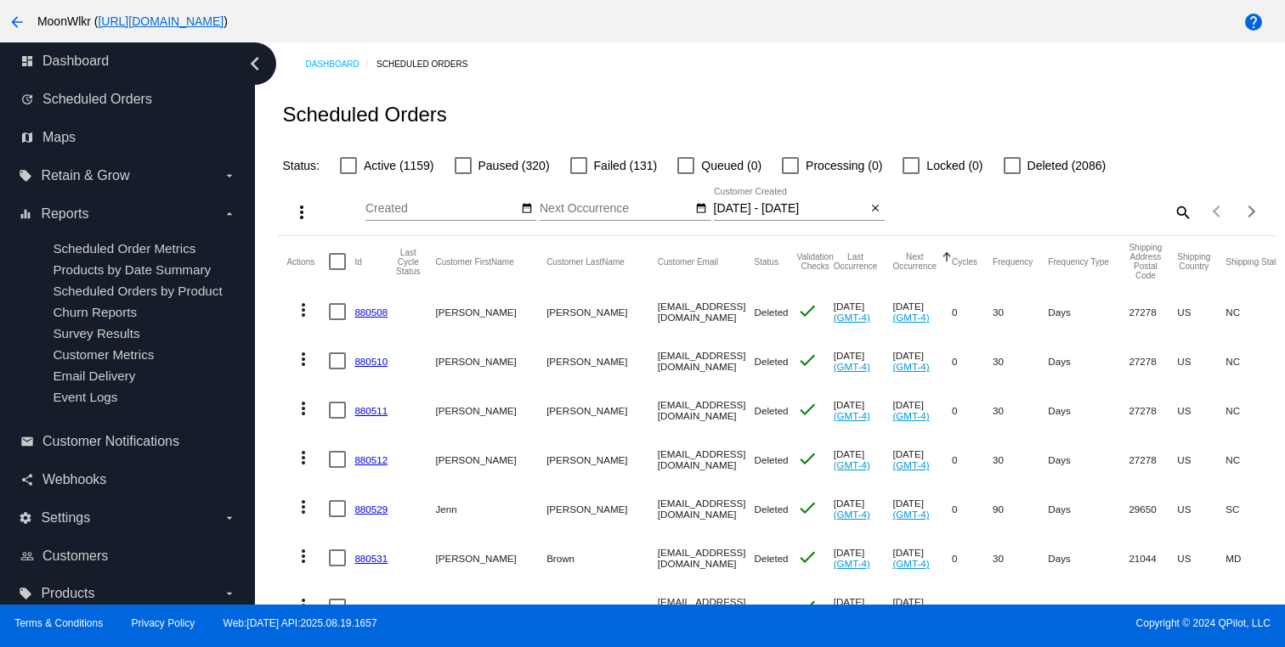
click at [854, 212] on input "01/13/2025 - 01/16/2025" at bounding box center [790, 209] width 153 height 14
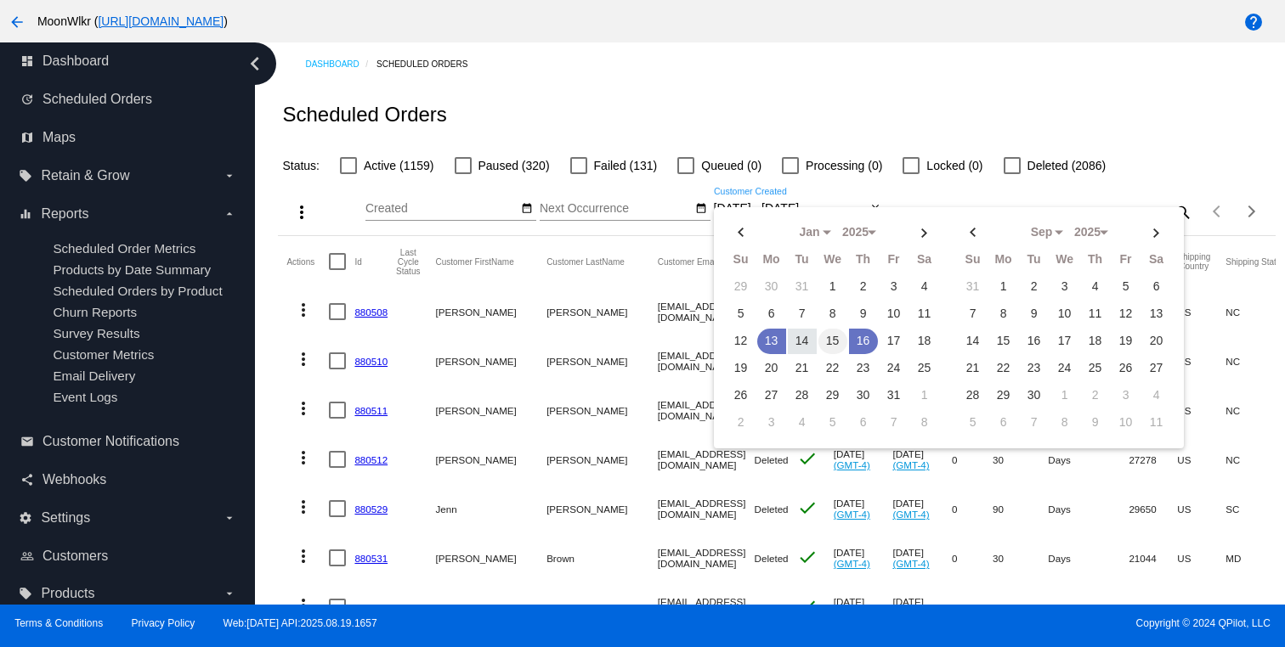
click at [833, 342] on td "15" at bounding box center [832, 341] width 29 height 25
type input "01/15/2025 - 01/15/2025"
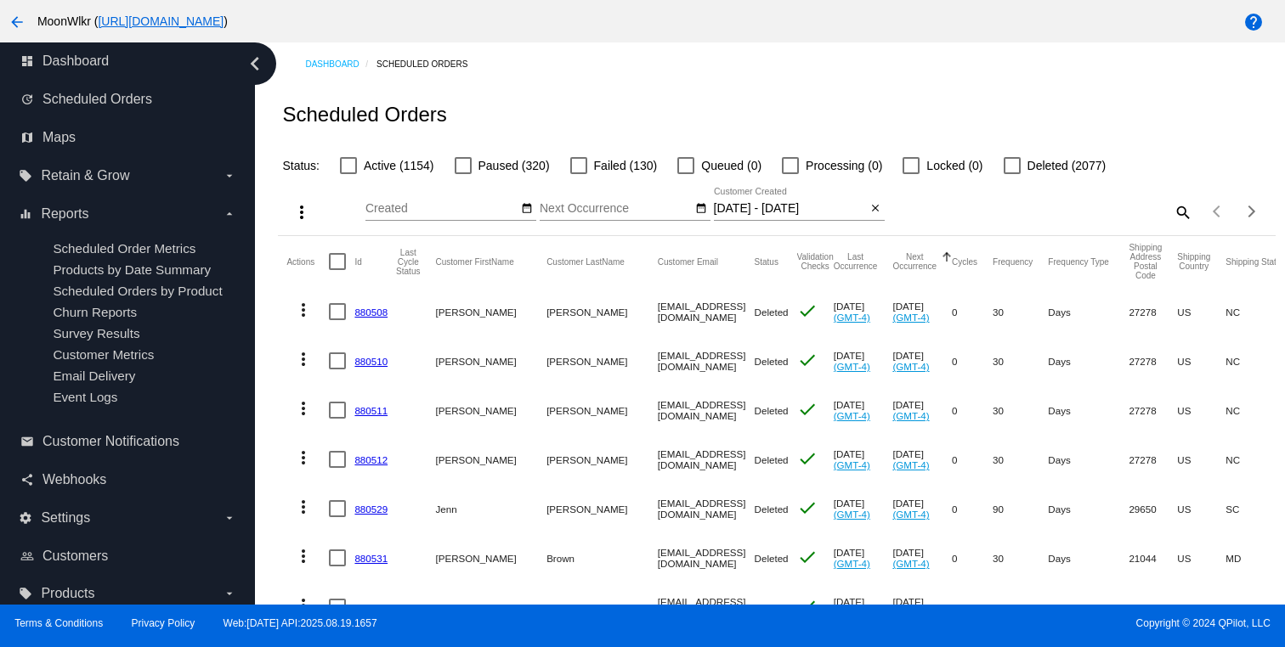
click at [343, 162] on div at bounding box center [348, 165] width 17 height 17
click at [348, 174] on input "Active (1154)" at bounding box center [348, 174] width 1 height 1
checkbox input "true"
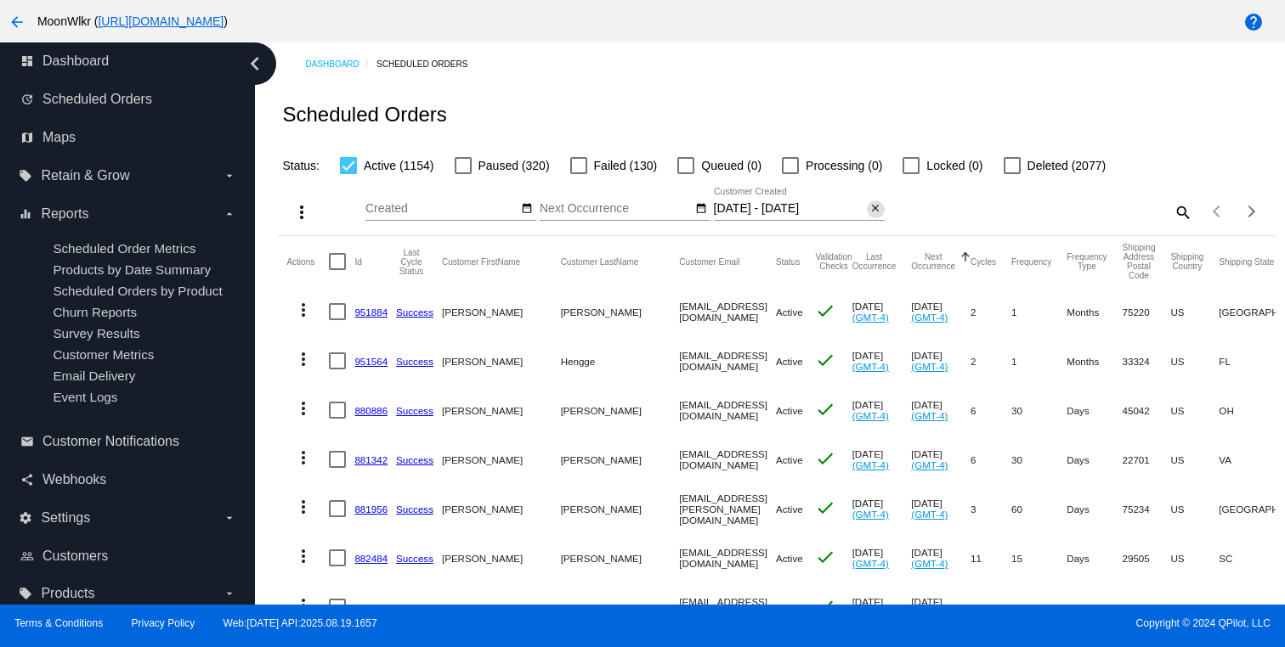
click at [867, 213] on button "close" at bounding box center [876, 210] width 18 height 18
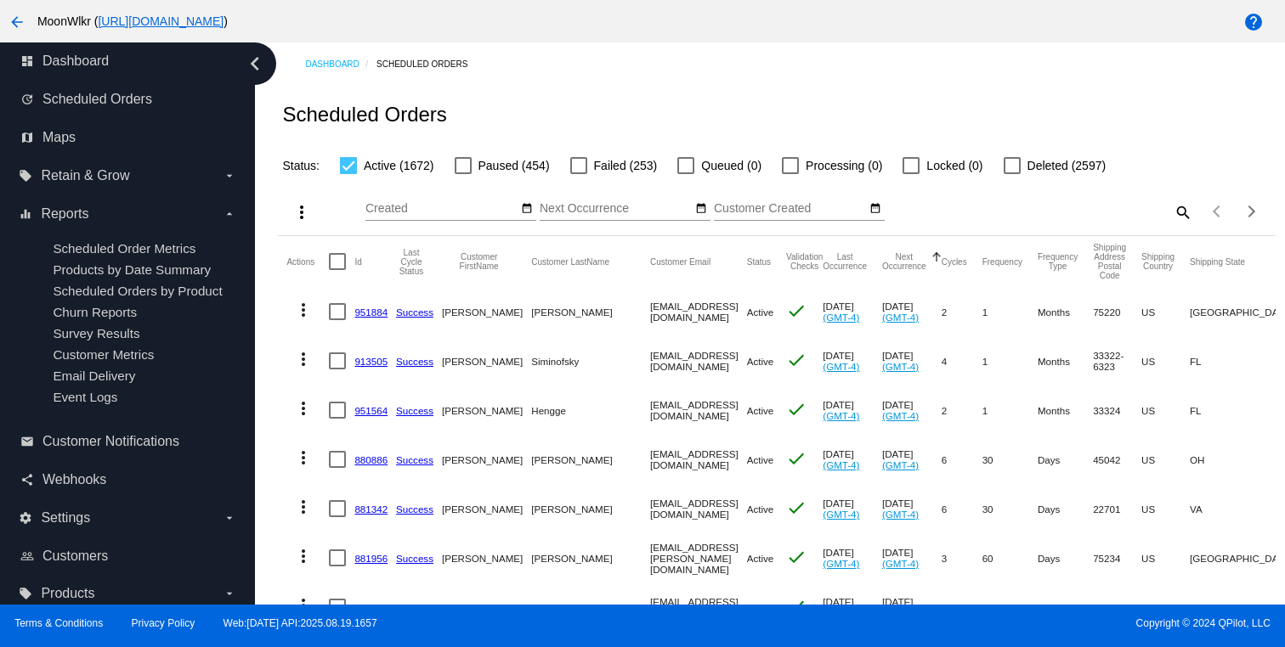
click at [1174, 219] on mat-icon "search" at bounding box center [1182, 212] width 20 height 26
click at [1111, 214] on input "Search" at bounding box center [1068, 209] width 248 height 14
paste input "terrywilburn@gmail.com"
type input "terrywilburn@gmail.com"
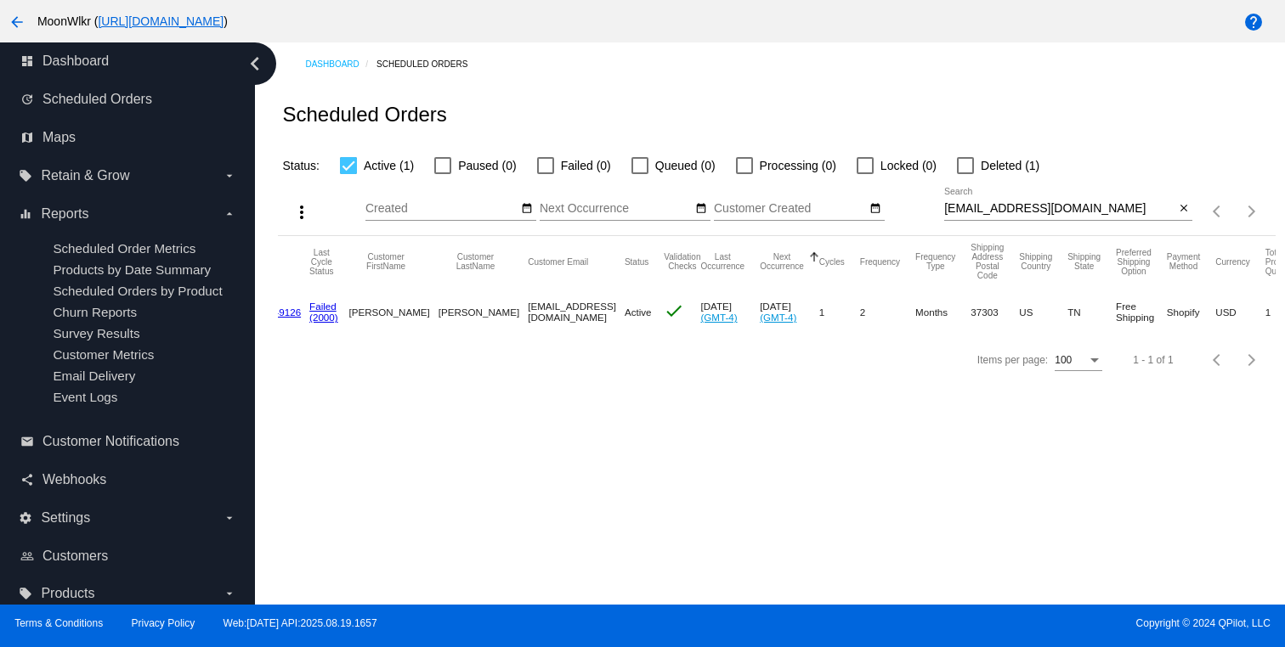
scroll to position [0, 192]
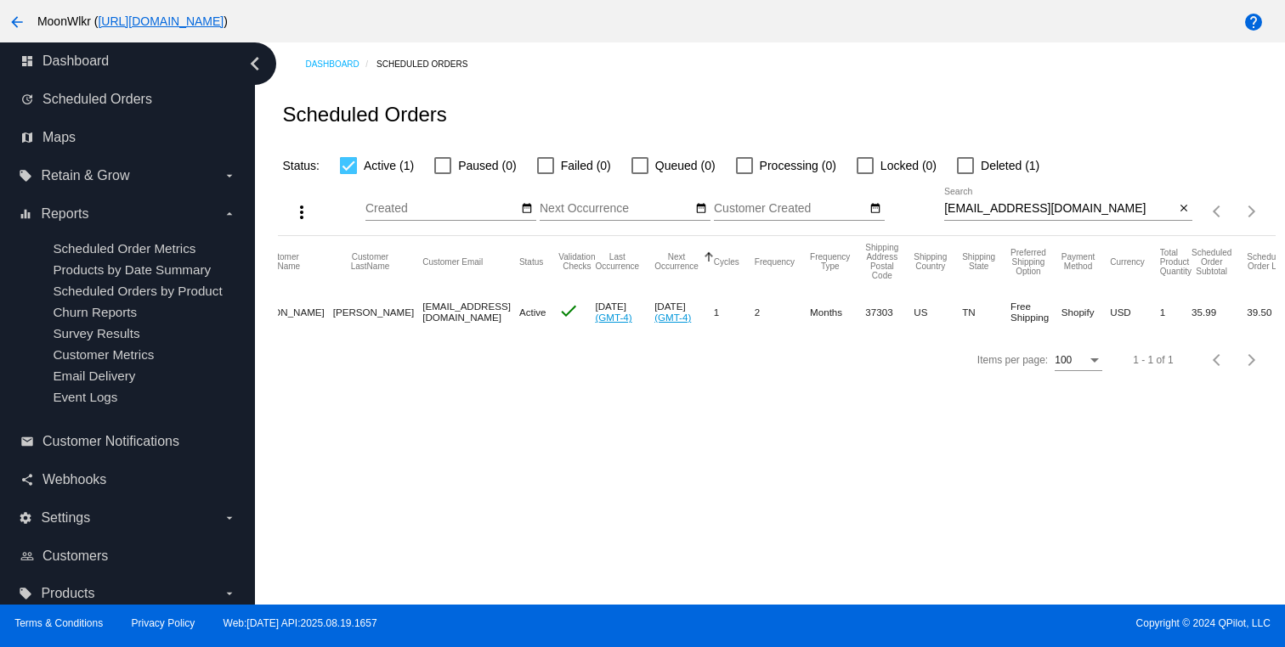
click at [1010, 303] on mat-cell "Free Shipping" at bounding box center [1035, 311] width 51 height 49
click at [1110, 324] on mat-cell "USD" at bounding box center [1135, 311] width 50 height 49
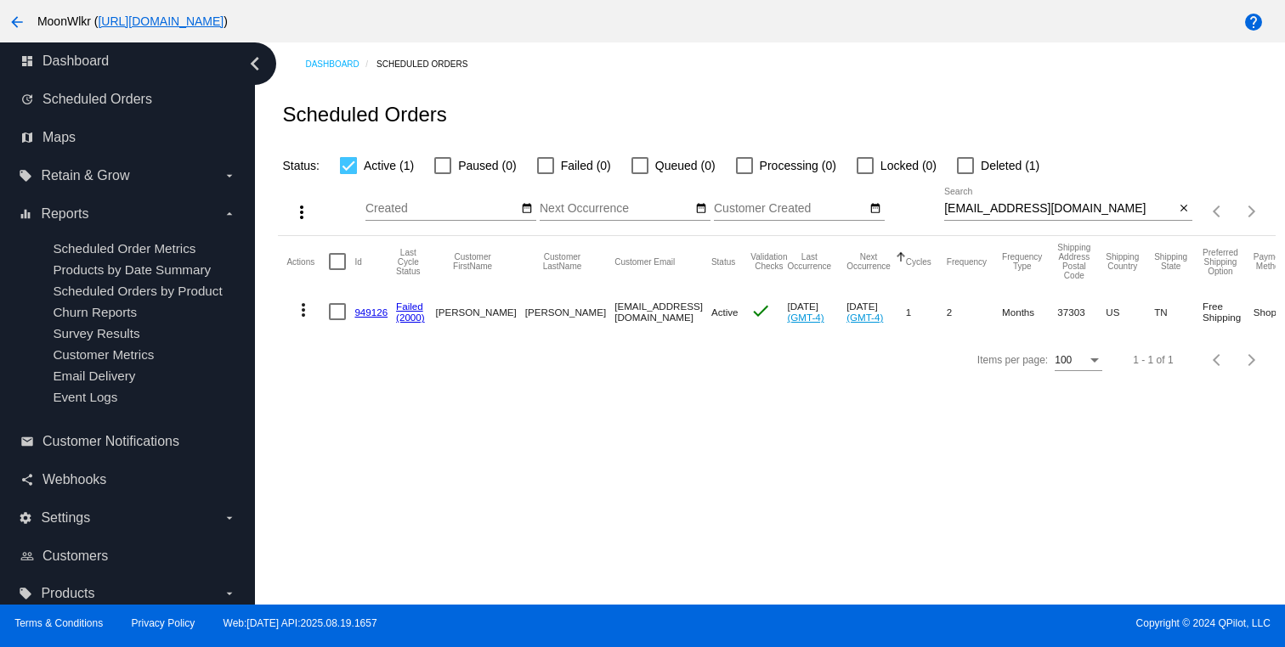
click at [370, 309] on link "949126" at bounding box center [370, 312] width 33 height 11
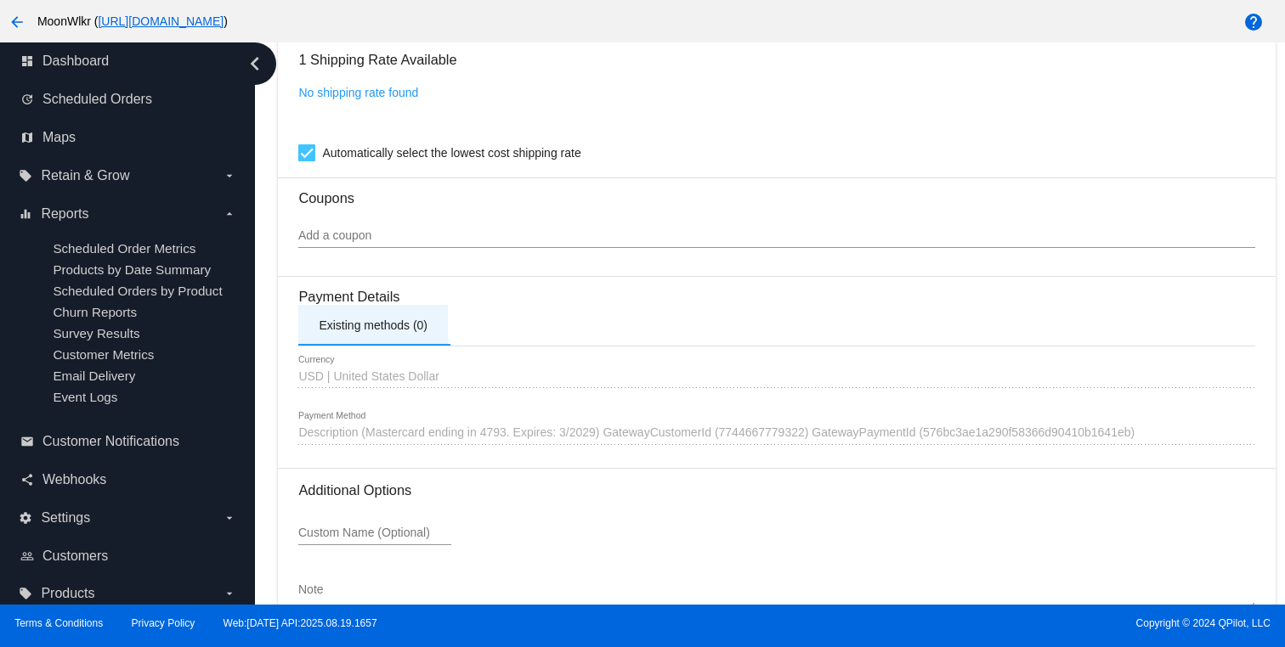
click at [363, 332] on div "Existing methods (0)" at bounding box center [373, 326] width 109 height 14
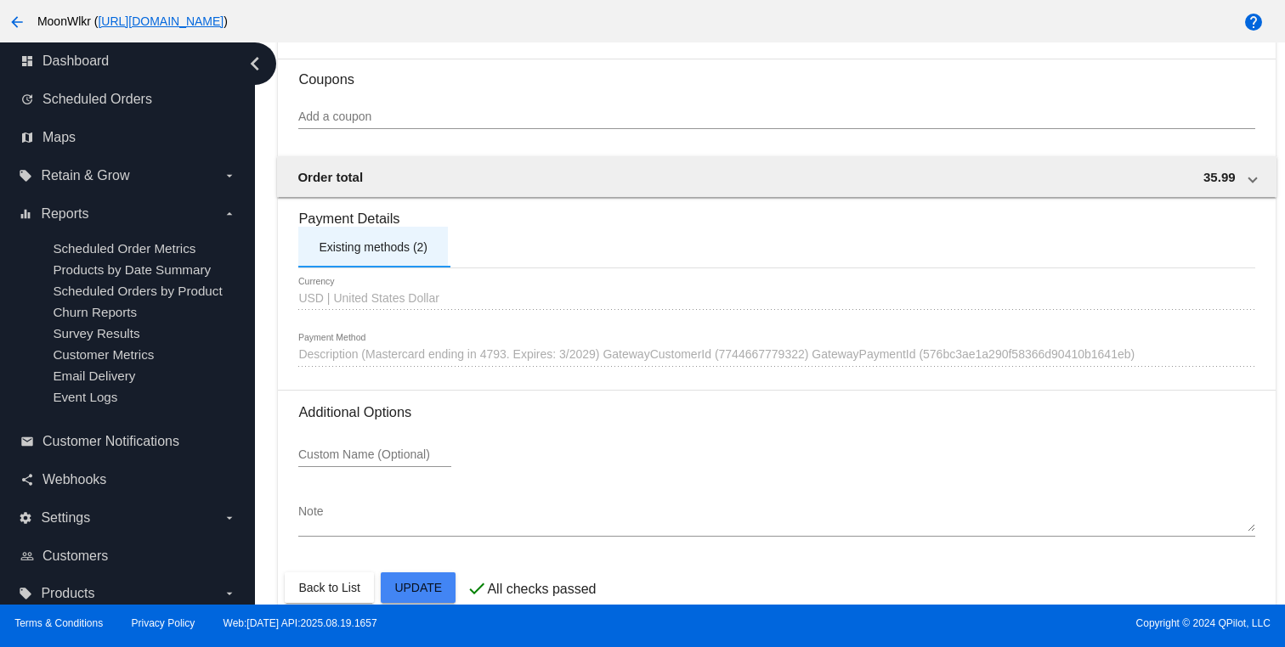
click at [365, 254] on div "Existing methods (2)" at bounding box center [373, 247] width 109 height 14
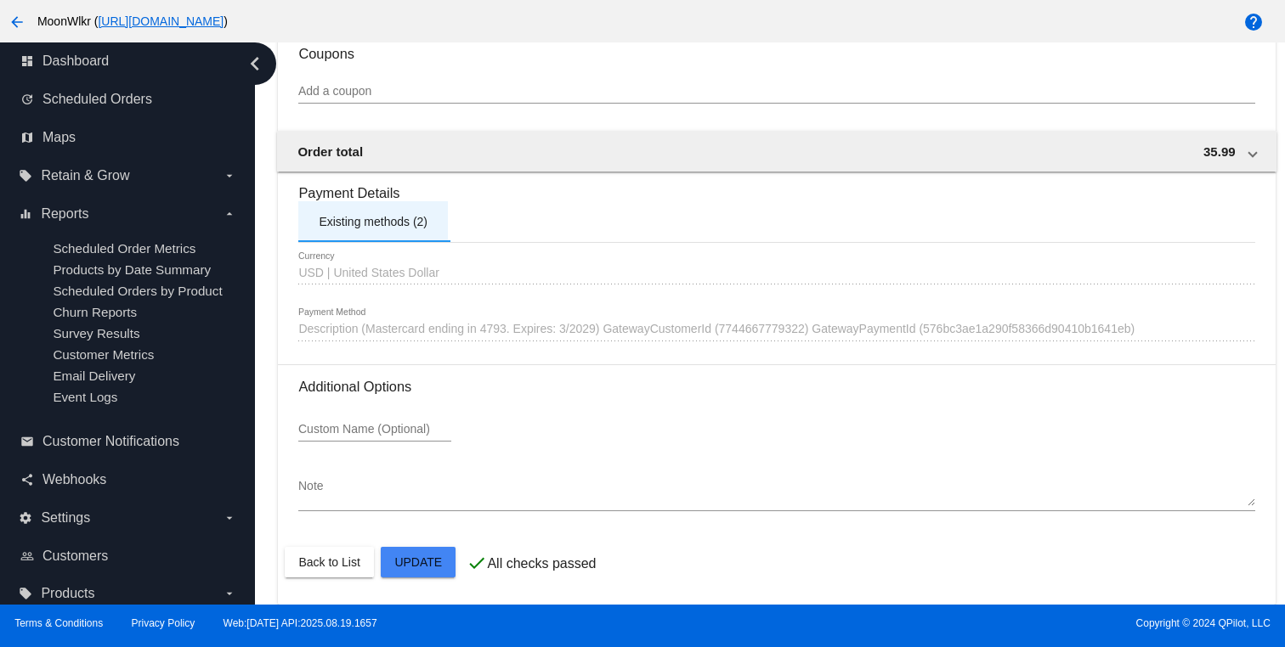
click at [386, 208] on div "Existing methods (2)" at bounding box center [373, 221] width 150 height 41
click at [520, 335] on div "1590560 Description (Mastercard ending in 4793. Expires: 3/2029) GatewayCustome…" at bounding box center [776, 324] width 956 height 33
click at [581, 325] on span "Description (Mastercard ending in 4793. Expires: 3/2029) GatewayCustomerId (774…" at bounding box center [716, 329] width 836 height 14
click at [367, 229] on div "Existing methods (2)" at bounding box center [373, 221] width 150 height 41
click at [367, 223] on div "Existing methods (2)" at bounding box center [373, 222] width 109 height 14
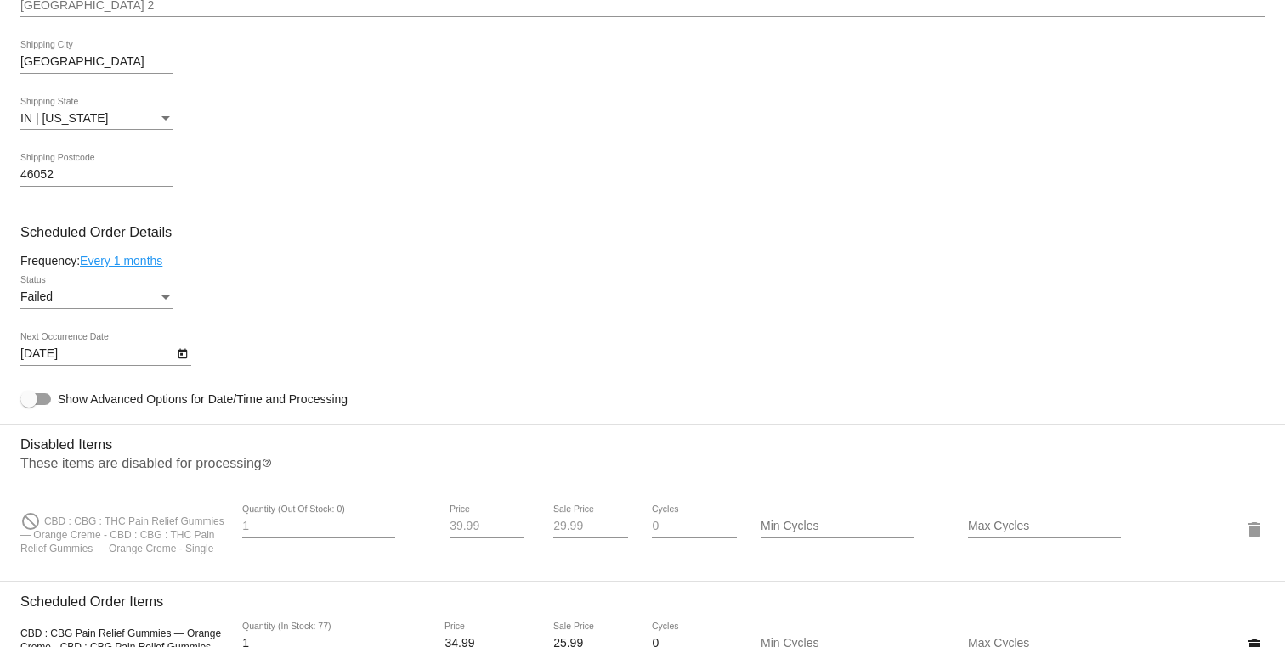
scroll to position [700, 0]
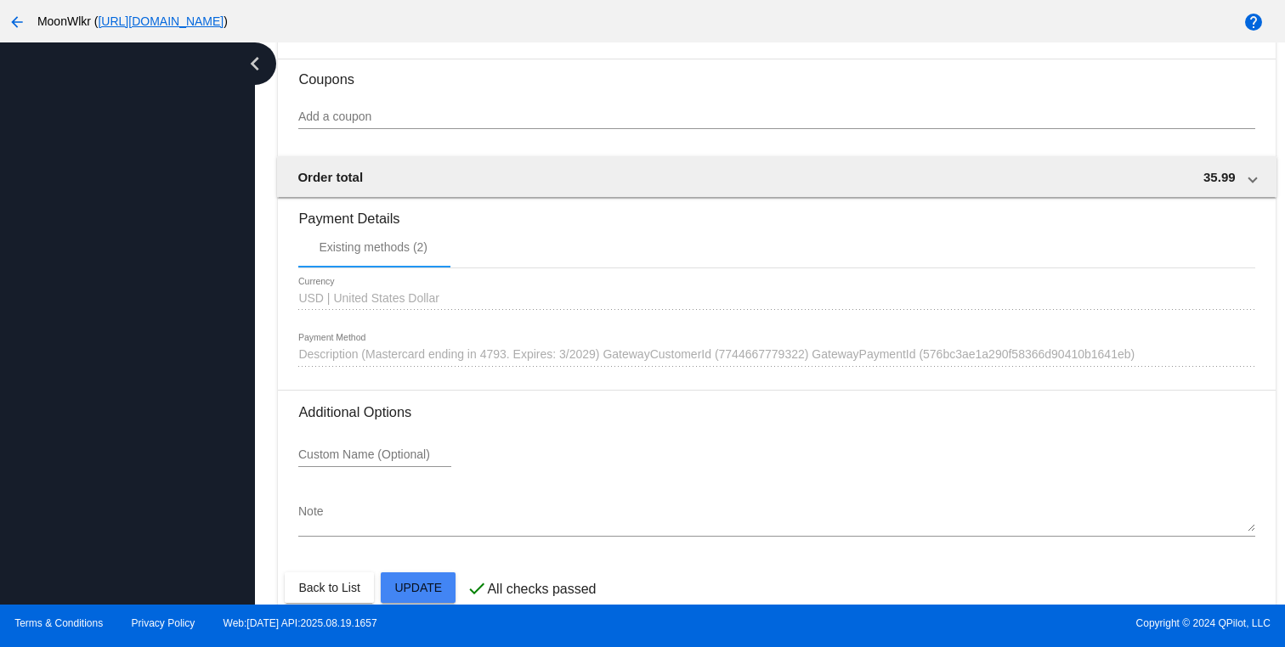
scroll to position [1592, 0]
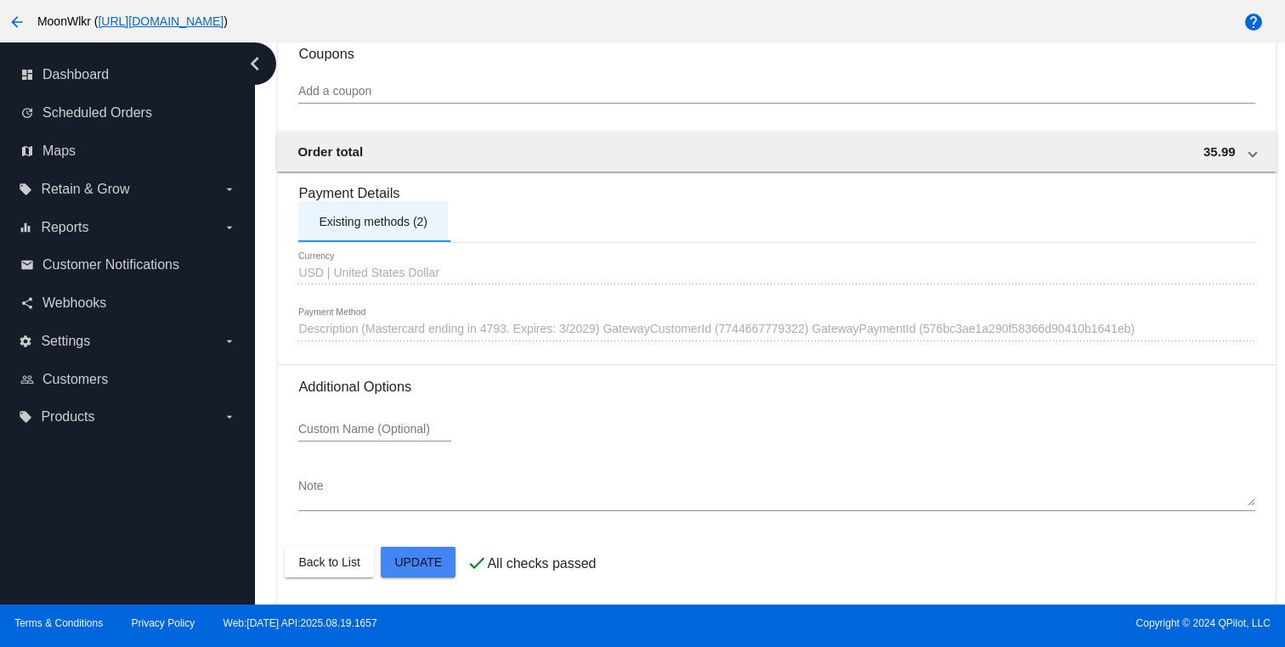
click at [367, 223] on div "Existing methods (2)" at bounding box center [373, 222] width 109 height 14
